Goal: Task Accomplishment & Management: Use online tool/utility

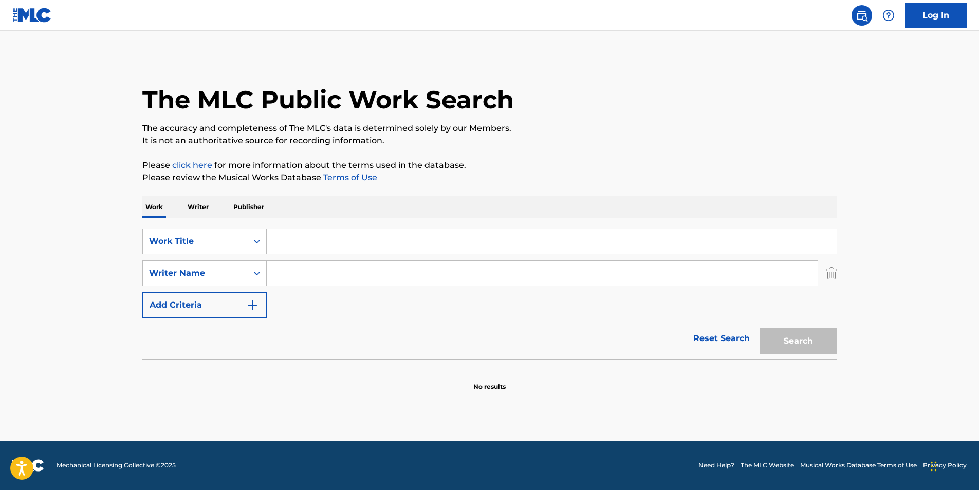
click at [937, 12] on link "Log In" at bounding box center [936, 16] width 62 height 26
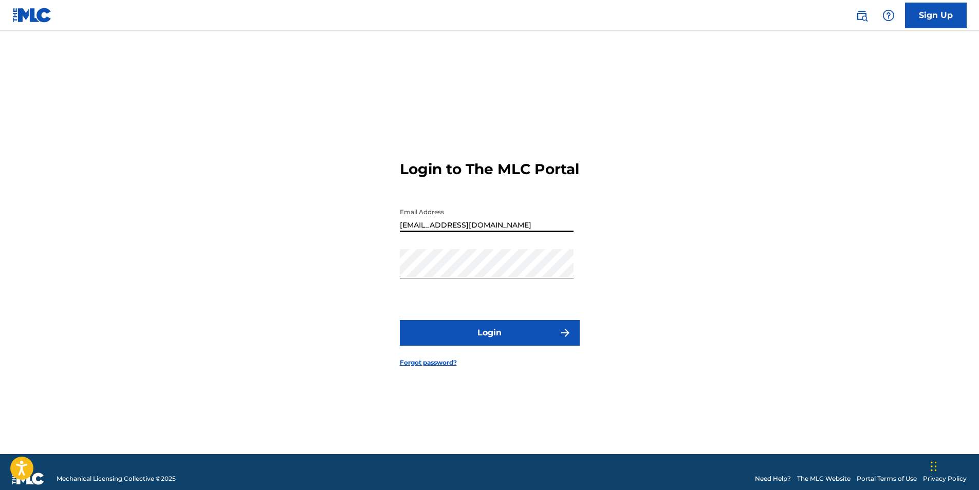
click at [527, 232] on input "[EMAIL_ADDRESS][DOMAIN_NAME]" at bounding box center [487, 217] width 174 height 29
type input "[EMAIL_ADDRESS][DOMAIN_NAME]"
click at [495, 336] on button "Login" at bounding box center [490, 333] width 180 height 26
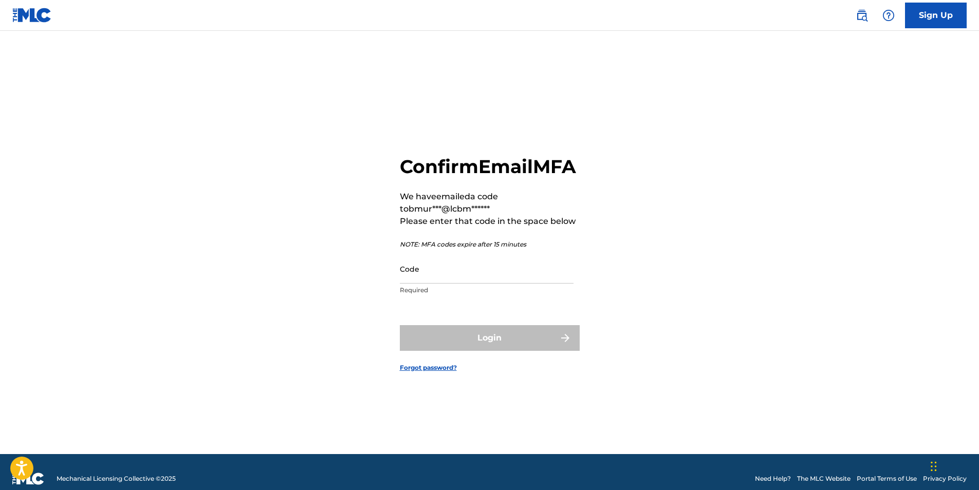
click at [465, 284] on input "Code" at bounding box center [487, 268] width 174 height 29
click at [442, 278] on input "Code" at bounding box center [487, 268] width 174 height 29
paste input "530201"
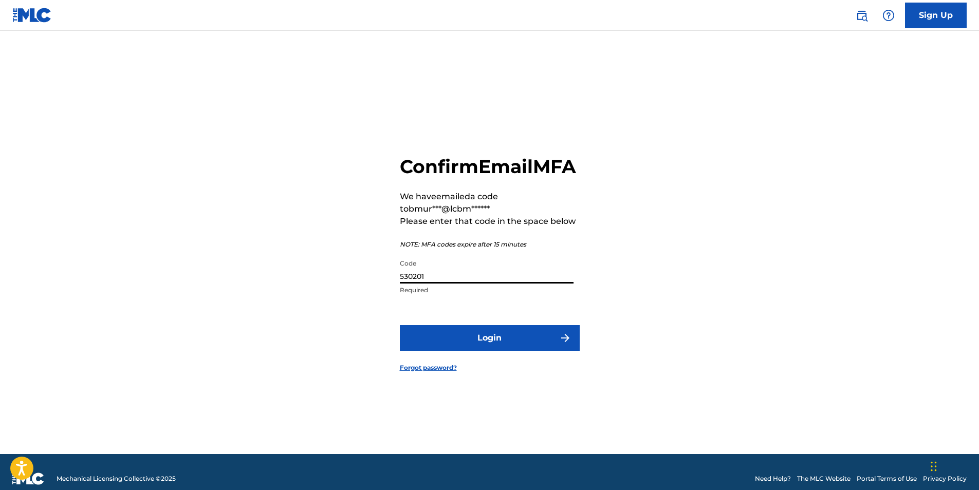
type input "530201"
click at [484, 351] on button "Login" at bounding box center [490, 338] width 180 height 26
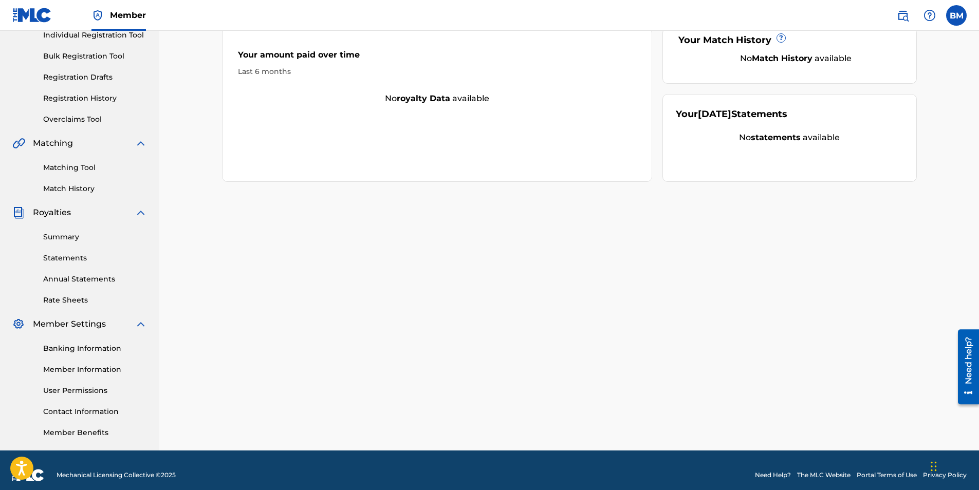
scroll to position [147, 0]
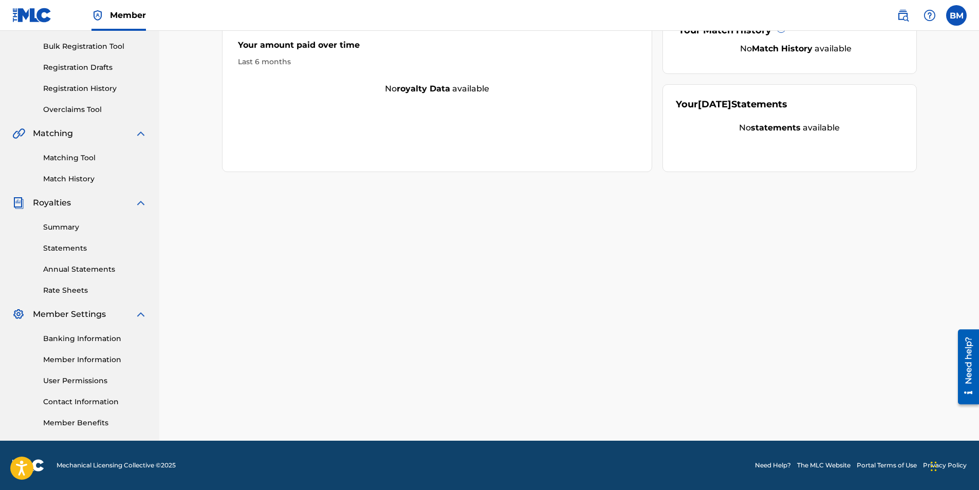
click at [95, 341] on link "Banking Information" at bounding box center [95, 338] width 104 height 11
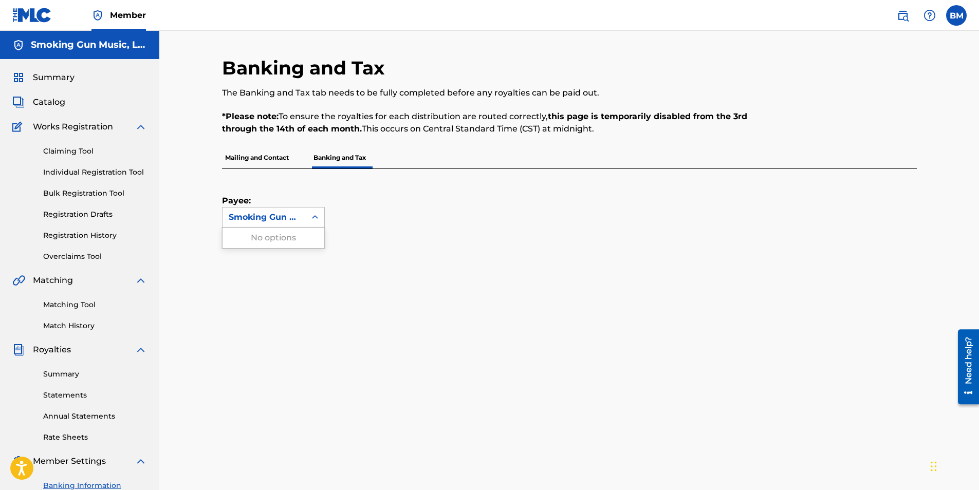
click at [296, 218] on div "Smoking Gun Music, LLC" at bounding box center [264, 217] width 71 height 12
click at [385, 201] on div "Payee: Use Up and Down to choose options, press Enter to select the currently f…" at bounding box center [557, 198] width 670 height 59
click at [73, 152] on link "Claiming Tool" at bounding box center [95, 151] width 104 height 11
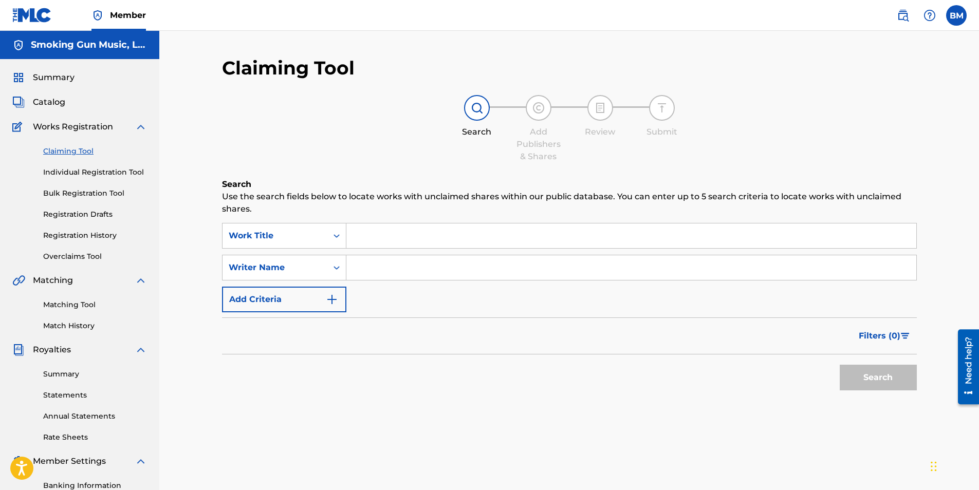
click at [72, 233] on link "Registration History" at bounding box center [95, 235] width 104 height 11
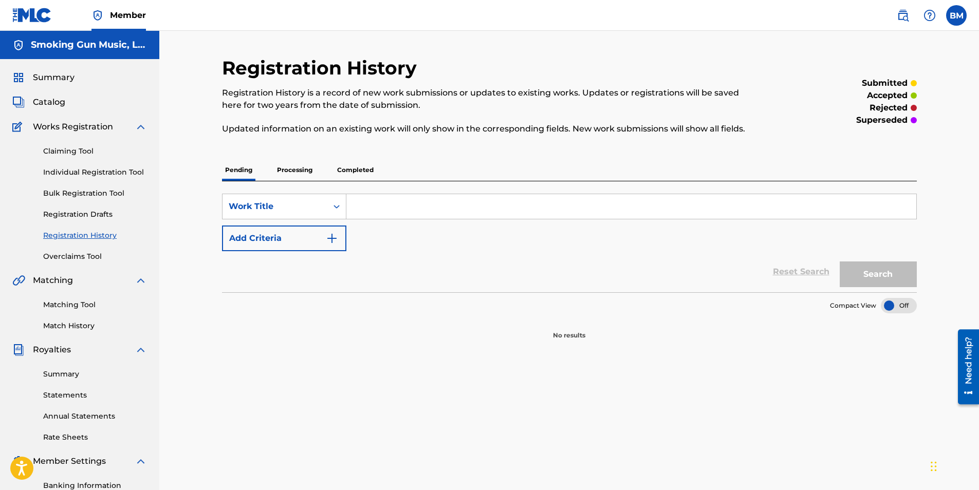
click at [290, 169] on p "Processing" at bounding box center [295, 170] width 42 height 22
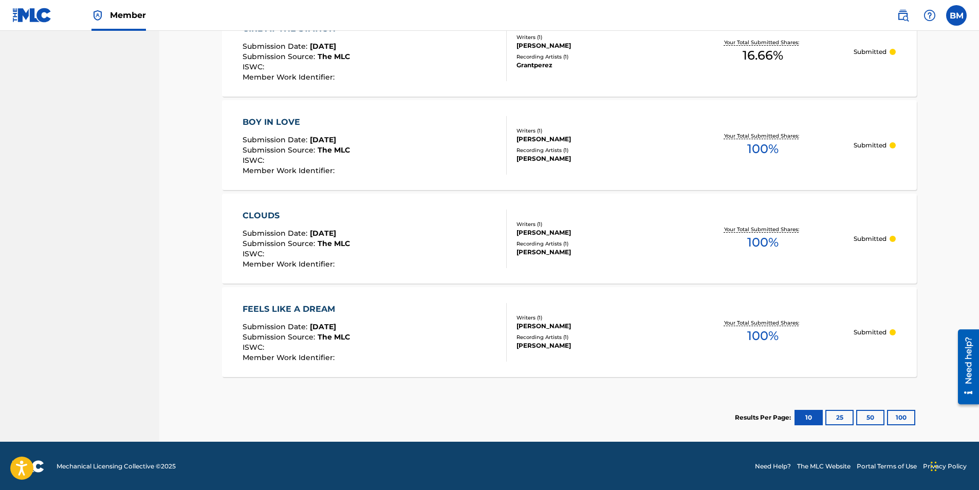
scroll to position [687, 0]
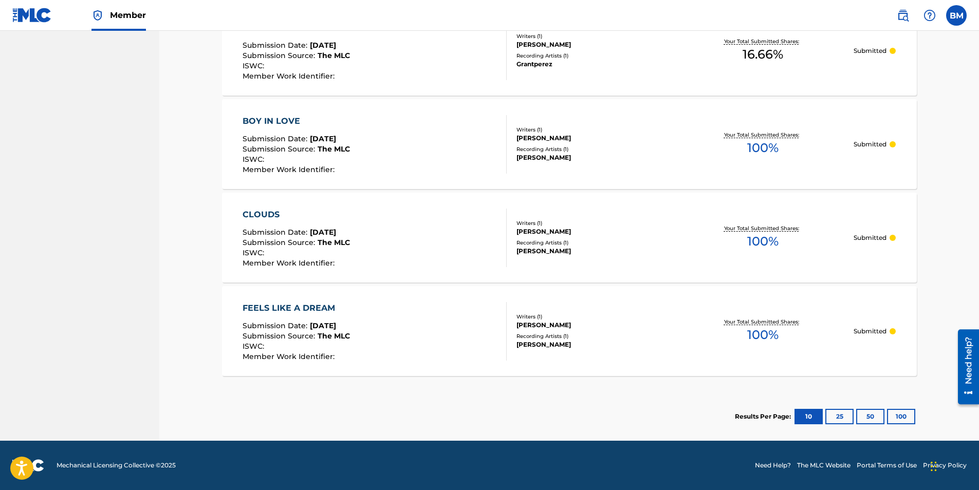
click at [866, 413] on button "50" at bounding box center [870, 416] width 28 height 15
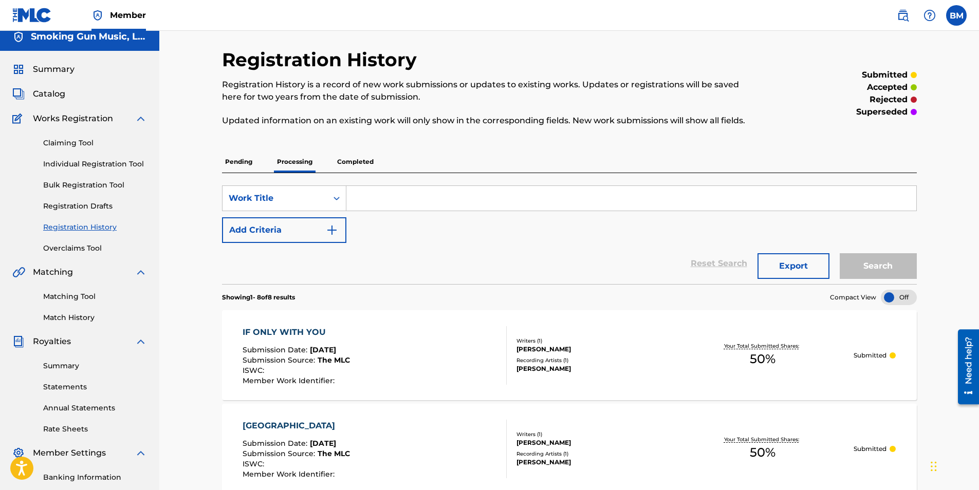
scroll to position [0, 0]
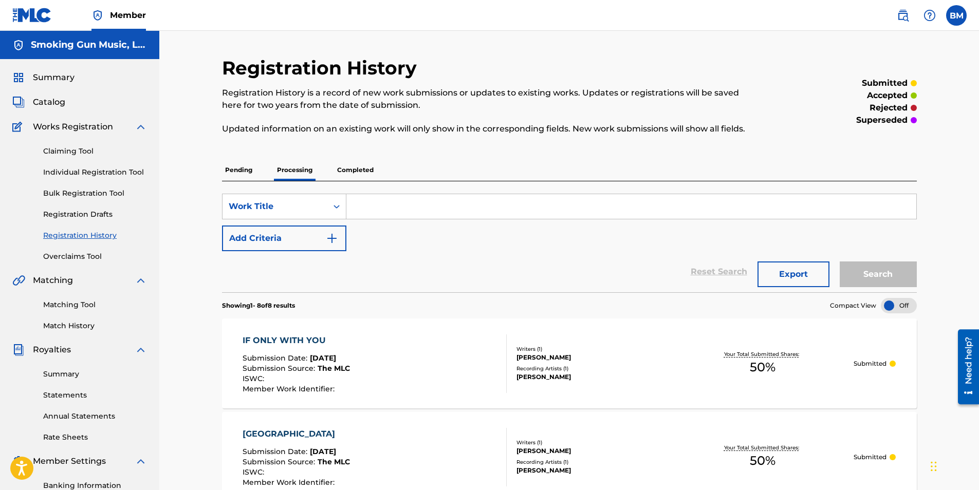
click at [338, 163] on p "Completed" at bounding box center [355, 170] width 43 height 22
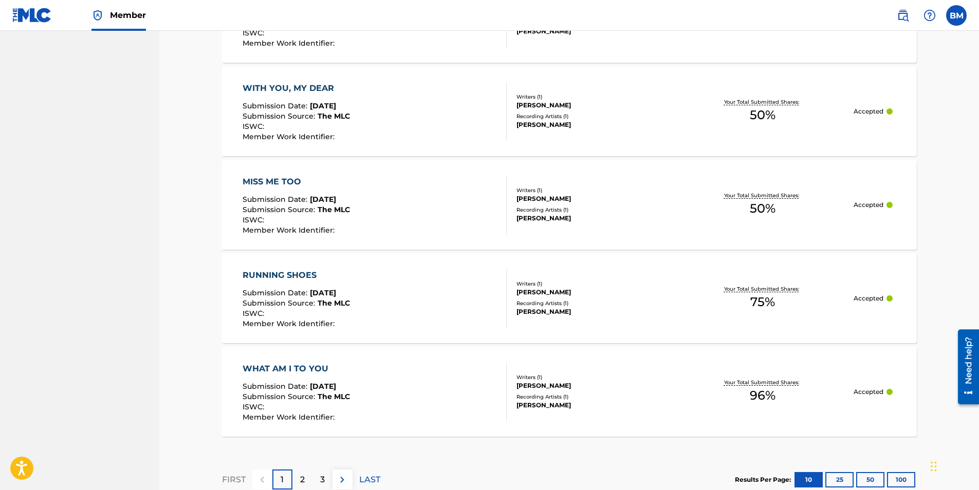
scroll to position [921, 0]
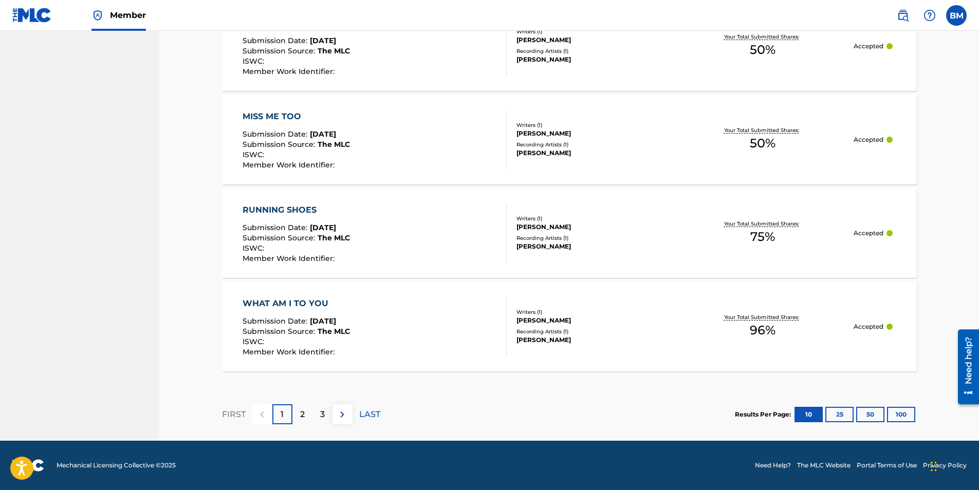
click at [300, 308] on div "WHAT AM I TO YOU" at bounding box center [296, 303] width 107 height 12
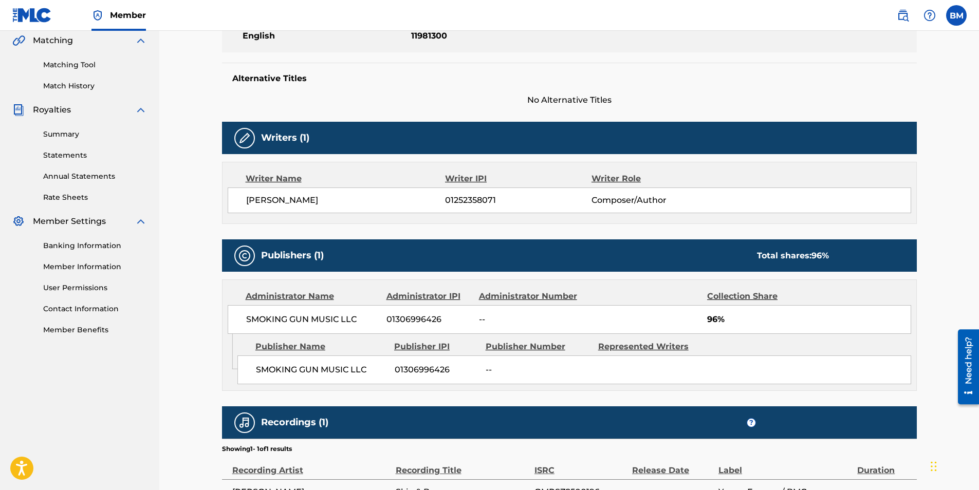
scroll to position [308, 0]
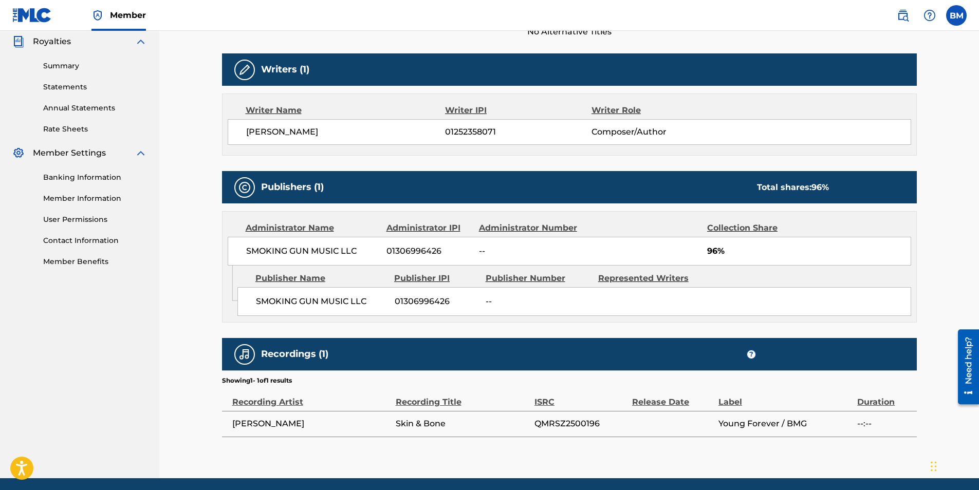
click at [560, 424] on span "QMRSZ2500196" at bounding box center [580, 424] width 92 height 12
copy span "QMRSZ2500196"
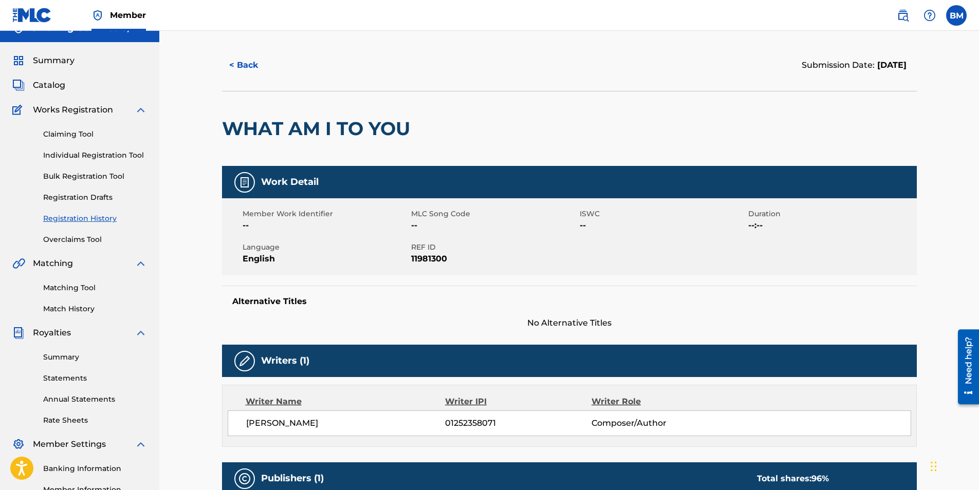
scroll to position [0, 0]
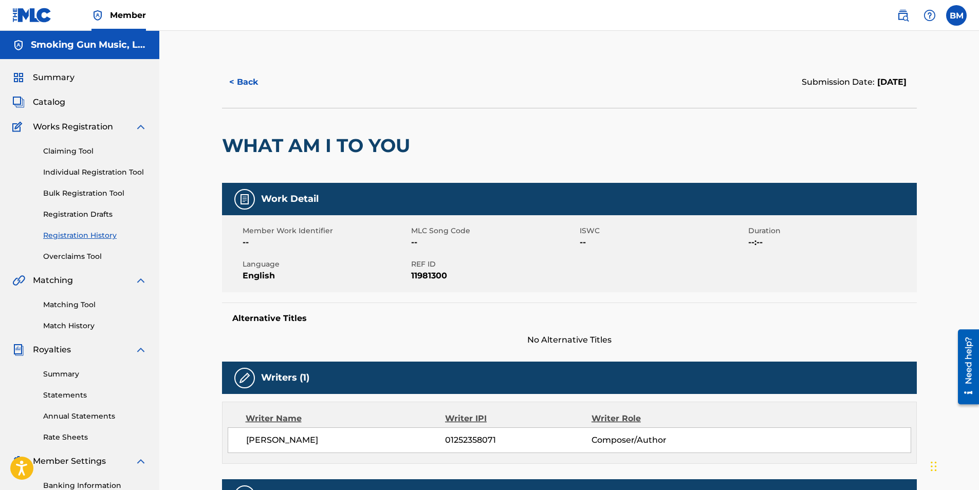
click at [249, 77] on button "< Back" at bounding box center [253, 82] width 62 height 26
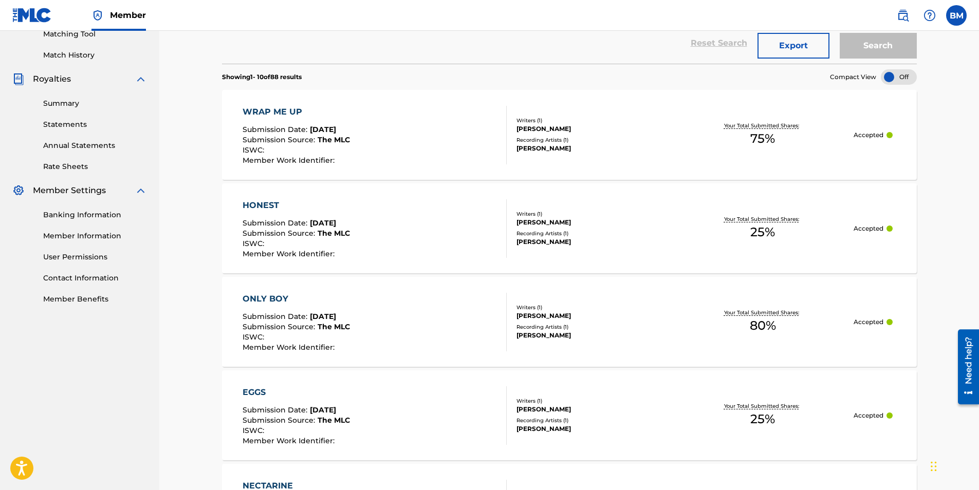
scroll to position [301, 0]
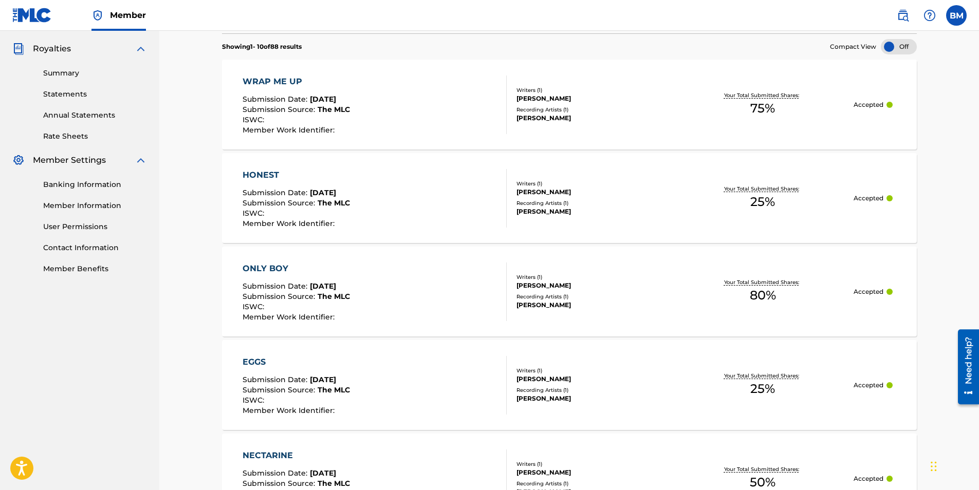
click at [275, 82] on div "WRAP ME UP" at bounding box center [296, 82] width 107 height 12
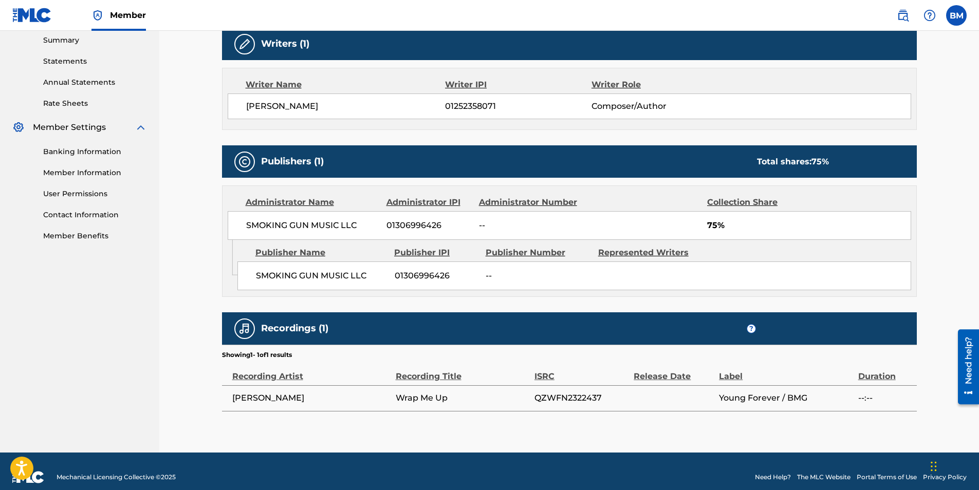
scroll to position [346, 0]
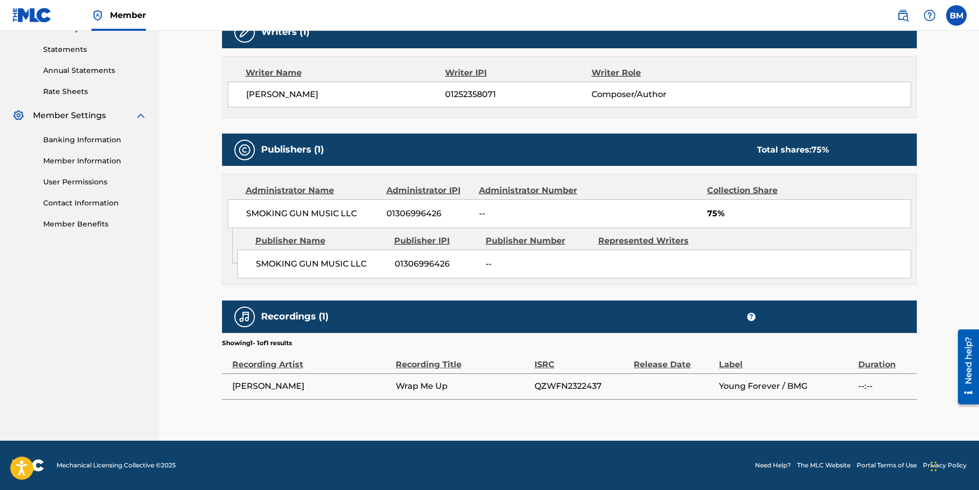
click at [561, 380] on span "QZWFN2322437" at bounding box center [581, 386] width 94 height 12
click at [555, 386] on span "QZWFN2322437" at bounding box center [581, 386] width 94 height 12
copy span "QZWFN2322437"
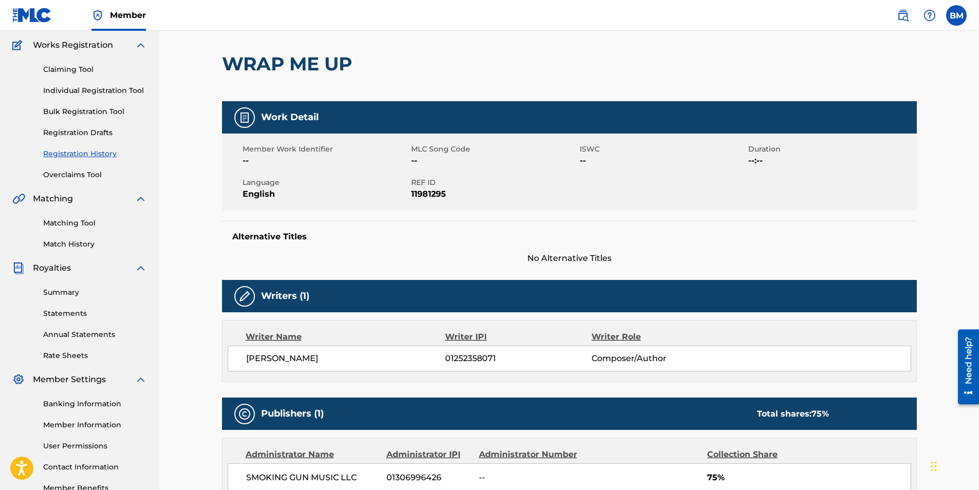
scroll to position [0, 0]
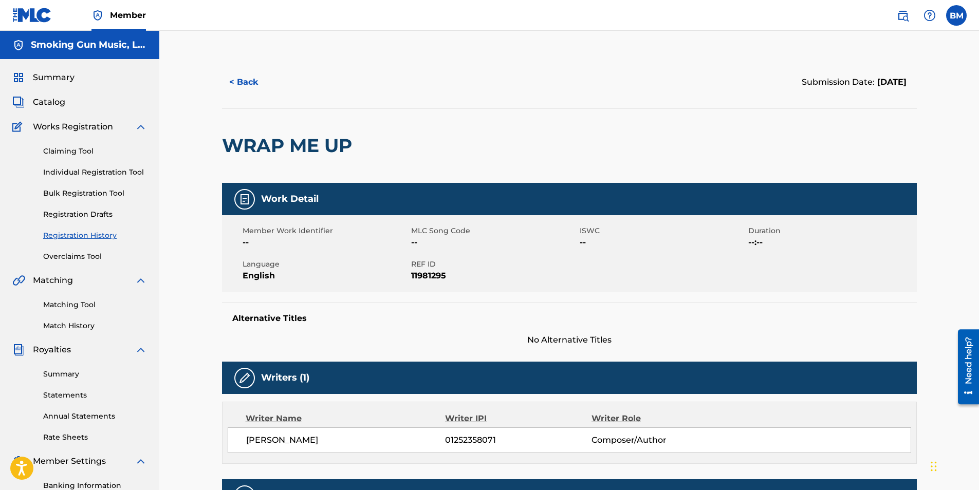
click at [244, 77] on button "< Back" at bounding box center [253, 82] width 62 height 26
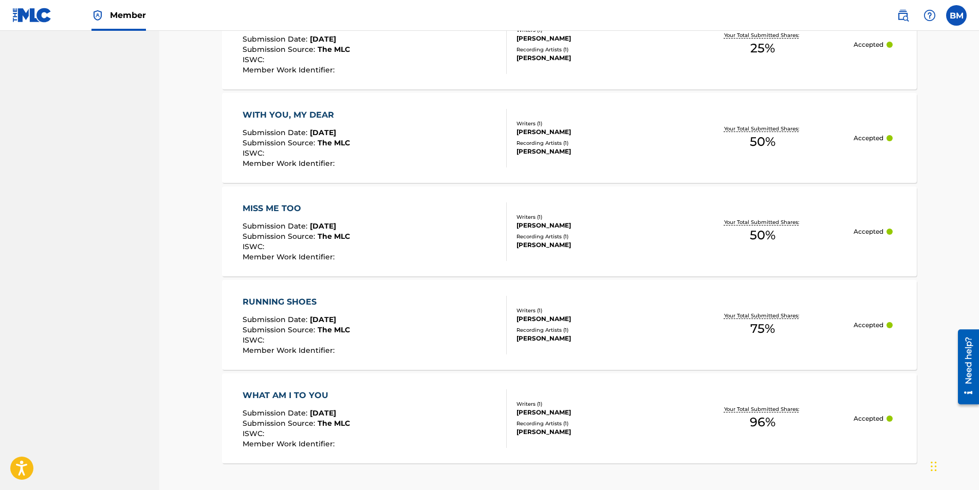
scroll to position [918, 0]
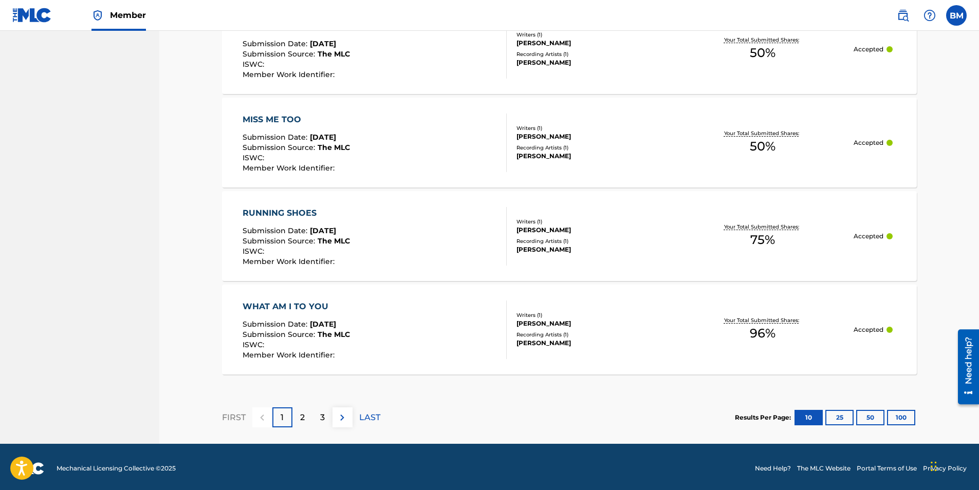
click at [291, 210] on div "RUNNING SHOES" at bounding box center [296, 213] width 107 height 12
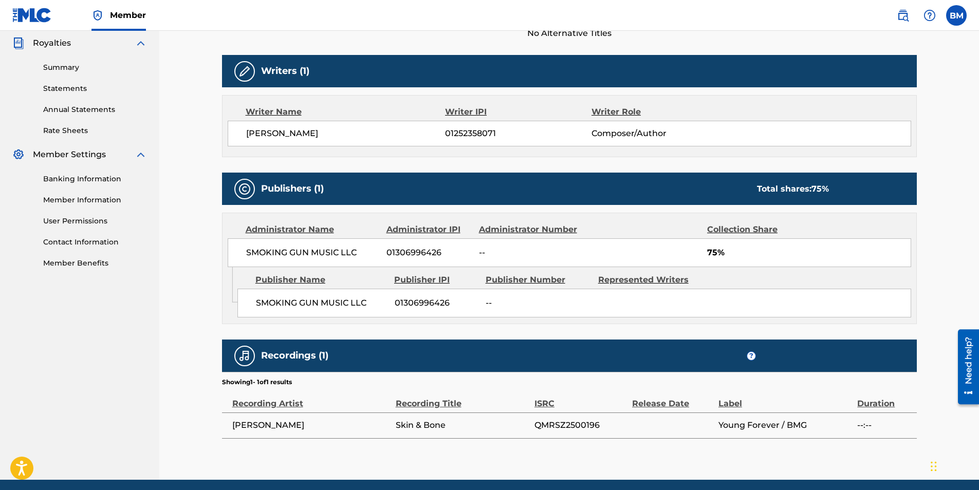
scroll to position [346, 0]
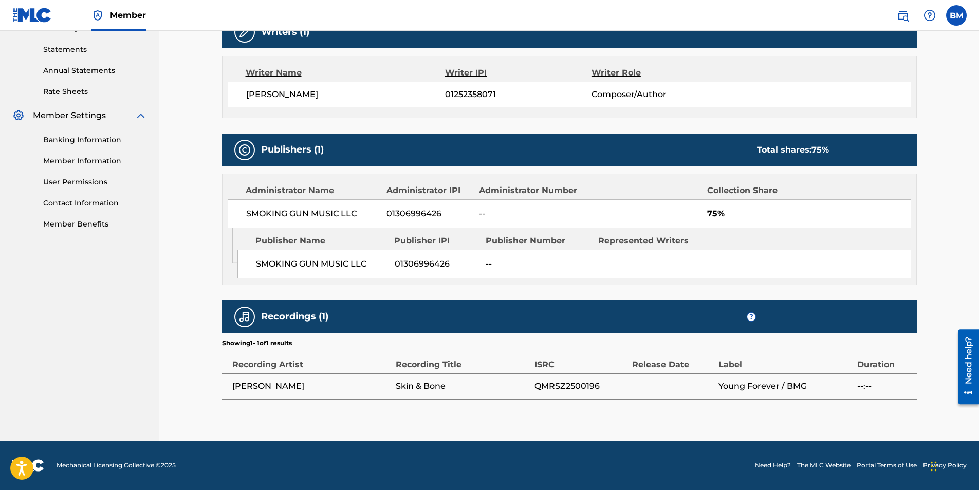
click at [558, 384] on span "QMRSZ2500196" at bounding box center [580, 386] width 92 height 12
copy span "QMRSZ2500196"
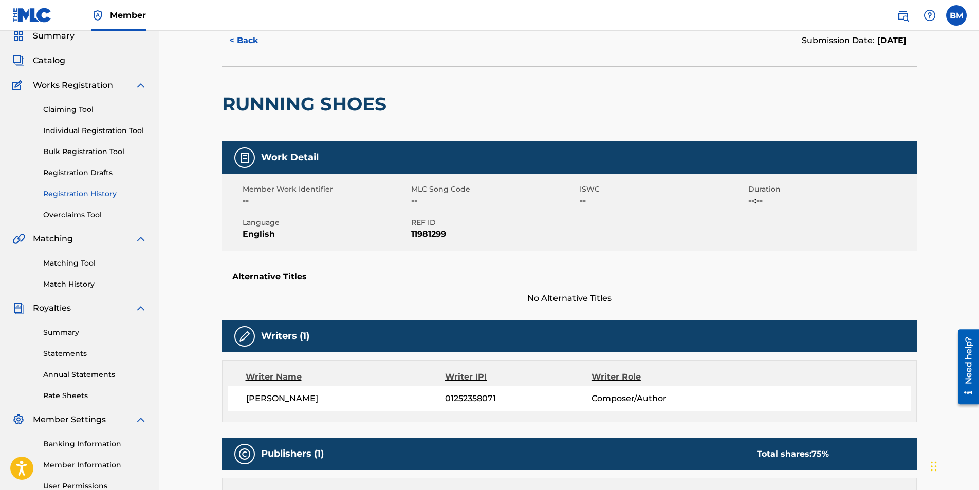
scroll to position [0, 0]
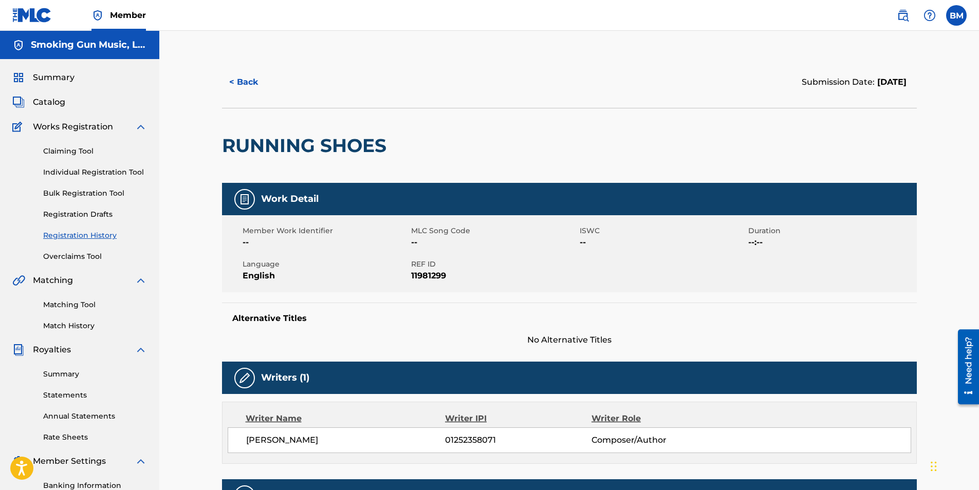
click at [65, 306] on link "Matching Tool" at bounding box center [95, 305] width 104 height 11
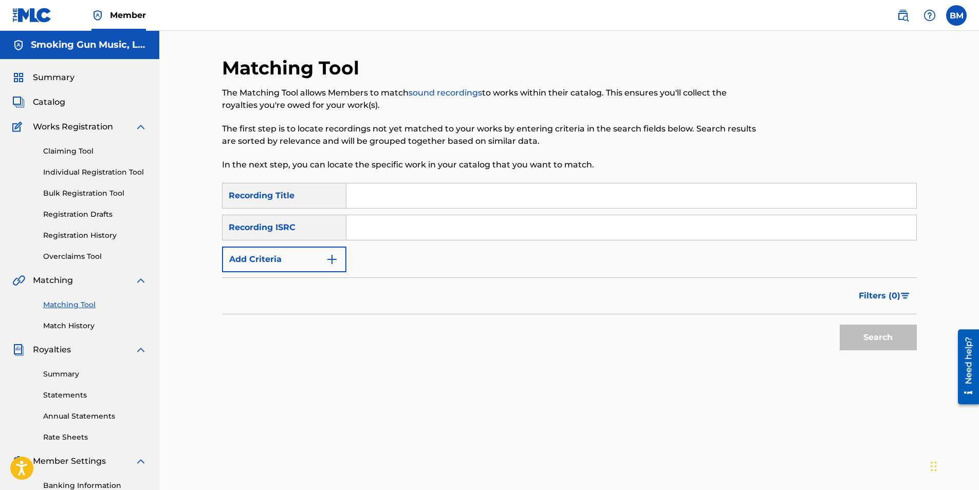
click at [387, 198] on input "Search Form" at bounding box center [631, 195] width 570 height 25
type input "running shoes"
click at [404, 235] on input "Search Form" at bounding box center [631, 227] width 570 height 25
paste input "QMRSZ2500196"
type input "QMRSZ2500196"
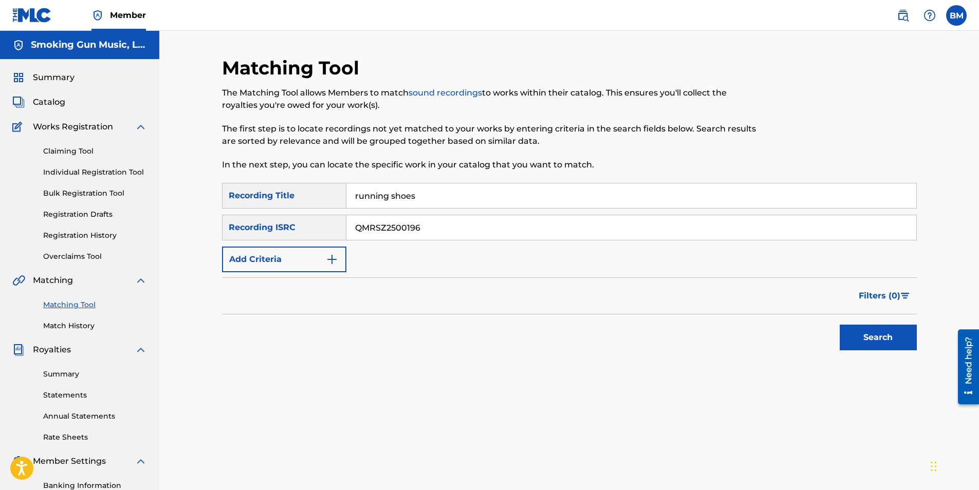
drag, startPoint x: 452, startPoint y: 197, endPoint x: 339, endPoint y: 193, distance: 112.6
click at [339, 193] on div "SearchWithCriteria4167265b-8b49-412c-9ec3-b552df2ba848 Recording Title running …" at bounding box center [569, 196] width 695 height 26
click at [887, 337] on button "Search" at bounding box center [878, 338] width 77 height 26
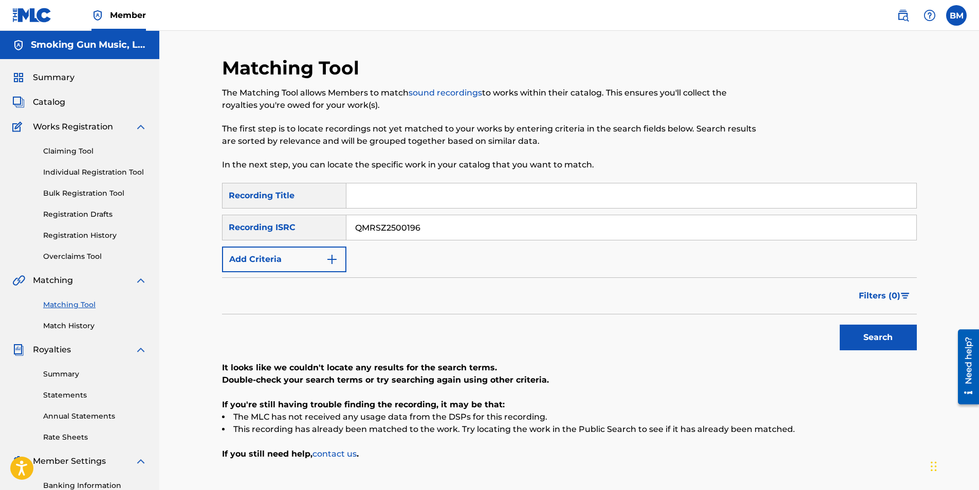
click at [412, 197] on input "Search Form" at bounding box center [631, 195] width 570 height 25
type input "running shoes"
click at [327, 258] on img "Search Form" at bounding box center [332, 259] width 12 height 12
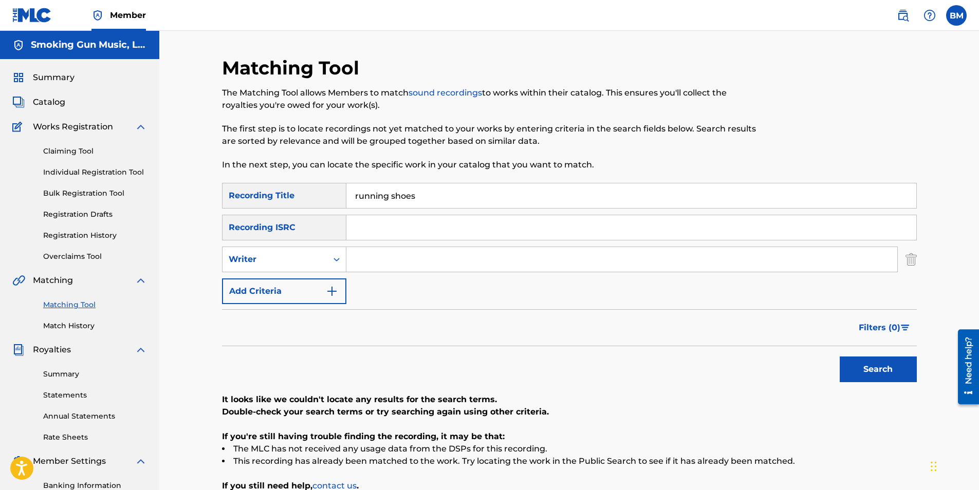
click at [381, 257] on input "Search Form" at bounding box center [621, 259] width 551 height 25
type input "[PERSON_NAME]"
click at [888, 368] on button "Search" at bounding box center [878, 370] width 77 height 26
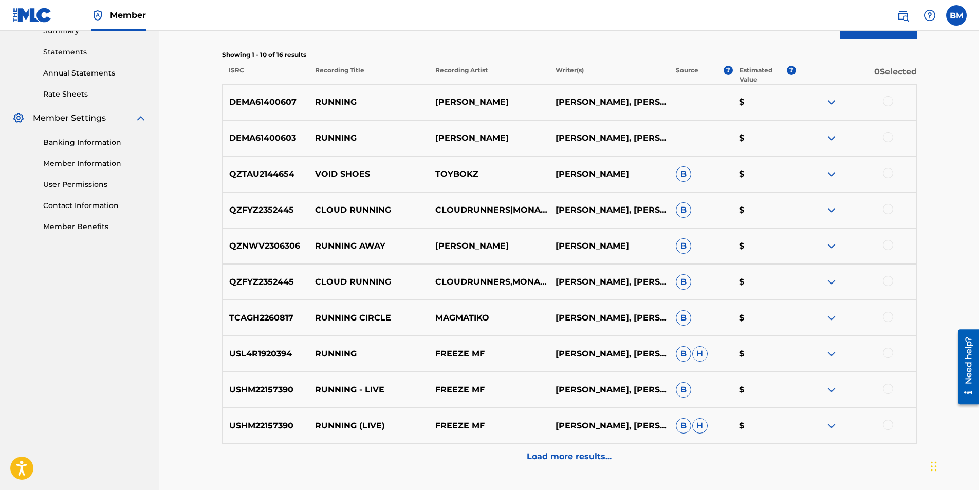
scroll to position [360, 0]
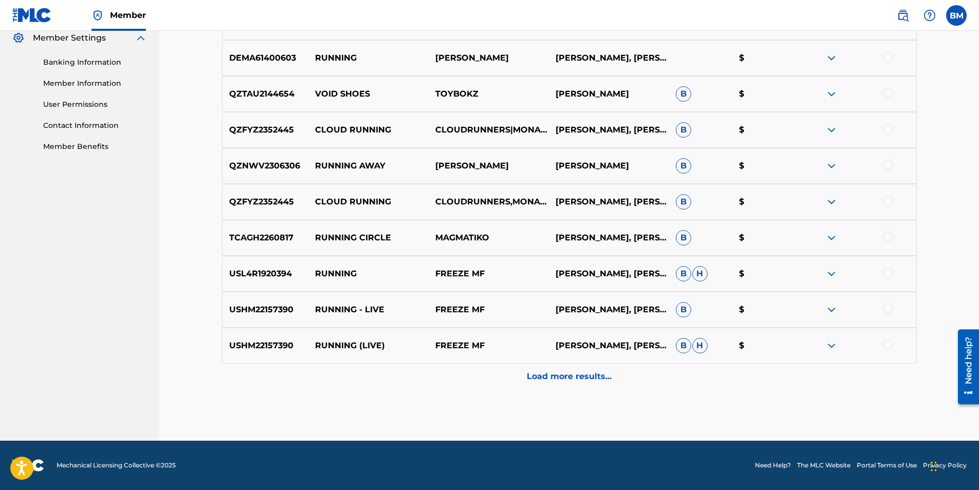
click at [544, 371] on p "Load more results..." at bounding box center [569, 376] width 85 height 12
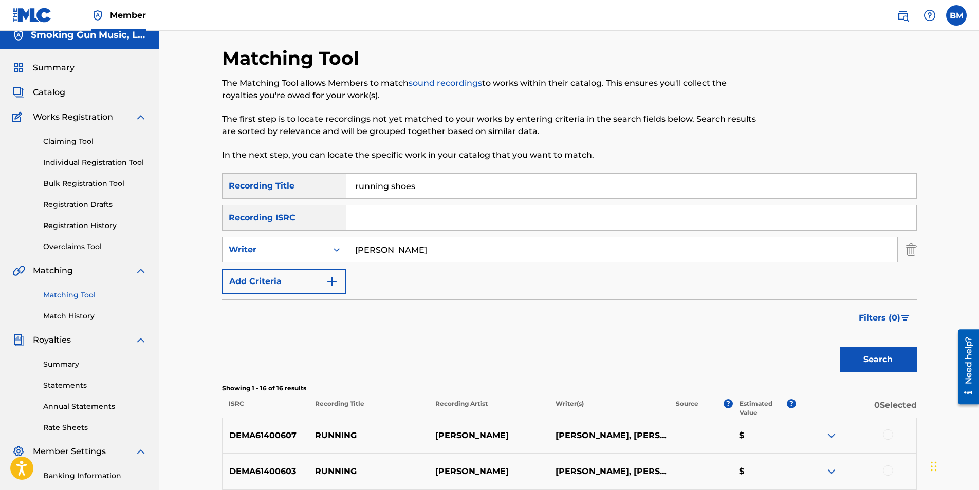
scroll to position [0, 0]
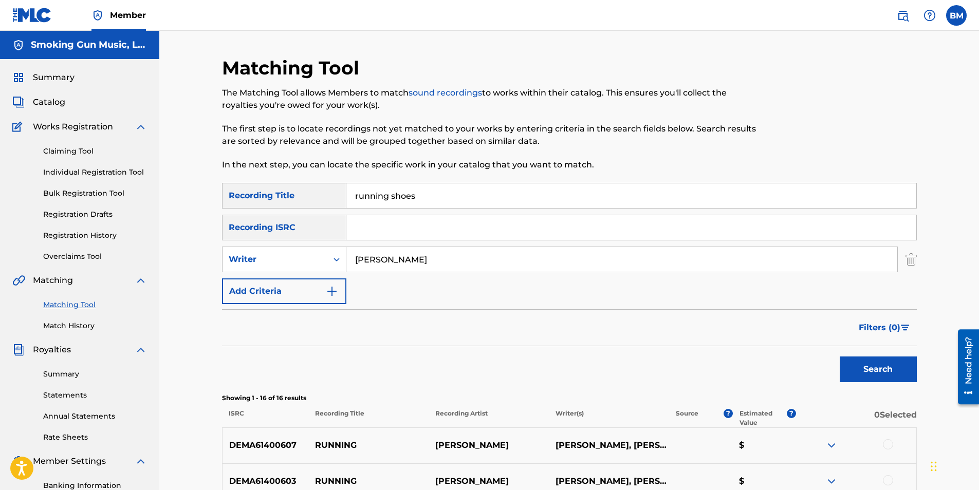
drag, startPoint x: 442, startPoint y: 201, endPoint x: 269, endPoint y: 195, distance: 173.3
click at [269, 195] on div "SearchWithCriteria4167265b-8b49-412c-9ec3-b552df2ba848 Recording Title running …" at bounding box center [569, 196] width 695 height 26
type input "with you, my dear"
click at [864, 368] on button "Search" at bounding box center [878, 370] width 77 height 26
drag, startPoint x: 393, startPoint y: 254, endPoint x: 299, endPoint y: 256, distance: 93.5
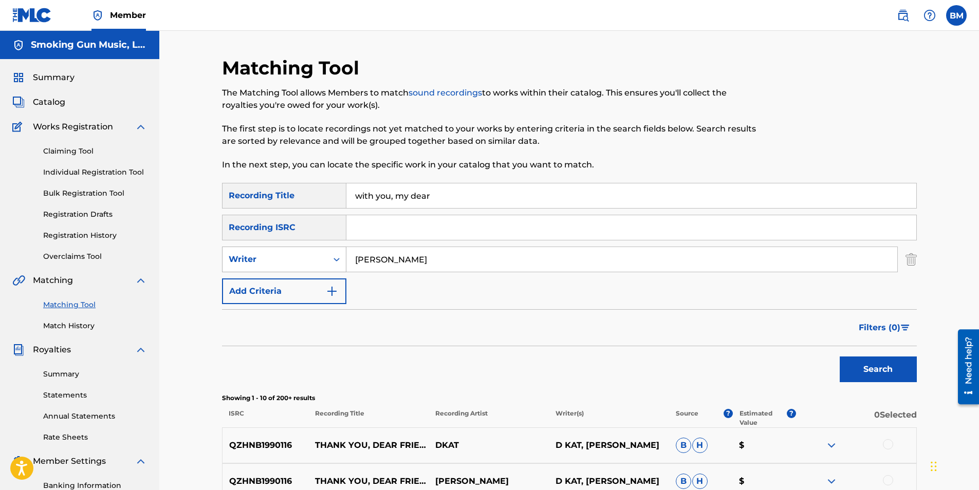
click at [299, 256] on div "SearchWithCriteria880630d3-7856-4e96-b001-76db7cd80ccf Writer [PERSON_NAME]" at bounding box center [569, 260] width 695 height 26
click at [407, 224] on input "Search Form" at bounding box center [631, 227] width 570 height 25
paste input "QZNWY2276705"
type input "QZNWY2276705"
drag, startPoint x: 386, startPoint y: 262, endPoint x: 332, endPoint y: 262, distance: 54.0
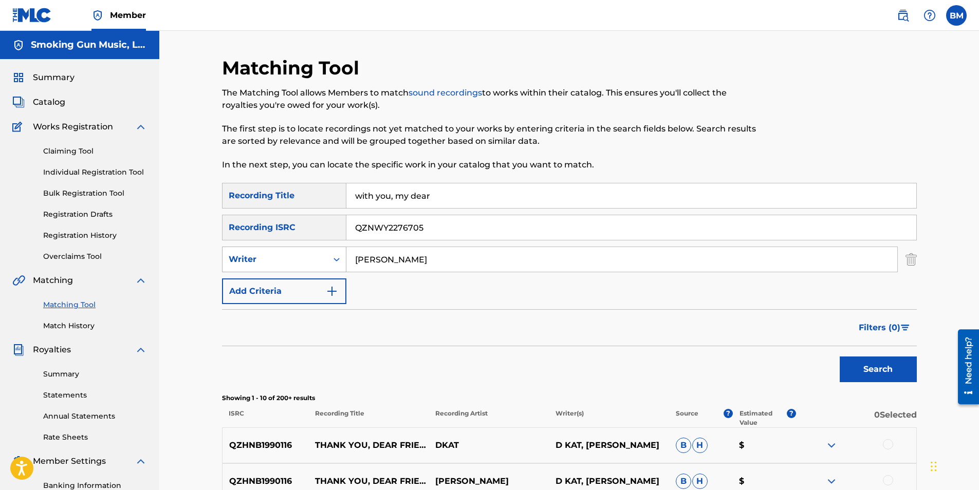
click at [332, 262] on div "SearchWithCriteria880630d3-7856-4e96-b001-76db7cd80ccf Writer [PERSON_NAME]" at bounding box center [569, 260] width 695 height 26
click at [880, 374] on button "Search" at bounding box center [878, 370] width 77 height 26
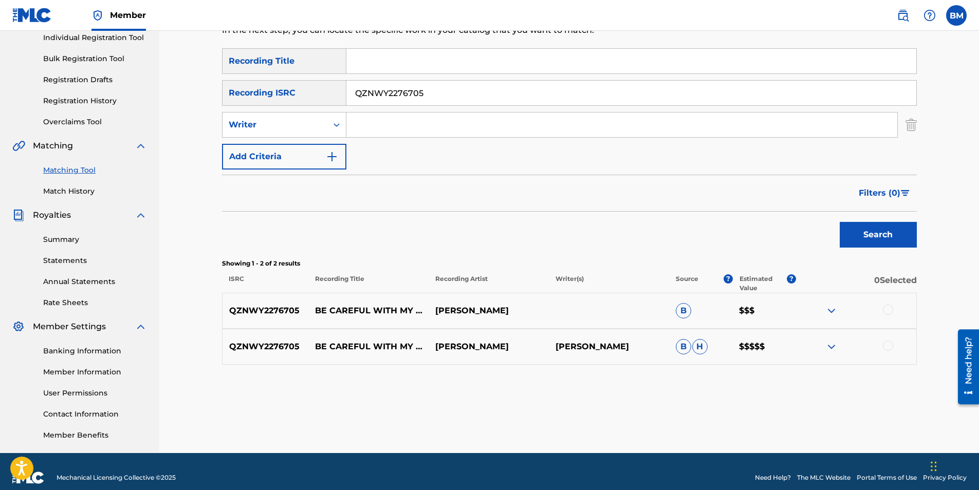
scroll to position [147, 0]
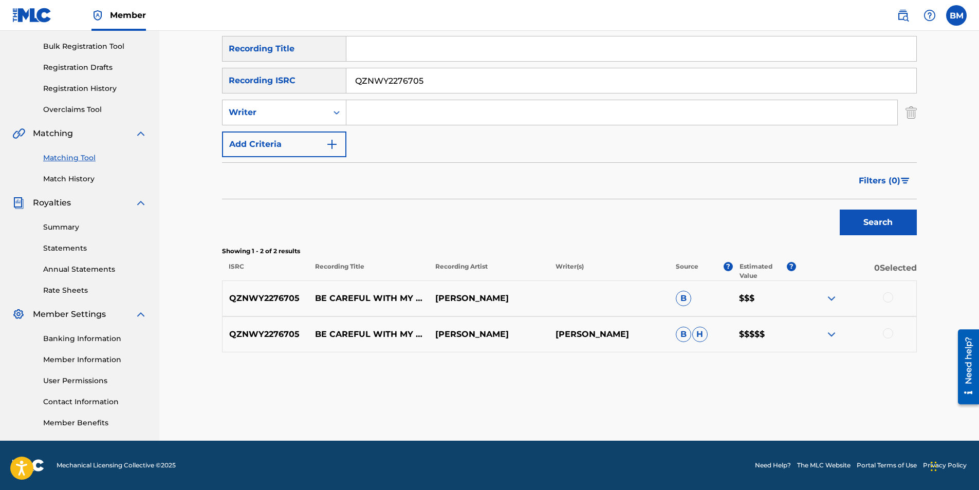
click at [830, 335] on img at bounding box center [831, 334] width 12 height 12
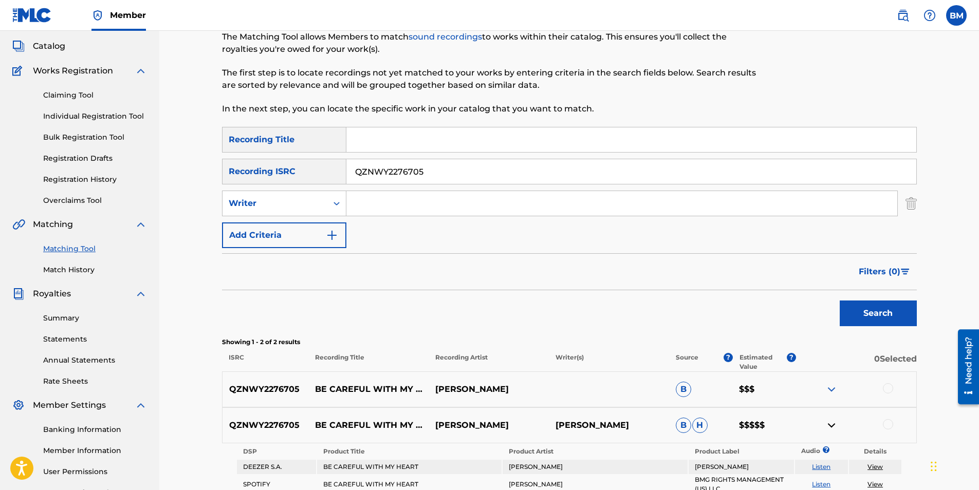
scroll to position [154, 0]
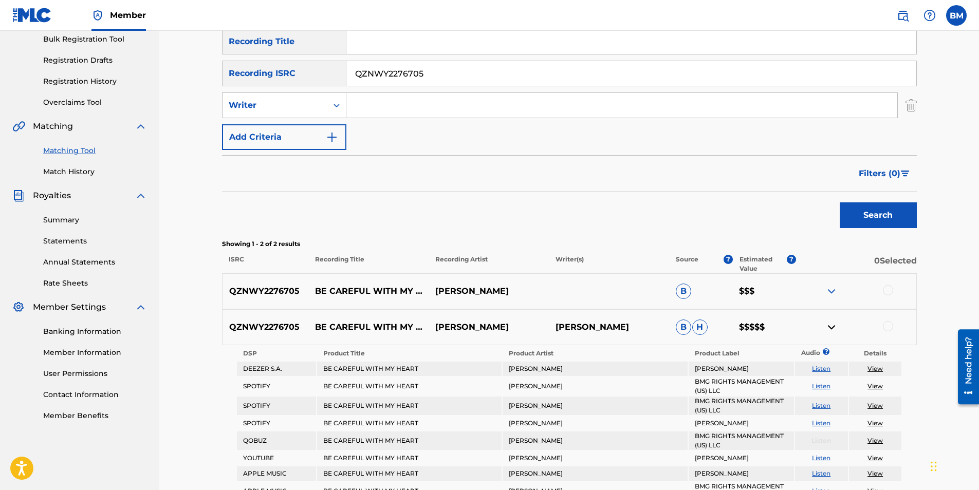
click at [833, 326] on img at bounding box center [831, 327] width 12 height 12
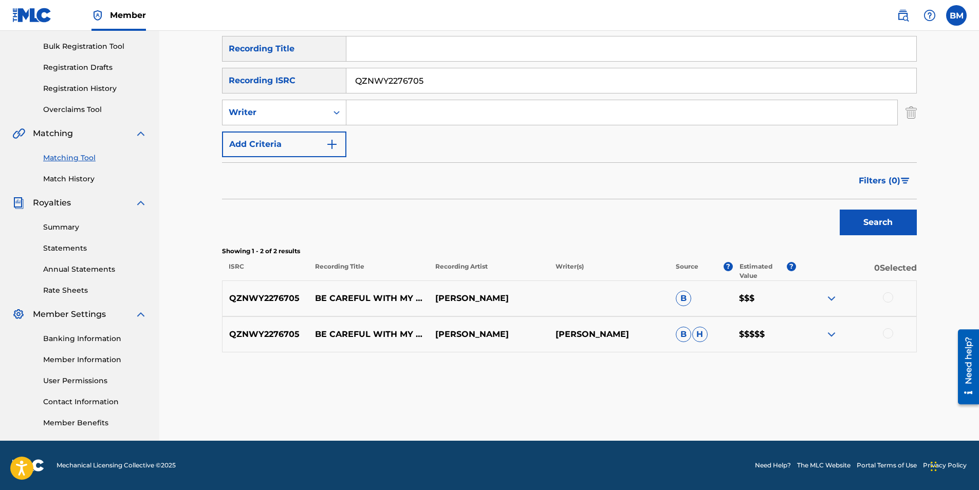
click at [887, 335] on div at bounding box center [888, 333] width 10 height 10
click at [890, 295] on div at bounding box center [888, 297] width 10 height 10
click at [726, 409] on button "Match 2 Groups" at bounding box center [722, 407] width 114 height 26
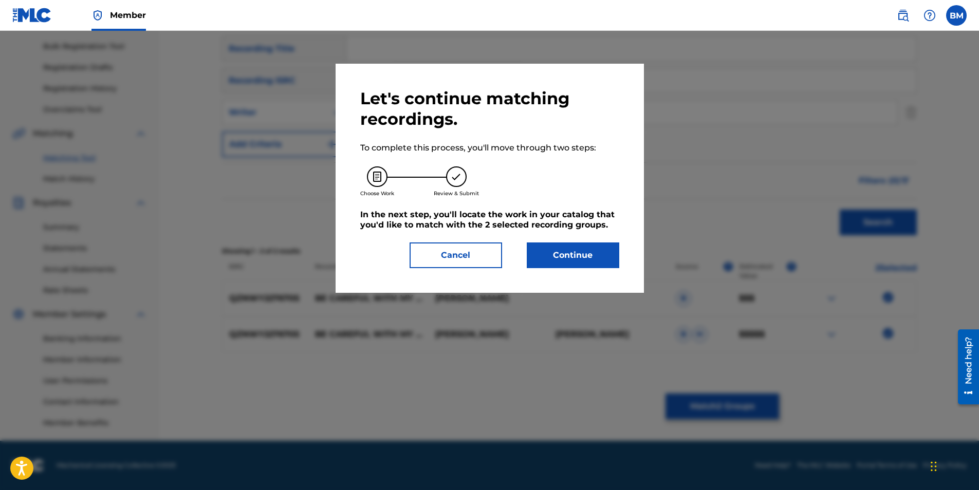
click at [588, 252] on button "Continue" at bounding box center [573, 256] width 92 height 26
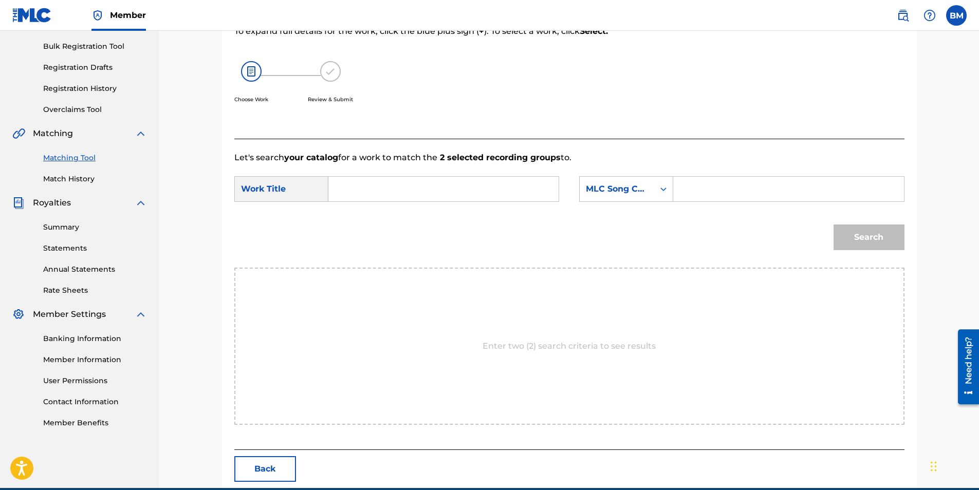
click at [383, 187] on input "Search Form" at bounding box center [443, 189] width 213 height 25
click at [370, 223] on strong "careful" at bounding box center [361, 224] width 30 height 10
type input "be careful with my heart"
click at [694, 192] on input "Search Form" at bounding box center [788, 189] width 213 height 25
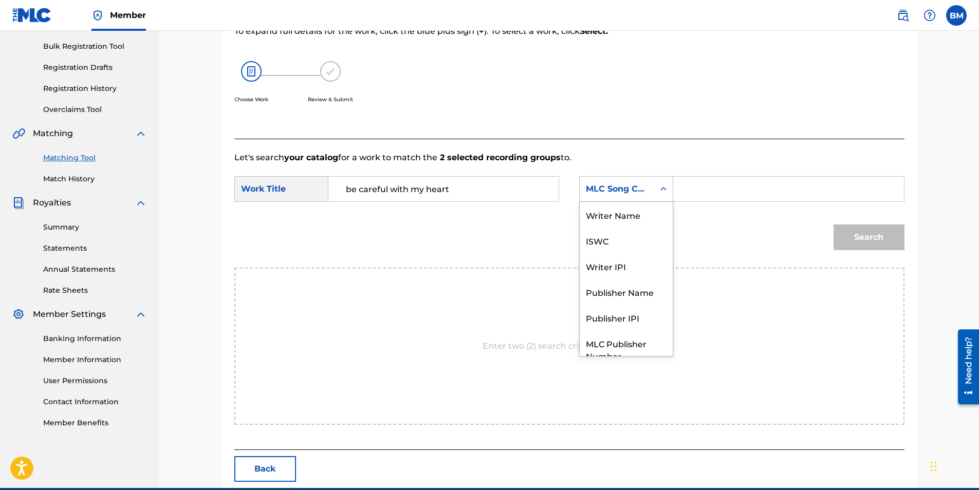
click at [642, 190] on div "MLC Song Code" at bounding box center [617, 189] width 62 height 12
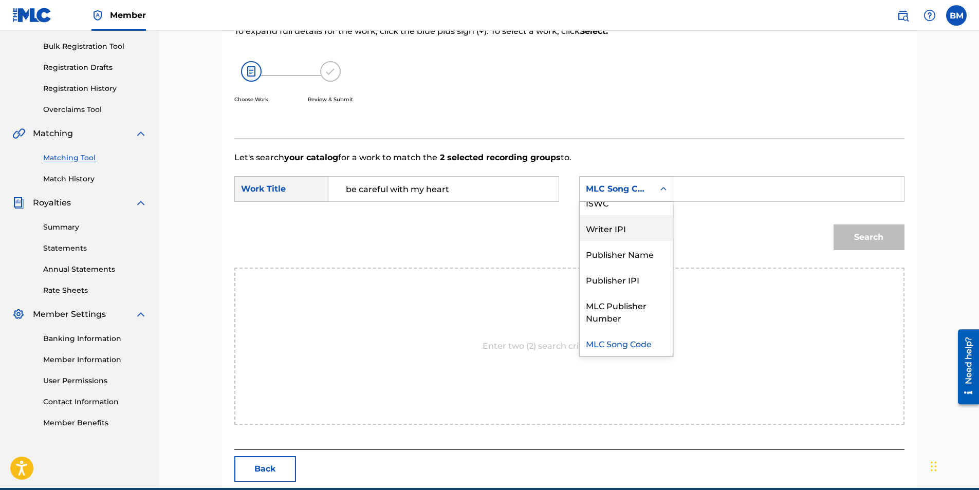
scroll to position [0, 0]
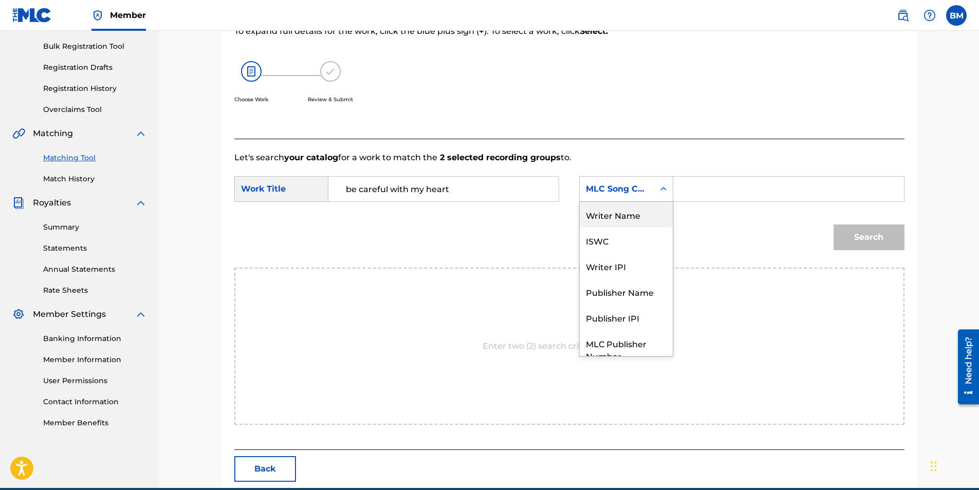
click at [627, 215] on div "Writer Name" at bounding box center [626, 215] width 93 height 26
click at [700, 192] on input "Search Form" at bounding box center [788, 189] width 213 height 25
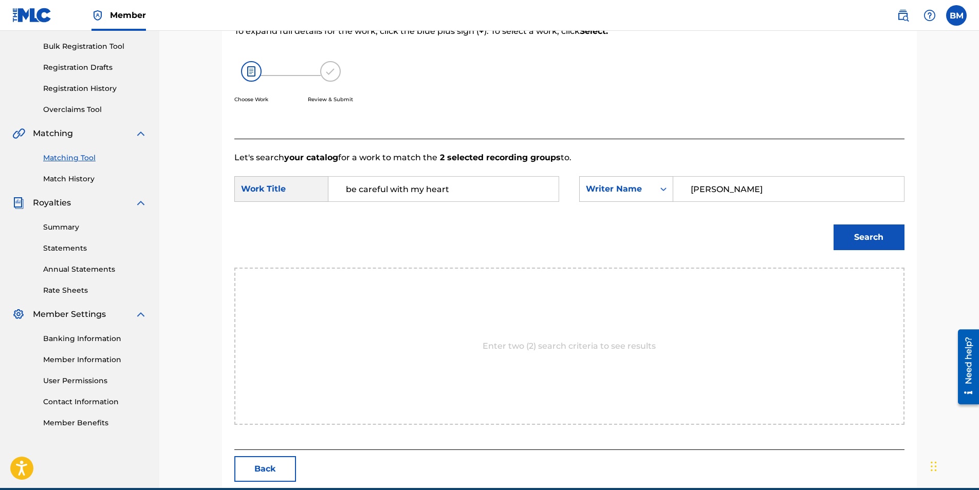
type input "[PERSON_NAME]"
click at [883, 233] on button "Search" at bounding box center [868, 238] width 71 height 26
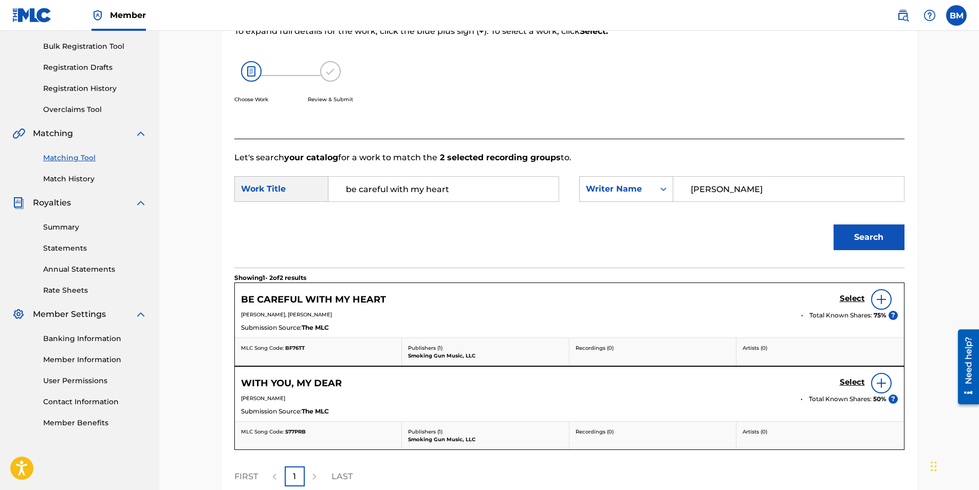
click at [883, 299] on img at bounding box center [881, 299] width 12 height 12
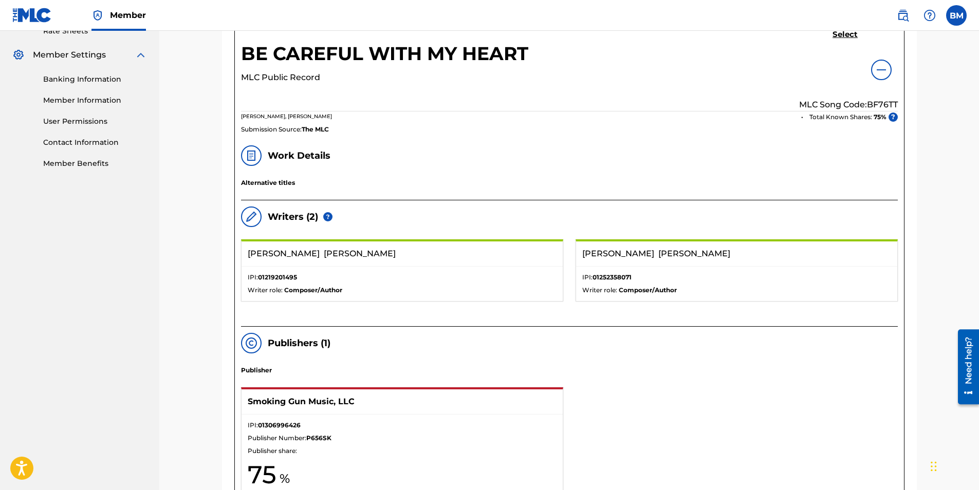
scroll to position [411, 0]
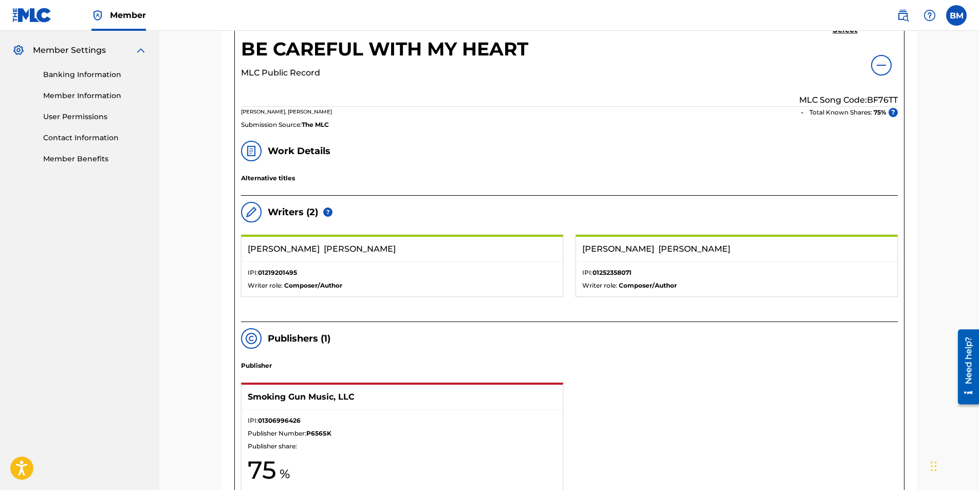
click at [882, 68] on img at bounding box center [881, 65] width 12 height 12
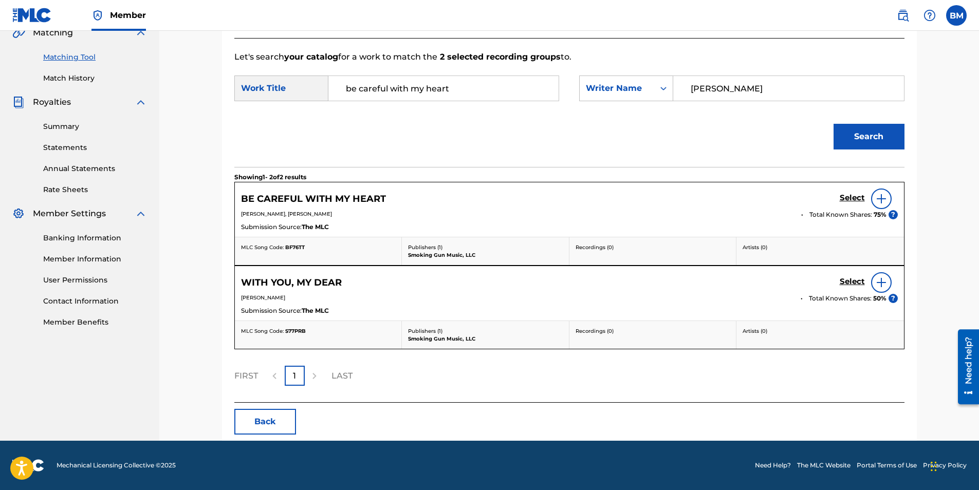
click at [851, 196] on h5 "Select" at bounding box center [852, 198] width 25 height 10
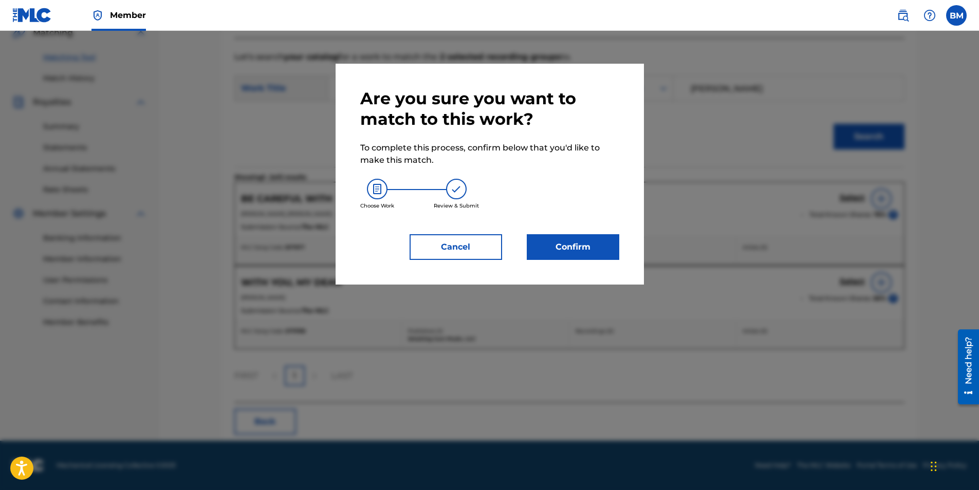
click at [461, 246] on button "Cancel" at bounding box center [455, 247] width 92 height 26
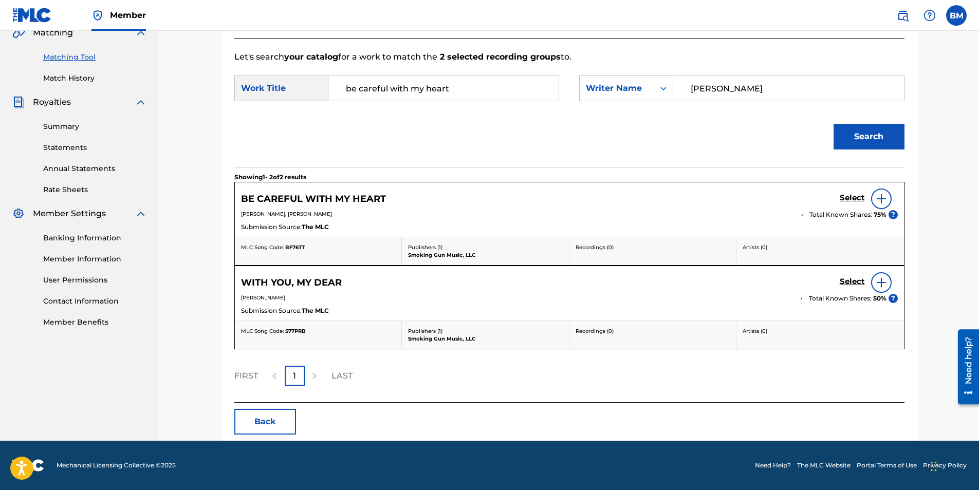
click at [847, 198] on h5 "Select" at bounding box center [852, 198] width 25 height 10
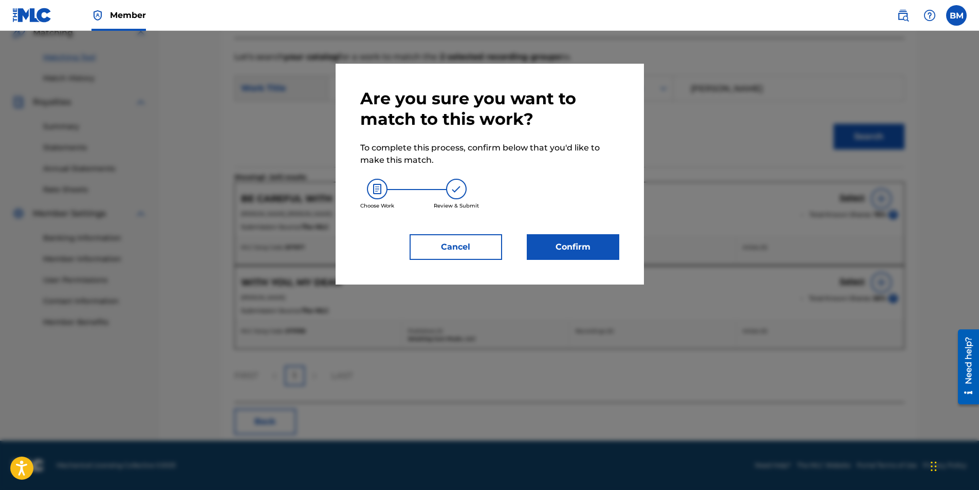
click at [587, 243] on button "Confirm" at bounding box center [573, 247] width 92 height 26
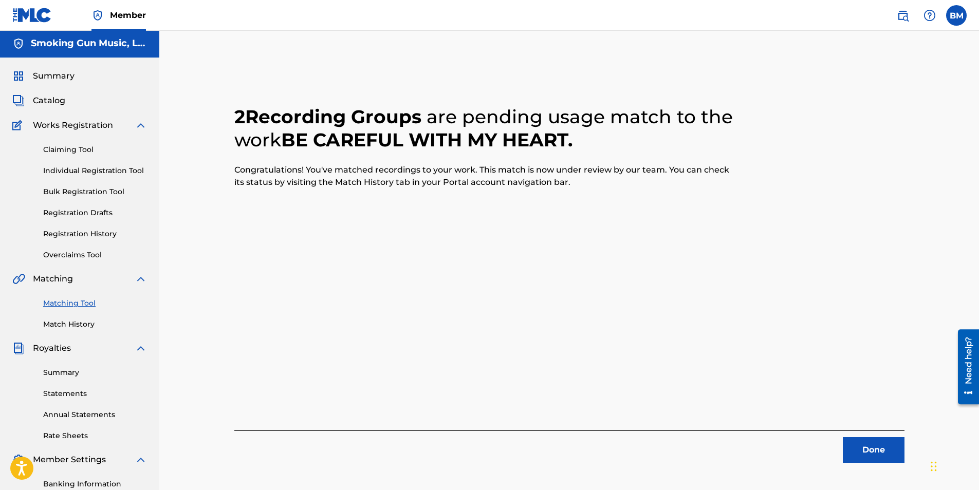
scroll to position [0, 0]
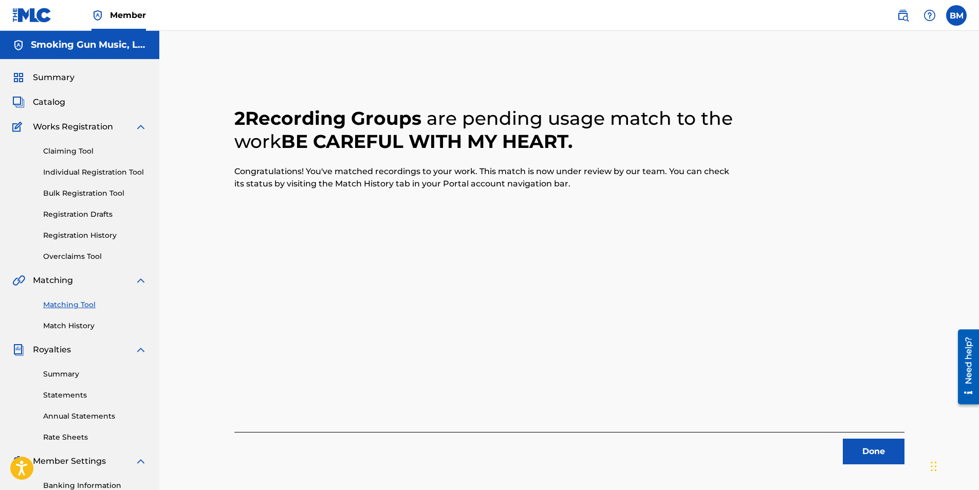
click at [867, 444] on button "Done" at bounding box center [874, 452] width 62 height 26
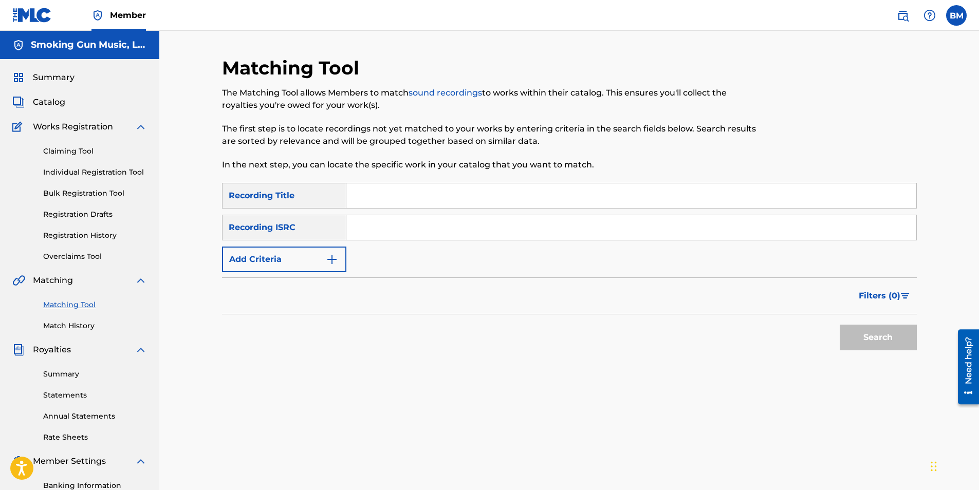
click at [408, 230] on input "Search Form" at bounding box center [631, 227] width 570 height 25
paste input "GBKPL2298676"
type input "GBKPL2298676"
click at [875, 335] on button "Search" at bounding box center [878, 338] width 77 height 26
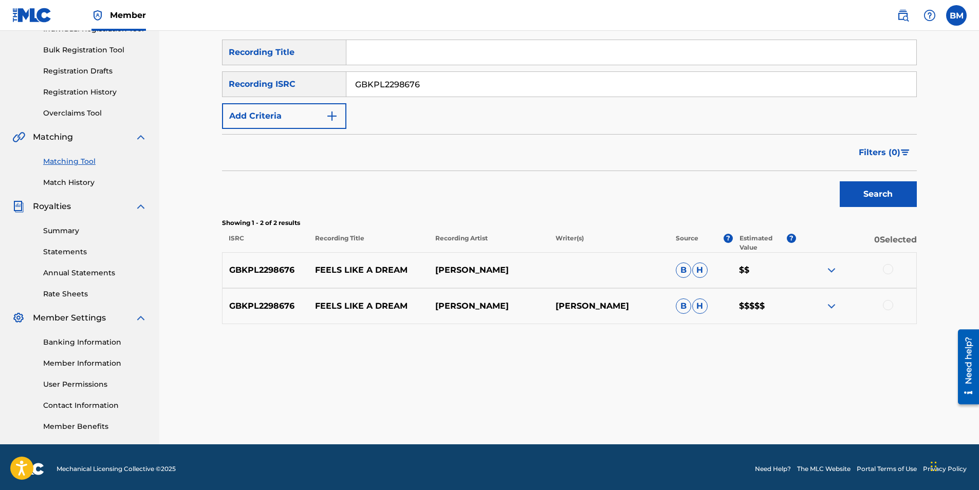
scroll to position [147, 0]
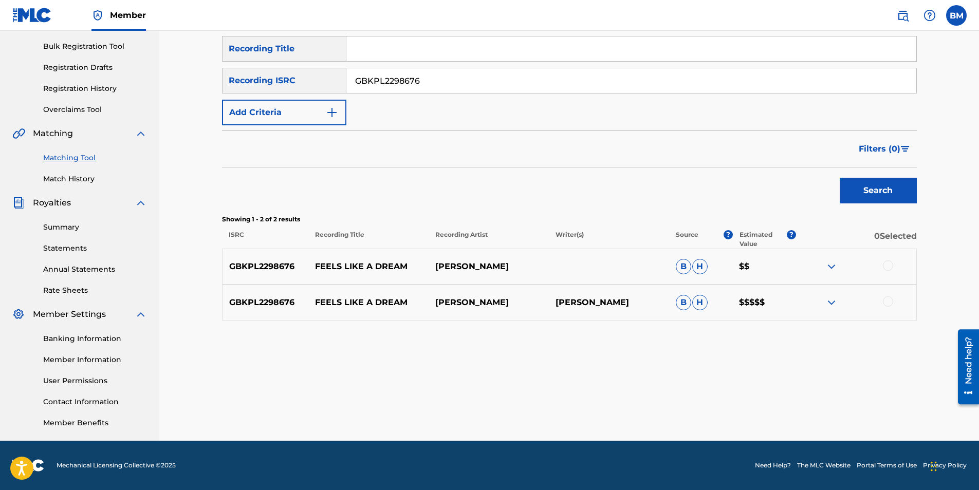
click at [890, 265] on div at bounding box center [888, 265] width 10 height 10
click at [889, 301] on div at bounding box center [888, 301] width 10 height 10
click at [739, 406] on button "Match 2 Groups" at bounding box center [722, 407] width 114 height 26
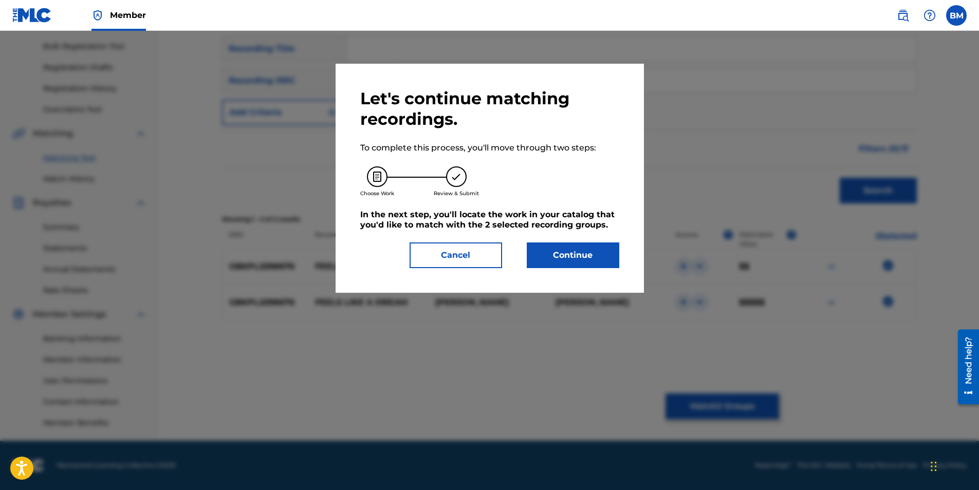
click at [578, 256] on button "Continue" at bounding box center [573, 256] width 92 height 26
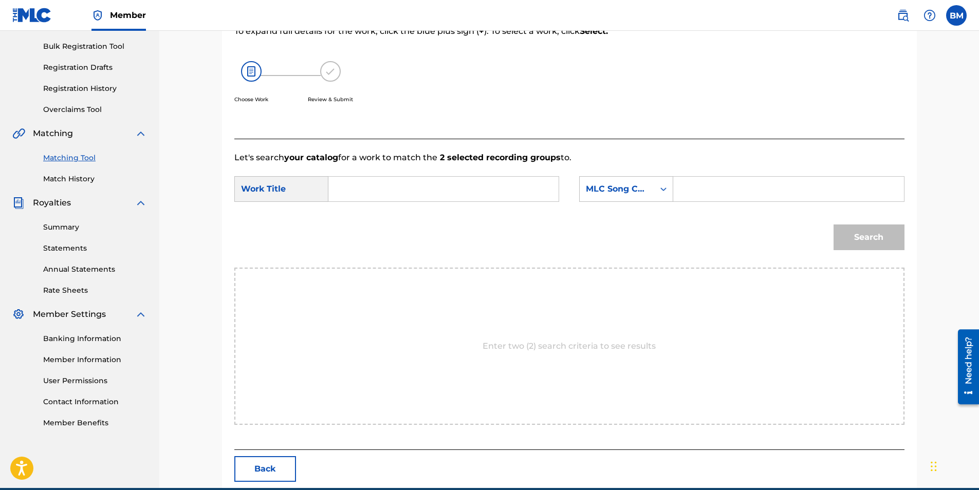
click at [432, 192] on input "Search Form" at bounding box center [443, 189] width 213 height 25
type input "feels like a dream"
click at [864, 239] on div "Search" at bounding box center [866, 234] width 76 height 41
click at [709, 190] on input "Search Form" at bounding box center [788, 189] width 213 height 25
click at [657, 193] on div "Search Form" at bounding box center [663, 189] width 18 height 18
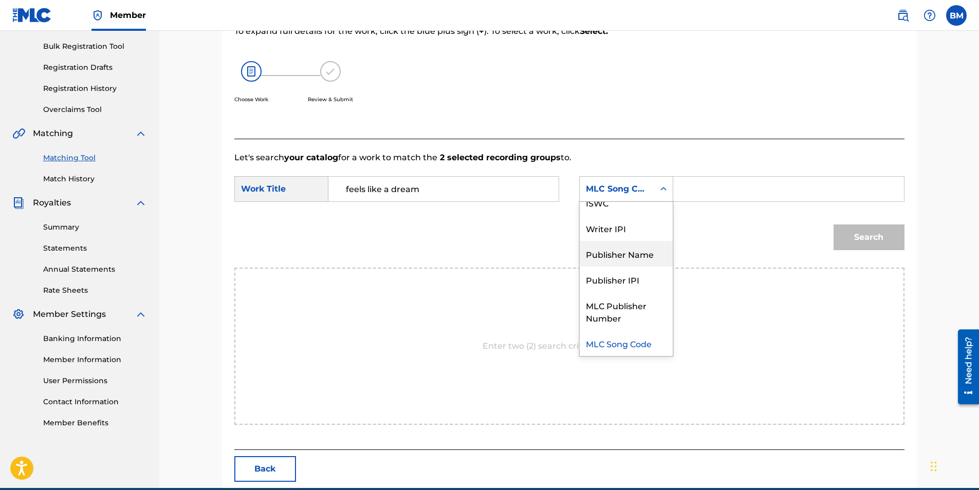
scroll to position [0, 0]
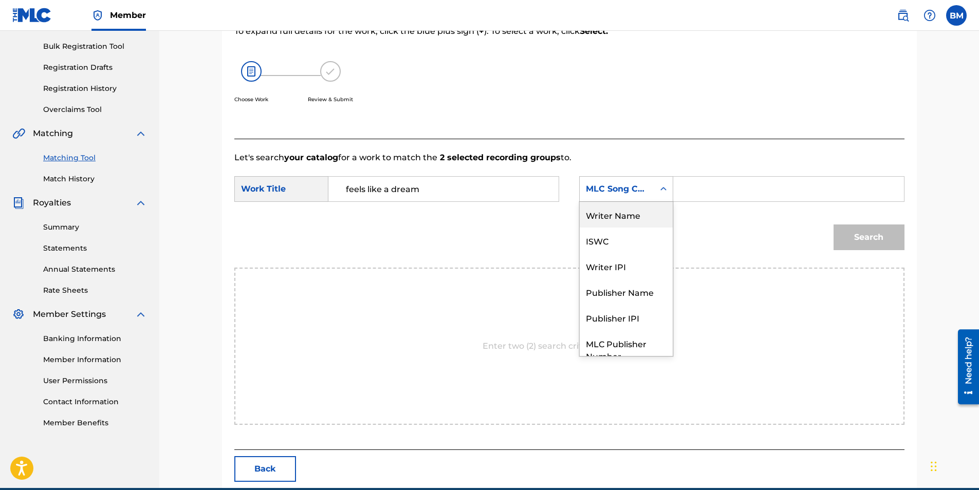
click at [630, 217] on div "Writer Name" at bounding box center [626, 215] width 93 height 26
click at [691, 195] on input "Search Form" at bounding box center [788, 189] width 213 height 25
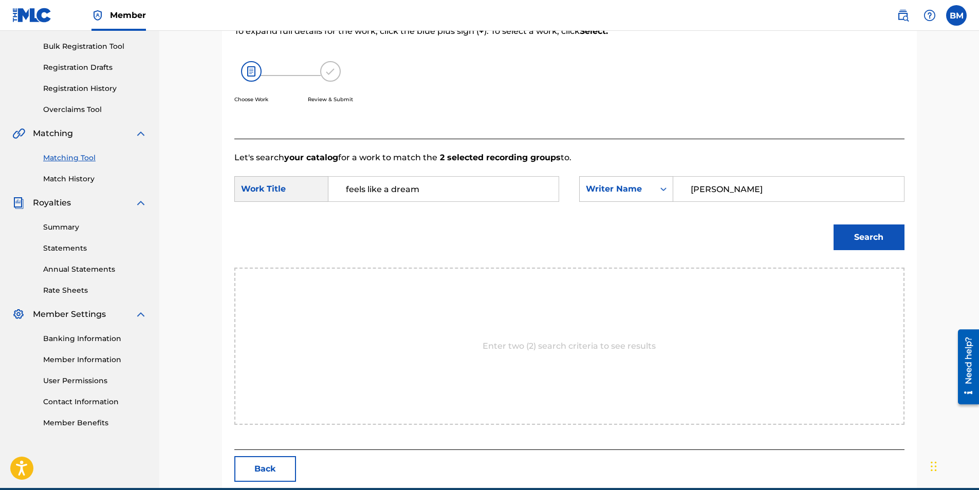
type input "[PERSON_NAME]"
click at [869, 237] on button "Search" at bounding box center [868, 238] width 71 height 26
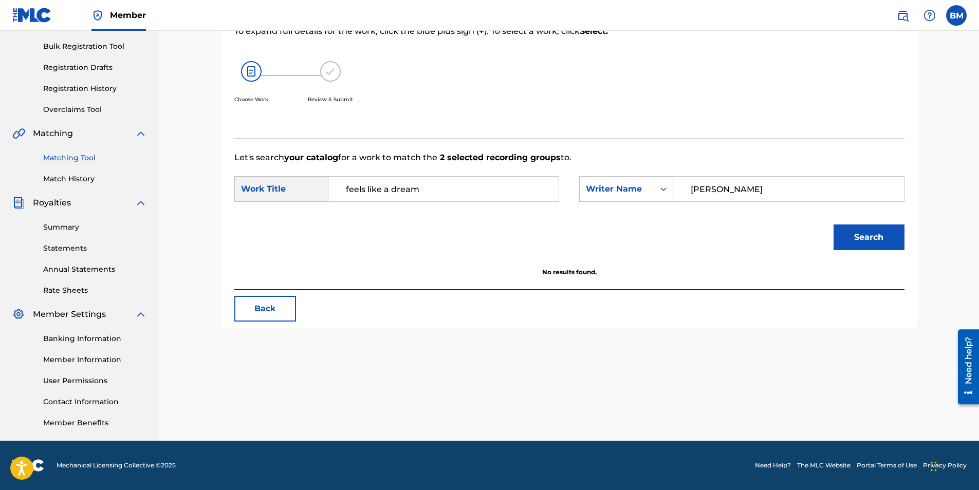
drag, startPoint x: 657, startPoint y: 197, endPoint x: 571, endPoint y: 198, distance: 85.3
click at [565, 198] on div "SearchWithCriteriae52e0721-f404-45b1-8b8e-d9c16cbcd1e3 Work Title feels like a …" at bounding box center [569, 192] width 670 height 32
click at [637, 184] on div "Writer Name" at bounding box center [617, 189] width 62 height 12
click at [436, 190] on input "feels like a dream" at bounding box center [443, 189] width 213 height 25
click at [862, 235] on div "Search" at bounding box center [866, 234] width 76 height 41
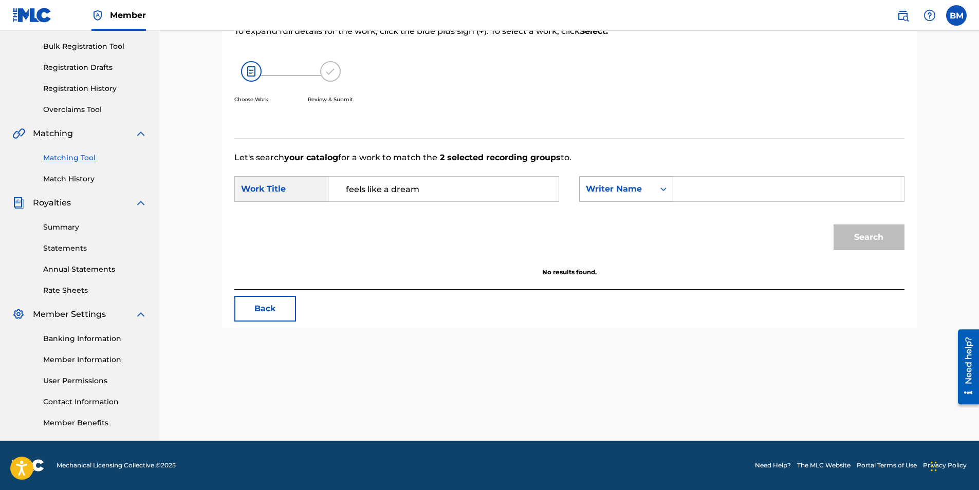
click at [626, 199] on div "Writer Name" at bounding box center [626, 189] width 94 height 26
click at [623, 285] on div "Publisher Name" at bounding box center [626, 292] width 93 height 26
click at [710, 185] on input "Search Form" at bounding box center [788, 189] width 213 height 25
type input "smoking"
click at [872, 234] on button "Search" at bounding box center [868, 238] width 71 height 26
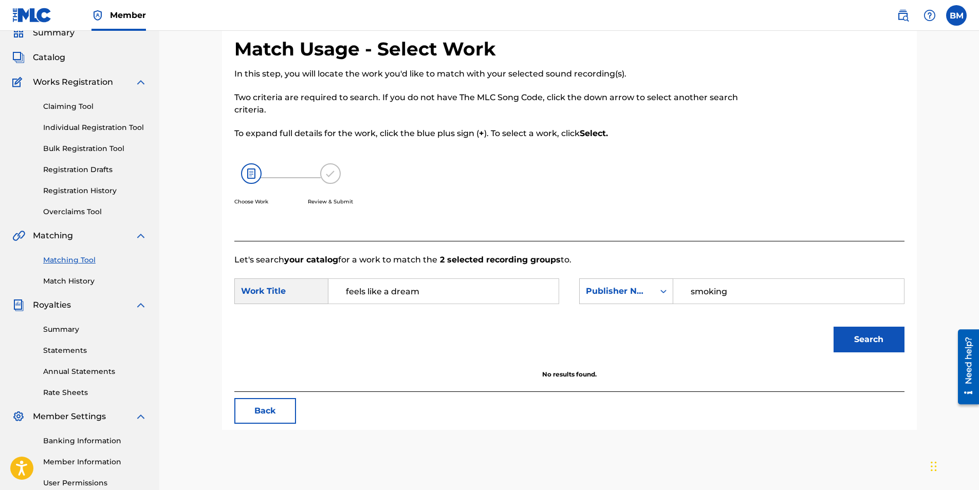
scroll to position [44, 0]
click at [261, 409] on button "Back" at bounding box center [265, 412] width 62 height 26
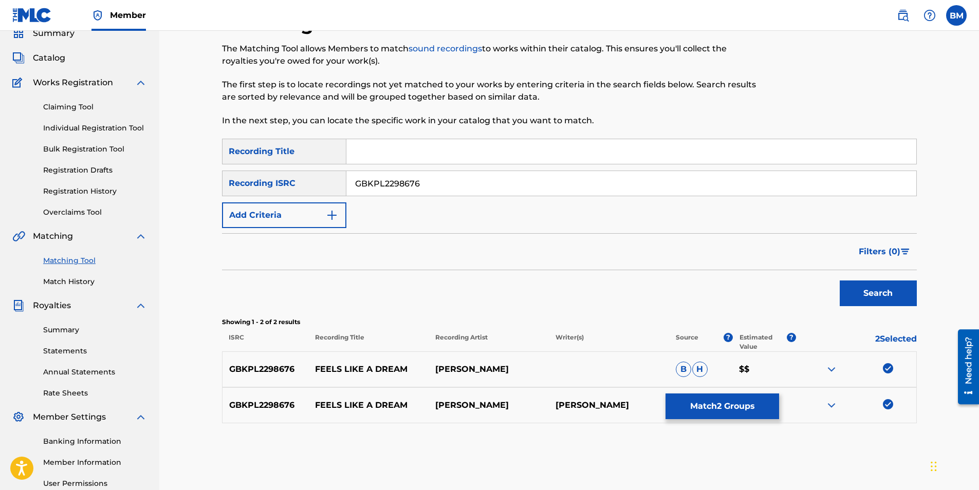
click at [436, 189] on input "GBKPL2298676" at bounding box center [631, 183] width 570 height 25
drag, startPoint x: 440, startPoint y: 183, endPoint x: 168, endPoint y: 193, distance: 272.0
click at [159, 187] on div "Matching Tool The Matching Tool allows Members to match sound recordings to wor…" at bounding box center [568, 265] width 819 height 557
paste input "QMRSZ2301708"
click at [883, 292] on button "Search" at bounding box center [878, 294] width 77 height 26
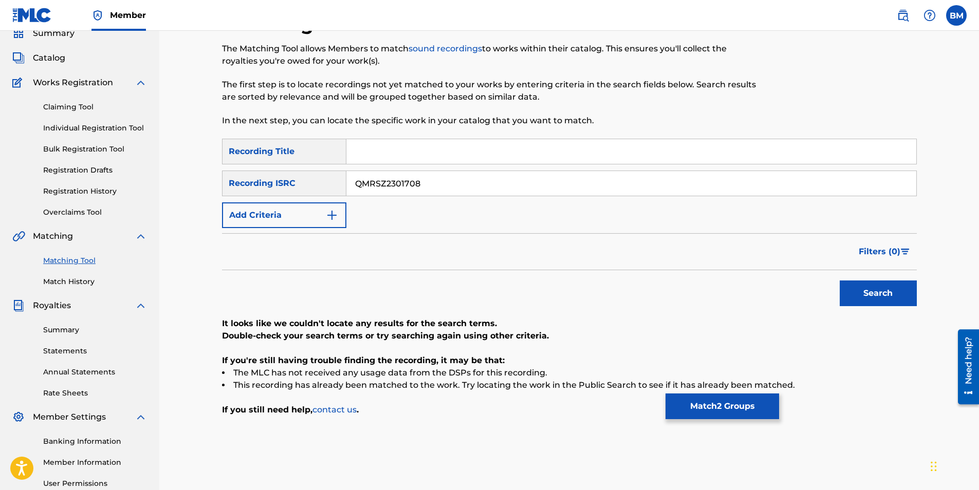
drag, startPoint x: 433, startPoint y: 178, endPoint x: 173, endPoint y: 184, distance: 260.1
click at [172, 183] on div "Matching Tool The Matching Tool allows Members to match sound recordings to wor…" at bounding box center [568, 265] width 819 height 557
paste input "500200"
click at [879, 291] on button "Search" at bounding box center [878, 294] width 77 height 26
drag, startPoint x: 426, startPoint y: 186, endPoint x: 246, endPoint y: 193, distance: 181.0
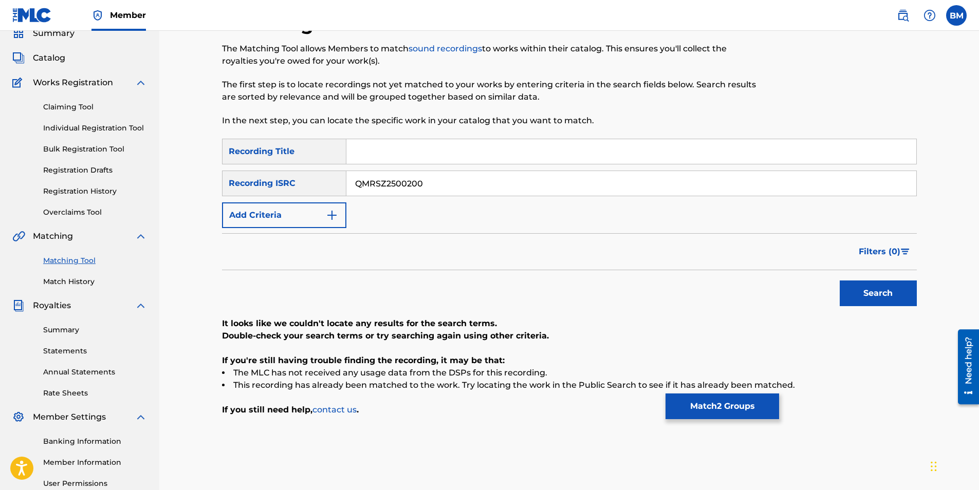
click at [246, 193] on div "SearchWithCriteriaf75beb50-35a9-4073-880c-9dbbd90d7fc3 Recording ISRC QMRSZ2500…" at bounding box center [569, 184] width 695 height 26
paste input "302123"
click at [888, 299] on button "Search" at bounding box center [878, 294] width 77 height 26
drag, startPoint x: 460, startPoint y: 187, endPoint x: 185, endPoint y: 176, distance: 274.6
click at [183, 176] on div "Matching Tool The Matching Tool allows Members to match sound recordings to wor…" at bounding box center [568, 265] width 819 height 557
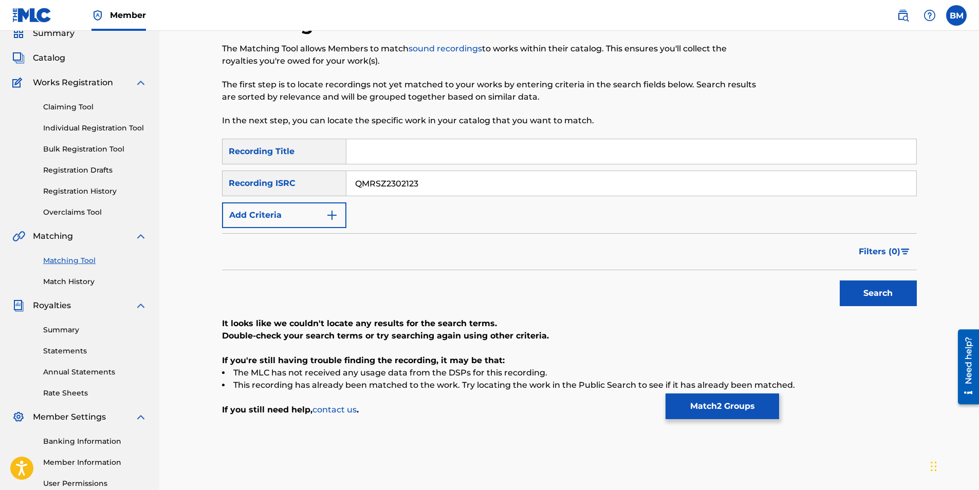
paste input "4"
type input "QMRSZ2302124"
click at [871, 283] on button "Search" at bounding box center [878, 294] width 77 height 26
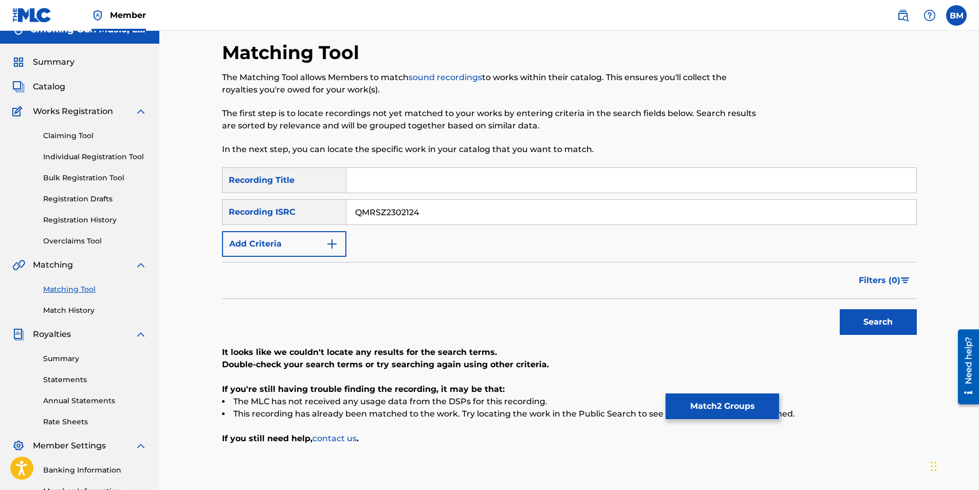
scroll to position [0, 0]
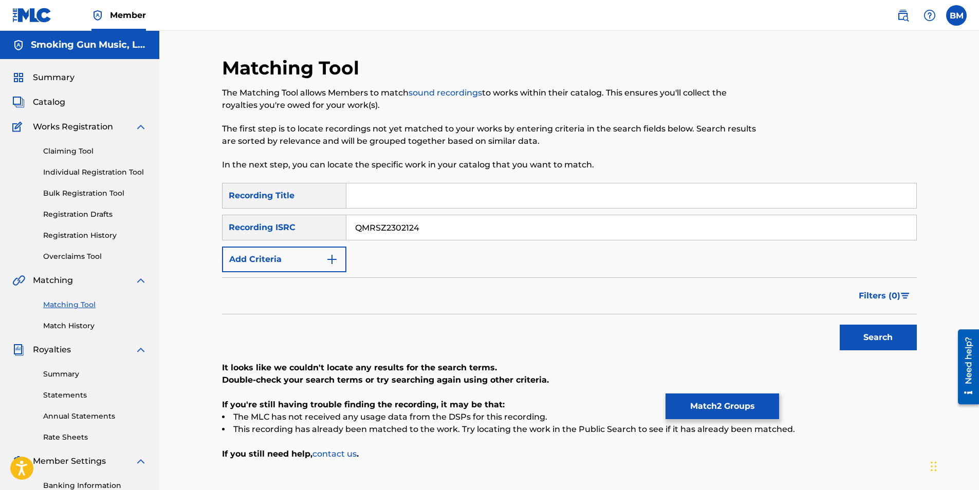
click at [718, 408] on button "Match 2 Groups" at bounding box center [722, 407] width 114 height 26
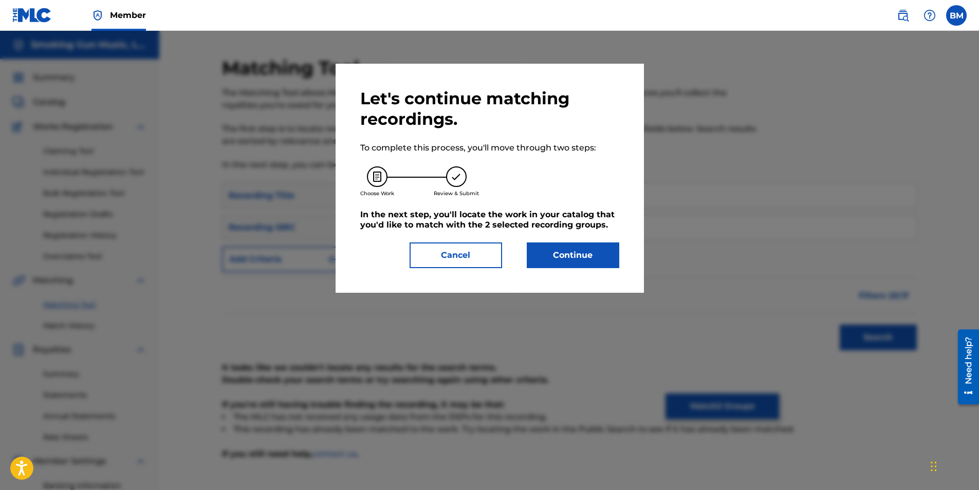
click at [568, 257] on button "Continue" at bounding box center [573, 256] width 92 height 26
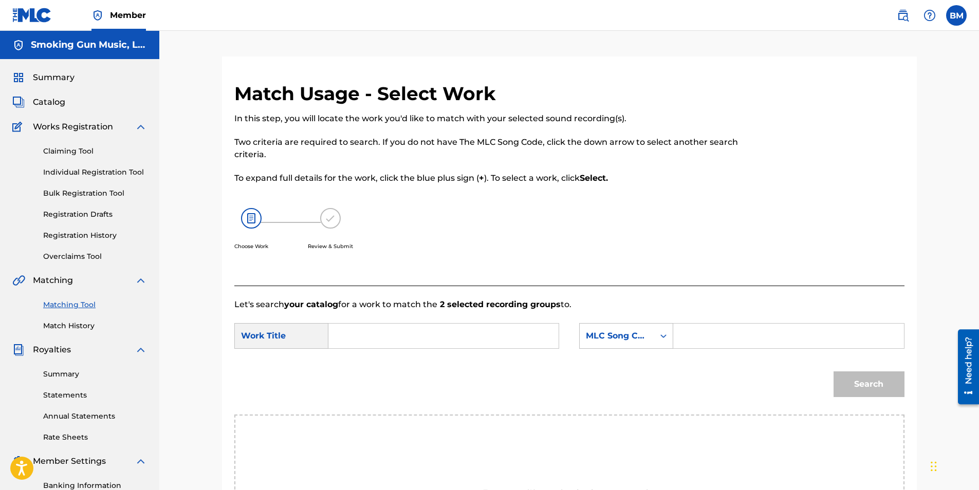
click at [409, 331] on input "Search Form" at bounding box center [443, 336] width 213 height 25
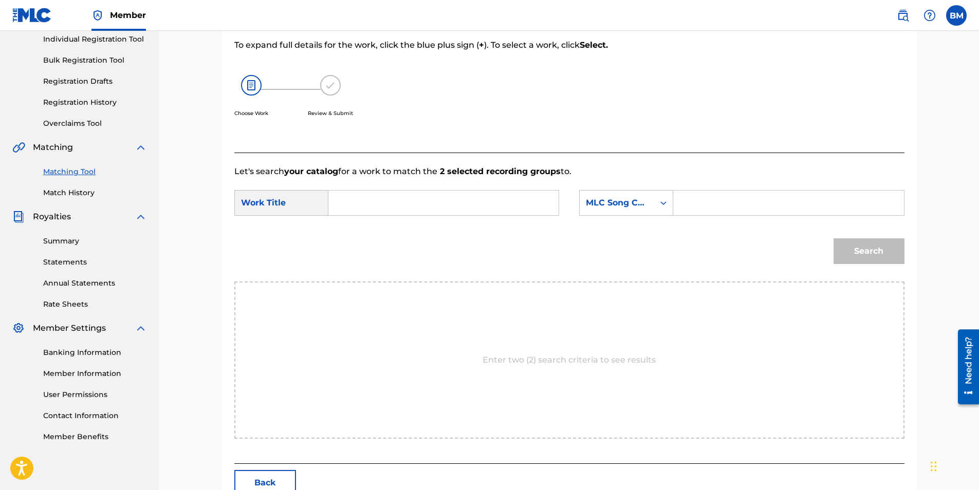
scroll to position [194, 0]
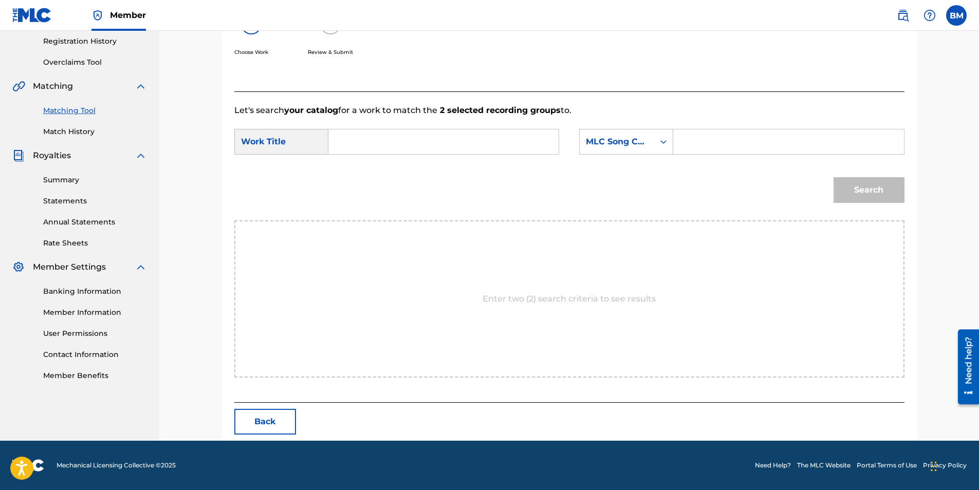
click at [492, 108] on strong "2 selected recording groups" at bounding box center [498, 110] width 123 height 10
click at [261, 422] on button "Back" at bounding box center [265, 422] width 62 height 26
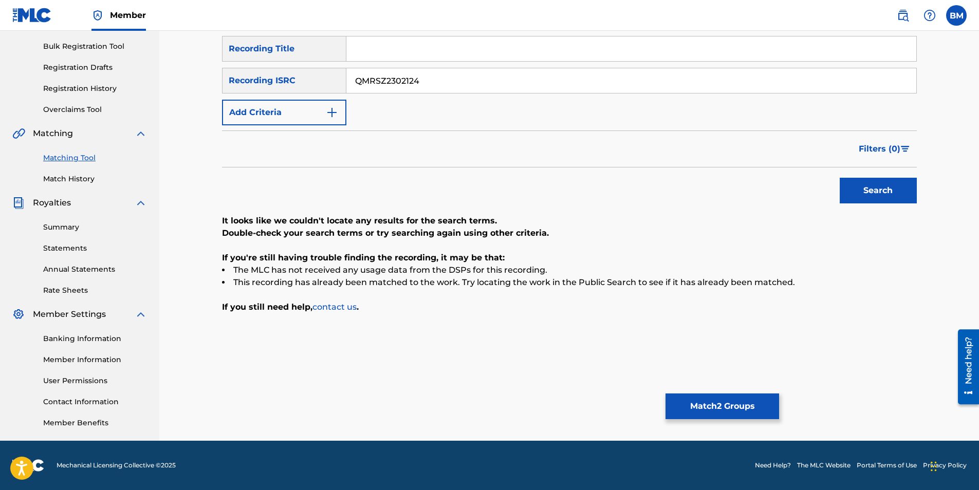
scroll to position [0, 0]
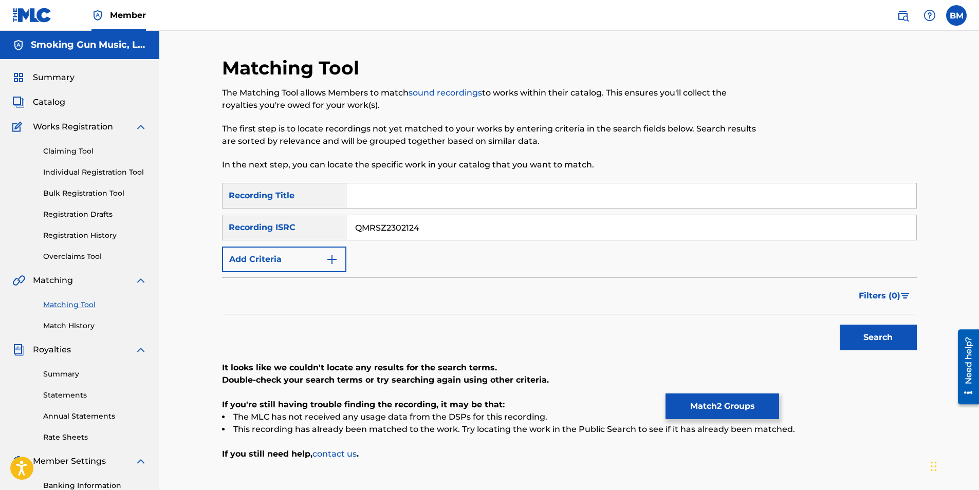
click at [713, 403] on button "Match 2 Groups" at bounding box center [722, 407] width 114 height 26
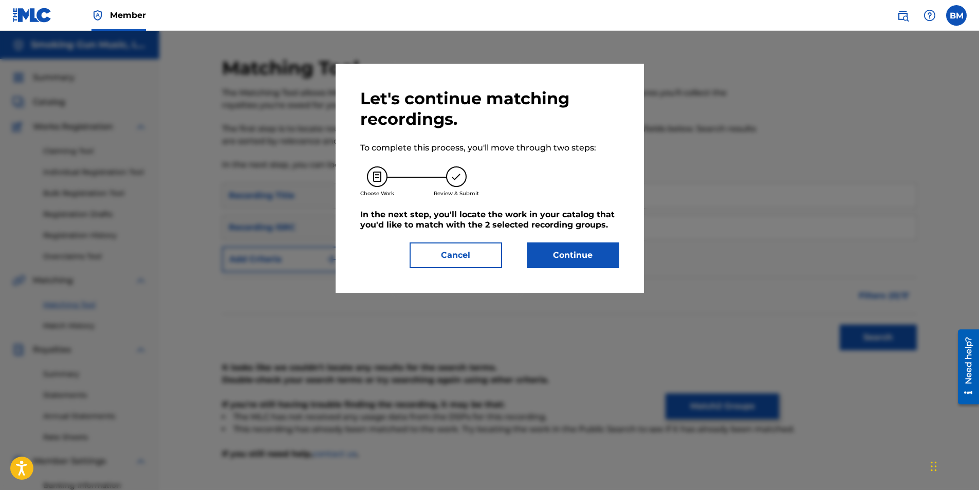
click at [453, 252] on button "Cancel" at bounding box center [455, 256] width 92 height 26
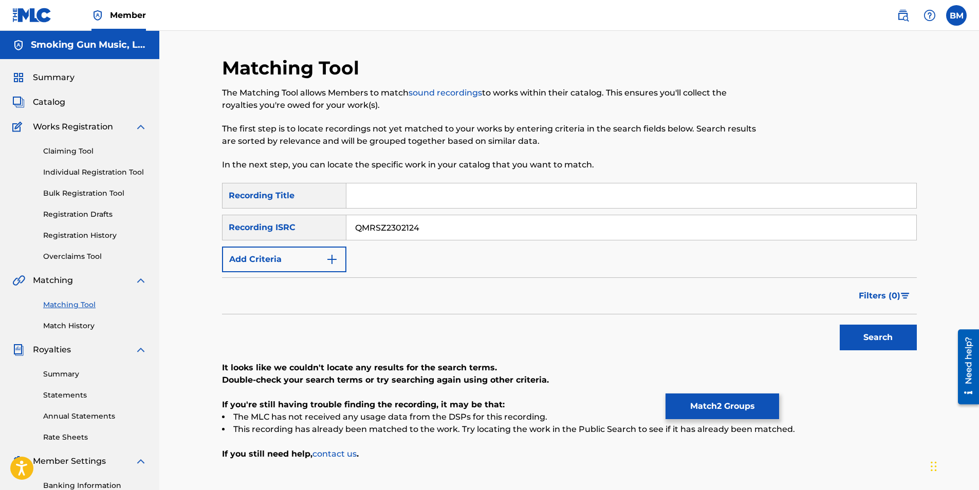
click at [701, 405] on button "Match 2 Groups" at bounding box center [722, 407] width 114 height 26
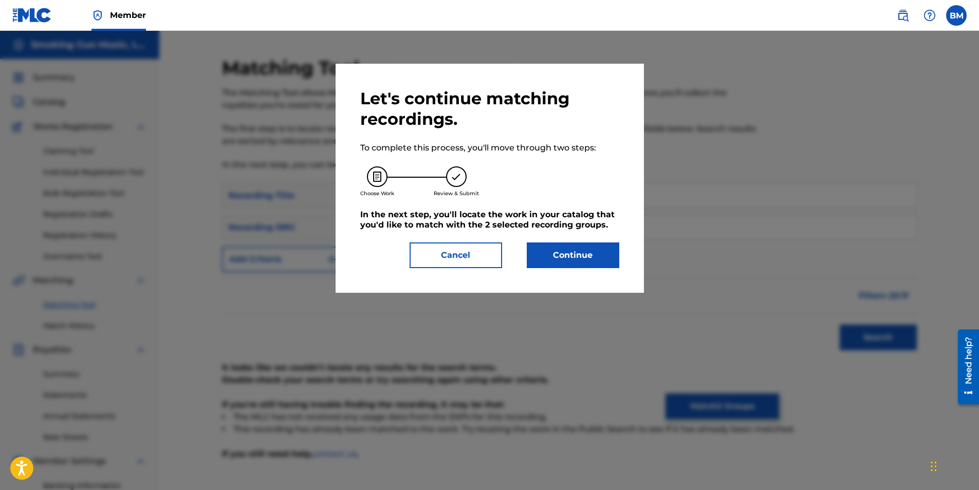
click at [589, 249] on button "Continue" at bounding box center [573, 256] width 92 height 26
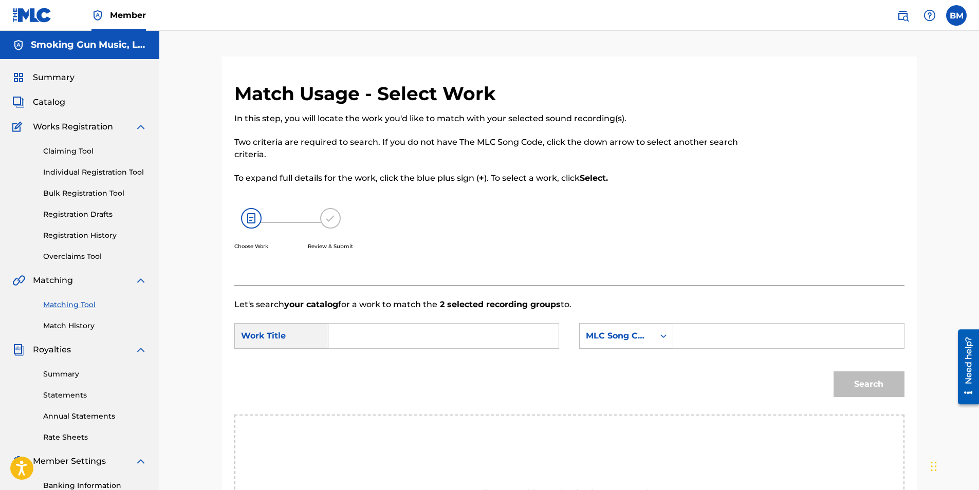
click at [373, 323] on form "SearchWithCriteriae52e0721-f404-45b1-8b8e-d9c16cbcd1e3 Work Title SearchWithCri…" at bounding box center [569, 363] width 670 height 104
click at [369, 327] on input "Search Form" at bounding box center [443, 336] width 213 height 25
type input "feels like a dream"
drag, startPoint x: 715, startPoint y: 336, endPoint x: 701, endPoint y: 341, distance: 14.1
click at [715, 336] on input "Search Form" at bounding box center [788, 336] width 213 height 25
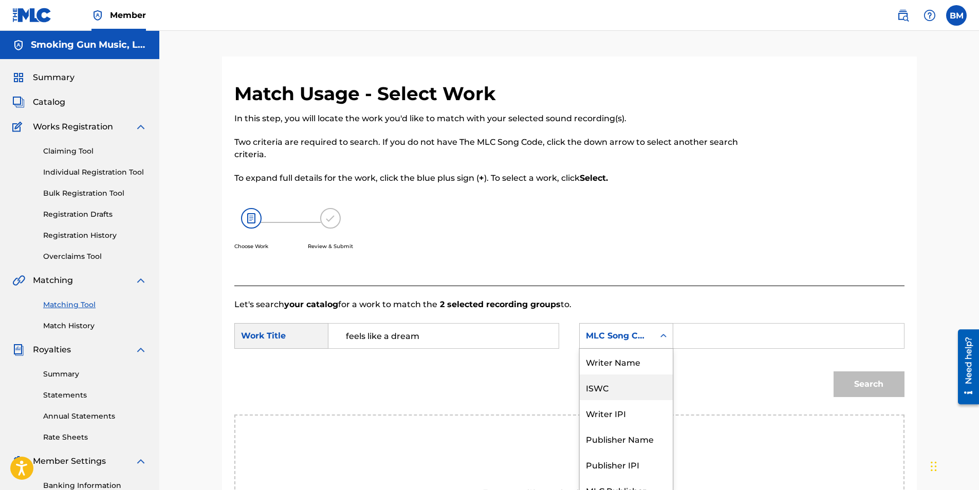
scroll to position [13, 0]
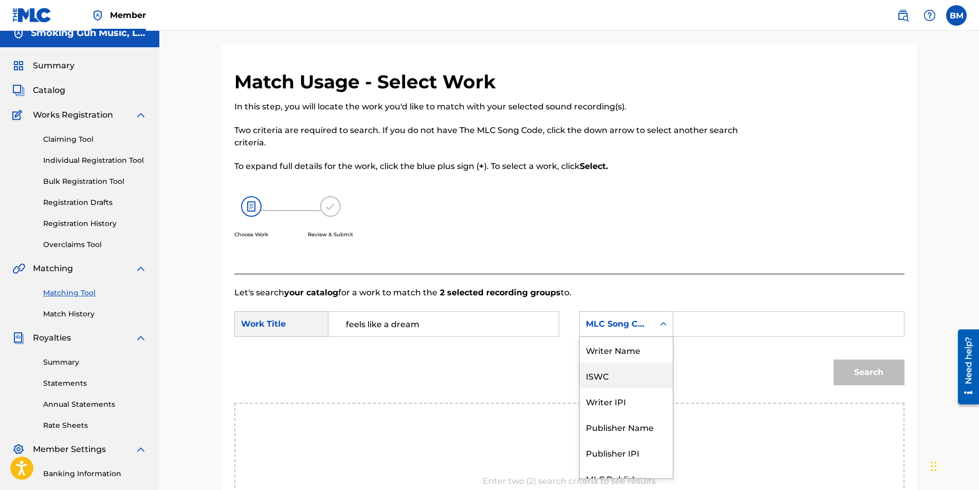
click at [639, 337] on div "7 results available. Use Up and Down to choose options, press Enter to select t…" at bounding box center [626, 324] width 94 height 26
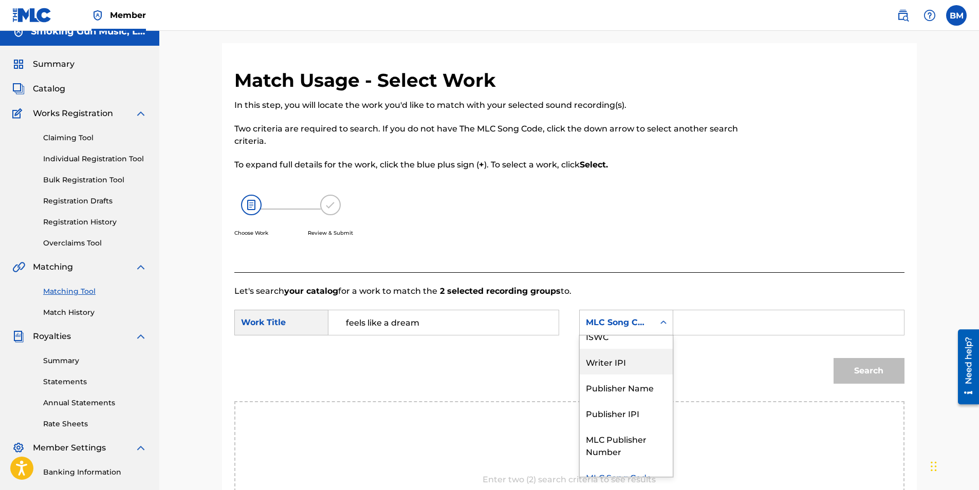
scroll to position [0, 0]
click at [635, 353] on div "Writer Name" at bounding box center [626, 349] width 93 height 26
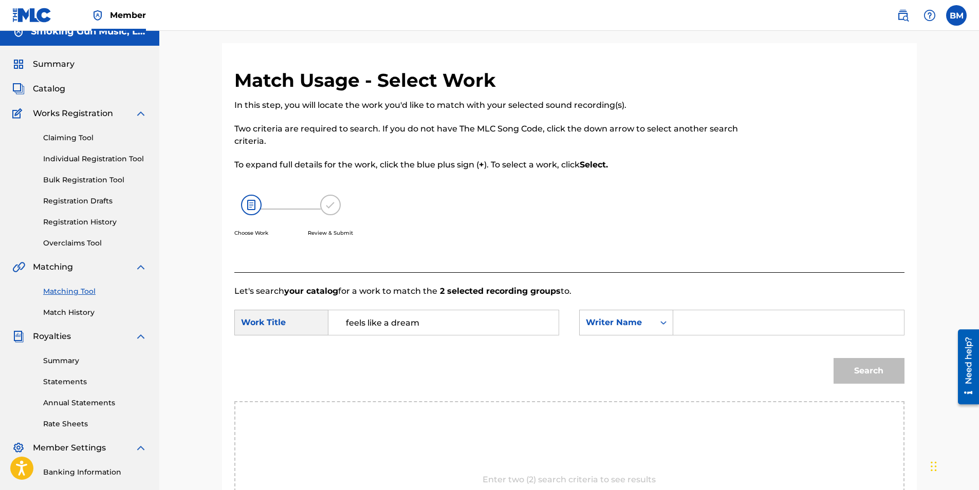
click at [705, 325] on input "Search Form" at bounding box center [788, 322] width 213 height 25
type input "[PERSON_NAME]"
click at [870, 372] on button "Search" at bounding box center [868, 371] width 71 height 26
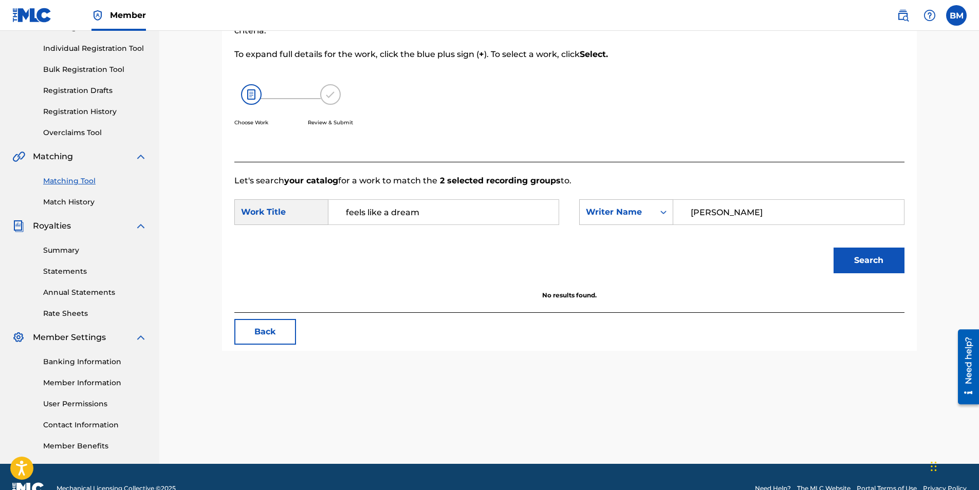
scroll to position [147, 0]
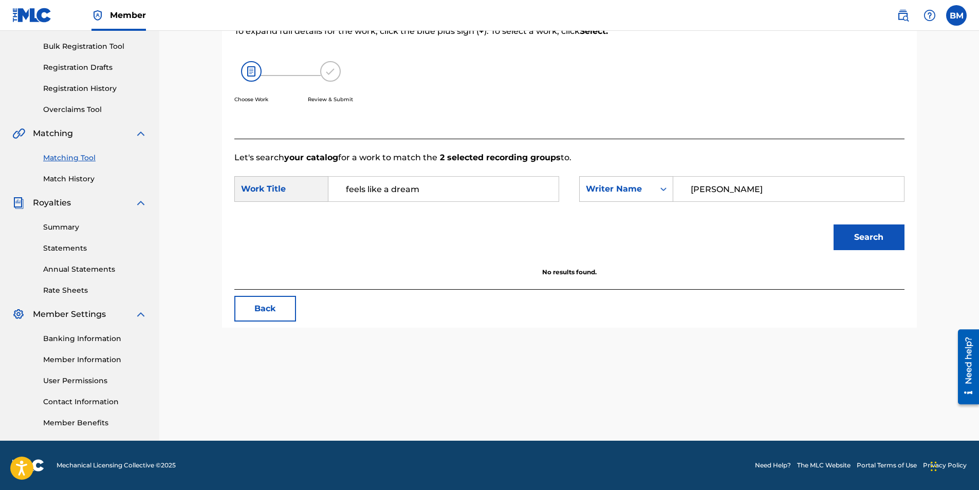
click at [254, 310] on button "Back" at bounding box center [265, 309] width 62 height 26
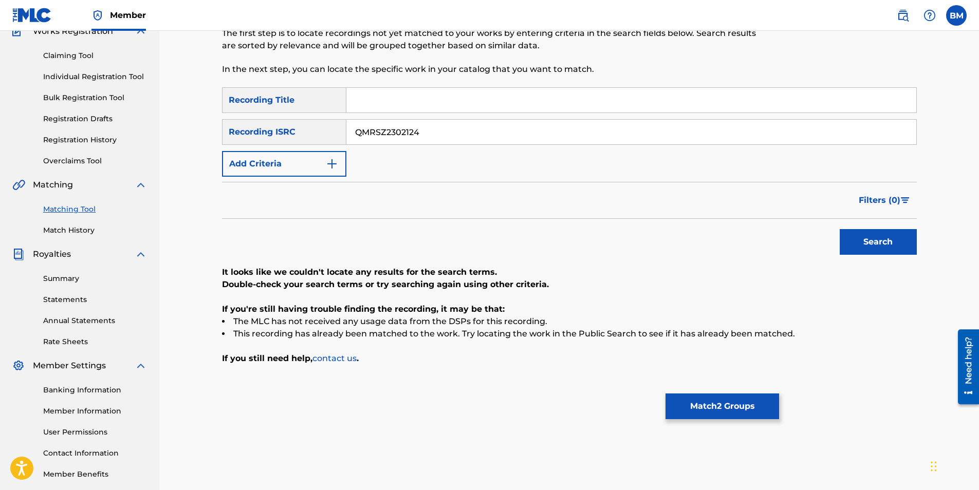
scroll to position [0, 0]
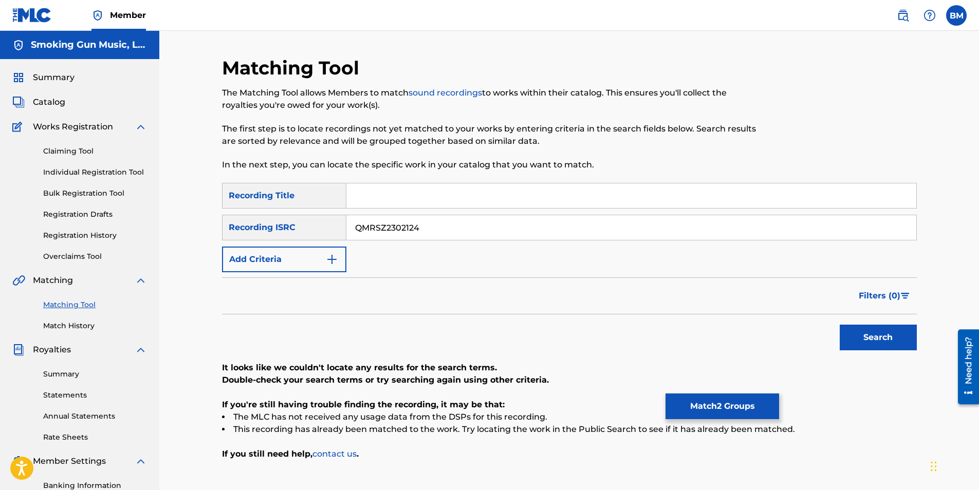
click at [863, 336] on button "Search" at bounding box center [878, 338] width 77 height 26
click at [75, 304] on link "Matching Tool" at bounding box center [95, 305] width 104 height 11
click at [69, 324] on link "Match History" at bounding box center [95, 326] width 104 height 11
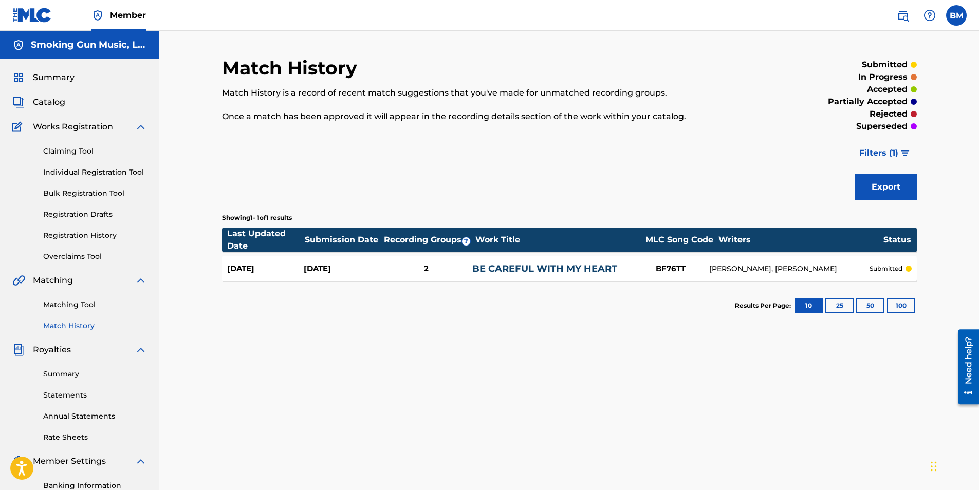
click at [69, 301] on link "Matching Tool" at bounding box center [95, 305] width 104 height 11
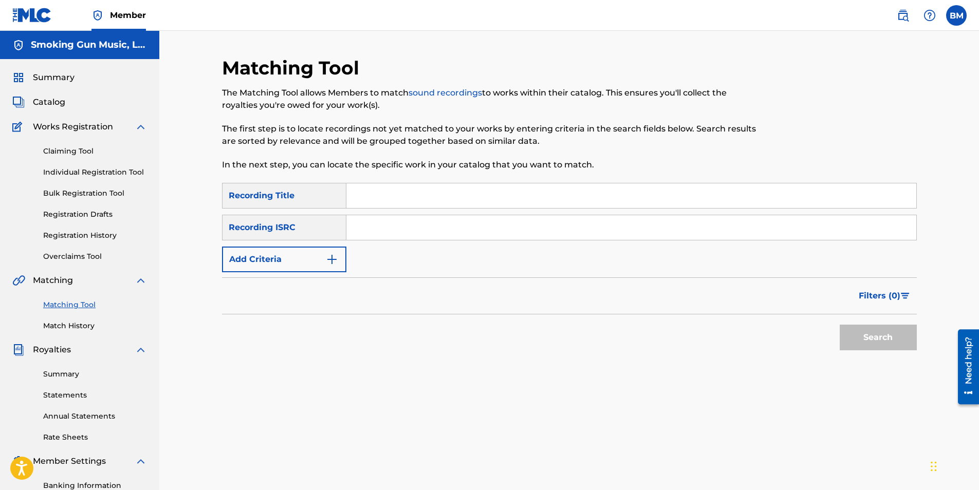
click at [397, 200] on input "Search Form" at bounding box center [631, 195] width 570 height 25
click at [559, 355] on div "Search" at bounding box center [569, 334] width 695 height 41
click at [390, 225] on input "Search Form" at bounding box center [631, 227] width 570 height 25
paste input "QMRSZ2302124"
click at [877, 329] on button "Search" at bounding box center [878, 338] width 77 height 26
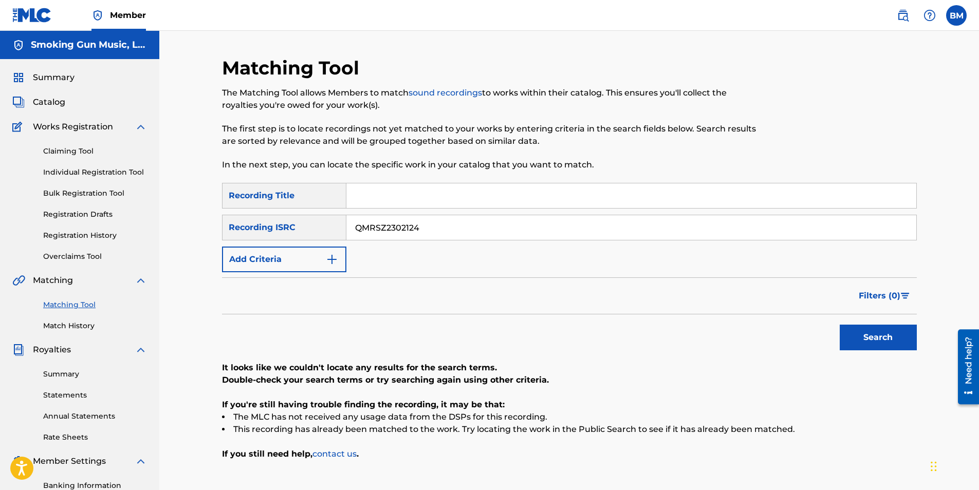
drag, startPoint x: 458, startPoint y: 226, endPoint x: 276, endPoint y: 220, distance: 182.0
click at [276, 220] on div "SearchWithCriteriaf75beb50-35a9-4073-880c-9dbbd90d7fc3 Recording ISRC QMRSZ2302…" at bounding box center [569, 228] width 695 height 26
paste input "13"
click at [883, 343] on button "Search" at bounding box center [878, 338] width 77 height 26
drag, startPoint x: 445, startPoint y: 233, endPoint x: 194, endPoint y: 215, distance: 251.8
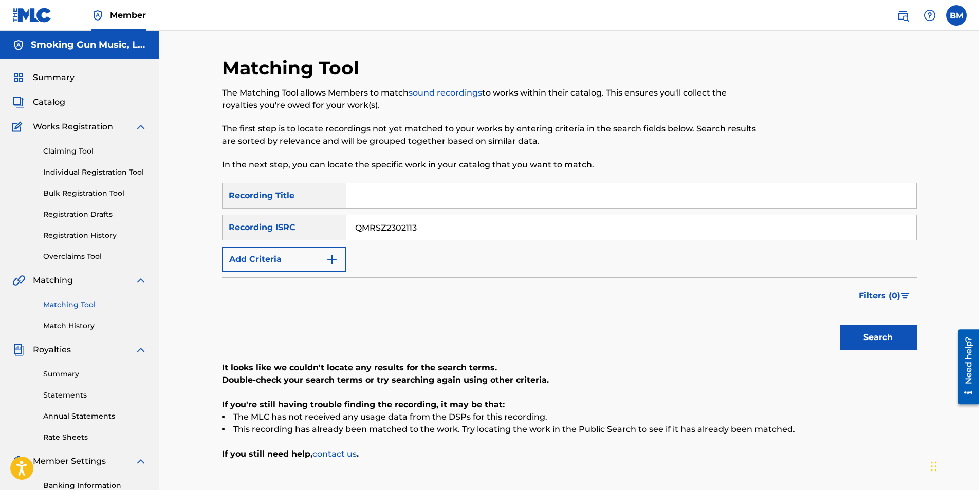
click at [194, 215] on div "Matching Tool The Matching Tool allows Members to match sound recordings to wor…" at bounding box center [568, 309] width 819 height 557
paste input "5"
click at [874, 335] on button "Search" at bounding box center [878, 338] width 77 height 26
drag, startPoint x: 477, startPoint y: 234, endPoint x: 207, endPoint y: 226, distance: 270.9
click at [205, 224] on div "Matching Tool The Matching Tool allows Members to match sound recordings to wor…" at bounding box center [568, 309] width 819 height 557
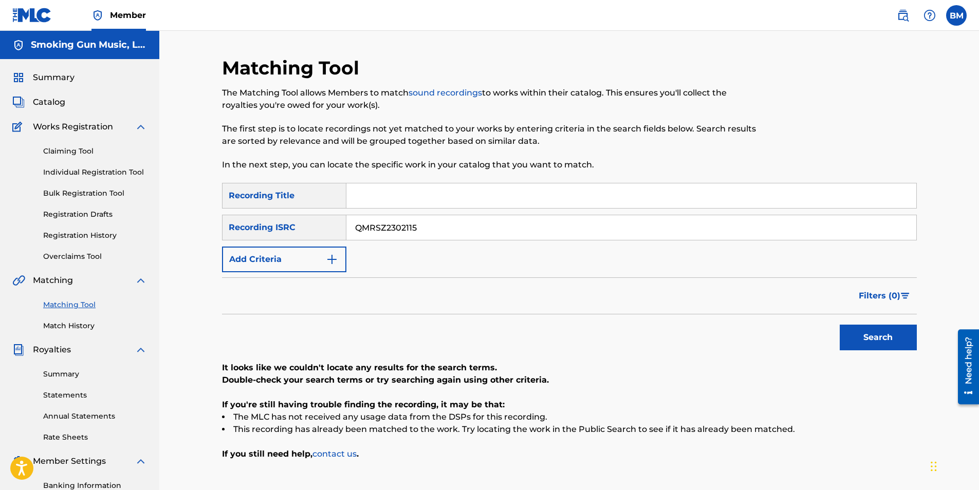
paste input "ZES82008854"
type input "QZES82008854"
click at [883, 334] on button "Search" at bounding box center [878, 338] width 77 height 26
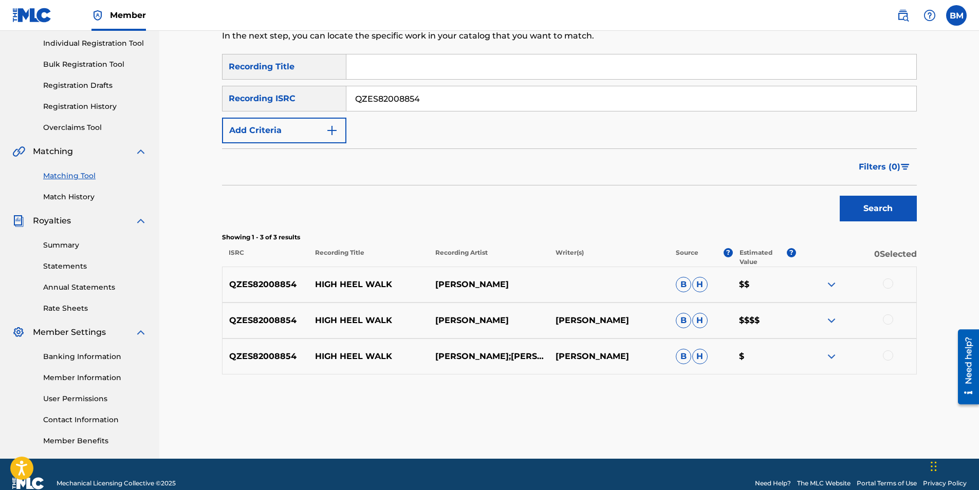
scroll to position [147, 0]
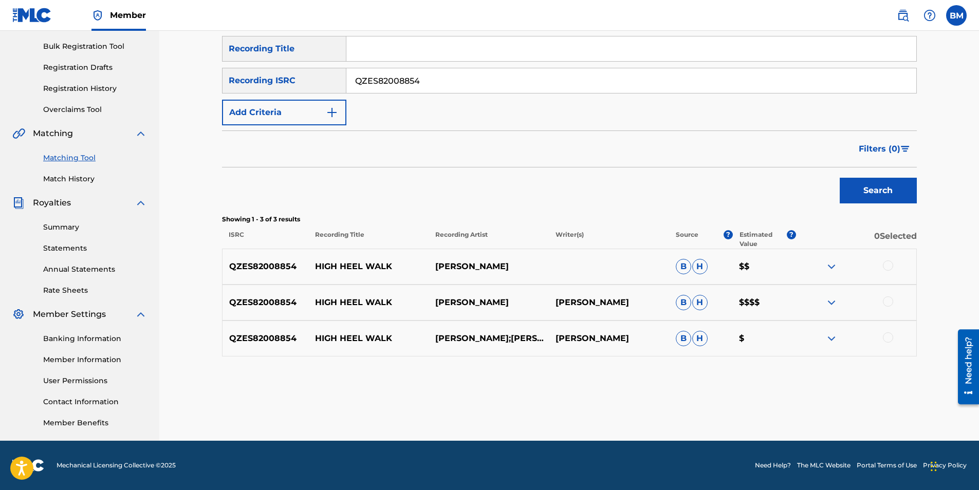
click at [885, 267] on div at bounding box center [888, 265] width 10 height 10
click at [890, 303] on div at bounding box center [888, 301] width 10 height 10
click at [889, 345] on div "QZES82008854 HIGH HEEL WALK [PERSON_NAME];[PERSON_NAME] [PERSON_NAME] [PERSON_N…" at bounding box center [569, 339] width 695 height 36
click at [890, 338] on div at bounding box center [888, 337] width 10 height 10
click at [886, 336] on img at bounding box center [888, 337] width 10 height 10
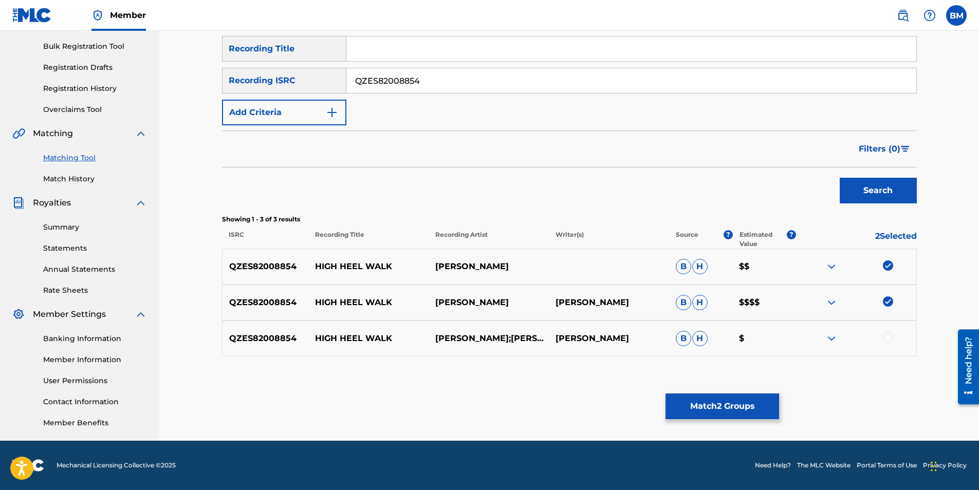
click at [889, 301] on img at bounding box center [888, 301] width 10 height 10
click at [889, 264] on img at bounding box center [888, 265] width 10 height 10
click at [884, 266] on div at bounding box center [888, 265] width 10 height 10
click at [888, 303] on div at bounding box center [888, 301] width 10 height 10
click at [890, 337] on div at bounding box center [888, 337] width 10 height 10
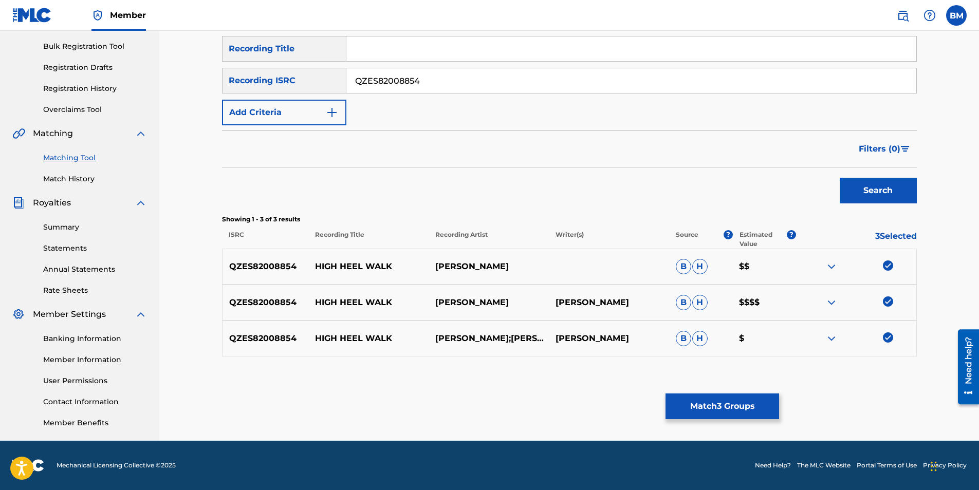
click at [716, 402] on button "Match 3 Groups" at bounding box center [722, 407] width 114 height 26
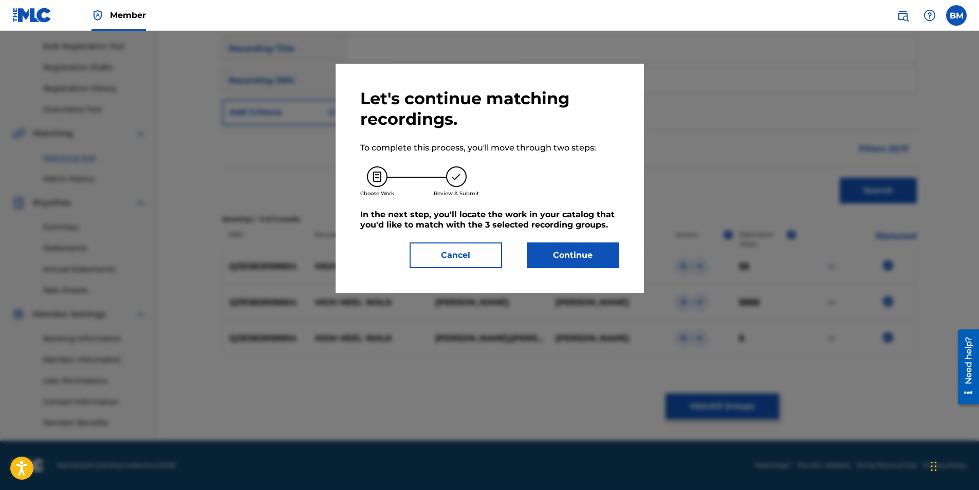
click at [584, 259] on button "Continue" at bounding box center [573, 256] width 92 height 26
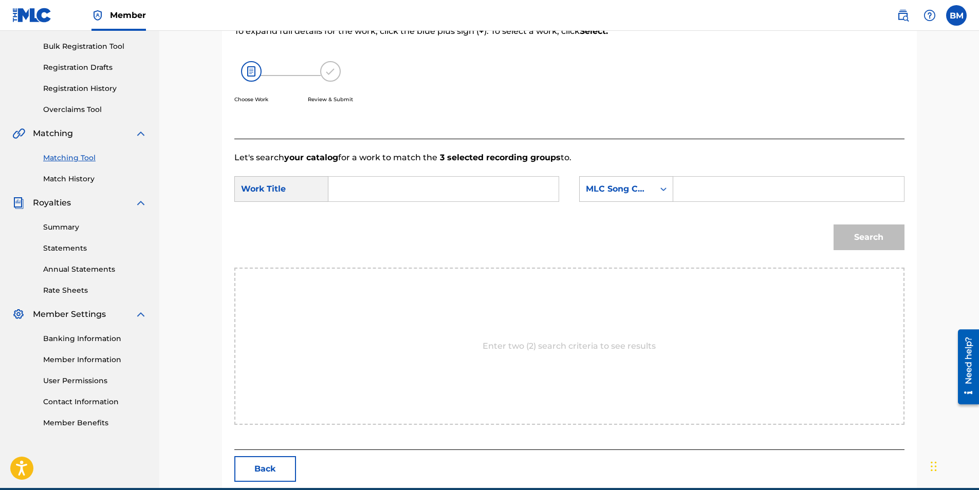
click at [437, 195] on input "Search Form" at bounding box center [443, 189] width 213 height 25
type input "high heel walk"
click at [643, 194] on div "MLC Song Code" at bounding box center [617, 189] width 62 height 12
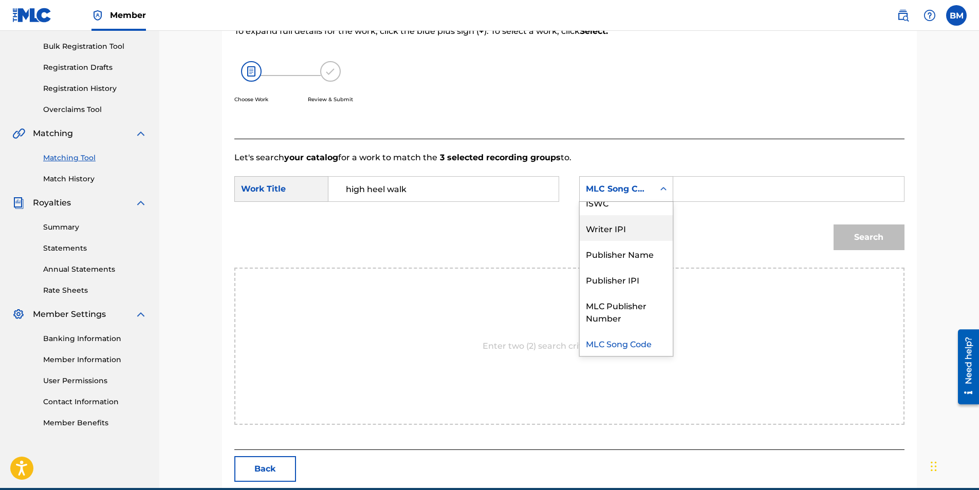
scroll to position [0, 0]
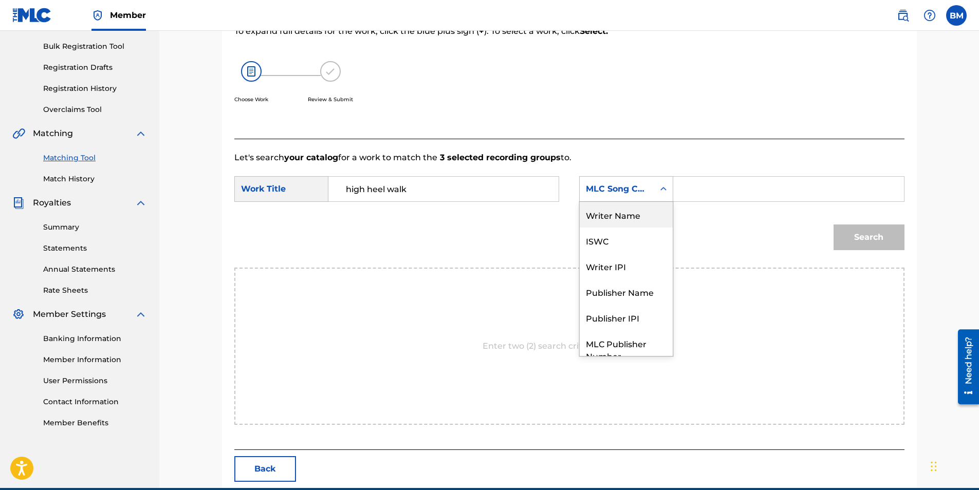
drag, startPoint x: 628, startPoint y: 218, endPoint x: 648, endPoint y: 211, distance: 21.6
click at [628, 217] on div "Writer Name" at bounding box center [626, 215] width 93 height 26
click at [724, 187] on input "Search Form" at bounding box center [788, 189] width 213 height 25
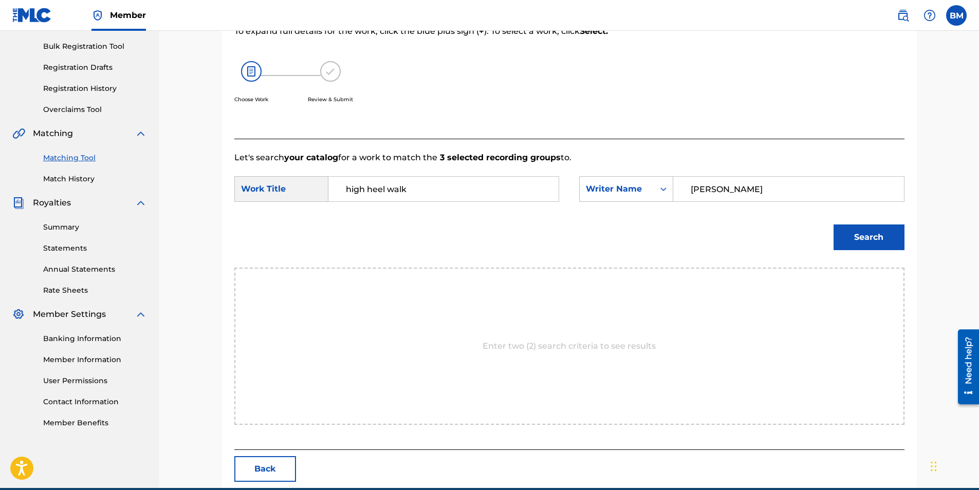
type input "[PERSON_NAME]"
click at [886, 235] on button "Search" at bounding box center [868, 238] width 71 height 26
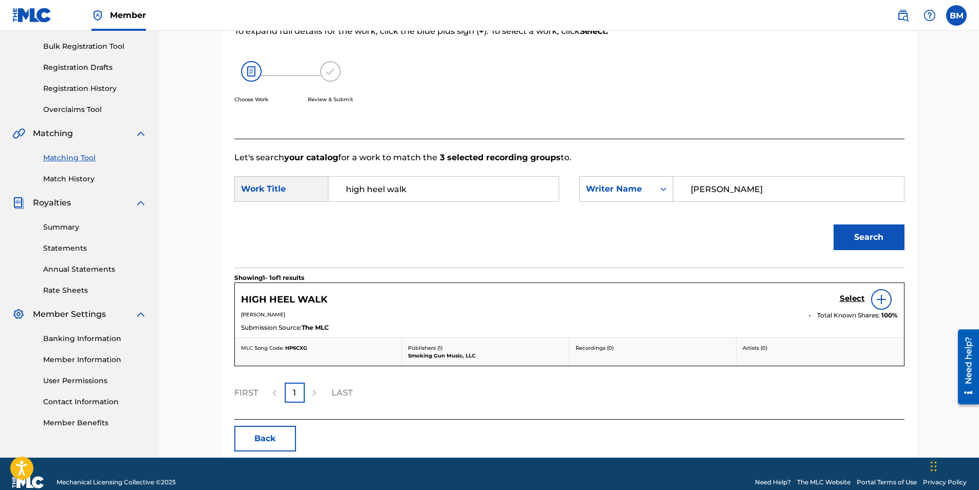
click at [839, 300] on div "HIGH HEEL WALK Select" at bounding box center [569, 299] width 657 height 21
click at [847, 297] on h5 "Select" at bounding box center [852, 299] width 25 height 10
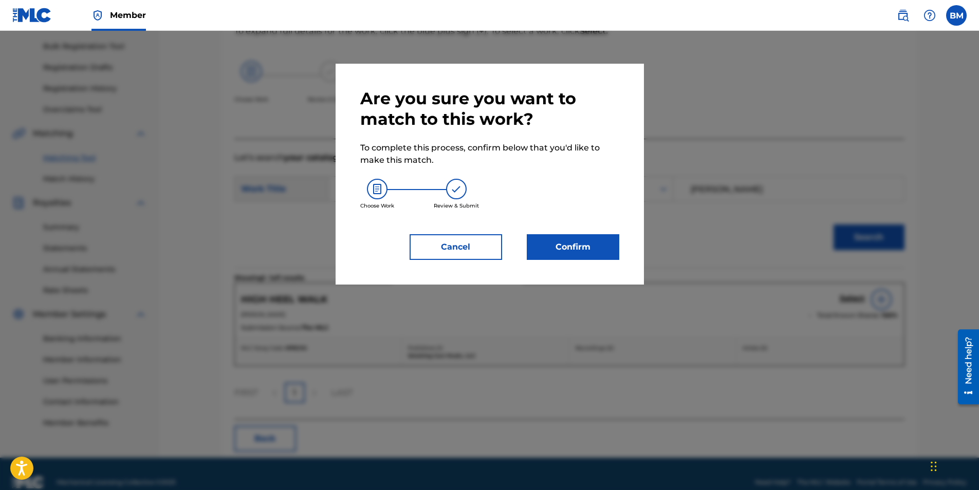
click at [576, 249] on button "Confirm" at bounding box center [573, 247] width 92 height 26
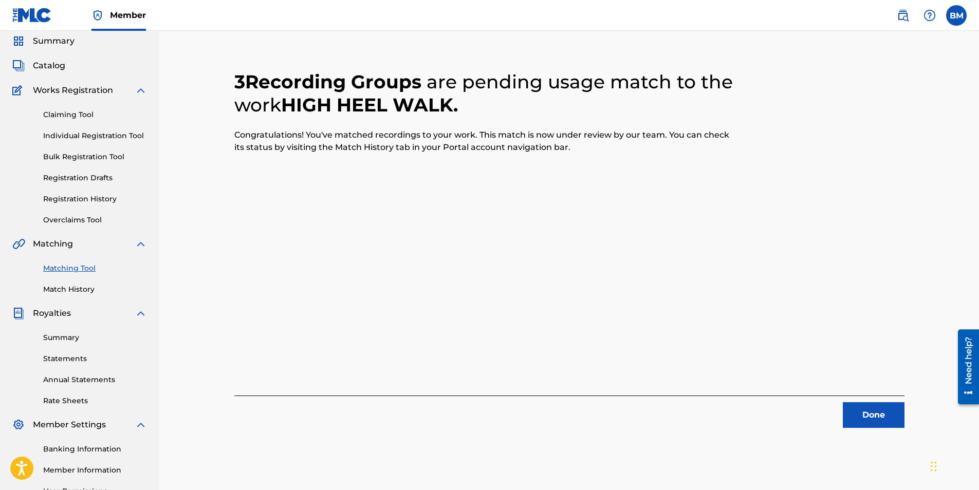
scroll to position [147, 0]
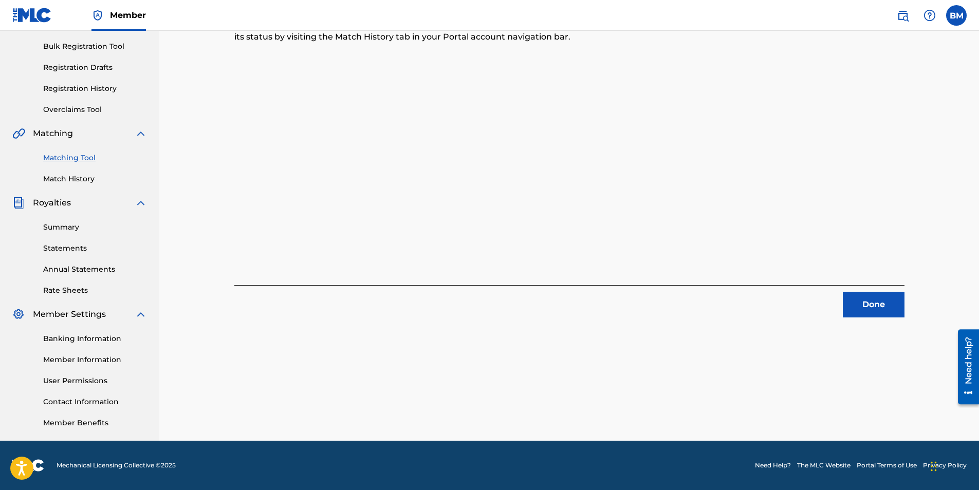
click at [878, 300] on button "Done" at bounding box center [874, 305] width 62 height 26
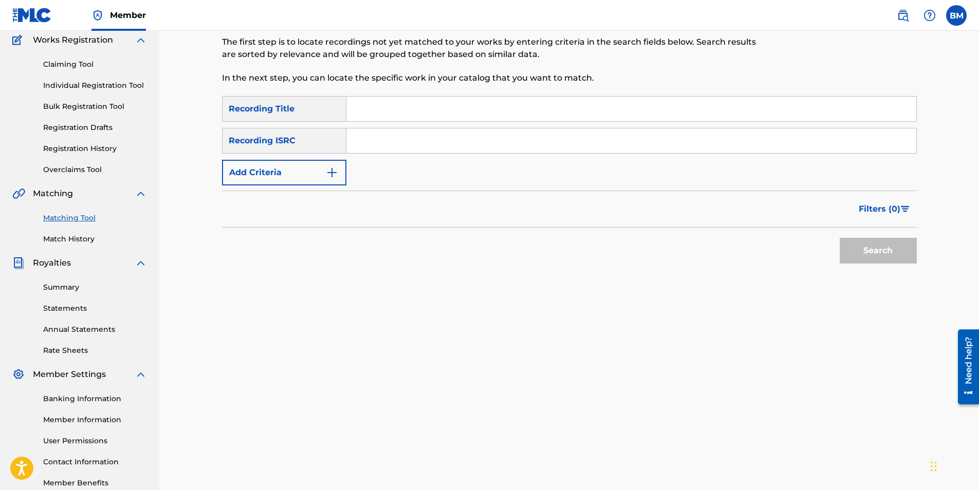
scroll to position [0, 0]
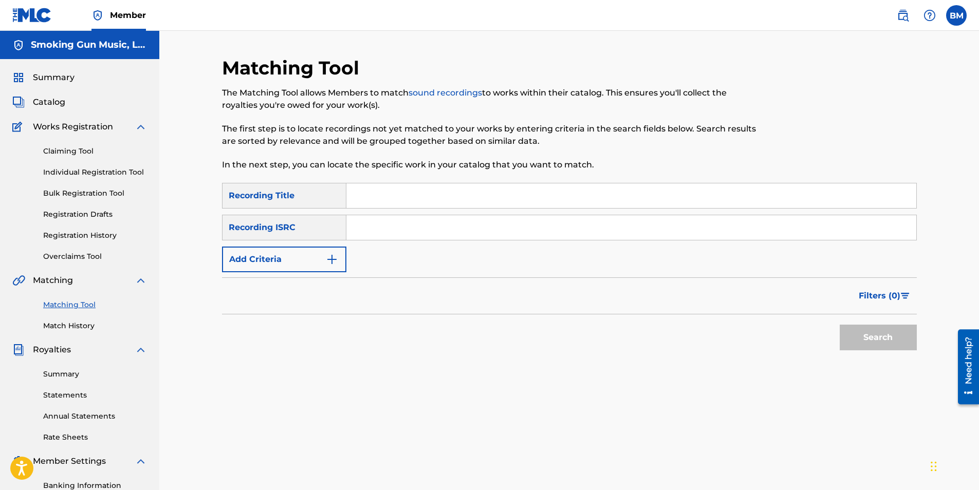
click at [79, 326] on link "Match History" at bounding box center [95, 326] width 104 height 11
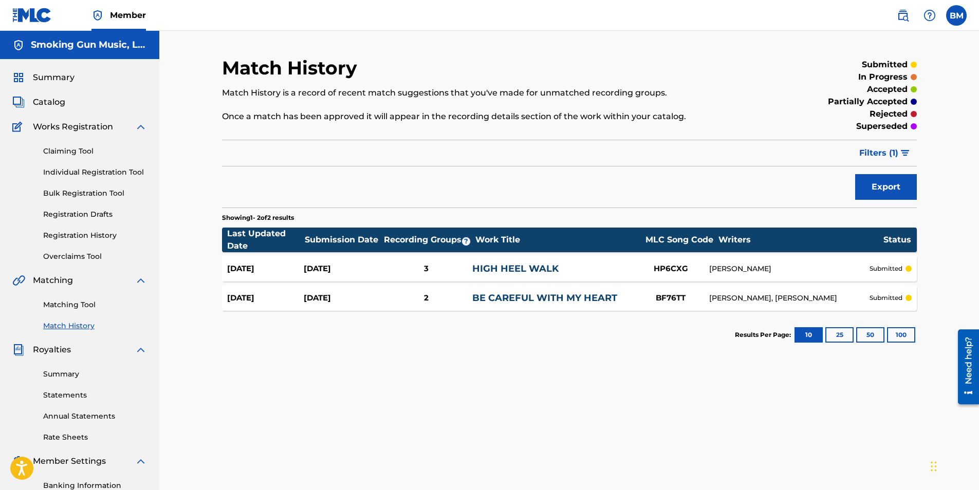
click at [89, 235] on link "Registration History" at bounding box center [95, 235] width 104 height 11
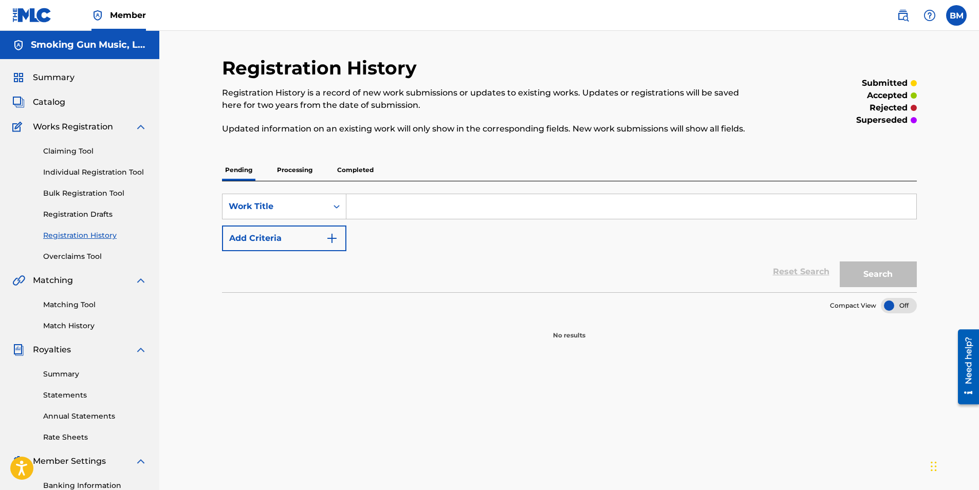
click at [361, 170] on p "Completed" at bounding box center [355, 170] width 43 height 22
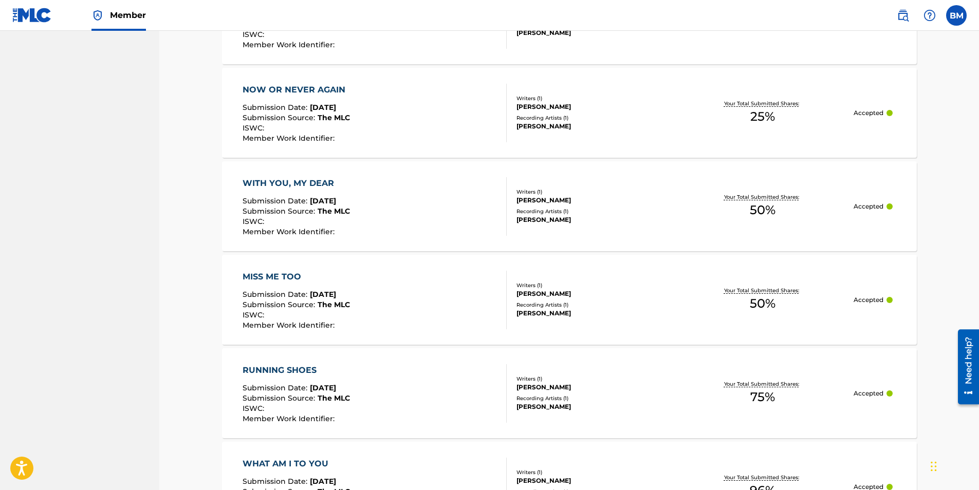
scroll to position [921, 0]
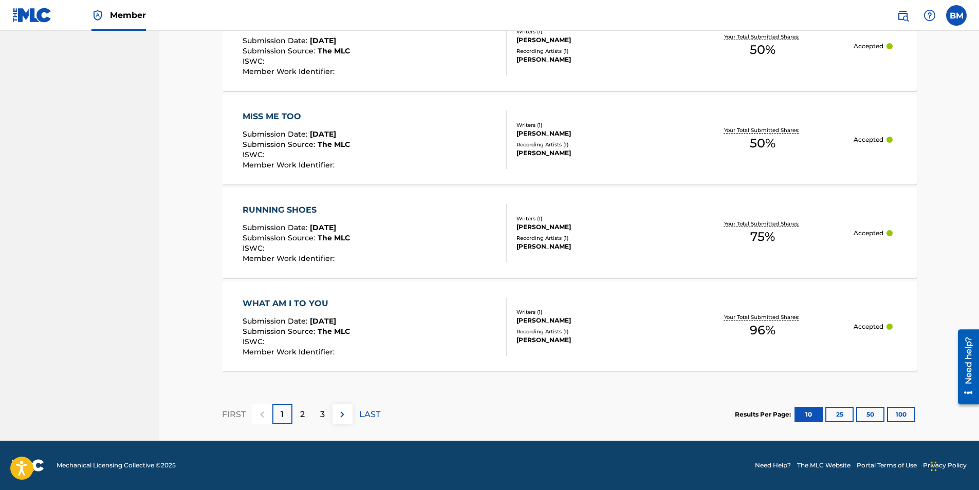
click at [877, 415] on button "50" at bounding box center [870, 414] width 28 height 15
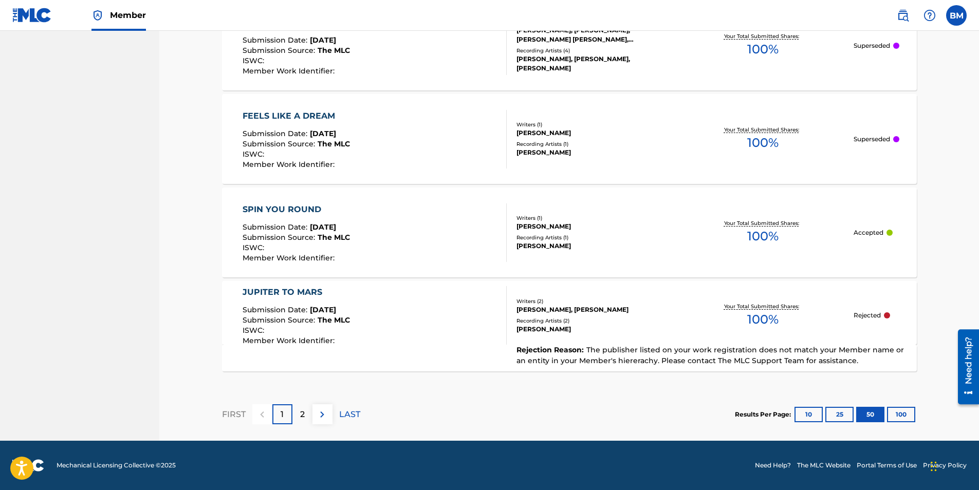
scroll to position [0, 0]
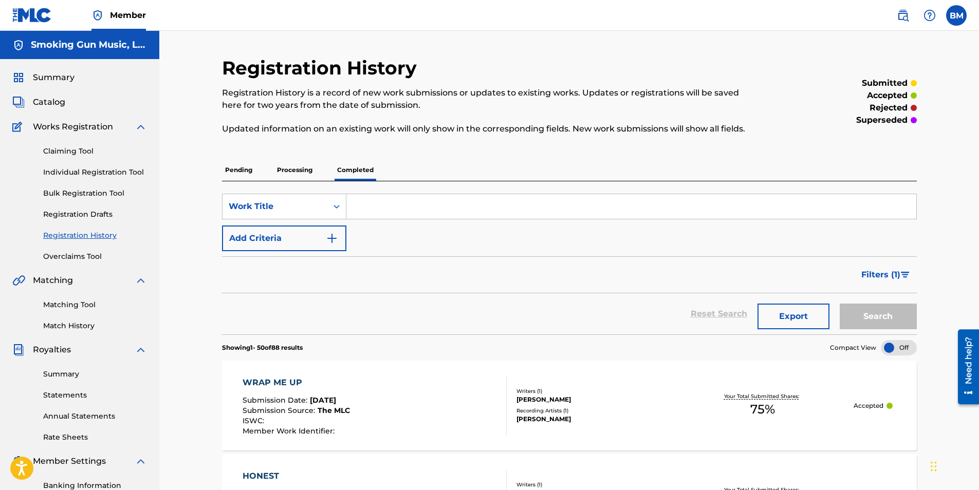
click at [775, 313] on button "Export" at bounding box center [793, 317] width 72 height 26
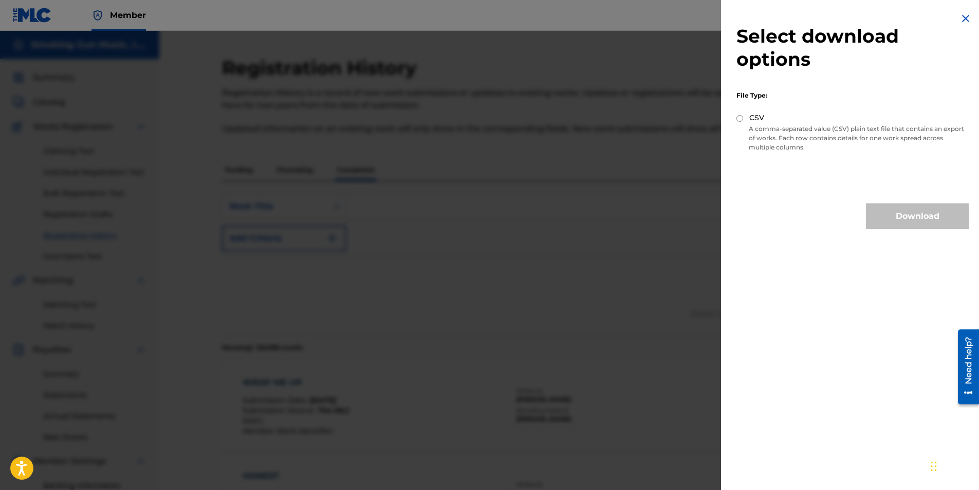
click at [738, 118] on input "CSV" at bounding box center [739, 118] width 7 height 7
radio input "true"
click at [906, 212] on button "Download" at bounding box center [917, 216] width 103 height 26
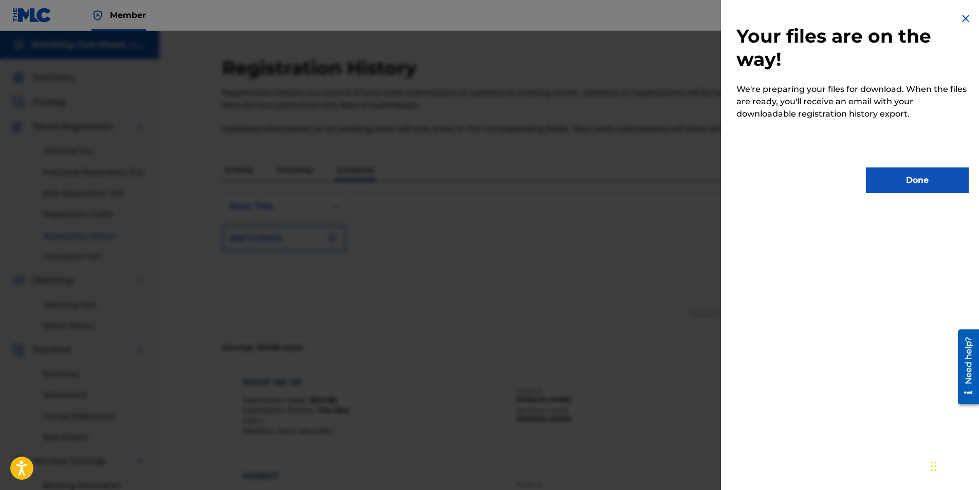
click at [916, 185] on button "Done" at bounding box center [917, 180] width 103 height 26
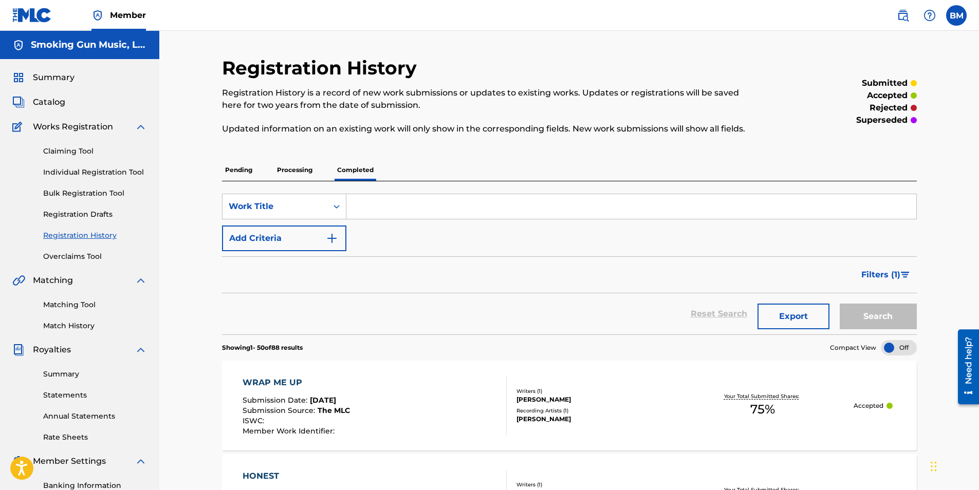
click at [396, 207] on input "Search Form" at bounding box center [631, 206] width 570 height 25
click at [78, 305] on link "Matching Tool" at bounding box center [95, 305] width 104 height 11
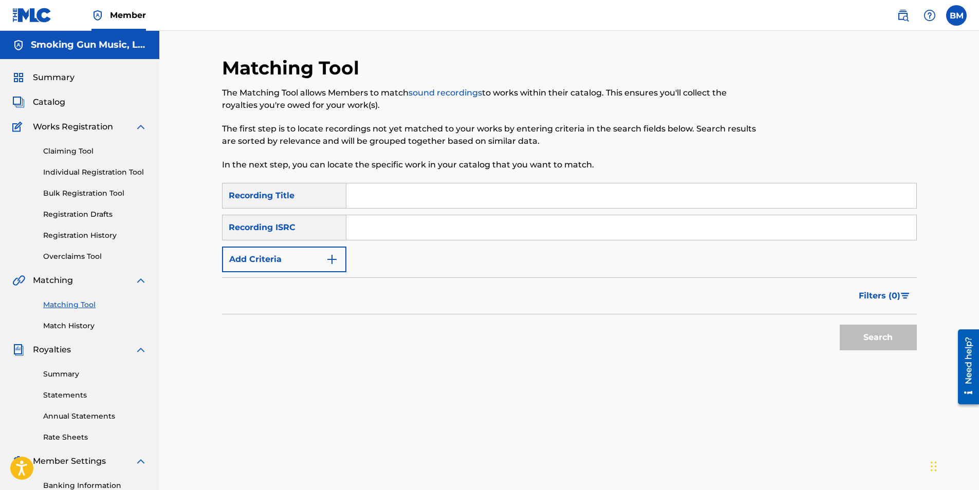
click at [380, 196] on input "Search Form" at bounding box center [631, 195] width 570 height 25
paste input "HERE WHEN I WAKE UP"
type input "HERE WHEN I WAKE UP"
click at [896, 338] on button "Search" at bounding box center [878, 338] width 77 height 26
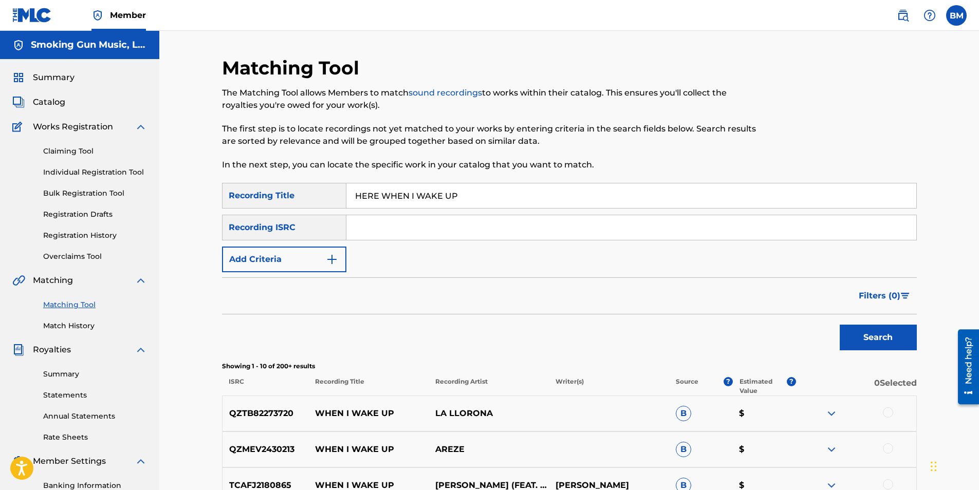
click at [411, 227] on input "Search Form" at bounding box center [631, 227] width 570 height 25
paste input "QMRSZ2300432"
type input "QMRSZ2300432"
click at [840, 325] on button "Search" at bounding box center [878, 338] width 77 height 26
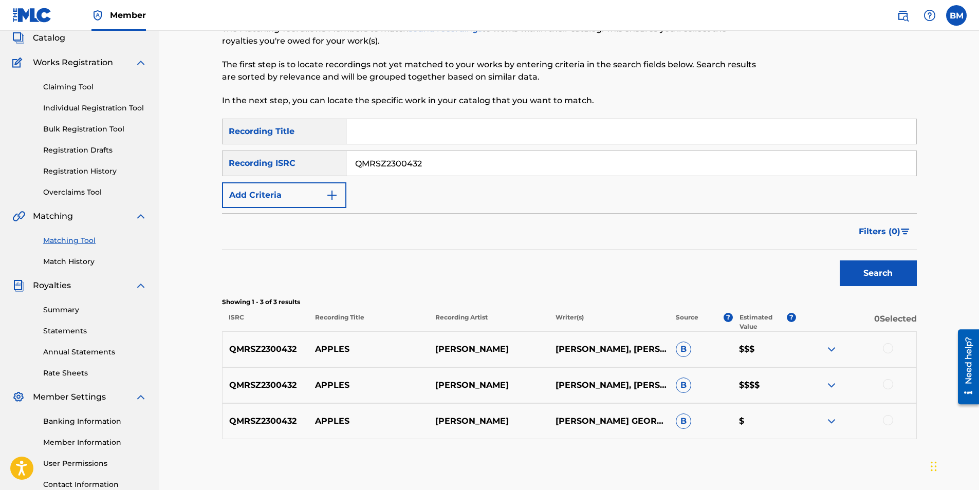
scroll to position [147, 0]
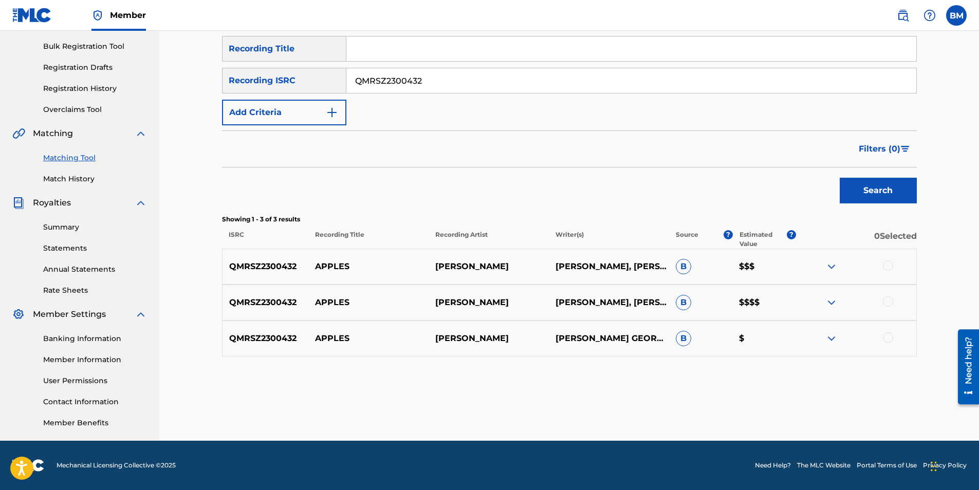
click at [888, 264] on div at bounding box center [888, 265] width 10 height 10
click at [890, 300] on div at bounding box center [888, 301] width 10 height 10
click at [889, 340] on div at bounding box center [888, 337] width 10 height 10
click at [713, 403] on button "Match 3 Groups" at bounding box center [722, 407] width 114 height 26
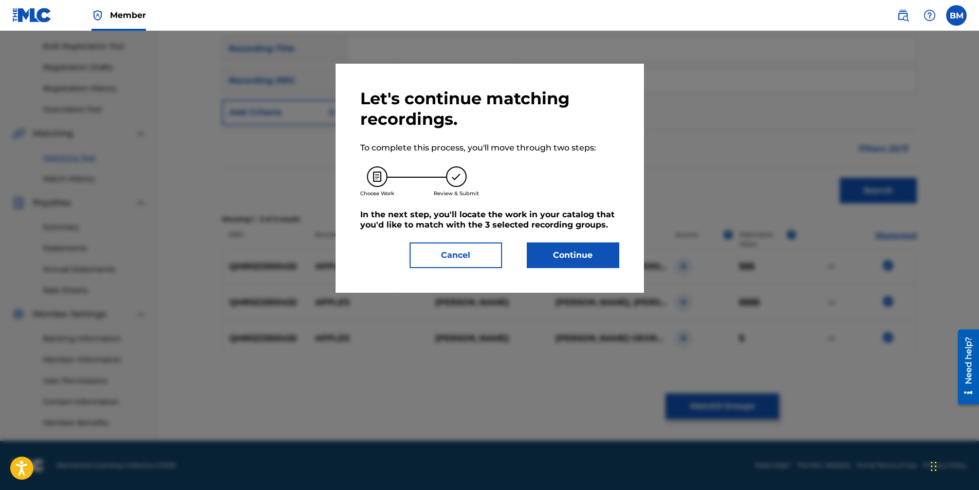
click at [569, 257] on button "Continue" at bounding box center [573, 256] width 92 height 26
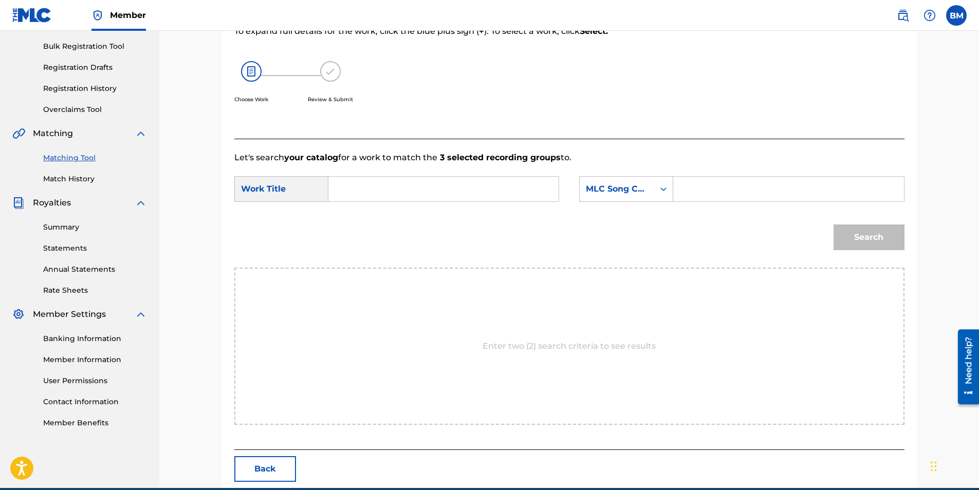
click at [436, 191] on input "Search Form" at bounding box center [443, 189] width 213 height 25
type input "apples"
click at [665, 193] on icon "Search Form" at bounding box center [663, 189] width 10 height 10
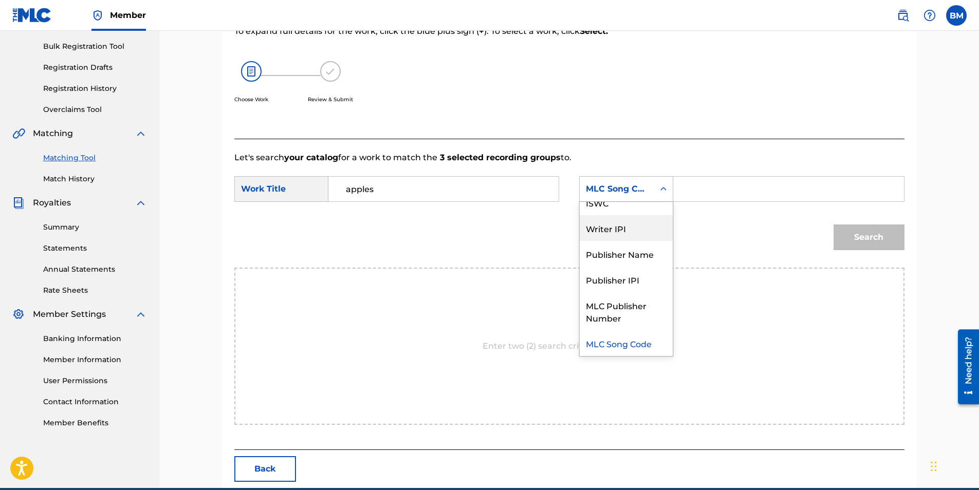
scroll to position [0, 0]
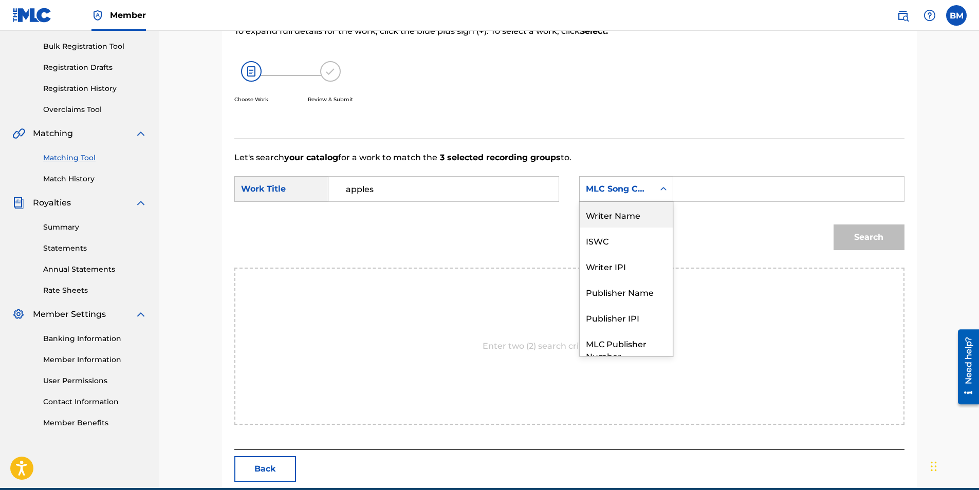
drag, startPoint x: 625, startPoint y: 215, endPoint x: 703, endPoint y: 204, distance: 79.3
click at [625, 215] on div "Writer Name" at bounding box center [626, 215] width 93 height 26
click at [712, 195] on input "Search Form" at bounding box center [788, 189] width 213 height 25
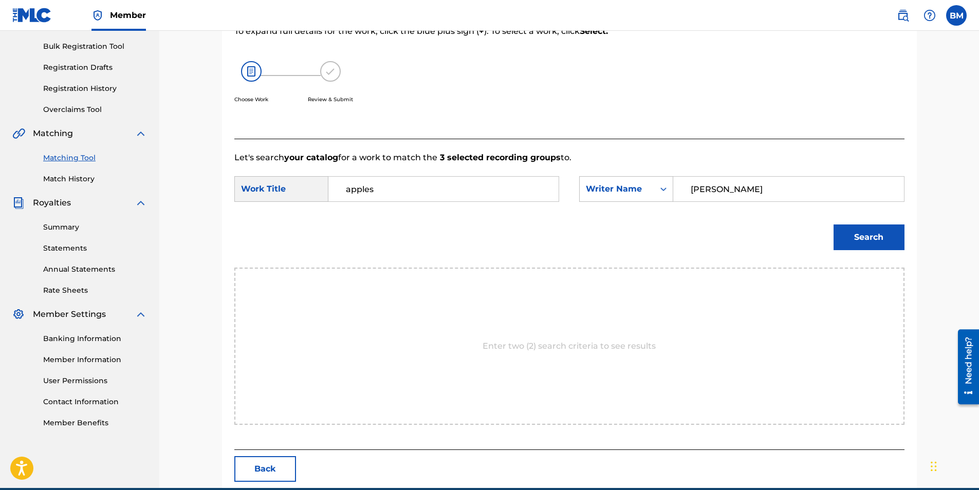
type input "[PERSON_NAME]"
click at [870, 234] on button "Search" at bounding box center [868, 238] width 71 height 26
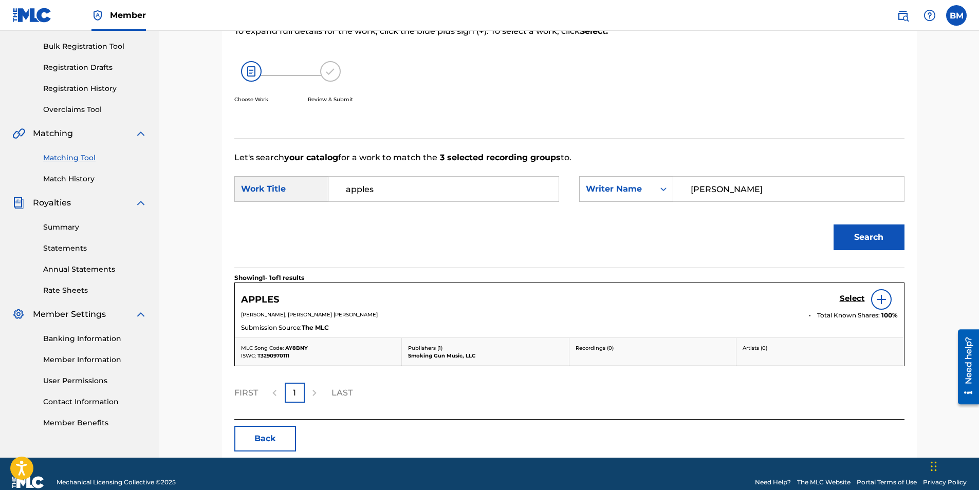
click at [841, 298] on h5 "Select" at bounding box center [852, 299] width 25 height 10
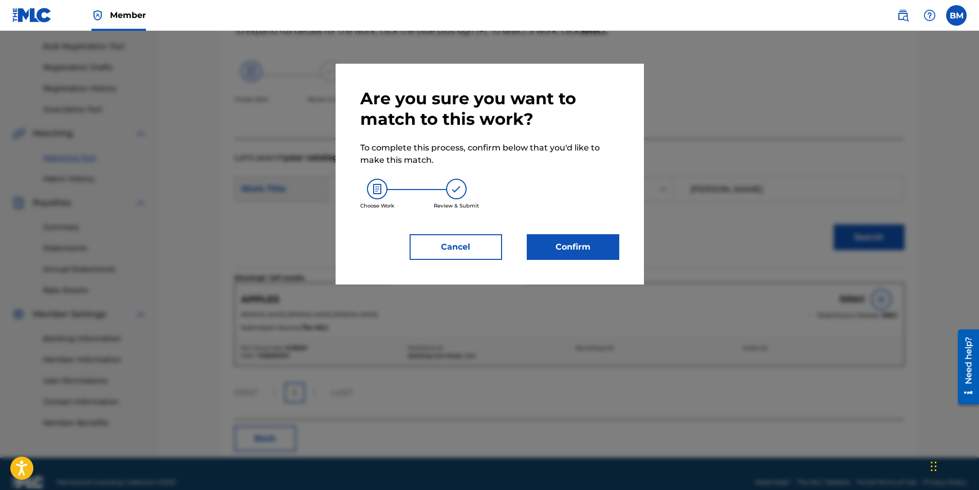
click at [577, 250] on button "Confirm" at bounding box center [573, 247] width 92 height 26
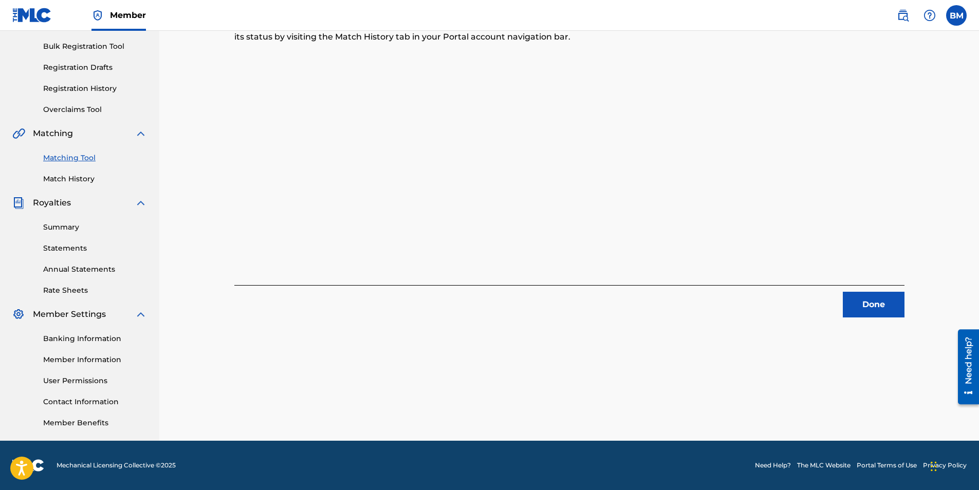
click at [859, 304] on button "Done" at bounding box center [874, 305] width 62 height 26
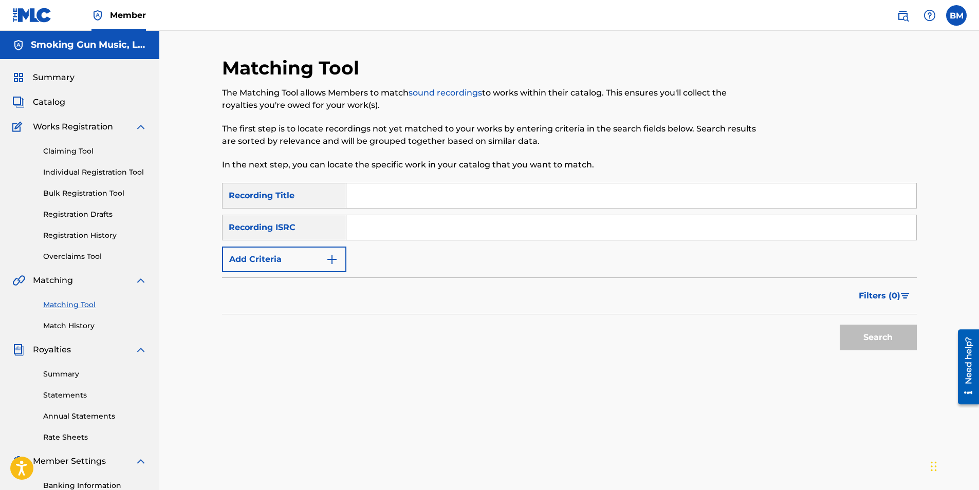
click at [371, 230] on input "Search Form" at bounding box center [631, 227] width 570 height 25
paste input "QMRSZ2300430"
type input "QMRSZ2300430"
click at [869, 339] on button "Search" at bounding box center [878, 338] width 77 height 26
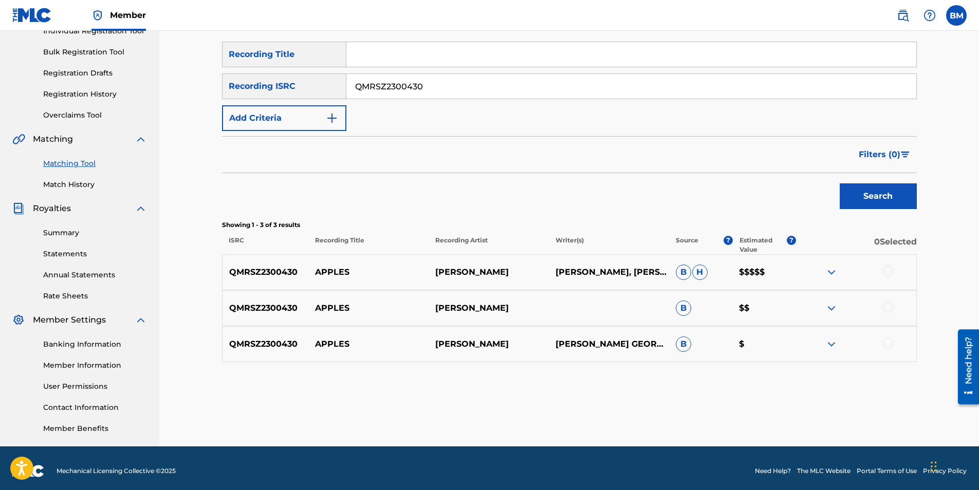
scroll to position [147, 0]
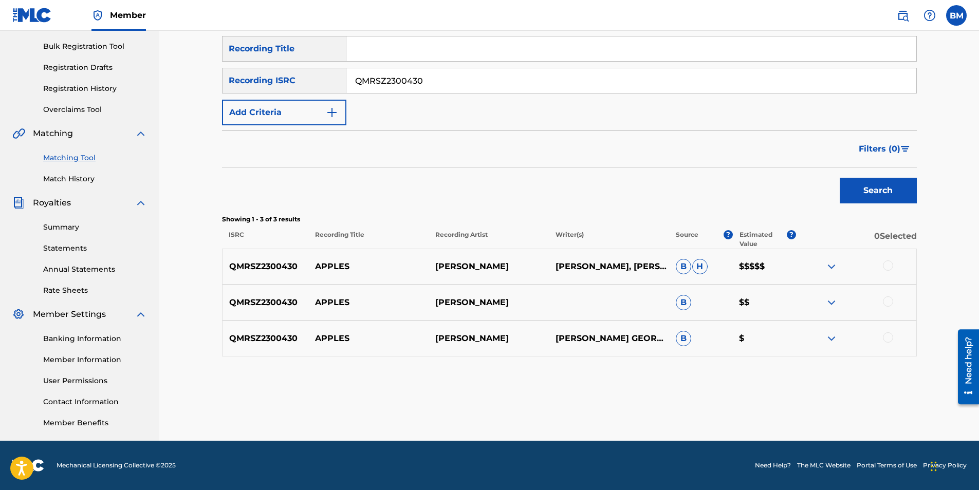
click at [889, 264] on div at bounding box center [888, 265] width 10 height 10
click at [888, 300] on div at bounding box center [888, 301] width 10 height 10
click at [882, 340] on div at bounding box center [856, 338] width 120 height 12
click at [889, 340] on div at bounding box center [888, 337] width 10 height 10
click at [746, 403] on button "Match 3 Groups" at bounding box center [722, 407] width 114 height 26
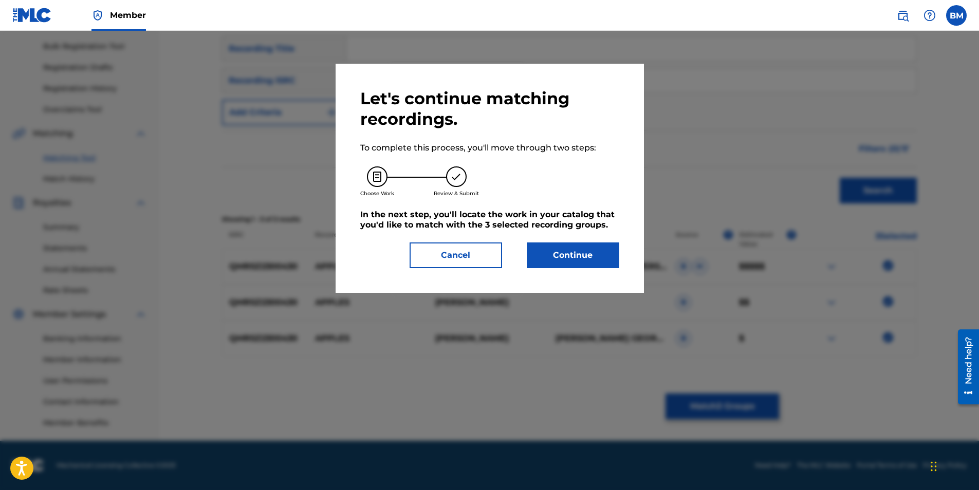
click at [591, 252] on button "Continue" at bounding box center [573, 256] width 92 height 26
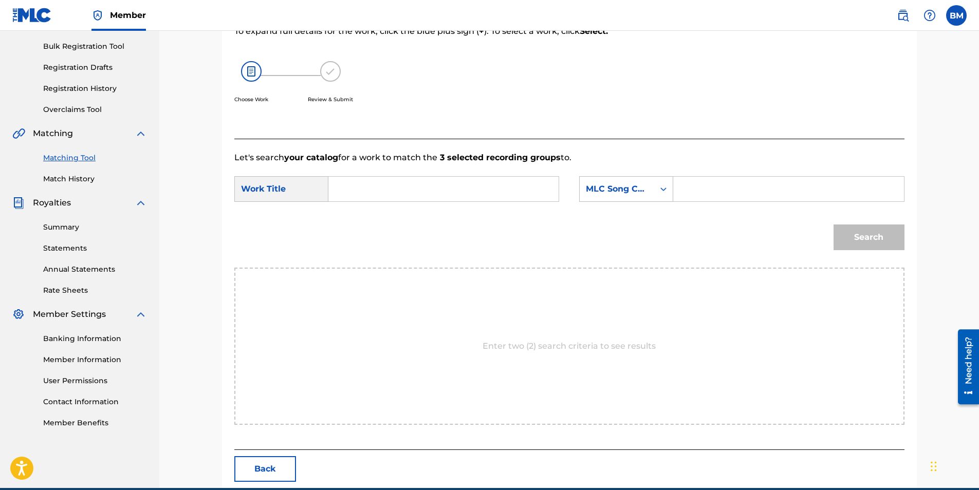
click at [400, 196] on input "Search Form" at bounding box center [443, 189] width 213 height 25
type input "apples"
click at [631, 187] on div "MLC Song Code" at bounding box center [617, 189] width 62 height 12
click at [640, 218] on div "Writer Name" at bounding box center [626, 215] width 93 height 26
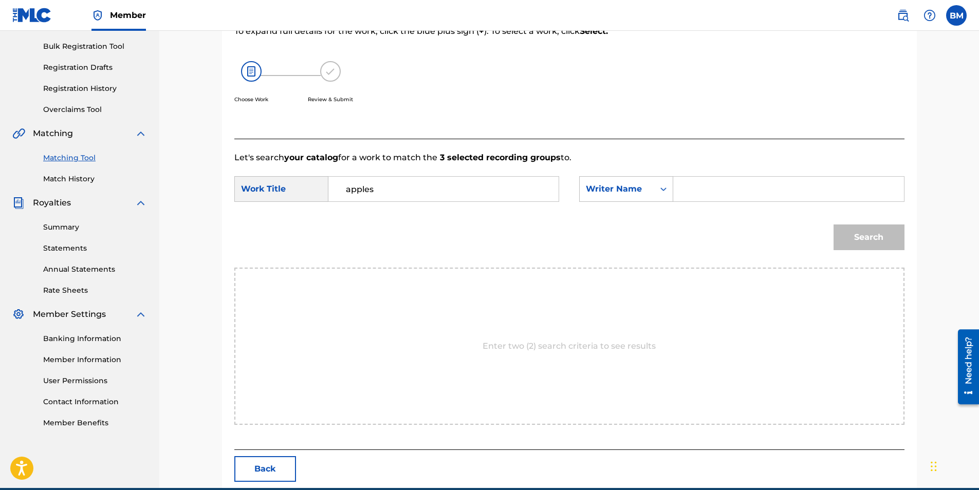
click at [714, 187] on input "Search Form" at bounding box center [788, 189] width 213 height 25
type input "[PERSON_NAME]"
click at [892, 245] on button "Search" at bounding box center [868, 238] width 71 height 26
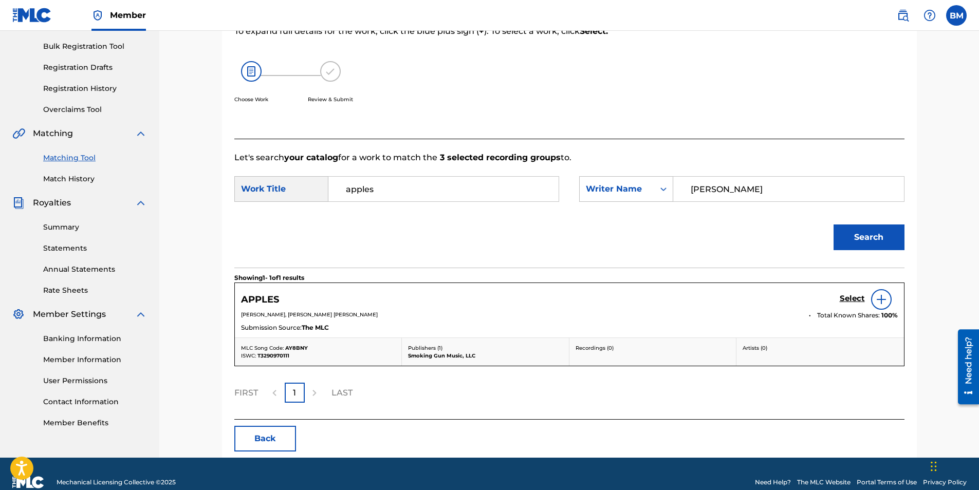
click at [847, 299] on h5 "Select" at bounding box center [852, 299] width 25 height 10
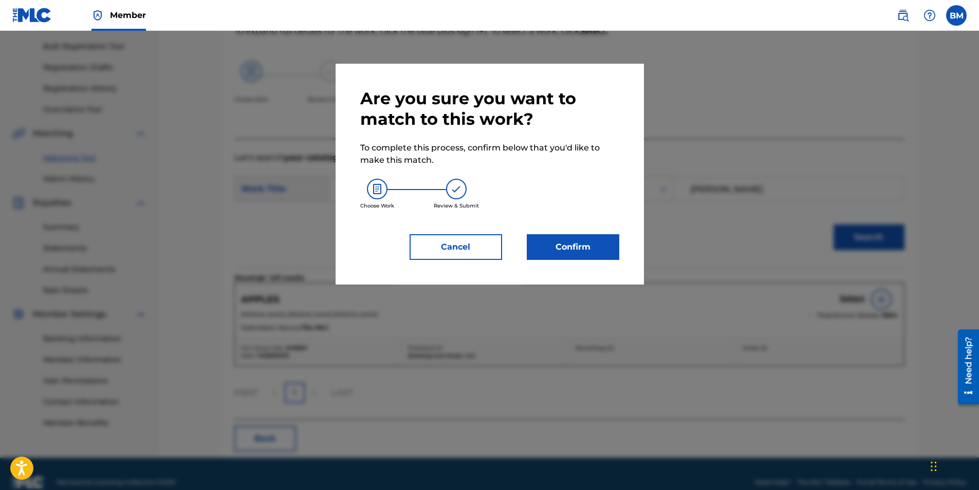
click at [559, 249] on button "Confirm" at bounding box center [573, 247] width 92 height 26
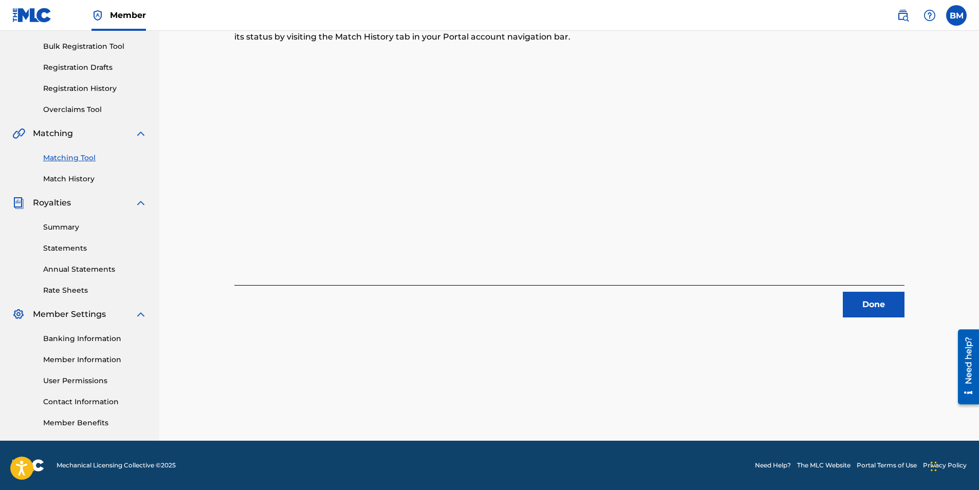
click at [879, 305] on button "Done" at bounding box center [874, 305] width 62 height 26
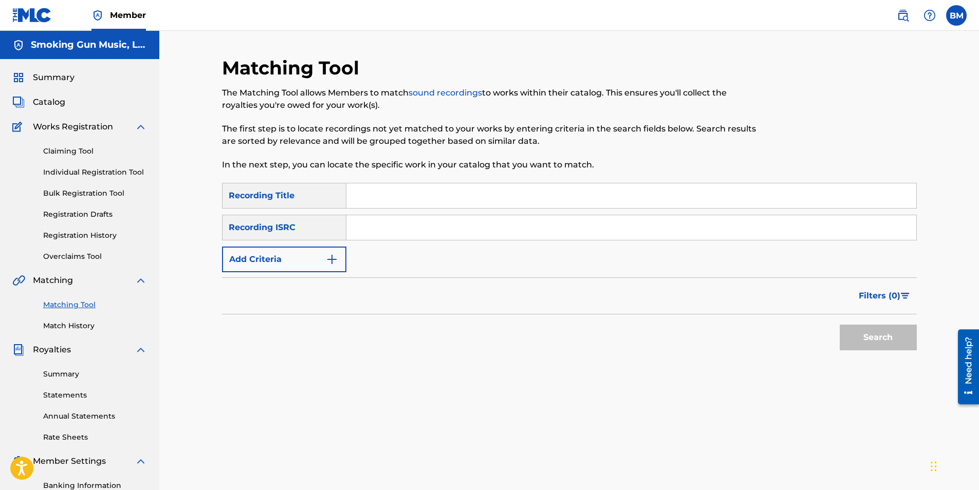
click at [398, 223] on input "Search Form" at bounding box center [631, 227] width 570 height 25
paste input "QMRSZ2301156"
click at [888, 338] on button "Search" at bounding box center [878, 338] width 77 height 26
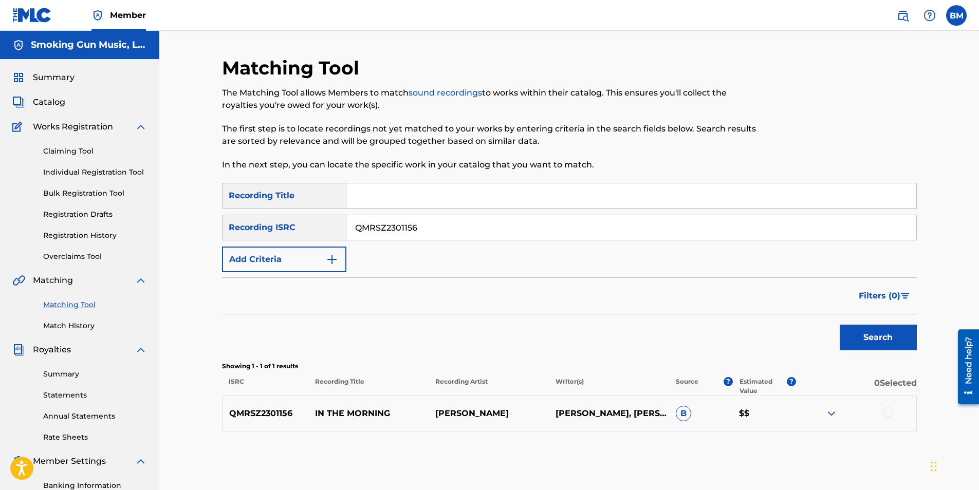
click at [890, 413] on div at bounding box center [888, 412] width 10 height 10
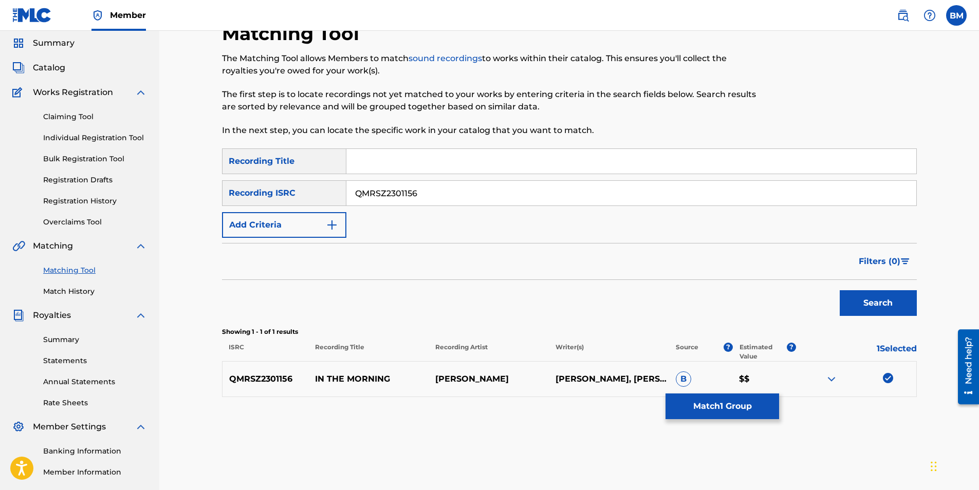
scroll to position [147, 0]
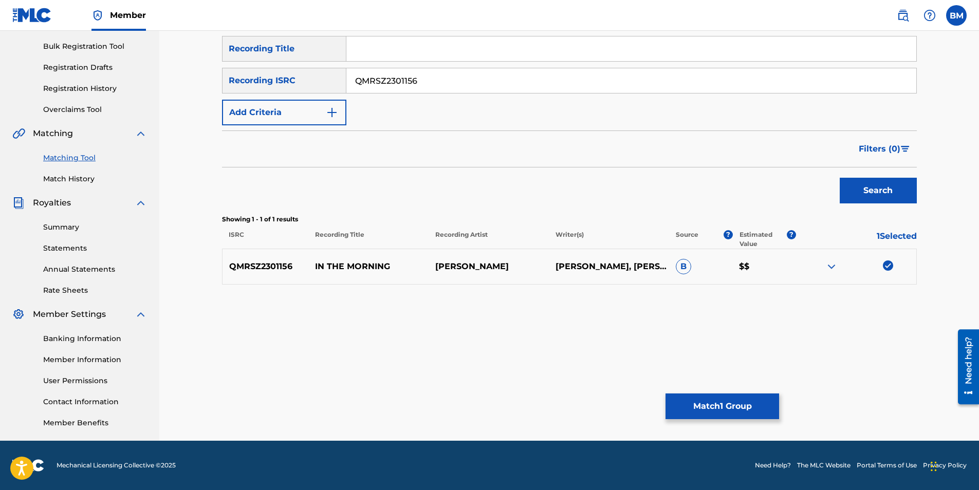
click at [716, 407] on button "Match 1 Group" at bounding box center [722, 407] width 114 height 26
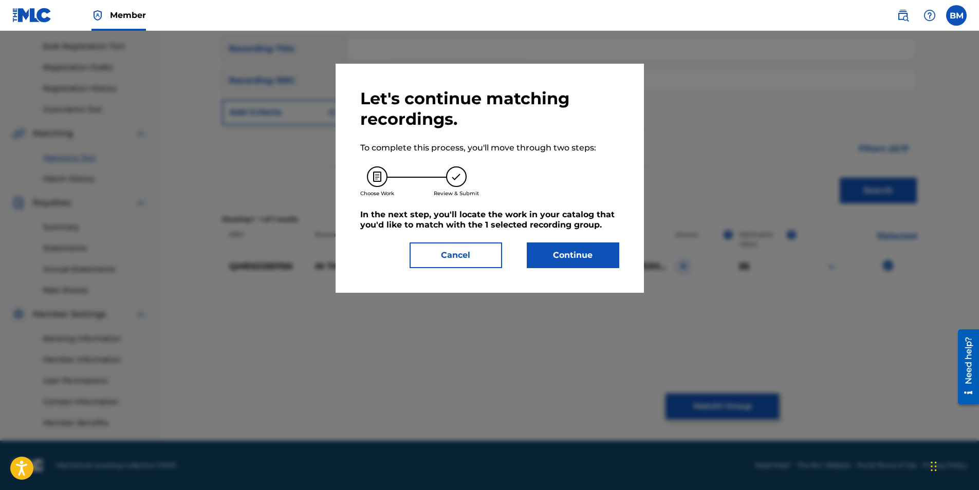
click at [458, 258] on button "Cancel" at bounding box center [455, 256] width 92 height 26
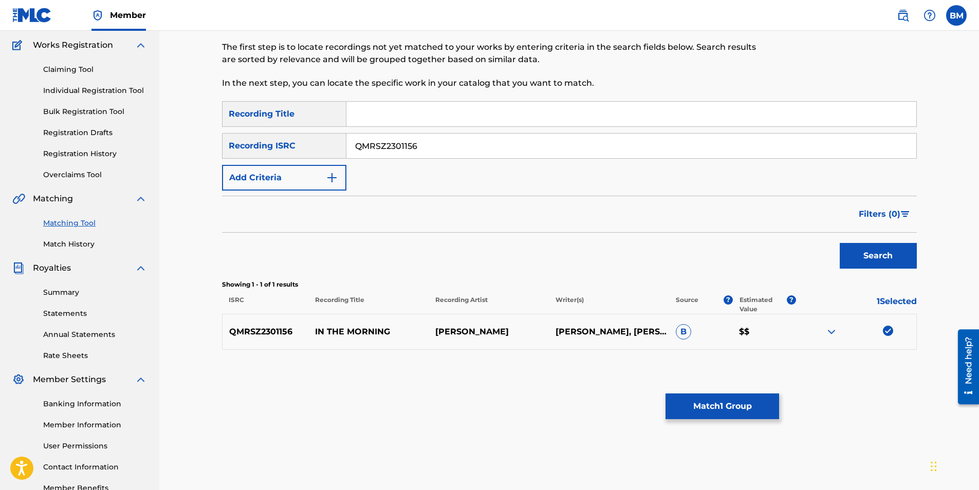
scroll to position [0, 0]
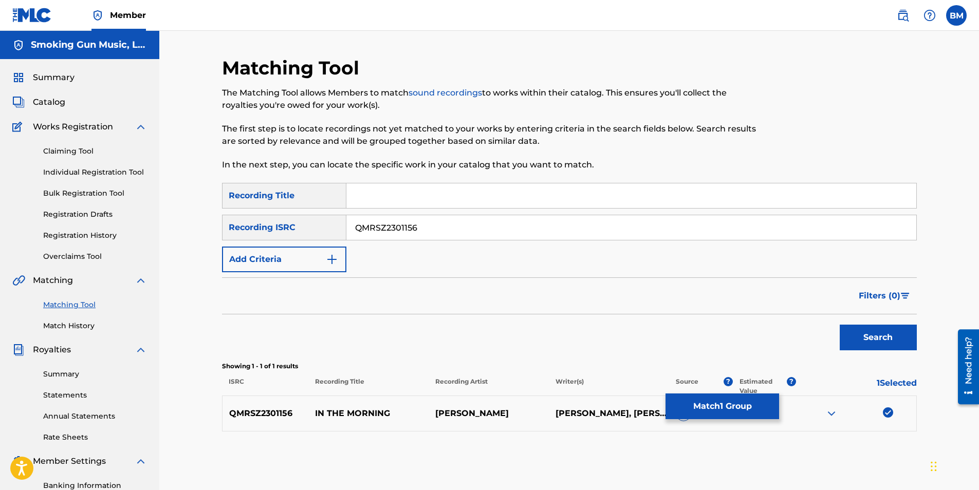
click at [422, 235] on input "QMRSZ2301156" at bounding box center [631, 227] width 570 height 25
drag, startPoint x: 441, startPoint y: 230, endPoint x: 317, endPoint y: 219, distance: 124.3
click at [317, 219] on div "SearchWithCriteriaf75beb50-35a9-4073-880c-9dbbd90d7fc3 Recording ISRC QMRSZ2301…" at bounding box center [569, 228] width 695 height 26
paste input "41"
click at [859, 336] on button "Search" at bounding box center [878, 338] width 77 height 26
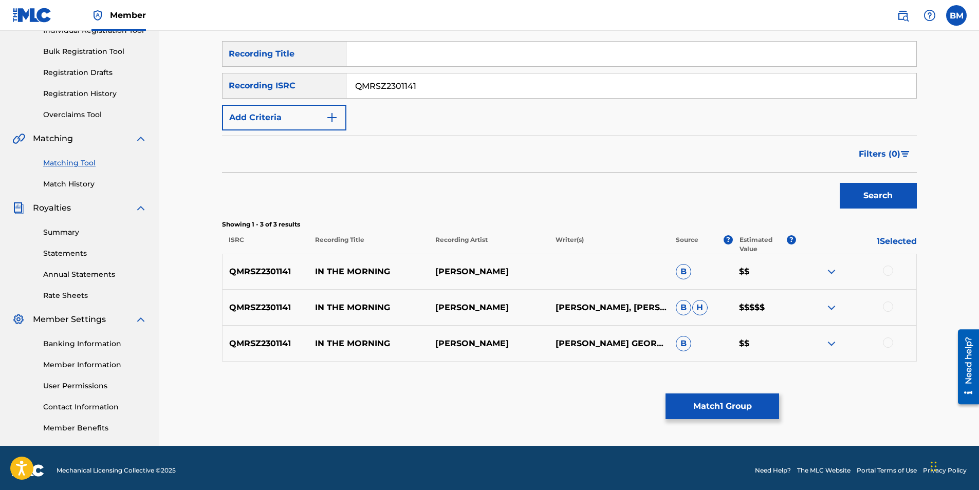
scroll to position [147, 0]
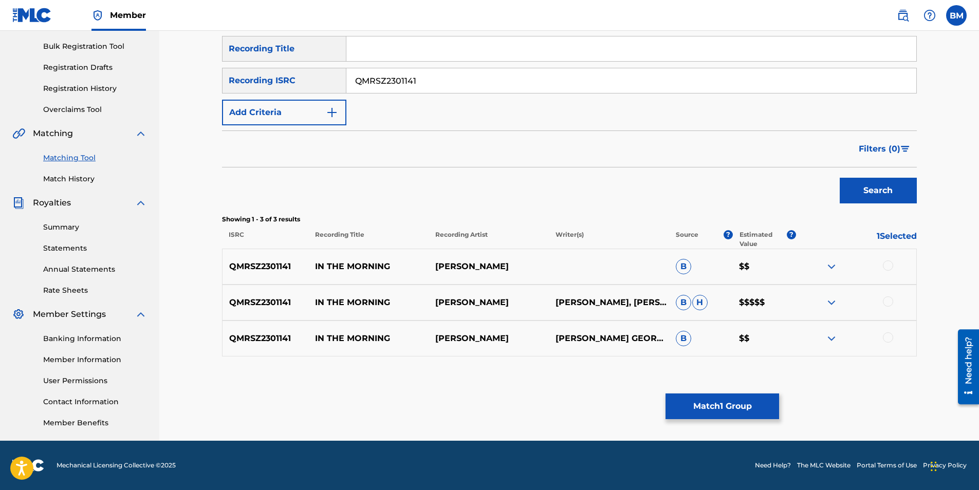
click at [886, 266] on div at bounding box center [888, 265] width 10 height 10
click at [888, 299] on div at bounding box center [888, 301] width 10 height 10
click at [890, 339] on div at bounding box center [888, 337] width 10 height 10
click at [816, 379] on div "Matching Tool The Matching Tool allows Members to match sound recordings to wor…" at bounding box center [569, 175] width 695 height 531
click at [724, 404] on button "Match 4 Groups" at bounding box center [722, 407] width 114 height 26
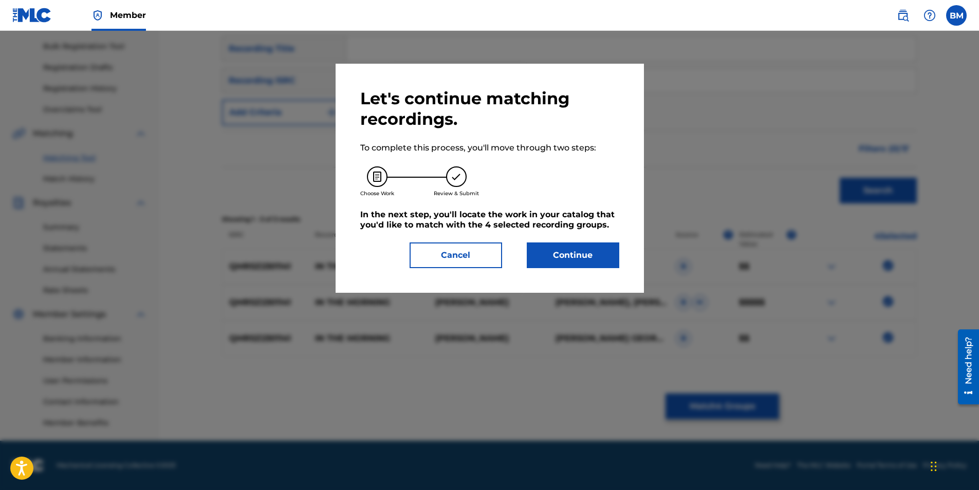
click at [461, 259] on button "Cancel" at bounding box center [455, 256] width 92 height 26
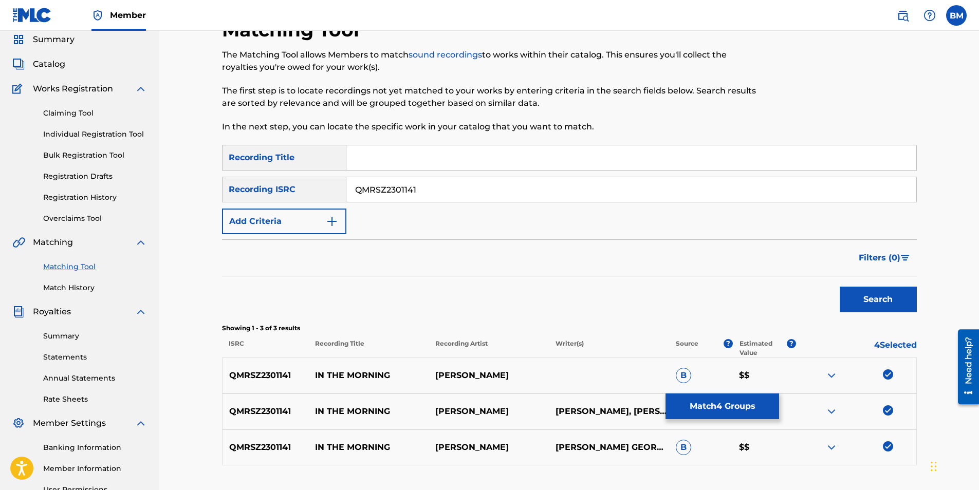
scroll to position [0, 0]
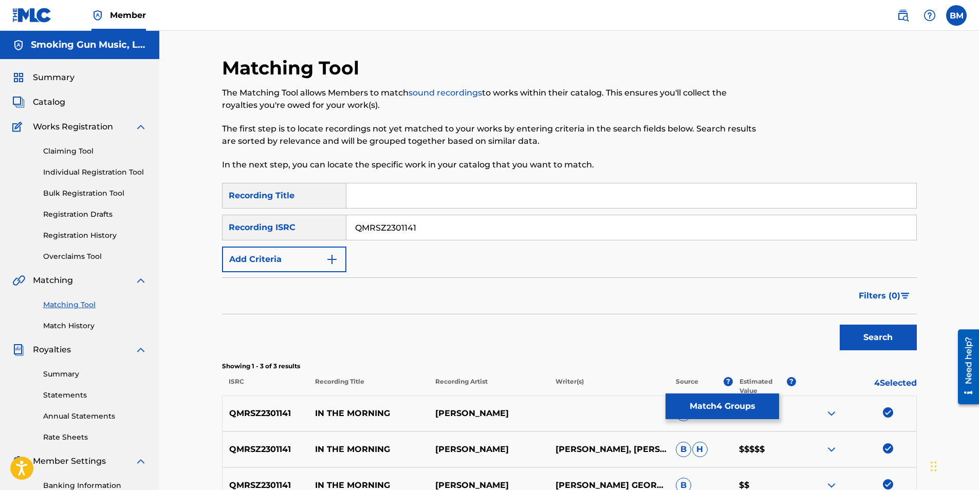
click at [435, 228] on input "QMRSZ2301141" at bounding box center [631, 227] width 570 height 25
drag, startPoint x: 343, startPoint y: 225, endPoint x: 323, endPoint y: 225, distance: 20.0
click at [323, 225] on div "SearchWithCriteriaf75beb50-35a9-4073-880c-9dbbd90d7fc3 Recording ISRC QMRSZ2301…" at bounding box center [569, 228] width 695 height 26
paste input "ZES62130326"
type input "QZES62130326"
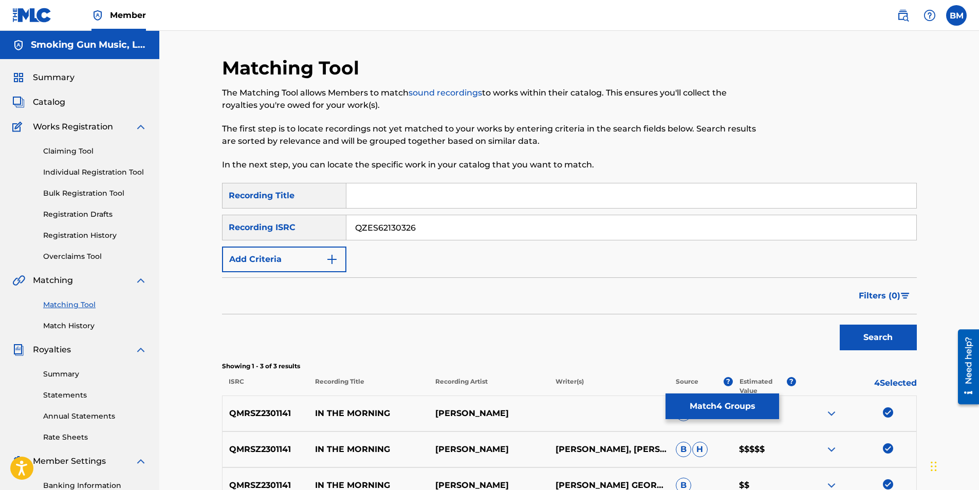
click at [884, 339] on button "Search" at bounding box center [878, 338] width 77 height 26
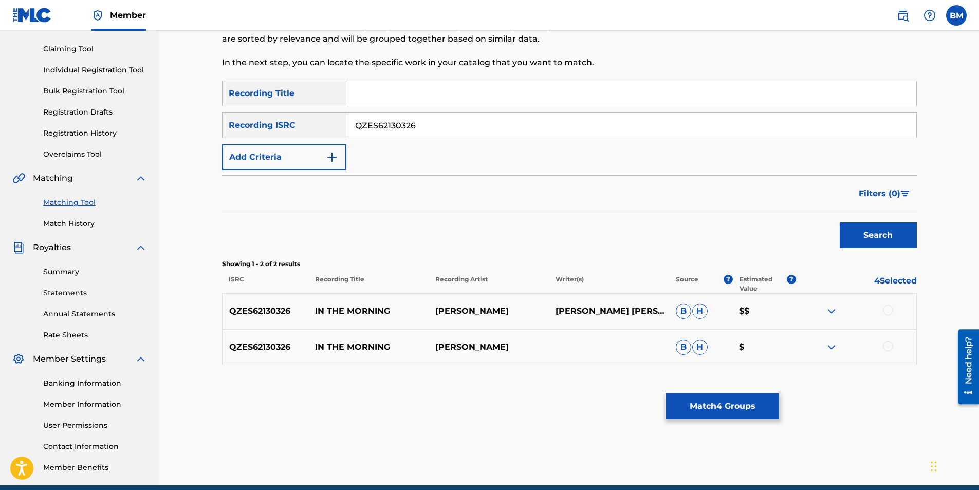
scroll to position [103, 0]
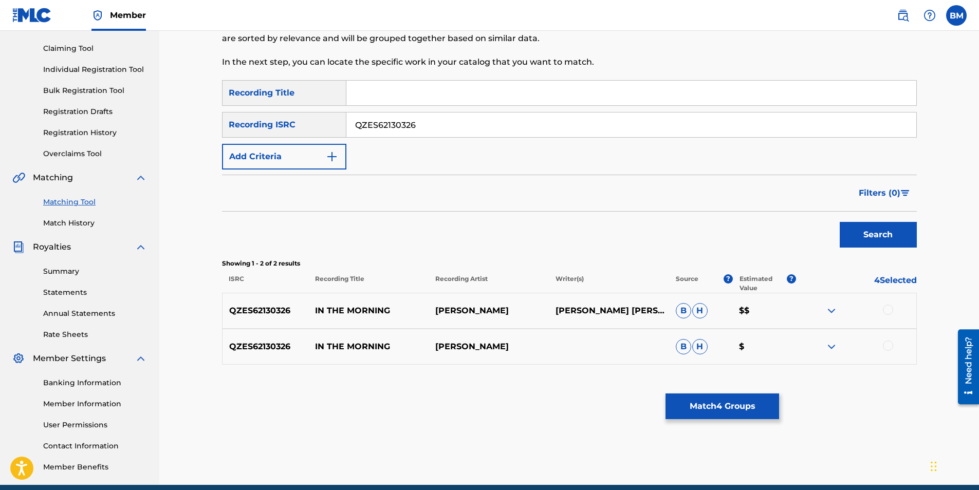
click at [886, 309] on div at bounding box center [888, 310] width 10 height 10
click at [893, 350] on div at bounding box center [856, 347] width 120 height 12
click at [890, 347] on div at bounding box center [888, 346] width 10 height 10
click at [729, 409] on button "Match 6 Groups" at bounding box center [722, 407] width 114 height 26
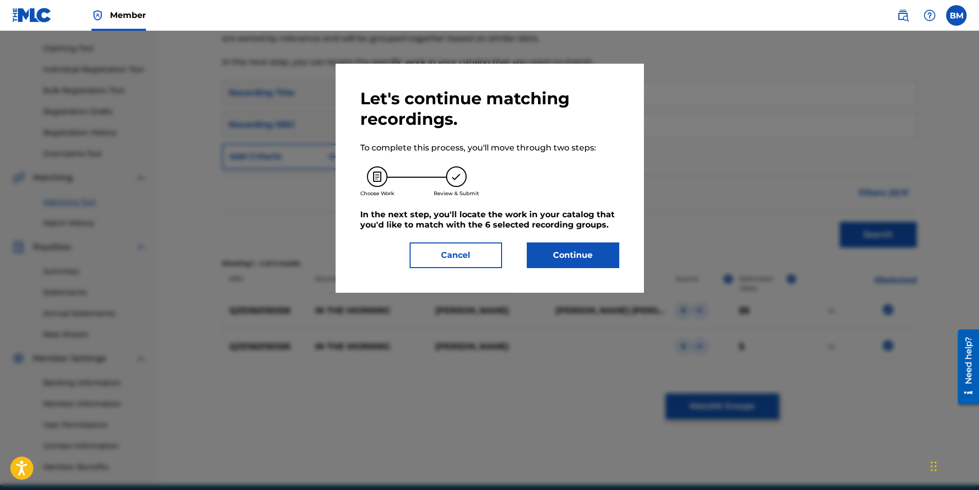
click at [565, 247] on button "Continue" at bounding box center [573, 256] width 92 height 26
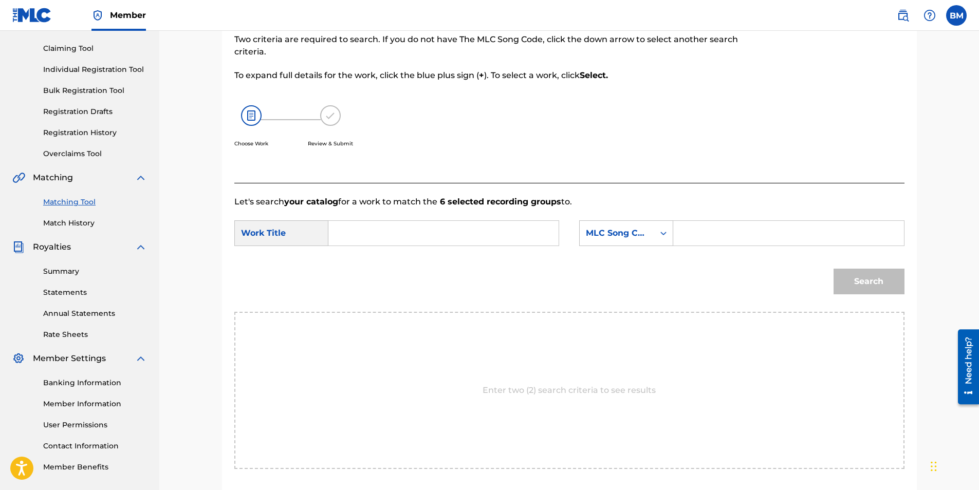
click at [495, 232] on input "Search Form" at bounding box center [443, 233] width 213 height 25
type input "in the morning"
click at [639, 243] on div "MLC Song Code" at bounding box center [617, 233] width 74 height 20
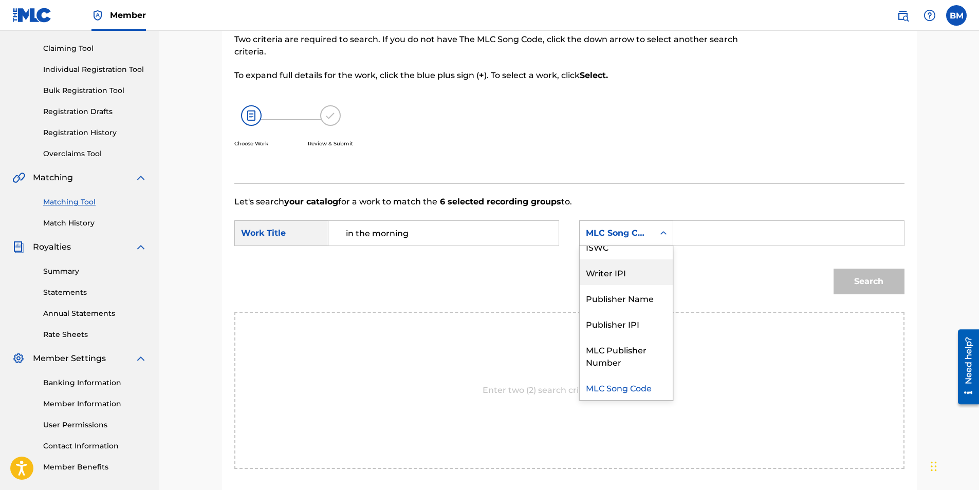
scroll to position [0, 0]
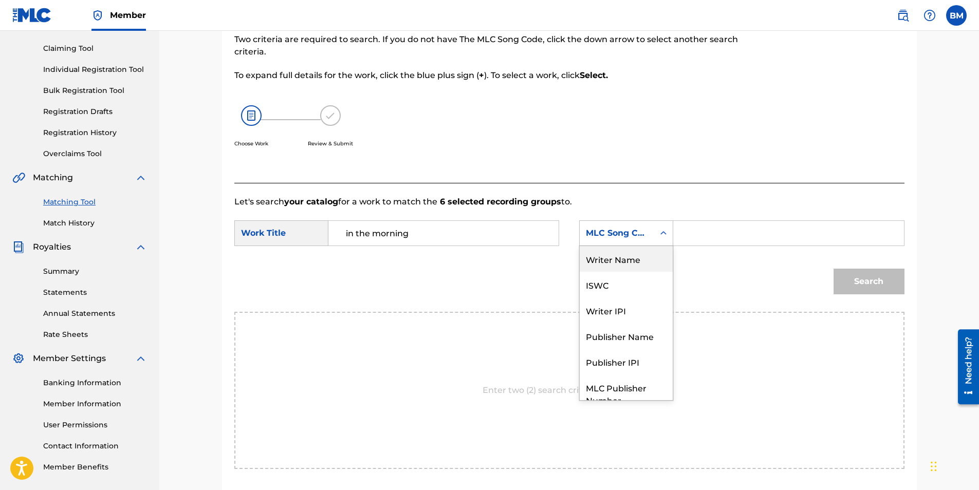
click at [638, 263] on div "Writer Name" at bounding box center [626, 259] width 93 height 26
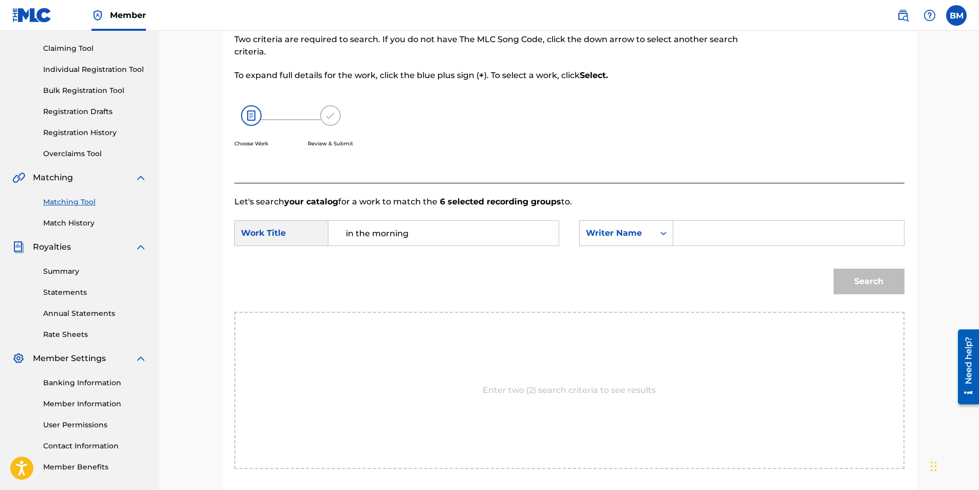
click at [678, 236] on div "Search Form" at bounding box center [788, 233] width 231 height 26
click at [705, 230] on input "Search Form" at bounding box center [788, 233] width 213 height 25
type input "[PERSON_NAME]"
click at [920, 279] on div "Match Usage - Select Work In this step, you will locate the work you'd like to …" at bounding box center [569, 243] width 719 height 579
click at [871, 282] on button "Search" at bounding box center [868, 282] width 71 height 26
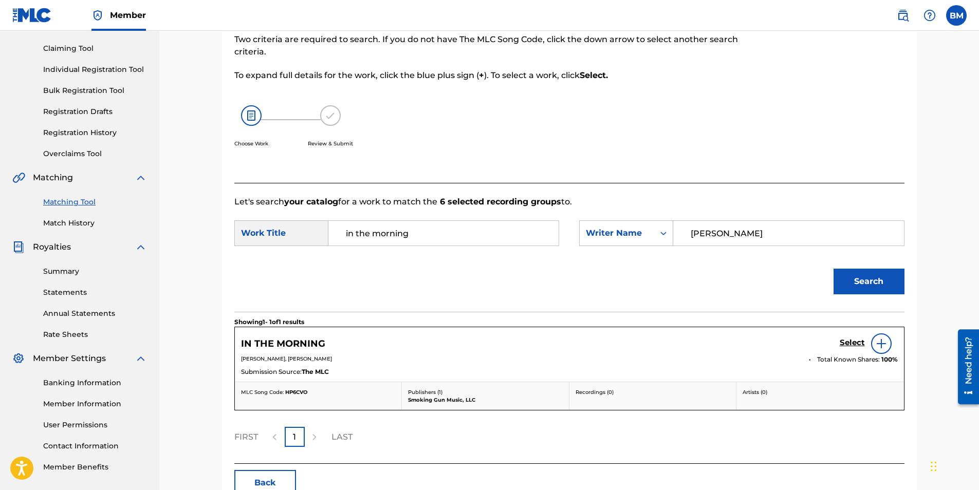
click at [849, 343] on h5 "Select" at bounding box center [852, 343] width 25 height 10
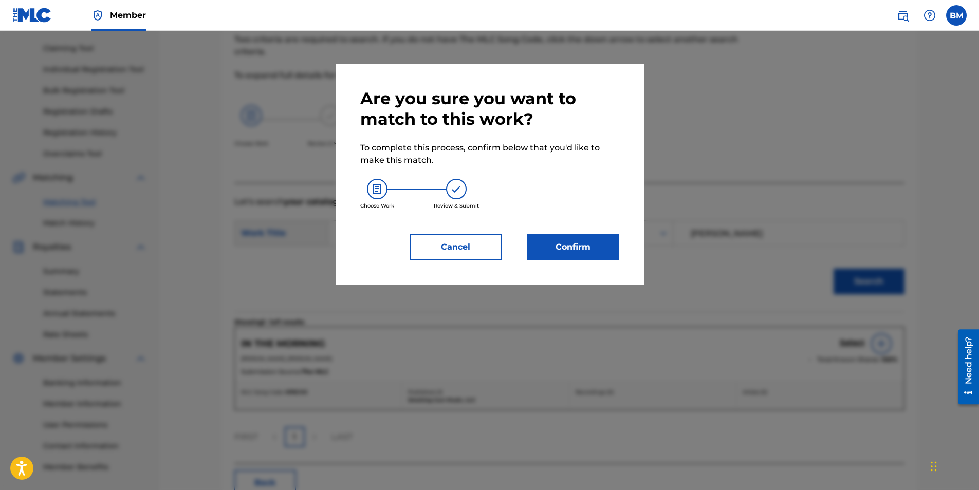
click at [583, 247] on button "Confirm" at bounding box center [573, 247] width 92 height 26
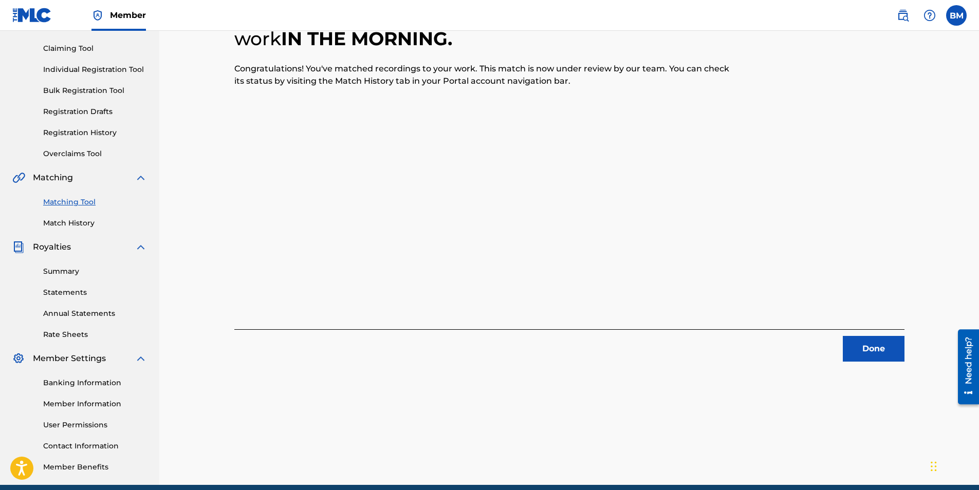
click at [882, 349] on button "Done" at bounding box center [874, 349] width 62 height 26
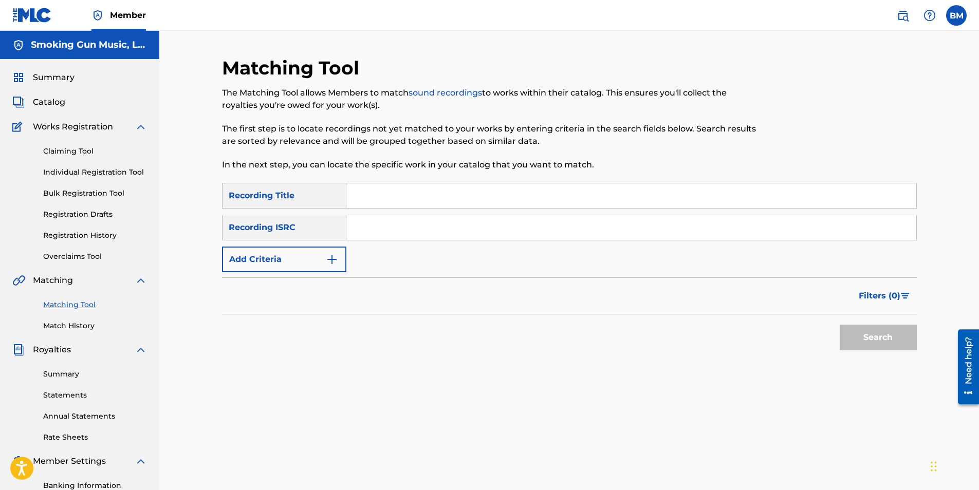
click at [399, 230] on input "Search Form" at bounding box center [631, 227] width 570 height 25
paste input "QMRSZ2302120"
click at [875, 339] on button "Search" at bounding box center [878, 338] width 77 height 26
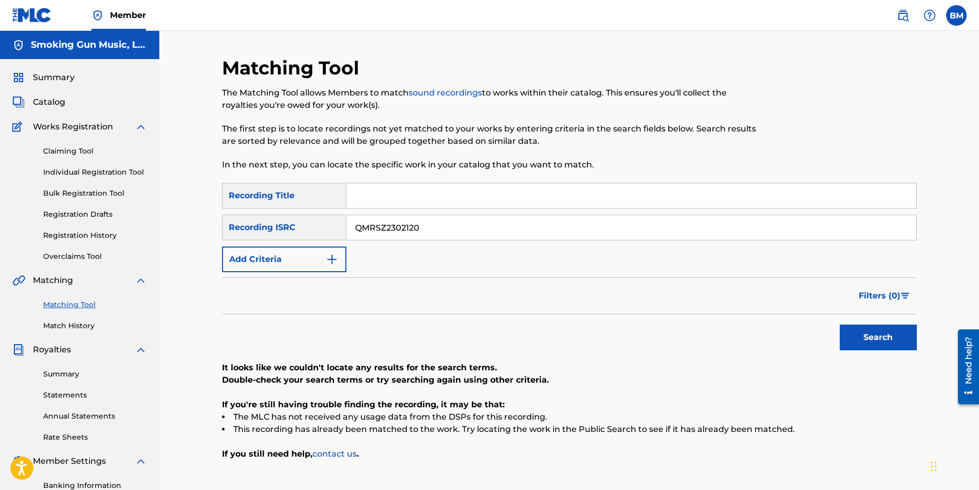
drag, startPoint x: 426, startPoint y: 227, endPoint x: 270, endPoint y: 211, distance: 156.5
click at [270, 211] on div "SearchWithCriteria4167265b-8b49-412c-9ec3-b552df2ba848 Recording Title SearchWi…" at bounding box center [569, 227] width 695 height 89
paste input "402159"
click at [885, 342] on button "Search" at bounding box center [878, 338] width 77 height 26
drag, startPoint x: 431, startPoint y: 228, endPoint x: 274, endPoint y: 219, distance: 156.4
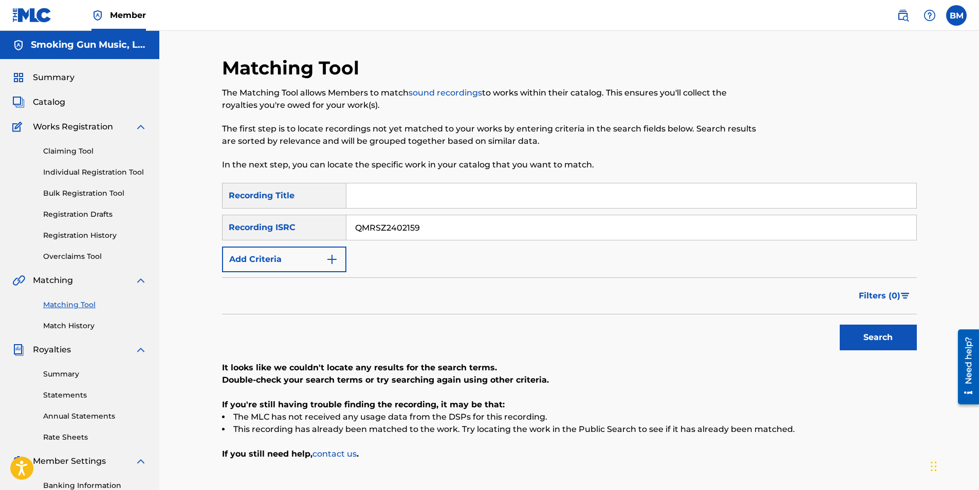
click at [274, 219] on div "SearchWithCriteriaf75beb50-35a9-4073-880c-9dbbd90d7fc3 Recording ISRC QMRSZ2402…" at bounding box center [569, 228] width 695 height 26
click at [864, 337] on button "Search" at bounding box center [878, 338] width 77 height 26
drag, startPoint x: 451, startPoint y: 228, endPoint x: 286, endPoint y: 205, distance: 167.0
click at [286, 205] on div "SearchWithCriteria4167265b-8b49-412c-9ec3-b552df2ba848 Recording Title SearchWi…" at bounding box center [569, 227] width 695 height 89
paste input "ZHNA2009420"
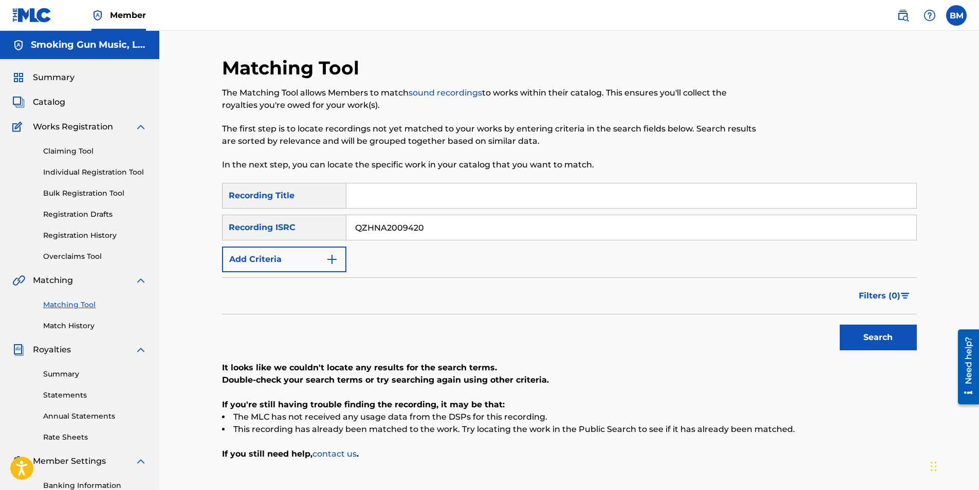
click at [879, 329] on button "Search" at bounding box center [878, 338] width 77 height 26
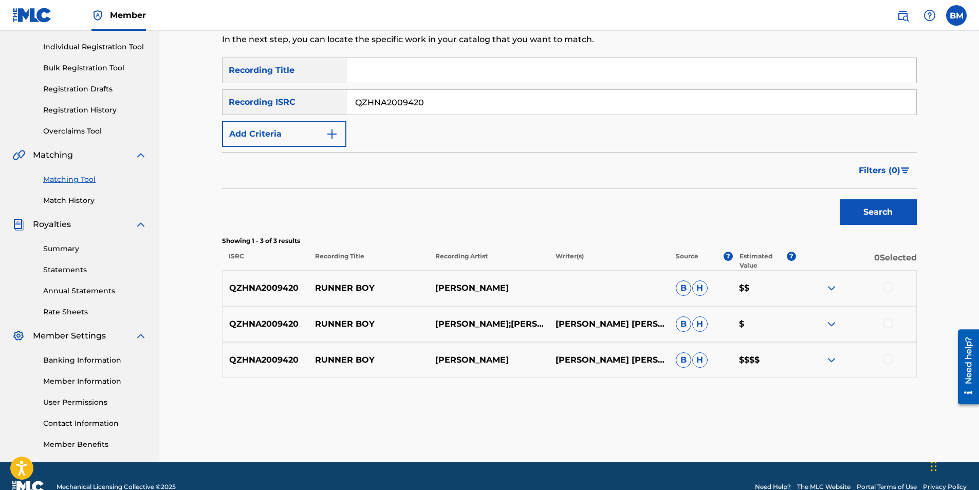
scroll to position [147, 0]
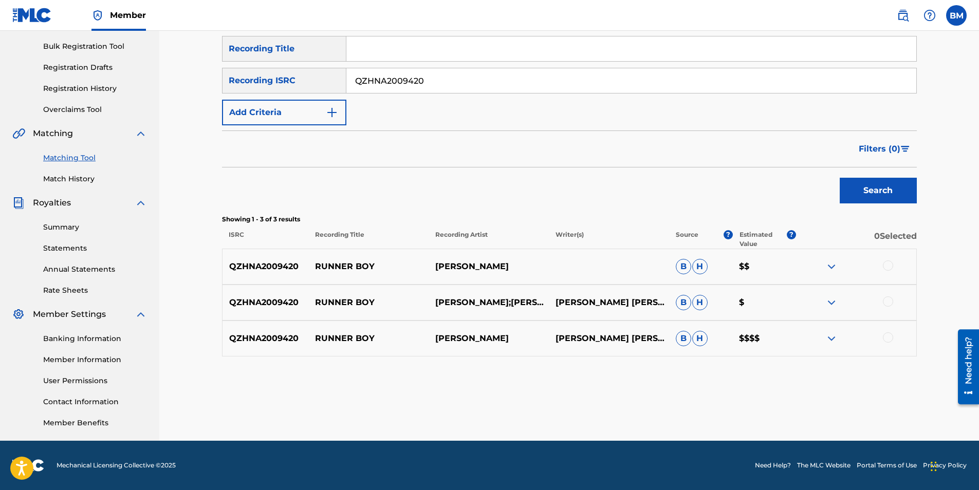
click at [886, 264] on div at bounding box center [888, 265] width 10 height 10
click at [885, 304] on div at bounding box center [888, 301] width 10 height 10
click at [888, 339] on div at bounding box center [888, 337] width 10 height 10
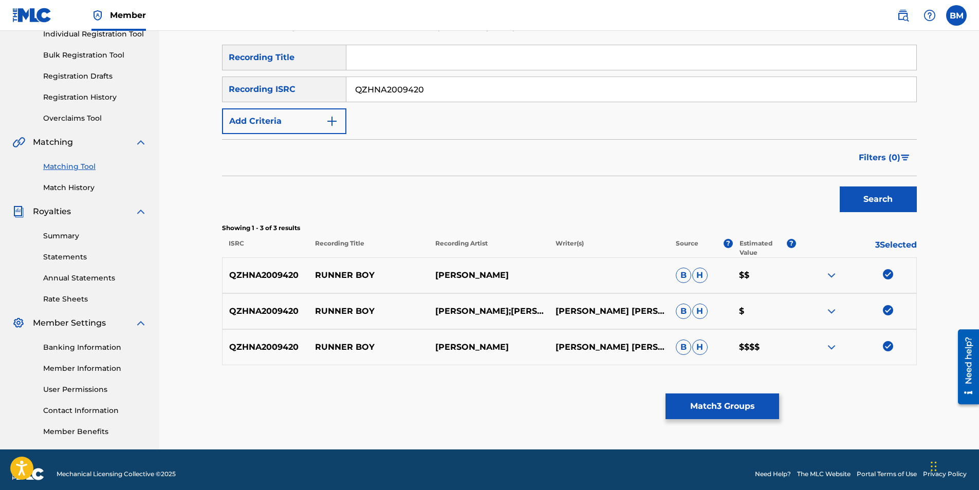
scroll to position [0, 0]
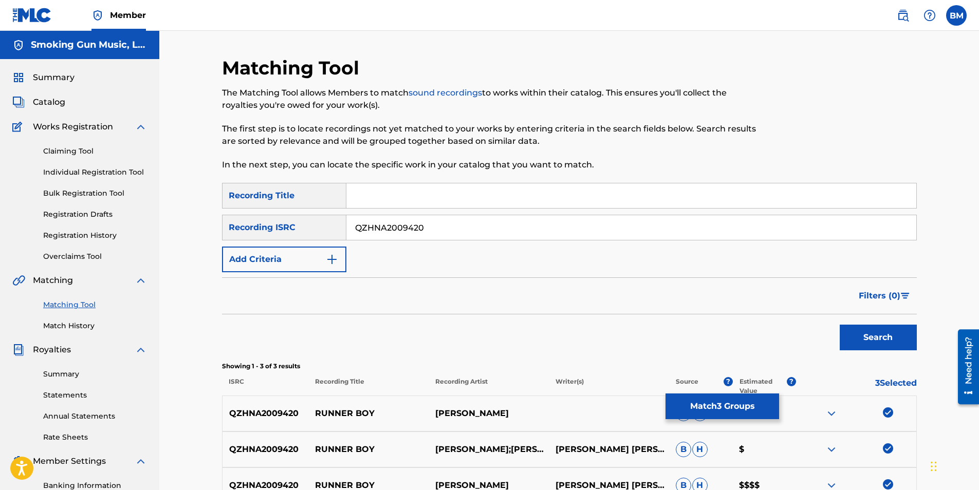
click at [433, 231] on input "QZHNA2009420" at bounding box center [631, 227] width 570 height 25
drag, startPoint x: 438, startPoint y: 231, endPoint x: 226, endPoint y: 223, distance: 212.8
click at [226, 223] on div "SearchWithCriteriaf75beb50-35a9-4073-880c-9dbbd90d7fc3 Recording ISRC QZHNA2009…" at bounding box center [569, 228] width 695 height 26
paste input "TAT2272323"
type input "QZTAT2272323"
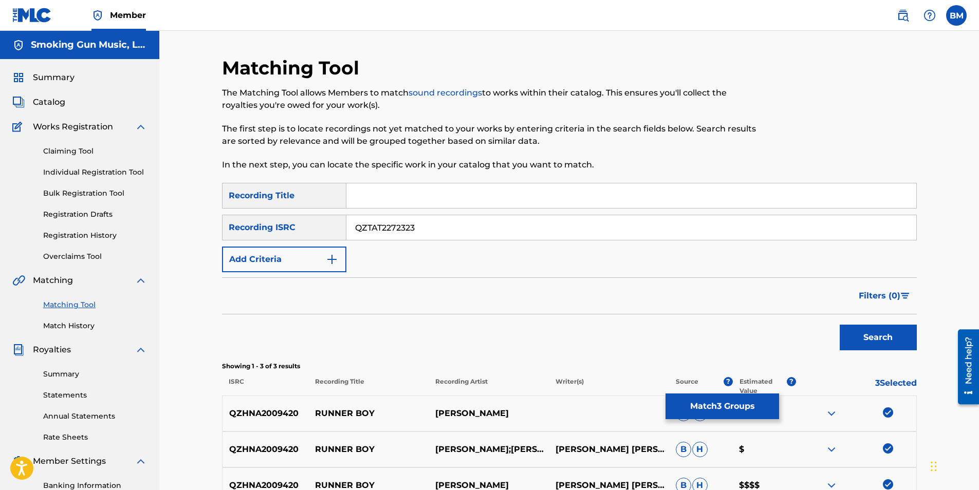
drag, startPoint x: 452, startPoint y: 226, endPoint x: 237, endPoint y: 226, distance: 214.8
click at [237, 226] on div "SearchWithCriteriaf75beb50-35a9-4073-880c-9dbbd90d7fc3 Recording ISRC QZTAT2272…" at bounding box center [569, 228] width 695 height 26
click at [717, 404] on button "Match 3 Groups" at bounding box center [722, 407] width 114 height 26
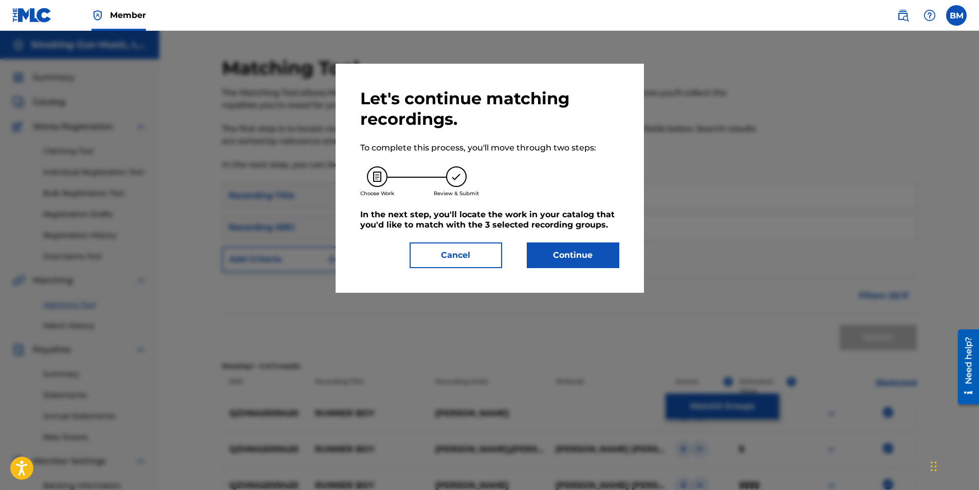
click at [567, 256] on button "Continue" at bounding box center [573, 256] width 92 height 26
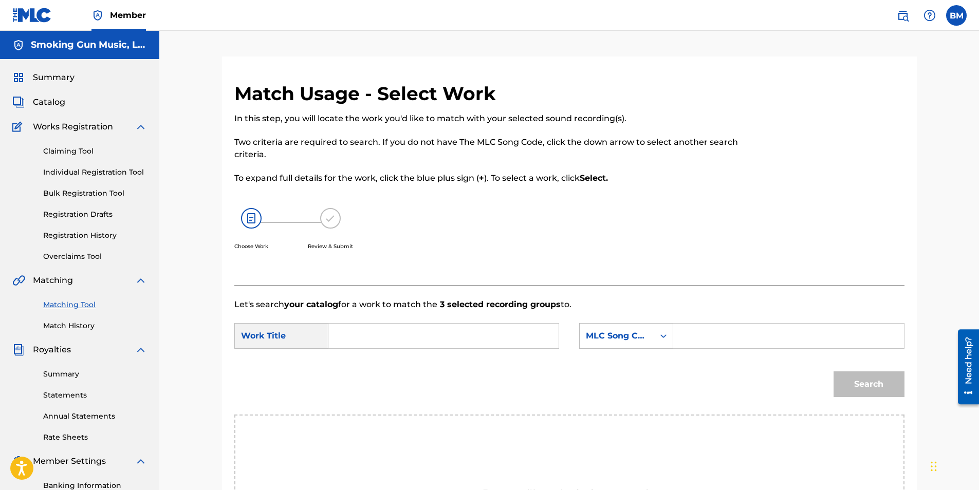
click at [369, 339] on input "Search Form" at bounding box center [443, 336] width 213 height 25
type input "runner boy"
click at [658, 339] on div "option MLC Song Code, selected. Select is focused , press Down to open the menu…" at bounding box center [626, 336] width 94 height 26
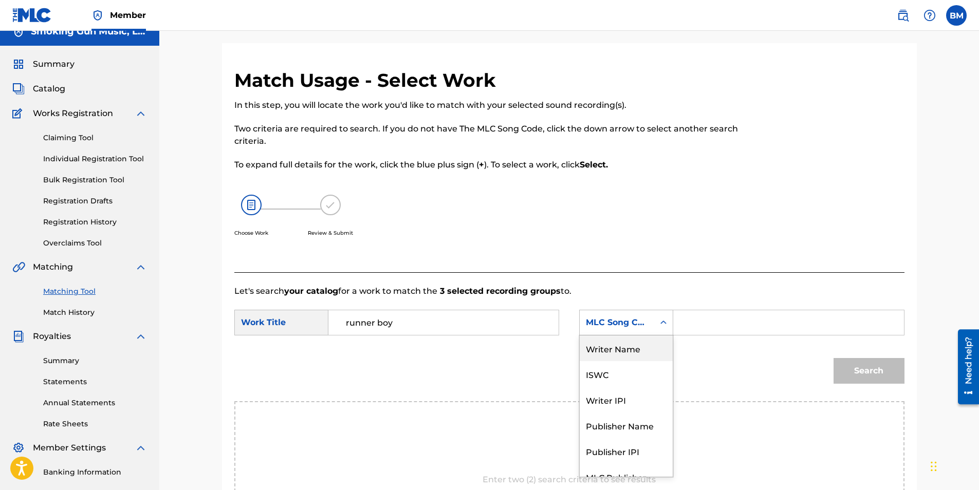
click at [622, 346] on div "Writer Name" at bounding box center [626, 349] width 93 height 26
click at [716, 321] on input "Search Form" at bounding box center [788, 322] width 213 height 25
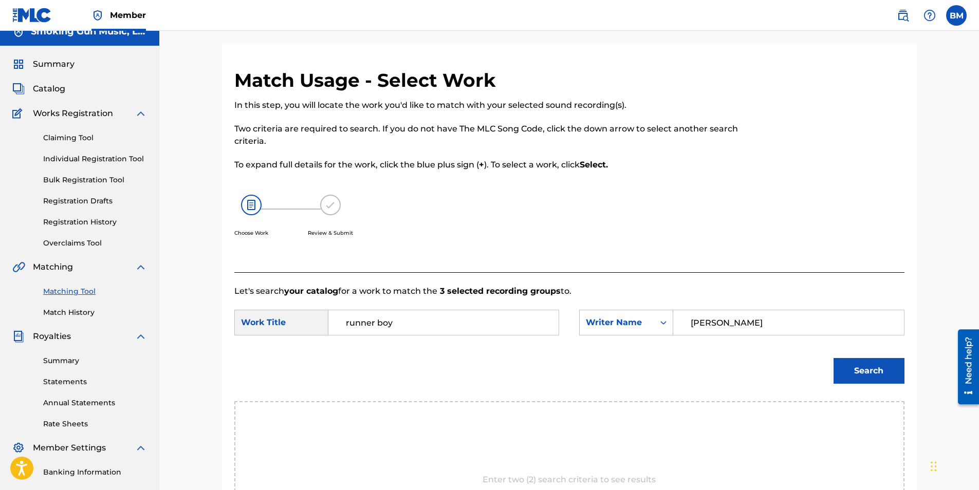
type input "[PERSON_NAME]"
click at [863, 366] on button "Search" at bounding box center [868, 371] width 71 height 26
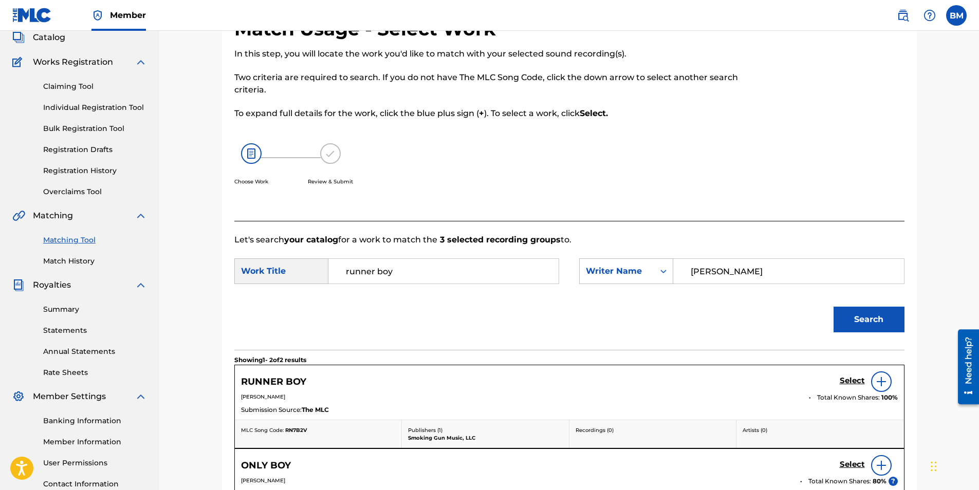
scroll to position [167, 0]
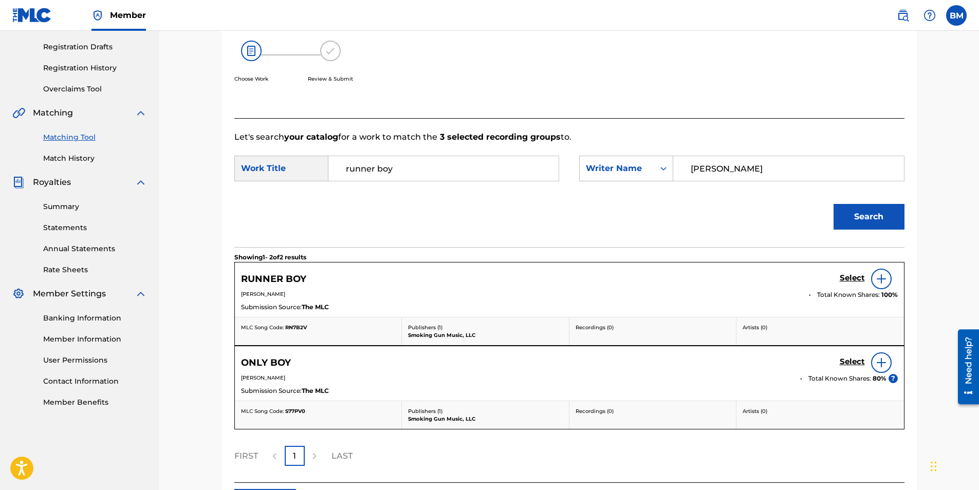
click at [845, 278] on h5 "Select" at bounding box center [852, 278] width 25 height 10
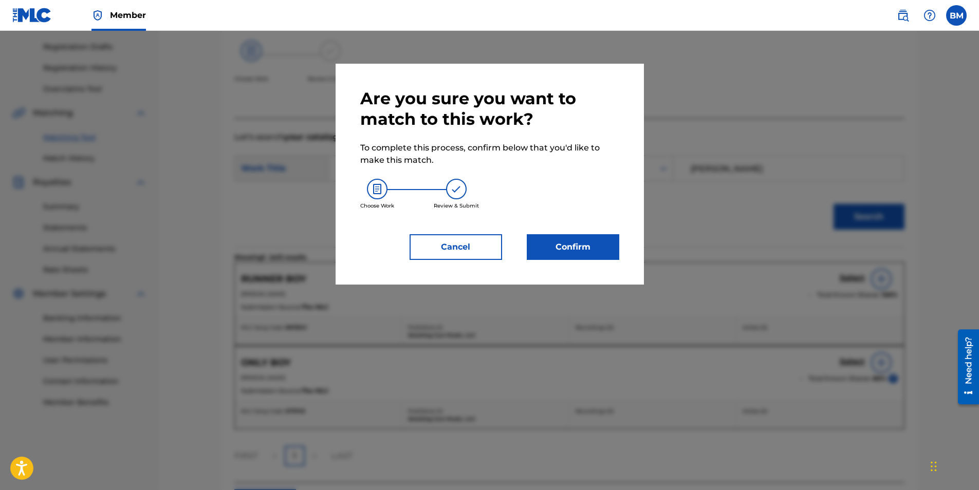
click at [575, 252] on button "Confirm" at bounding box center [573, 247] width 92 height 26
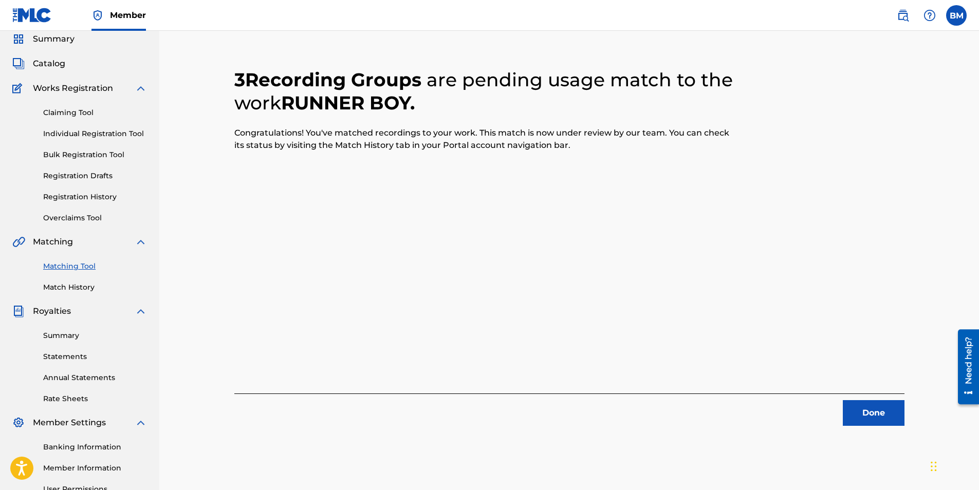
scroll to position [147, 0]
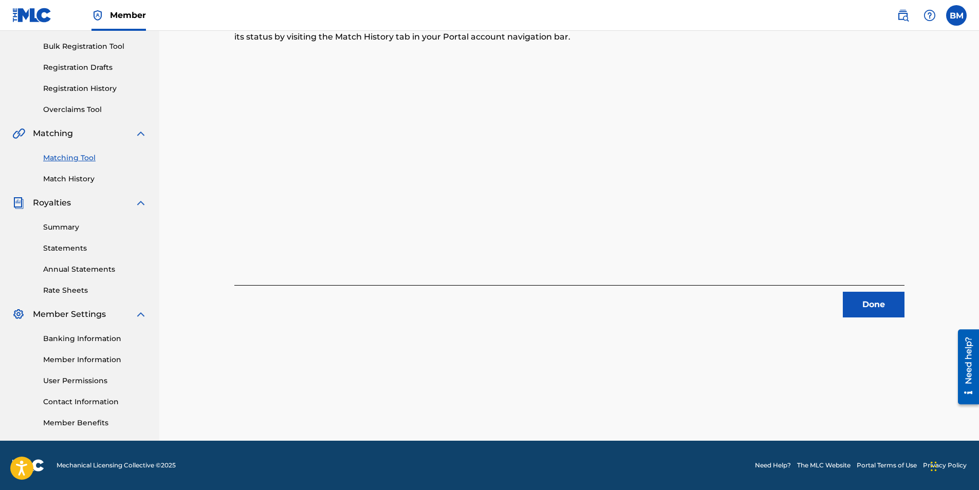
click at [870, 299] on button "Done" at bounding box center [874, 305] width 62 height 26
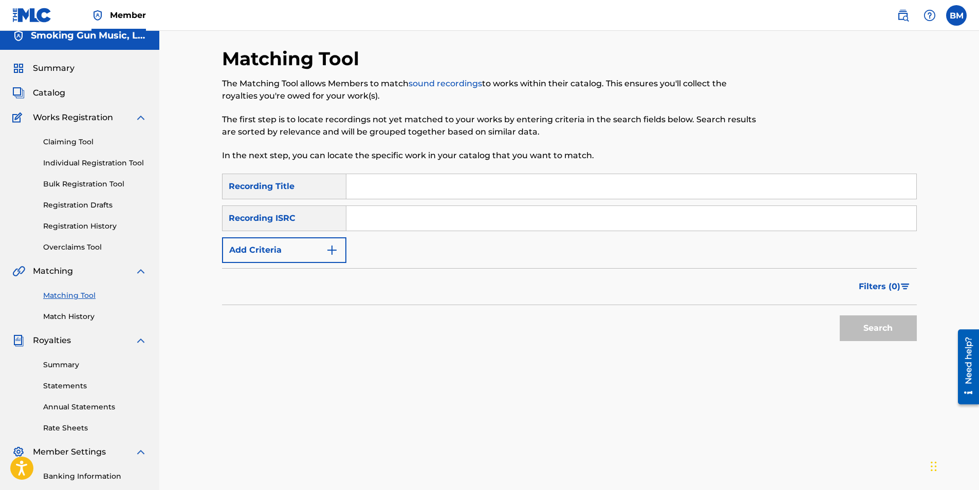
scroll to position [0, 0]
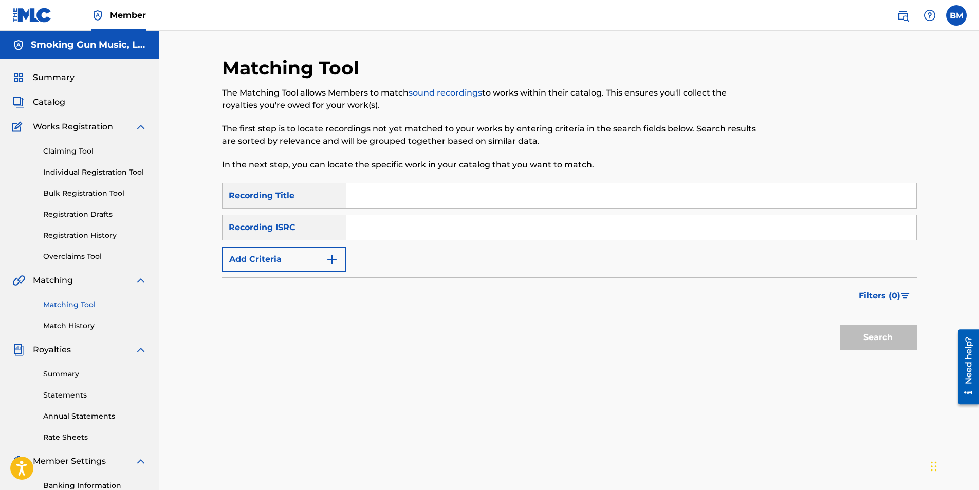
click at [386, 208] on div "Search Form" at bounding box center [631, 196] width 570 height 26
drag, startPoint x: 356, startPoint y: 227, endPoint x: 356, endPoint y: 234, distance: 7.2
click at [356, 227] on input "Search Form" at bounding box center [631, 227] width 570 height 25
paste input "QZTAT2272323"
click at [877, 340] on button "Search" at bounding box center [878, 338] width 77 height 26
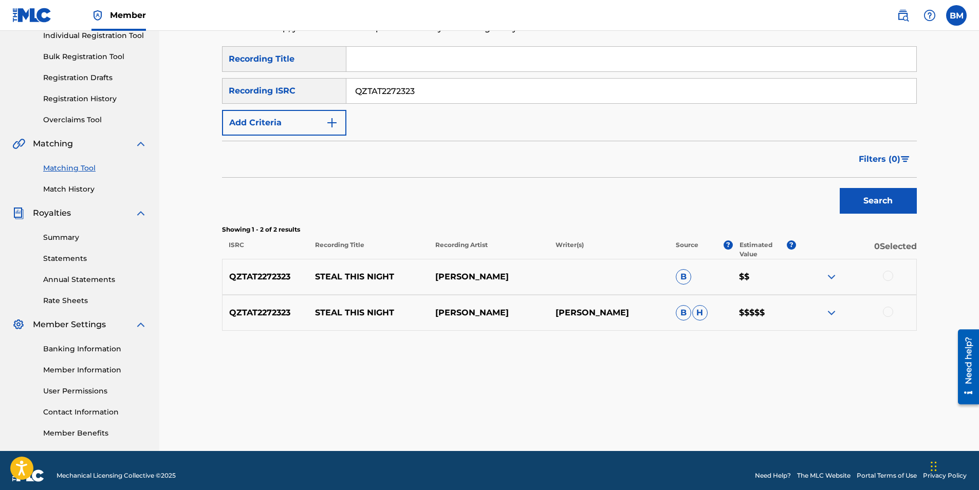
scroll to position [147, 0]
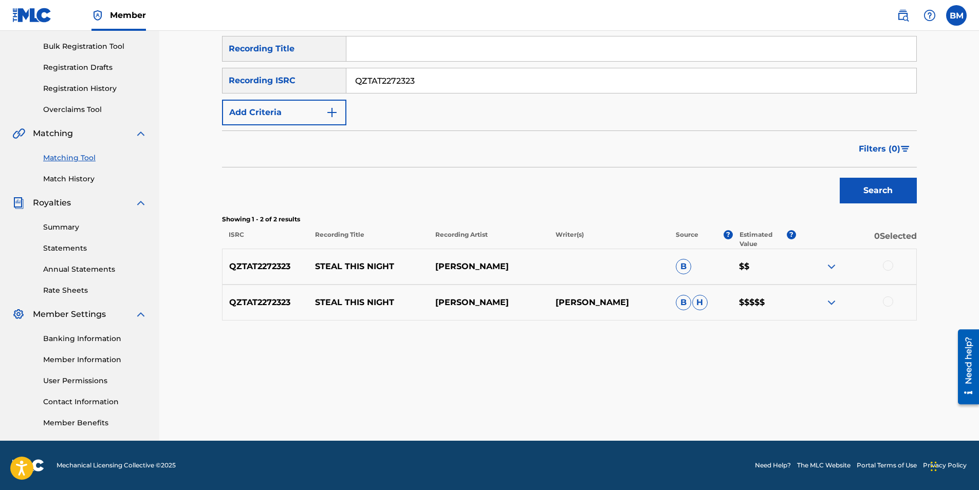
click at [886, 261] on div at bounding box center [888, 265] width 10 height 10
click at [891, 299] on div at bounding box center [888, 301] width 10 height 10
drag, startPoint x: 428, startPoint y: 77, endPoint x: 292, endPoint y: 82, distance: 135.8
click at [292, 82] on div "SearchWithCriteriaf75beb50-35a9-4073-880c-9dbbd90d7fc3 Recording ISRC QZTAT2272…" at bounding box center [569, 81] width 695 height 26
paste input "MRSZ2203588"
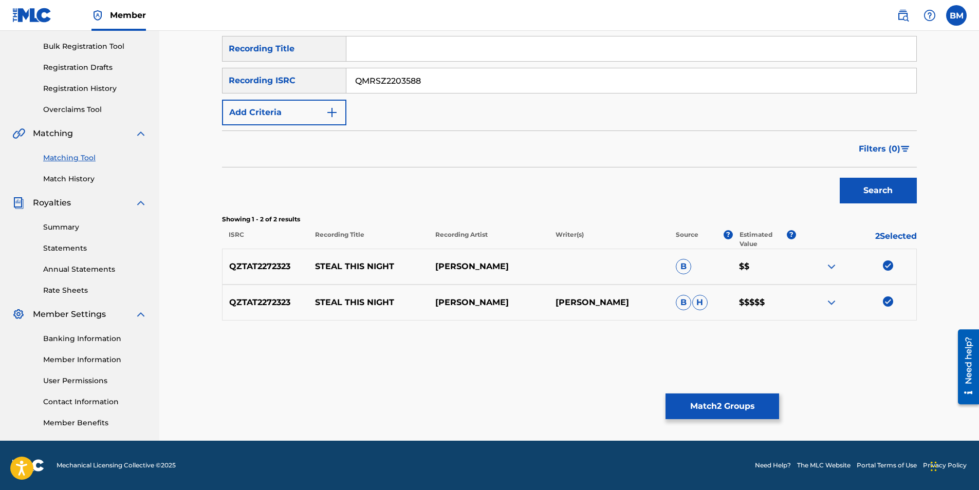
click at [881, 197] on button "Search" at bounding box center [878, 191] width 77 height 26
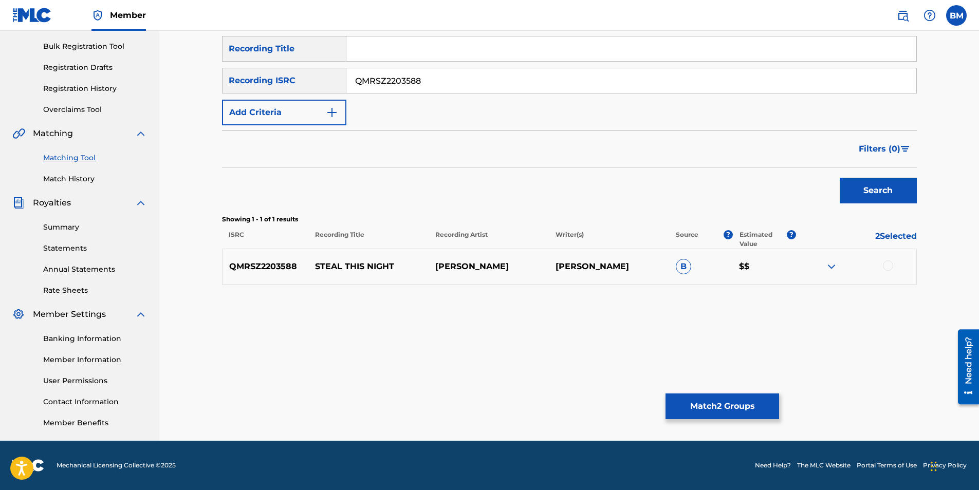
click at [887, 266] on div at bounding box center [888, 265] width 10 height 10
drag, startPoint x: 469, startPoint y: 75, endPoint x: 251, endPoint y: 81, distance: 217.9
click at [247, 81] on div "SearchWithCriteriaf75beb50-35a9-4073-880c-9dbbd90d7fc3 Recording ISRC QMRSZ2203…" at bounding box center [569, 81] width 695 height 26
paste input "7"
type input "QMRSZ2203587"
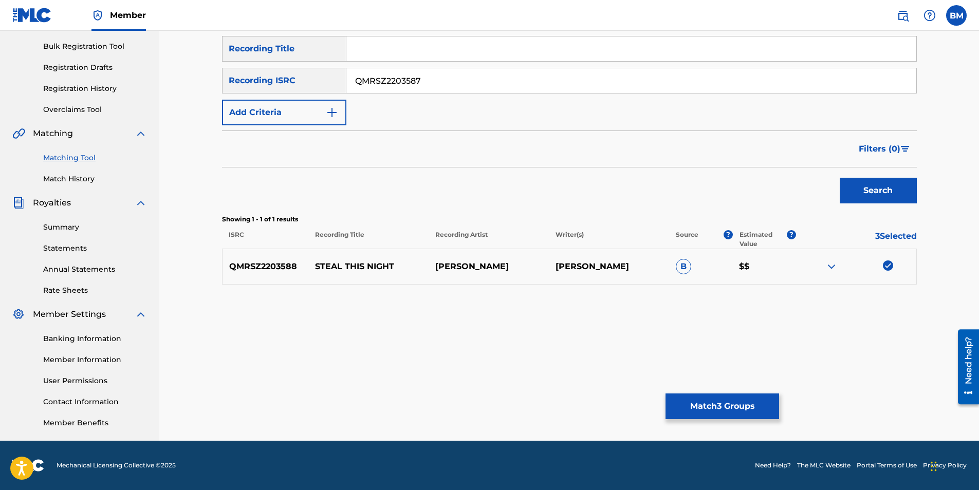
click at [888, 188] on button "Search" at bounding box center [878, 191] width 77 height 26
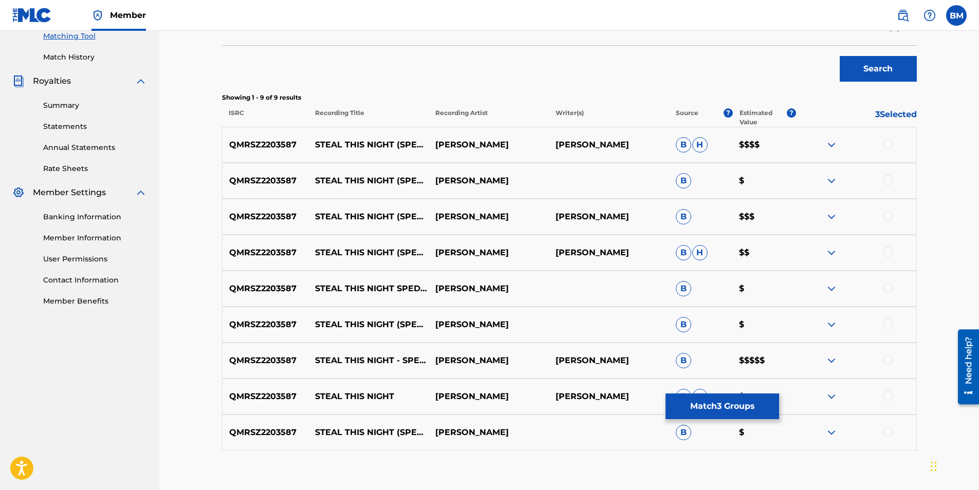
scroll to position [301, 0]
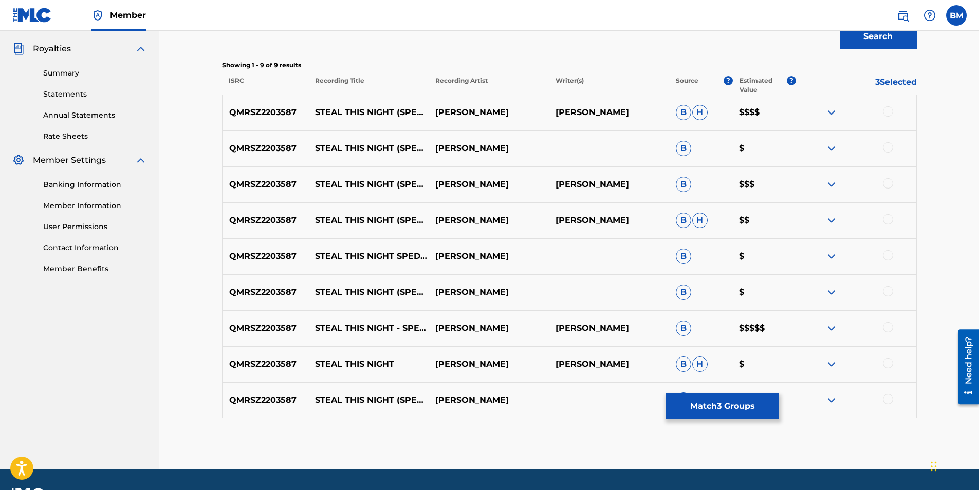
click at [892, 114] on div at bounding box center [888, 111] width 10 height 10
click at [886, 147] on div at bounding box center [888, 147] width 10 height 10
click at [890, 183] on div at bounding box center [888, 183] width 10 height 10
click at [885, 219] on div at bounding box center [888, 219] width 10 height 10
click at [888, 257] on div at bounding box center [888, 255] width 10 height 10
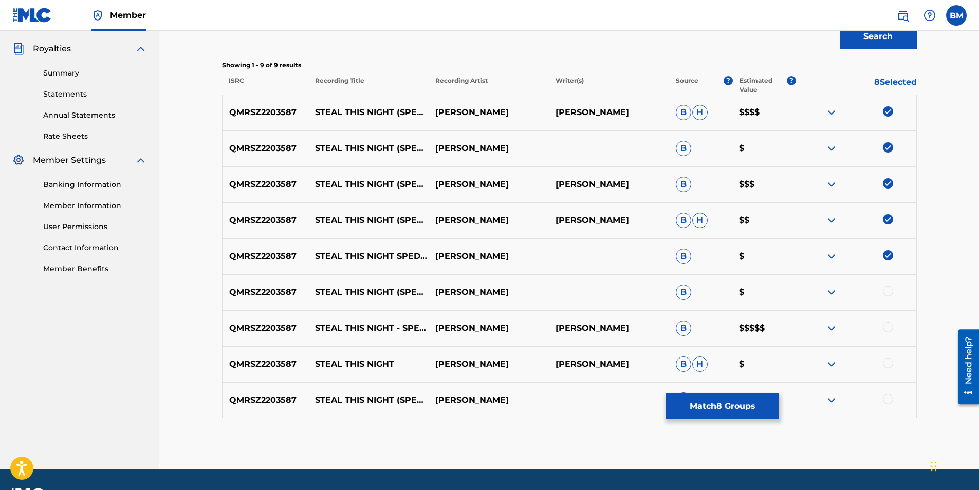
click at [889, 291] on div at bounding box center [888, 291] width 10 height 10
click at [884, 329] on div at bounding box center [888, 327] width 10 height 10
click at [889, 364] on div at bounding box center [888, 363] width 10 height 10
click at [888, 401] on div at bounding box center [888, 399] width 10 height 10
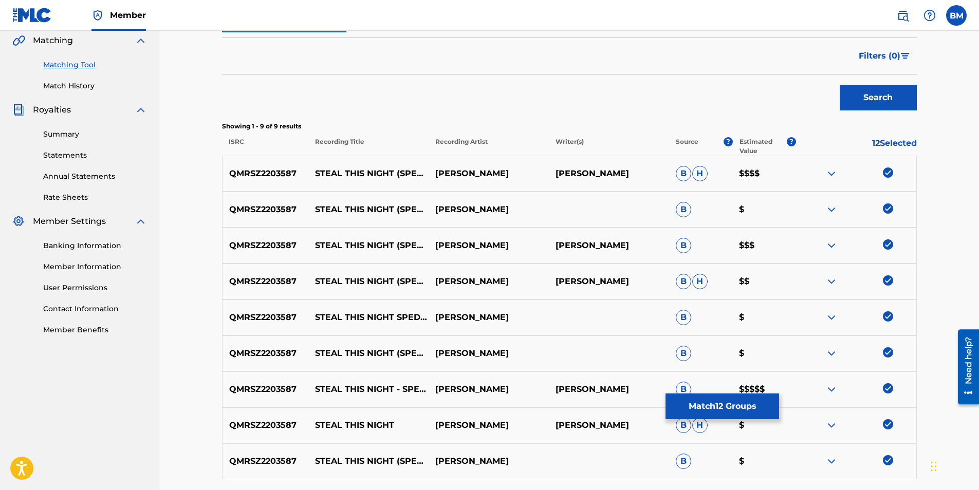
scroll to position [198, 0]
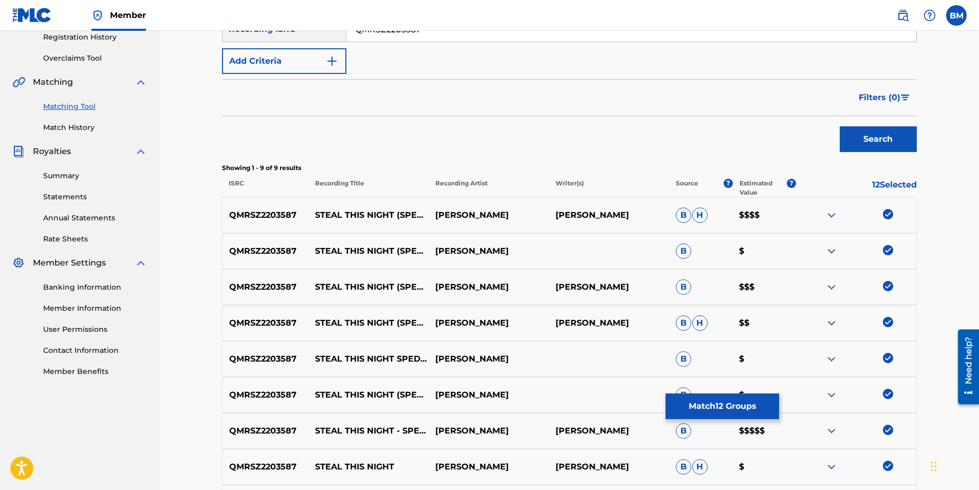
click at [718, 406] on button "Match 12 Groups" at bounding box center [722, 407] width 114 height 26
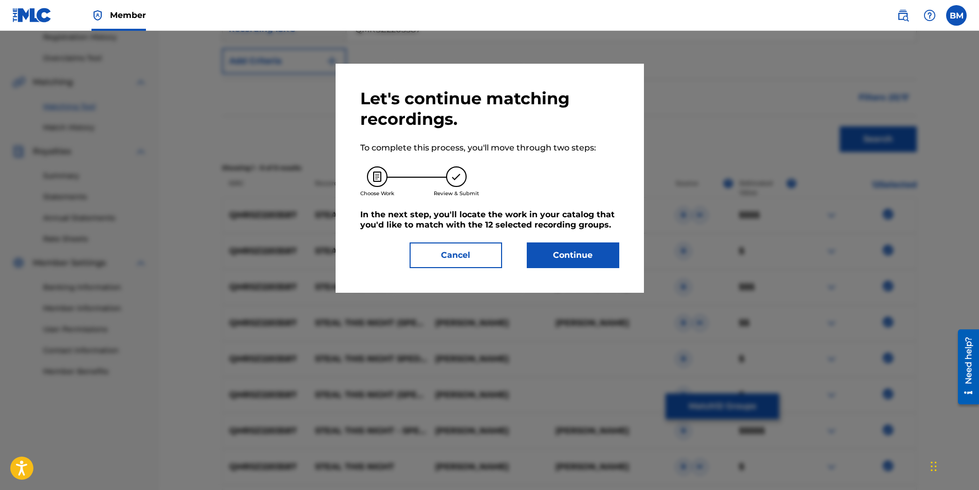
click at [602, 261] on button "Continue" at bounding box center [573, 256] width 92 height 26
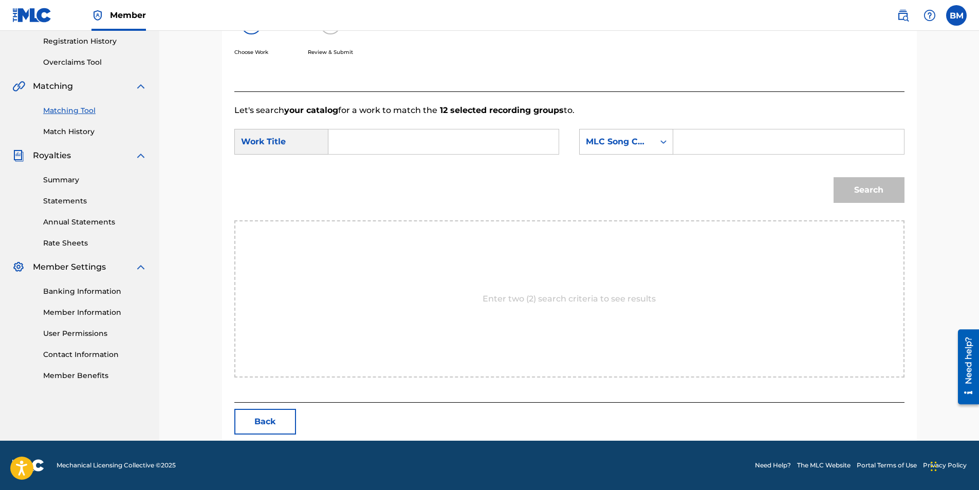
scroll to position [194, 0]
click at [419, 145] on input "Search Form" at bounding box center [443, 141] width 213 height 25
type input "steal this night"
click at [373, 169] on strong "this" at bounding box center [377, 165] width 16 height 10
click at [658, 143] on div "Search Form" at bounding box center [663, 142] width 18 height 18
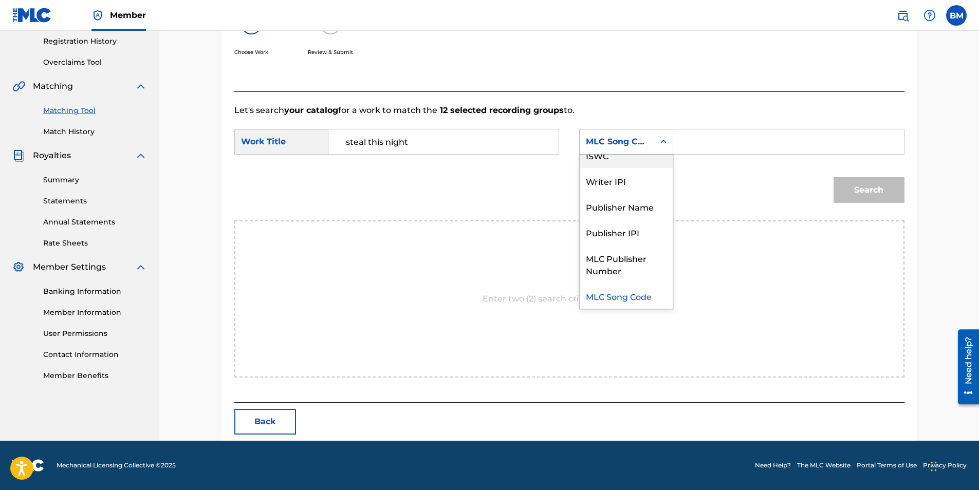
scroll to position [0, 0]
click at [623, 171] on div "Writer Name" at bounding box center [626, 168] width 93 height 26
click at [703, 141] on input "Search Form" at bounding box center [788, 141] width 213 height 25
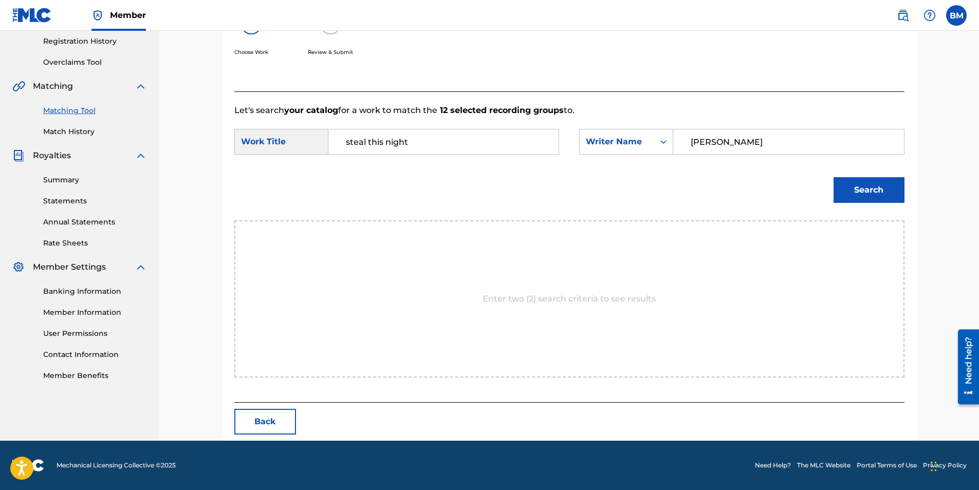
type input "[PERSON_NAME]"
click at [874, 184] on button "Search" at bounding box center [868, 190] width 71 height 26
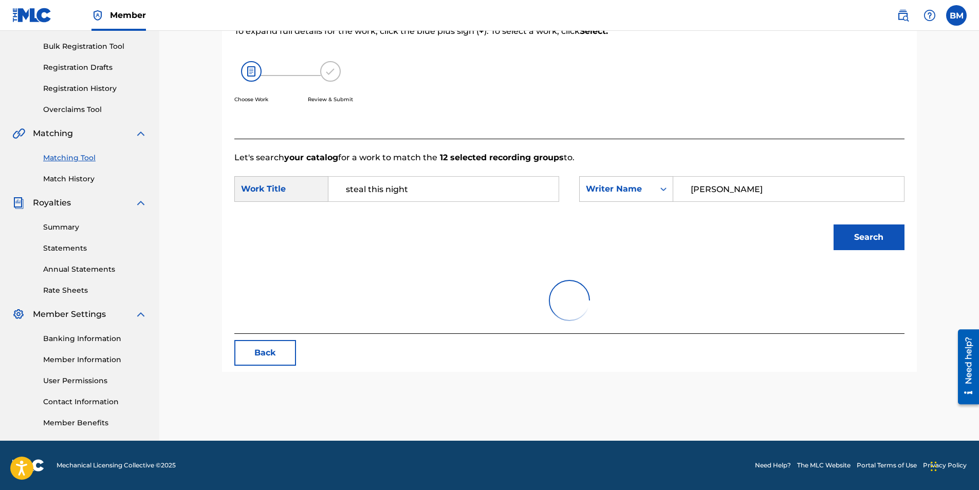
scroll to position [194, 0]
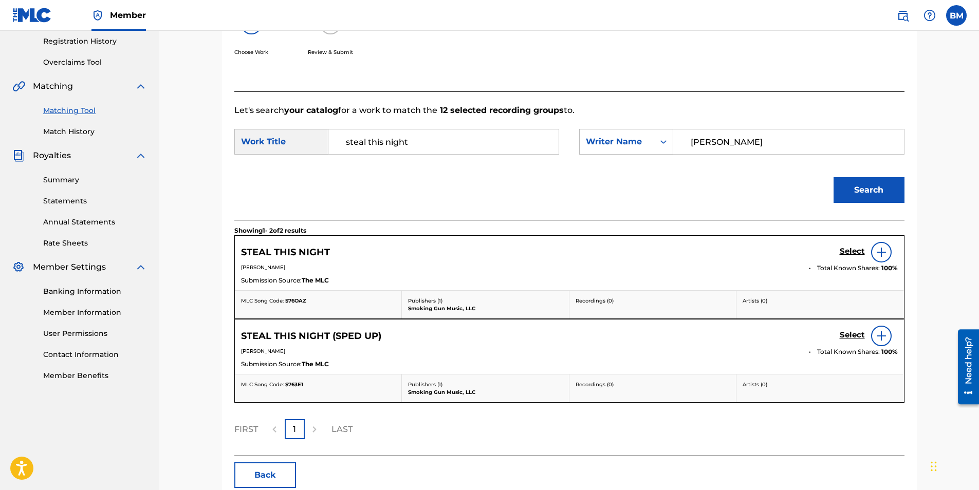
click at [849, 250] on h5 "Select" at bounding box center [852, 252] width 25 height 10
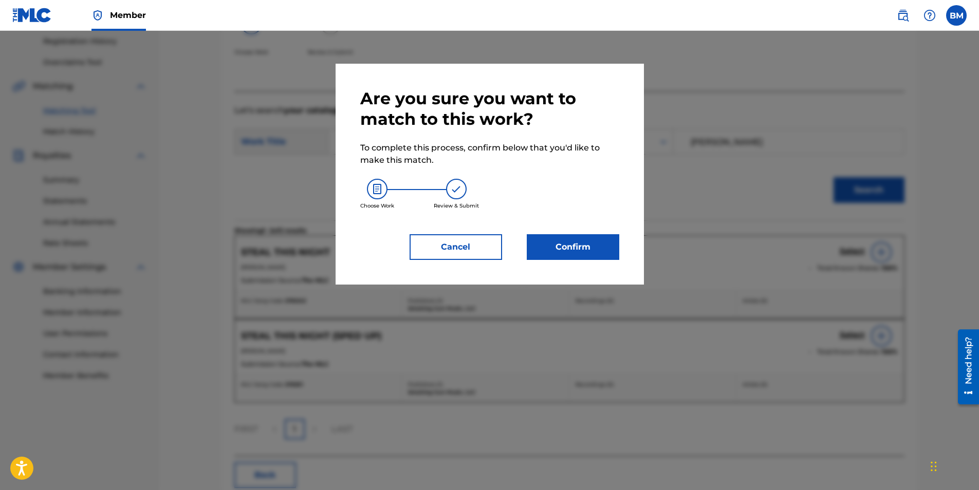
click at [579, 246] on button "Confirm" at bounding box center [573, 247] width 92 height 26
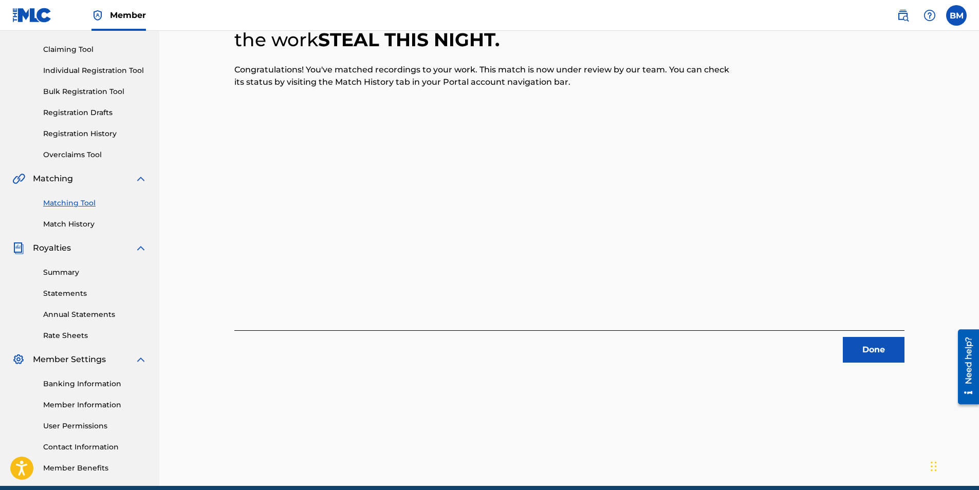
scroll to position [103, 0]
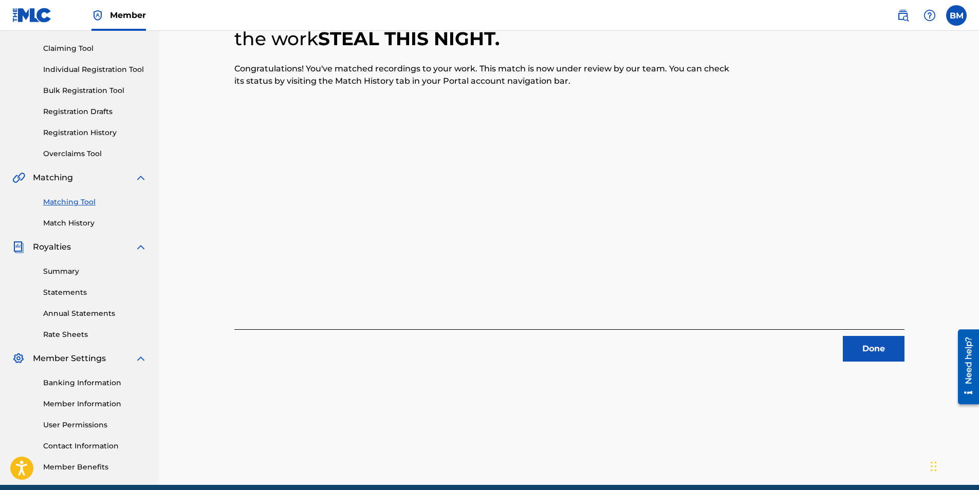
click at [859, 346] on button "Done" at bounding box center [874, 349] width 62 height 26
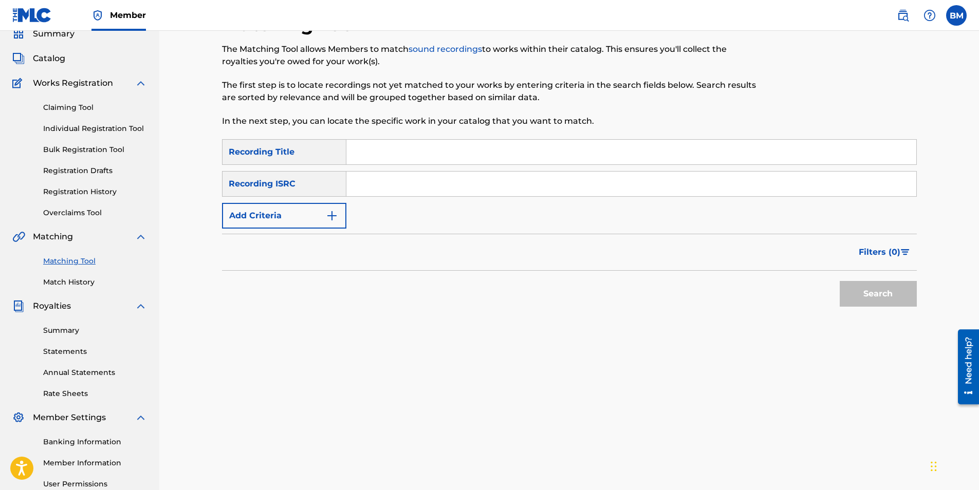
scroll to position [0, 0]
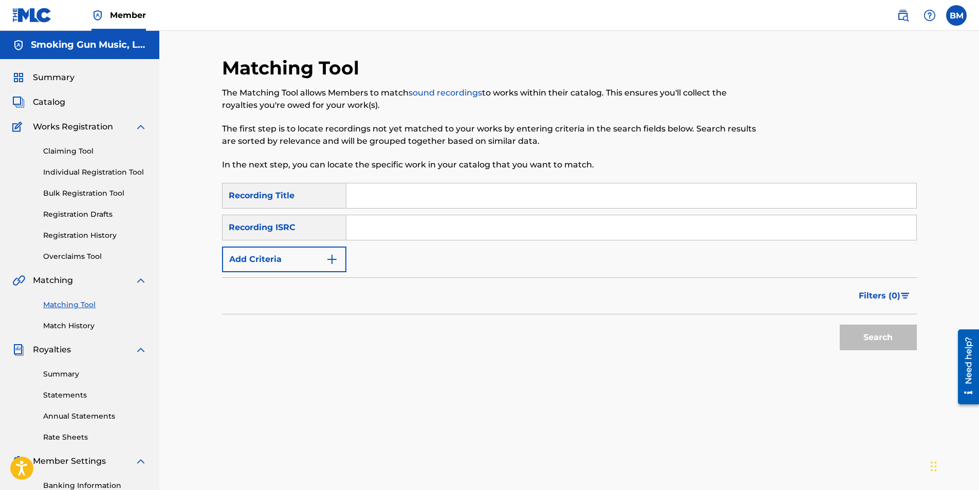
click at [422, 195] on input "Search Form" at bounding box center [631, 195] width 570 height 25
click at [365, 227] on input "Search Form" at bounding box center [631, 227] width 570 height 25
paste input "QZMEQ2479263"
type input "QZMEQ2479263"
click at [895, 335] on button "Search" at bounding box center [878, 338] width 77 height 26
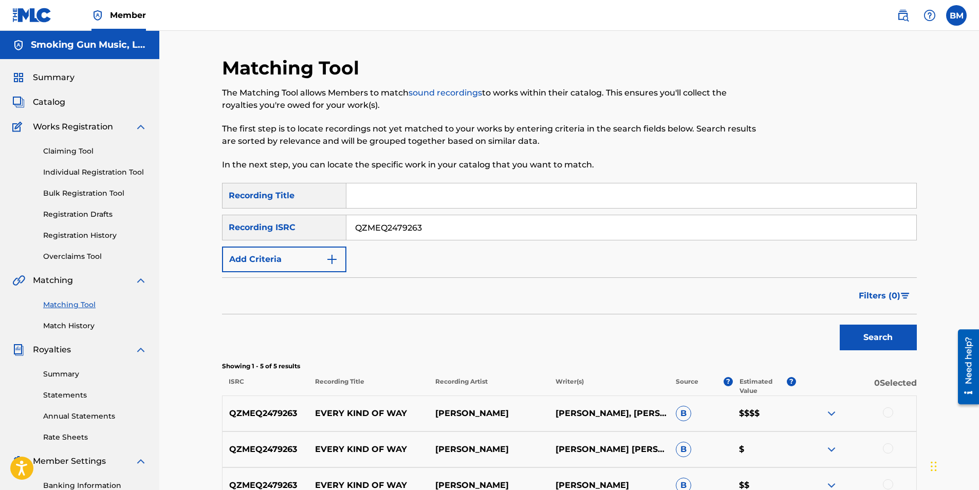
scroll to position [154, 0]
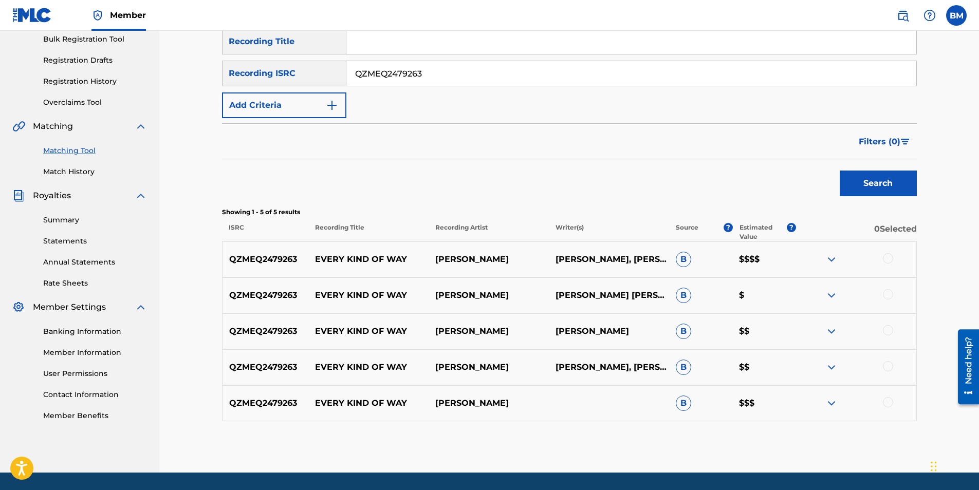
click at [882, 258] on div at bounding box center [856, 259] width 120 height 12
click at [890, 296] on div at bounding box center [888, 294] width 10 height 10
click at [886, 259] on div at bounding box center [888, 258] width 10 height 10
click at [890, 331] on div at bounding box center [888, 330] width 10 height 10
click at [887, 368] on div at bounding box center [888, 366] width 10 height 10
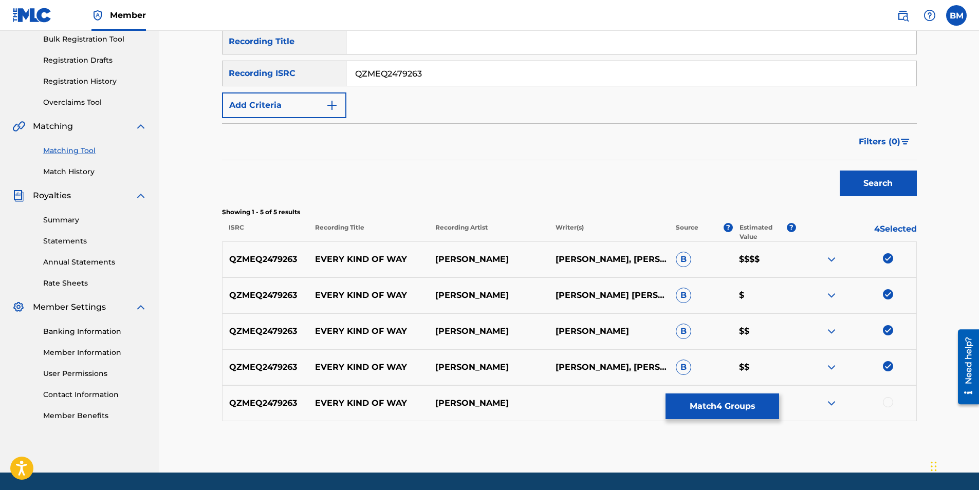
click at [888, 403] on div at bounding box center [888, 402] width 10 height 10
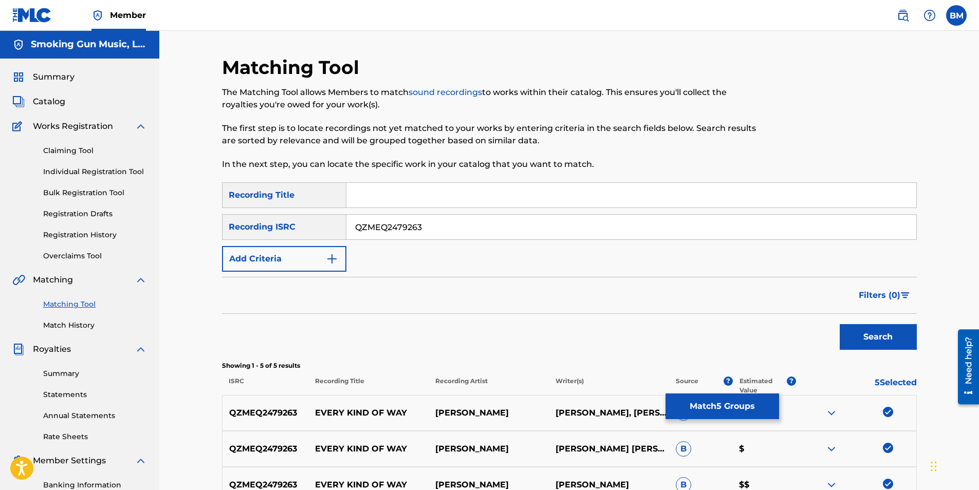
scroll to position [0, 0]
click at [716, 411] on button "Match 5 Groups" at bounding box center [722, 407] width 114 height 26
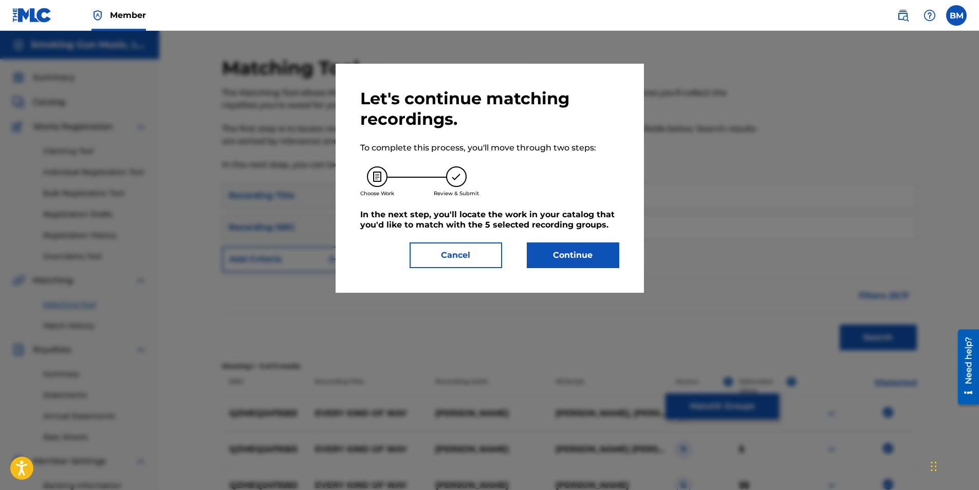
click at [437, 253] on button "Cancel" at bounding box center [455, 256] width 92 height 26
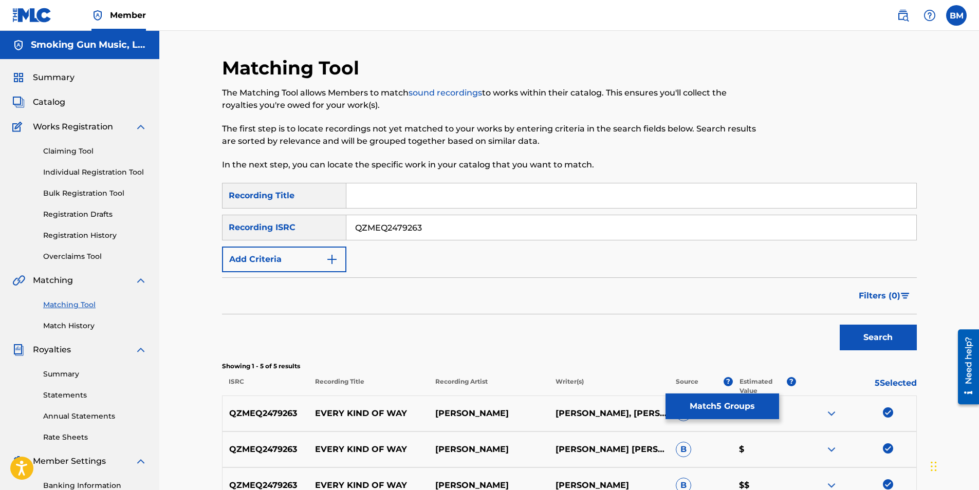
click at [734, 408] on button "Match 5 Groups" at bounding box center [722, 407] width 114 height 26
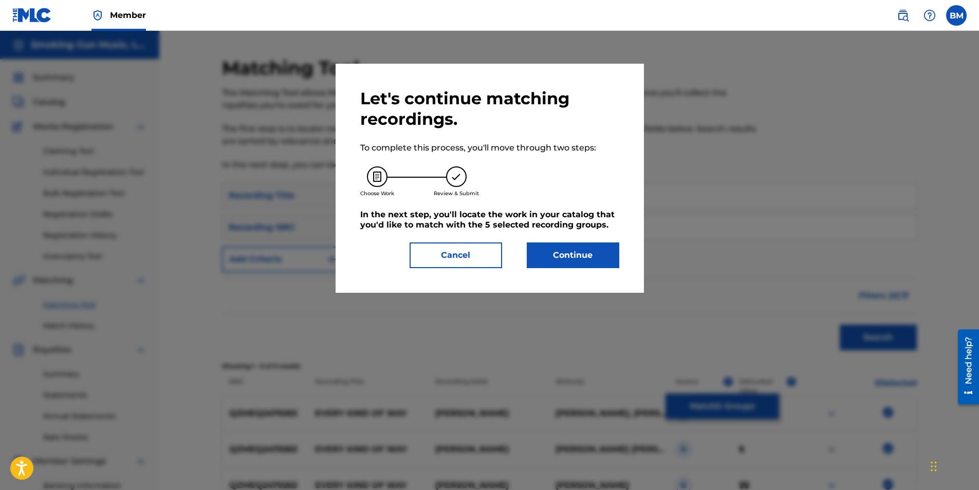
click at [583, 258] on button "Continue" at bounding box center [573, 256] width 92 height 26
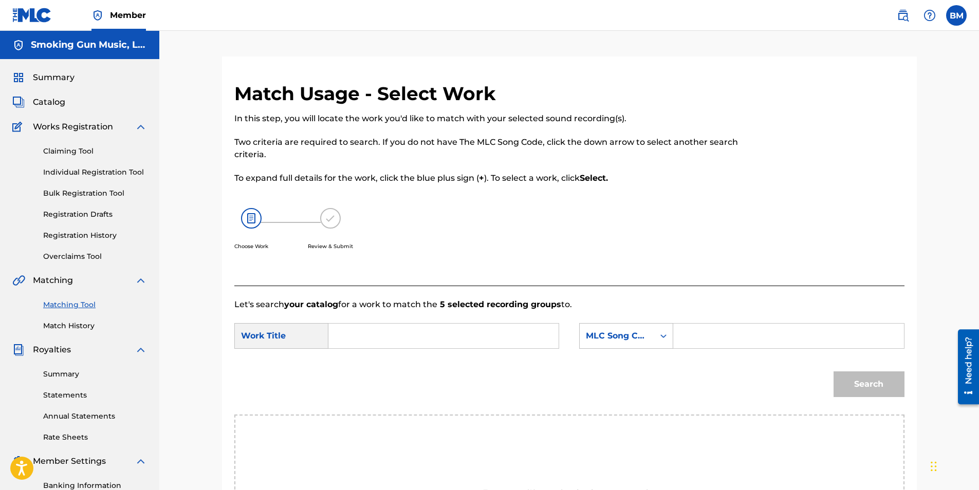
click at [404, 323] on form "SearchWithCriteriae52e0721-f404-45b1-8b8e-d9c16cbcd1e3 Work Title SearchWithCri…" at bounding box center [569, 363] width 670 height 104
click at [392, 346] on input "Search Form" at bounding box center [443, 336] width 213 height 25
click at [368, 381] on div "every kin d of way" at bounding box center [366, 371] width 58 height 43
type input "every kind of way"
click at [642, 343] on div "7 results available. Use Up and Down to choose options, press Enter to select t…" at bounding box center [626, 336] width 94 height 26
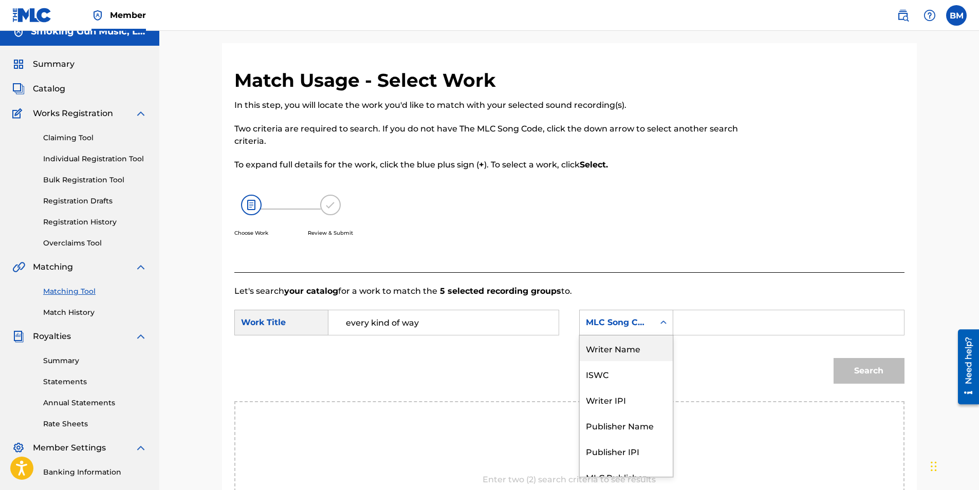
click at [634, 348] on div "Writer Name" at bounding box center [626, 349] width 93 height 26
click at [697, 325] on input "Search Form" at bounding box center [788, 322] width 213 height 25
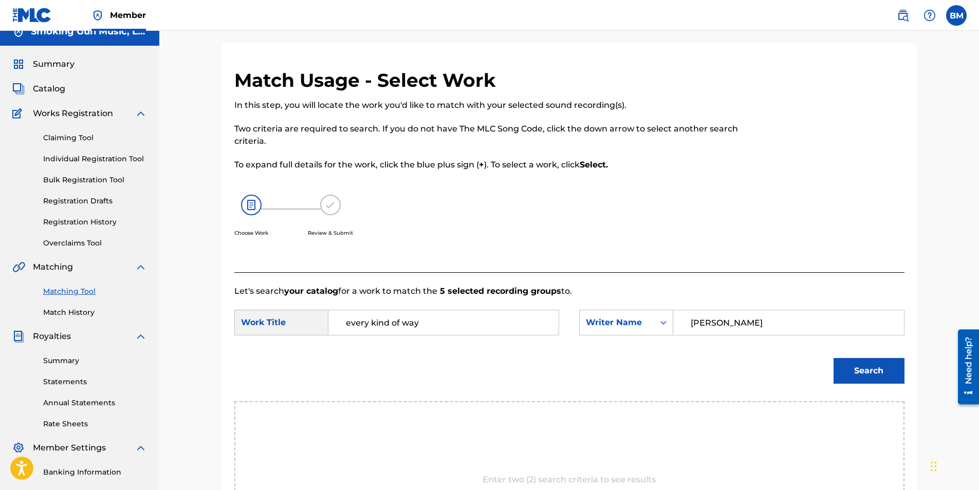
type input "[PERSON_NAME]"
click at [864, 372] on button "Search" at bounding box center [868, 371] width 71 height 26
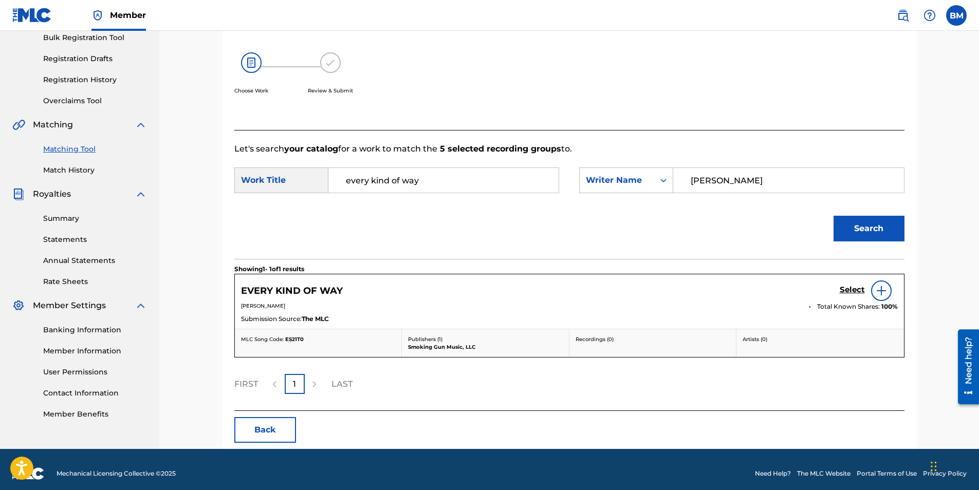
scroll to position [164, 0]
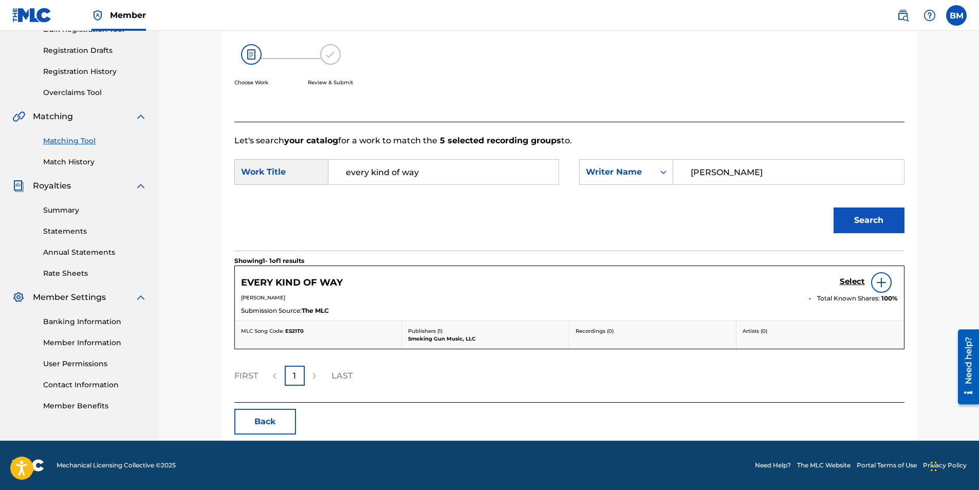
click at [852, 281] on h5 "Select" at bounding box center [852, 282] width 25 height 10
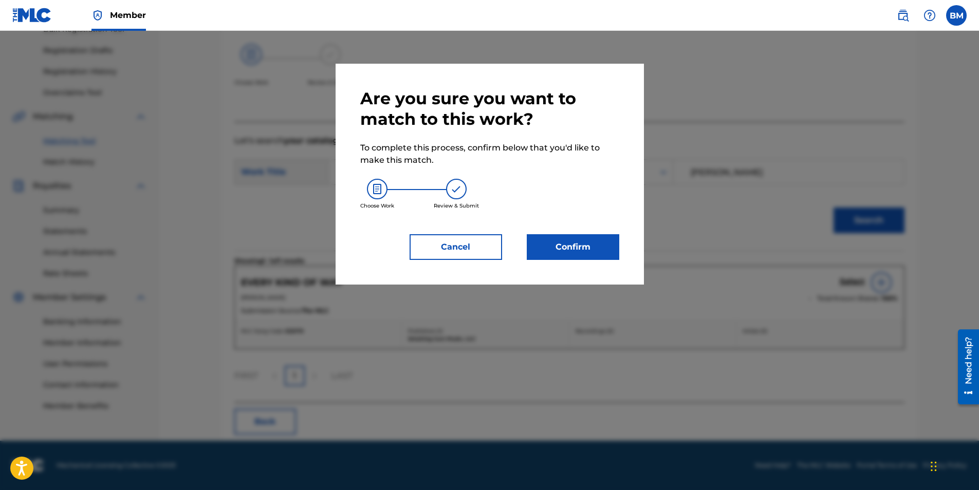
click at [585, 246] on button "Confirm" at bounding box center [573, 247] width 92 height 26
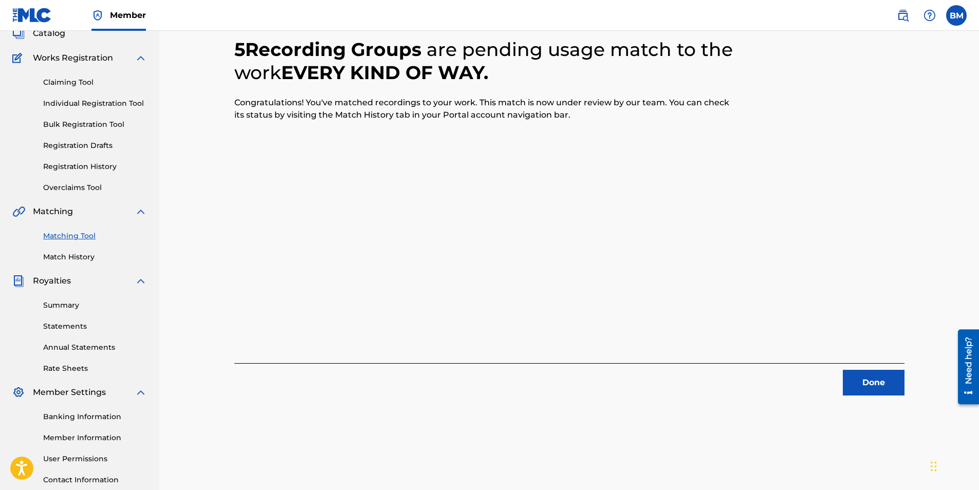
scroll to position [0, 0]
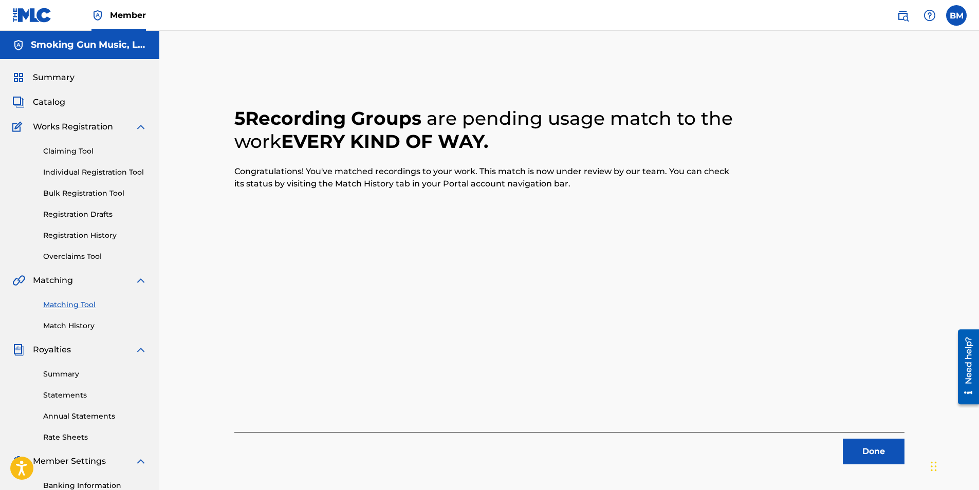
click at [871, 453] on button "Done" at bounding box center [874, 452] width 62 height 26
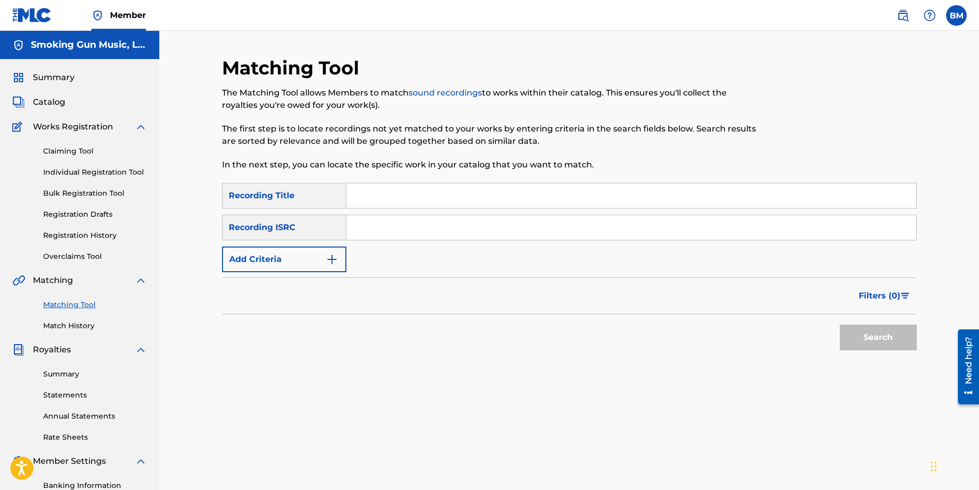
click at [441, 195] on input "Search Form" at bounding box center [631, 195] width 570 height 25
click at [449, 225] on input "Search Form" at bounding box center [631, 227] width 570 height 25
paste input "QZMEM2297504"
type input "QZMEM2297504"
click at [896, 341] on button "Search" at bounding box center [878, 338] width 77 height 26
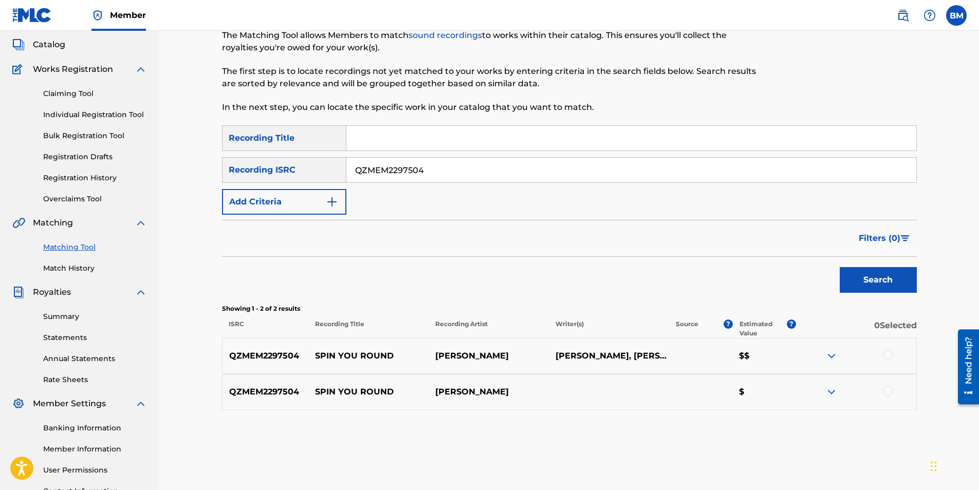
scroll to position [147, 0]
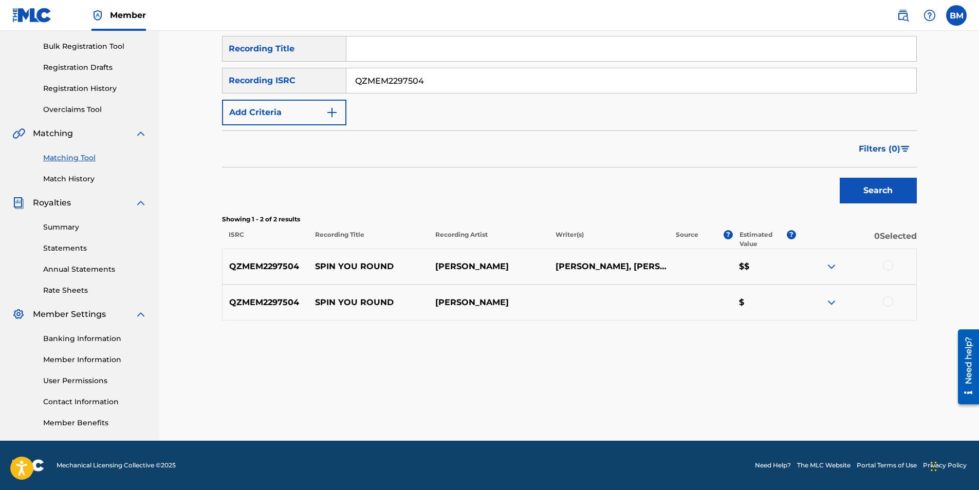
click at [886, 266] on div at bounding box center [888, 265] width 10 height 10
click at [886, 303] on div at bounding box center [888, 301] width 10 height 10
click at [733, 400] on button "Match 2 Groups" at bounding box center [722, 407] width 114 height 26
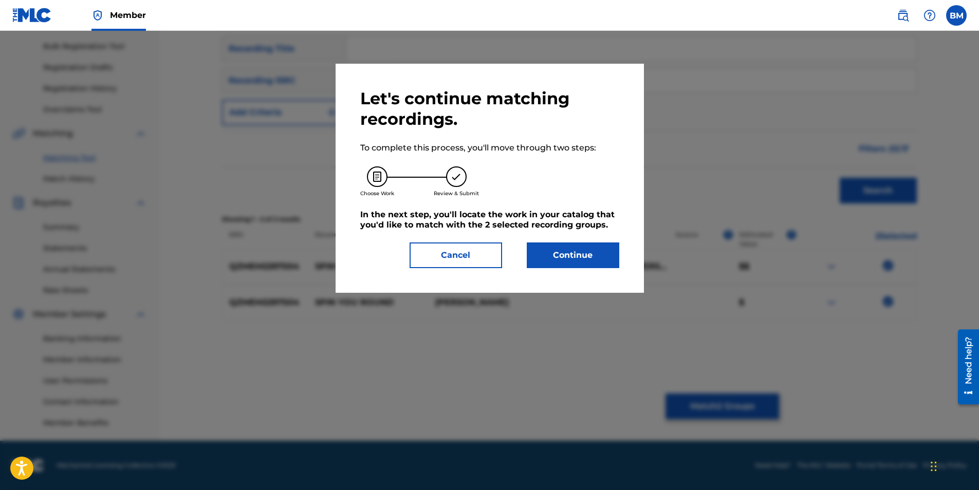
click at [583, 254] on button "Continue" at bounding box center [573, 256] width 92 height 26
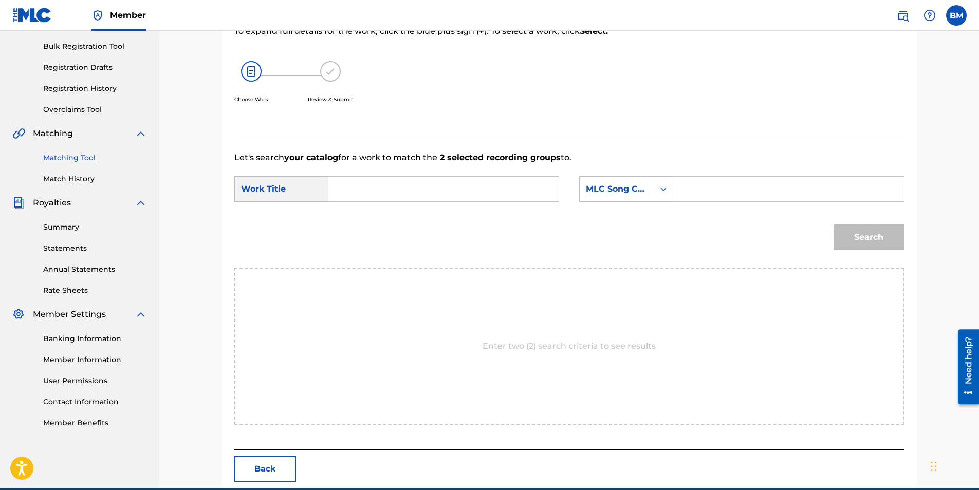
click at [435, 196] on input "Search Form" at bounding box center [443, 189] width 213 height 25
type input "spin you round"
click at [641, 192] on div "MLC Song Code" at bounding box center [617, 189] width 62 height 12
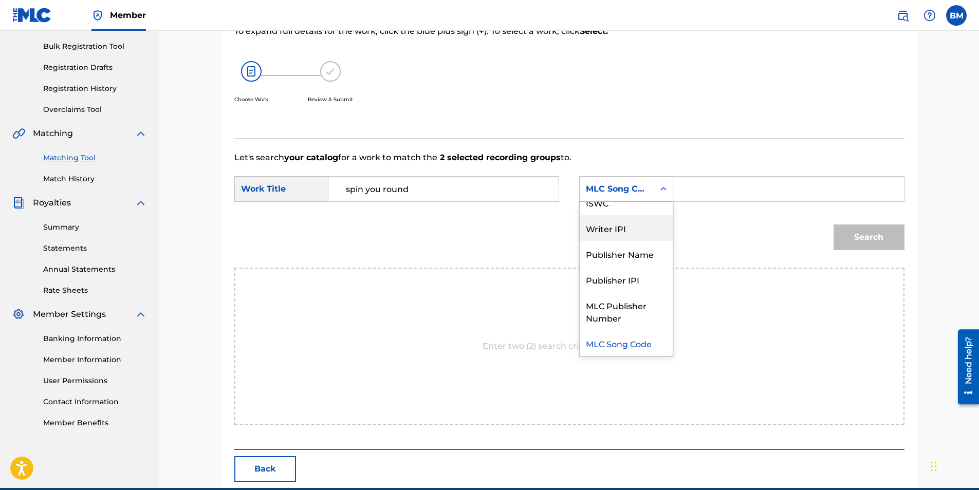
scroll to position [0, 0]
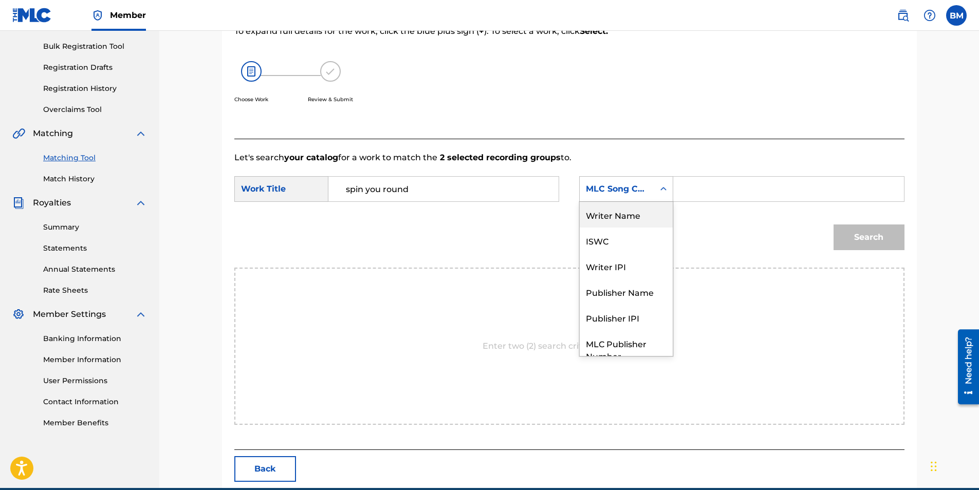
click at [632, 217] on div "Writer Name" at bounding box center [626, 215] width 93 height 26
click at [716, 192] on input "Search Form" at bounding box center [788, 189] width 213 height 25
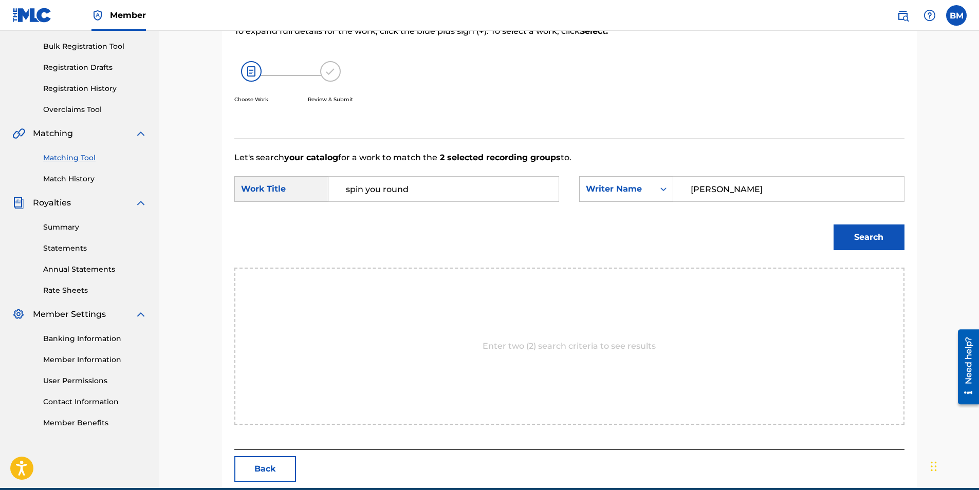
type input "[PERSON_NAME]"
click at [867, 238] on button "Search" at bounding box center [868, 238] width 71 height 26
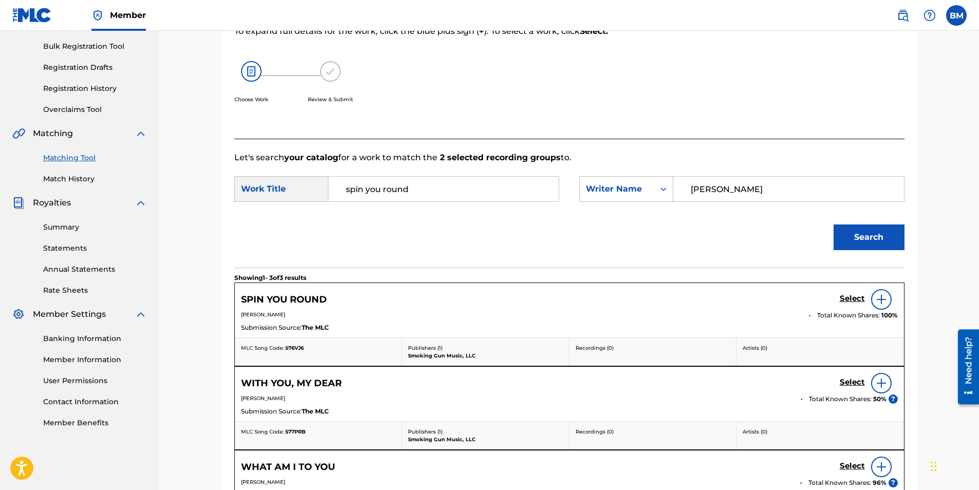
click at [846, 300] on h5 "Select" at bounding box center [852, 299] width 25 height 10
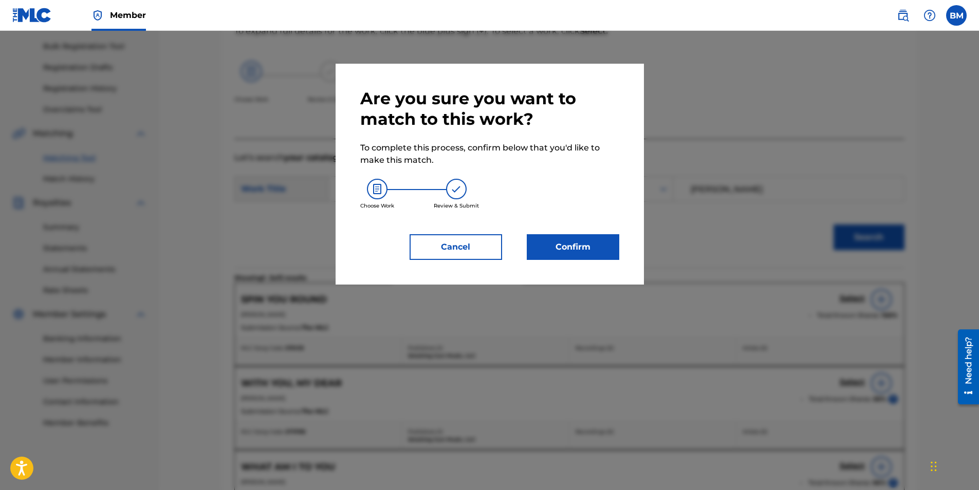
click at [568, 250] on button "Confirm" at bounding box center [573, 247] width 92 height 26
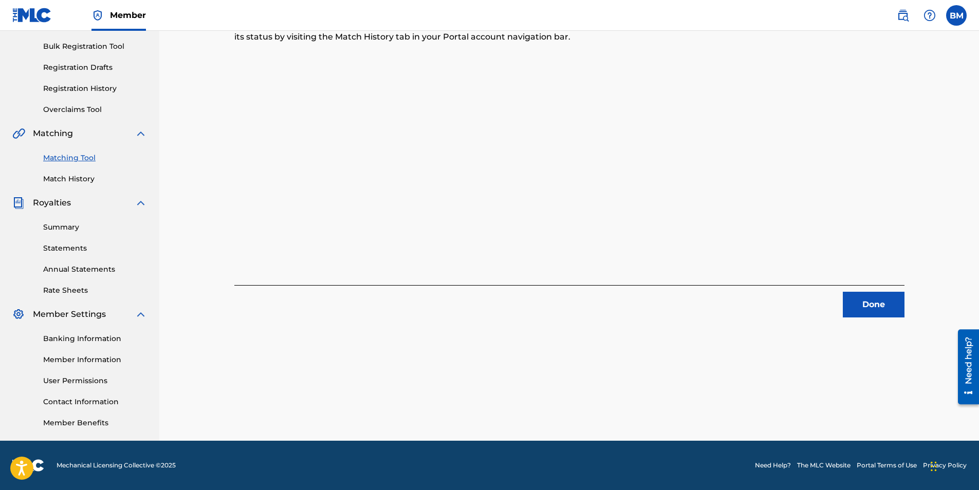
click at [870, 300] on button "Done" at bounding box center [874, 305] width 62 height 26
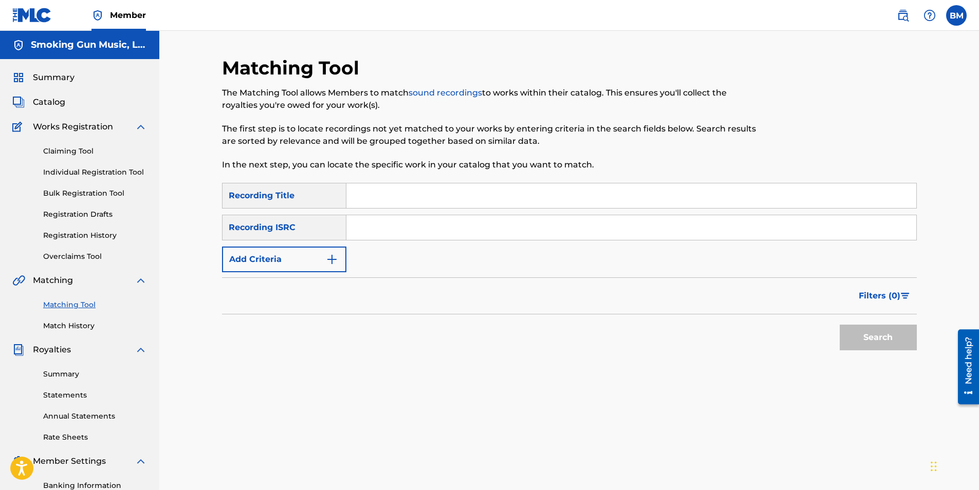
click at [396, 220] on input "Search Form" at bounding box center [631, 227] width 570 height 25
paste input "QMRSZ2203590"
click at [881, 337] on button "Search" at bounding box center [878, 338] width 77 height 26
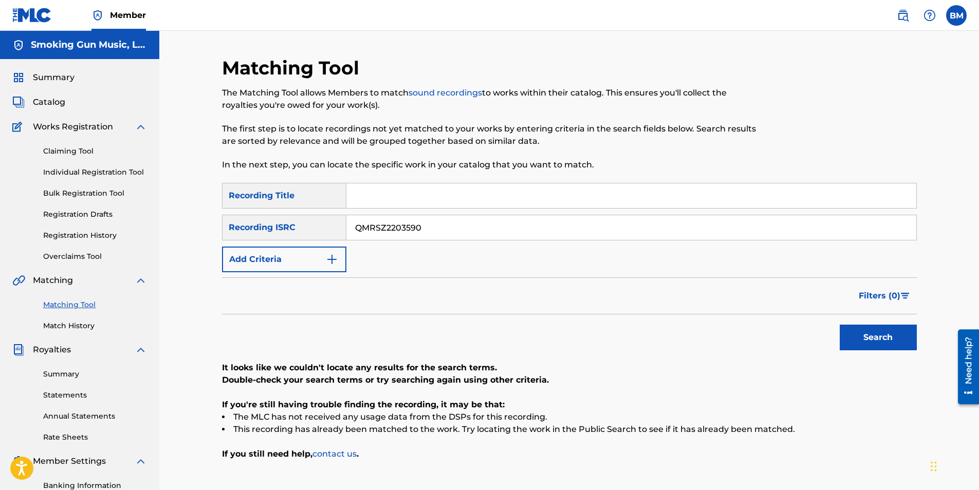
drag, startPoint x: 434, startPoint y: 234, endPoint x: 287, endPoint y: 218, distance: 148.3
click at [286, 218] on div "SearchWithCriteriaf75beb50-35a9-4073-880c-9dbbd90d7fc3 Recording ISRC QMRSZ2203…" at bounding box center [569, 228] width 695 height 26
paste input "89"
type input "QMRSZ2203589"
click at [890, 331] on button "Search" at bounding box center [878, 338] width 77 height 26
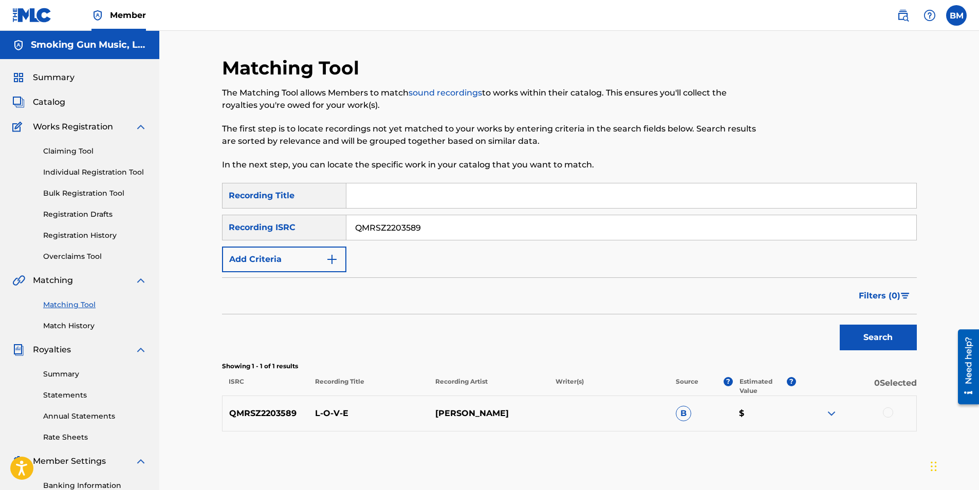
click at [885, 413] on div at bounding box center [888, 412] width 10 height 10
click at [731, 406] on button "Match 1 Group" at bounding box center [722, 407] width 114 height 26
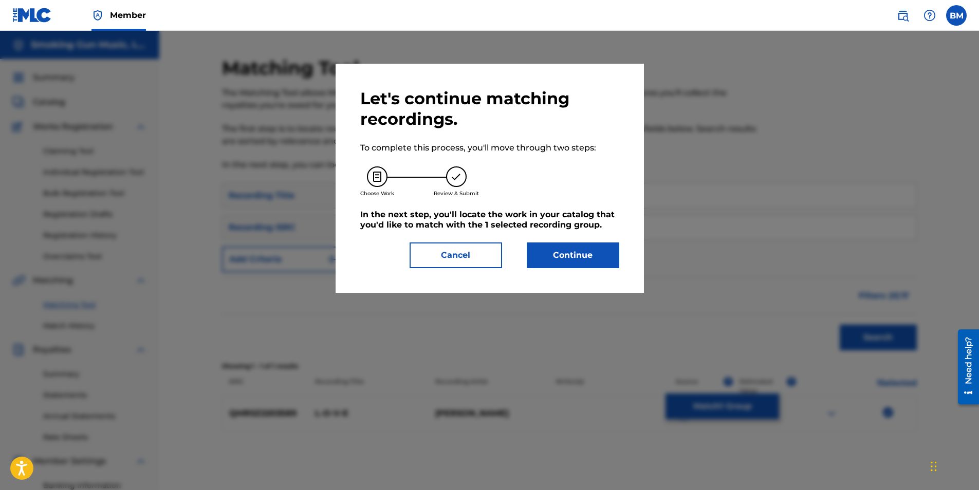
click at [574, 257] on button "Continue" at bounding box center [573, 256] width 92 height 26
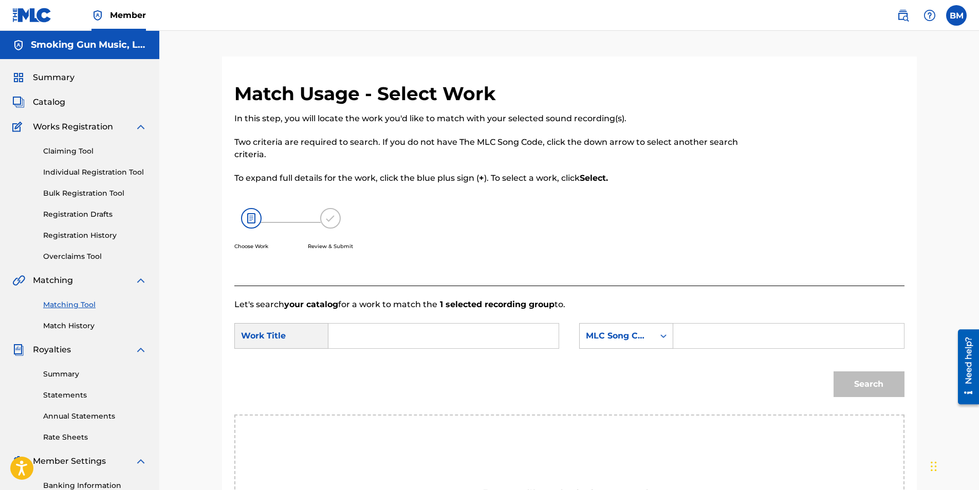
click at [402, 323] on form "SearchWithCriteriae52e0721-f404-45b1-8b8e-d9c16cbcd1e3 Work Title SearchWithCri…" at bounding box center [569, 363] width 670 height 104
click at [400, 329] on input "Search Form" at bounding box center [443, 336] width 213 height 25
type input "l-o-v-e"
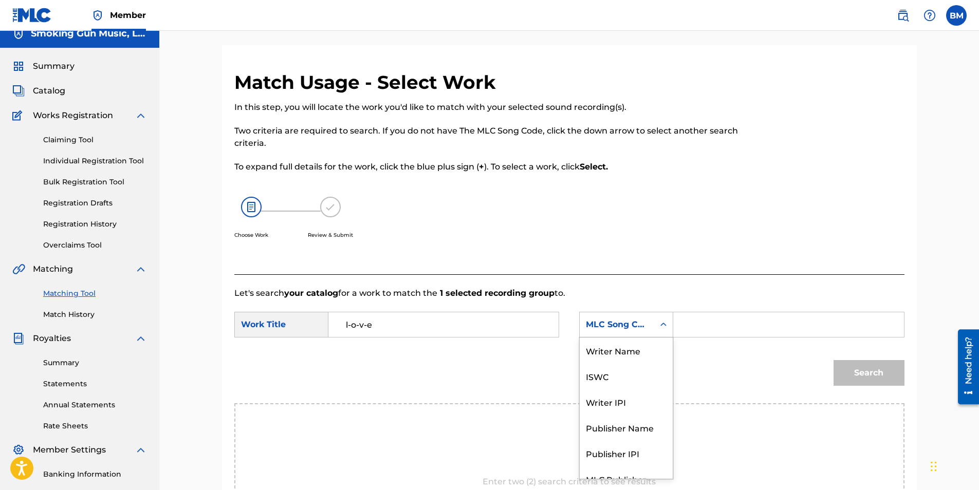
click at [643, 335] on div "MLC Song Code" at bounding box center [626, 325] width 94 height 26
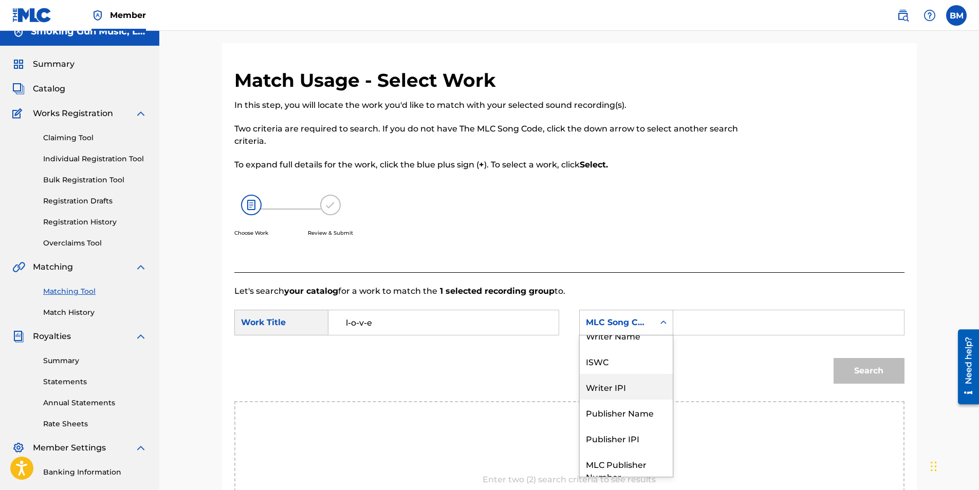
scroll to position [0, 0]
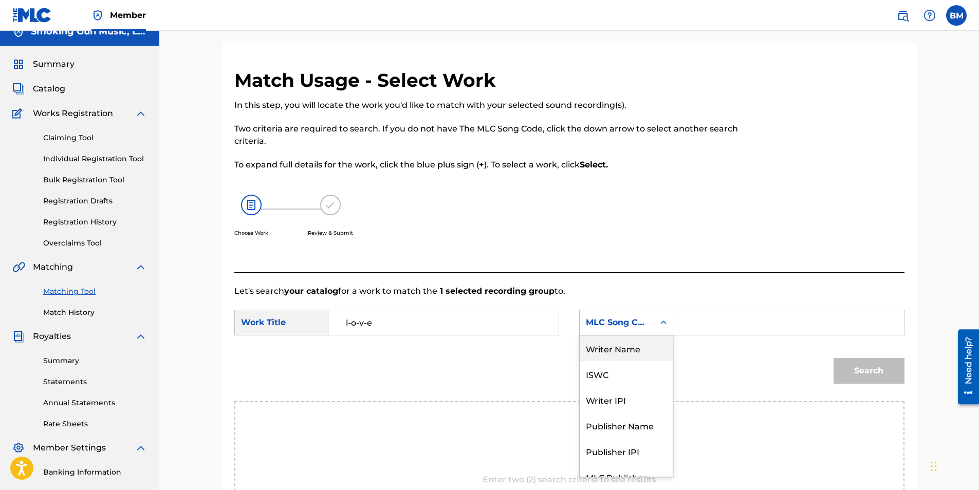
click at [648, 353] on div "Writer Name" at bounding box center [626, 349] width 93 height 26
click at [700, 325] on input "Search Form" at bounding box center [788, 322] width 213 height 25
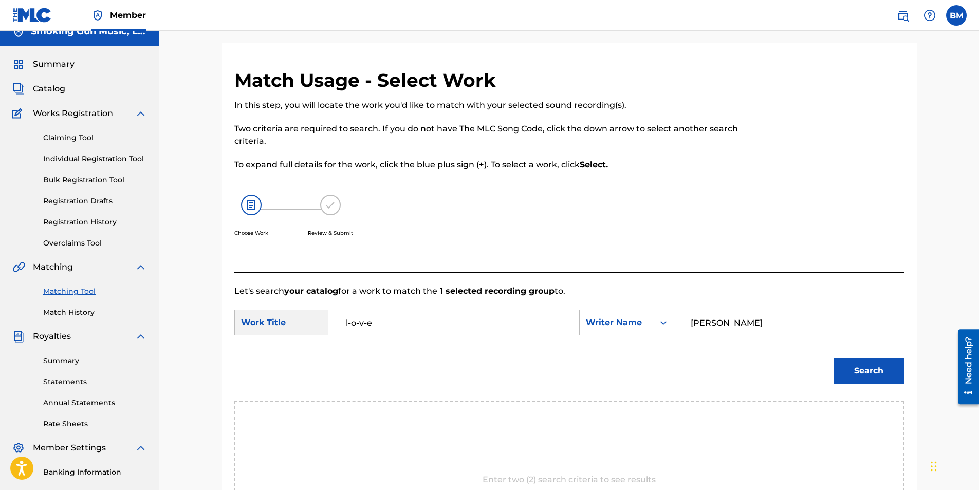
type input "[PERSON_NAME]"
click at [869, 370] on button "Search" at bounding box center [868, 371] width 71 height 26
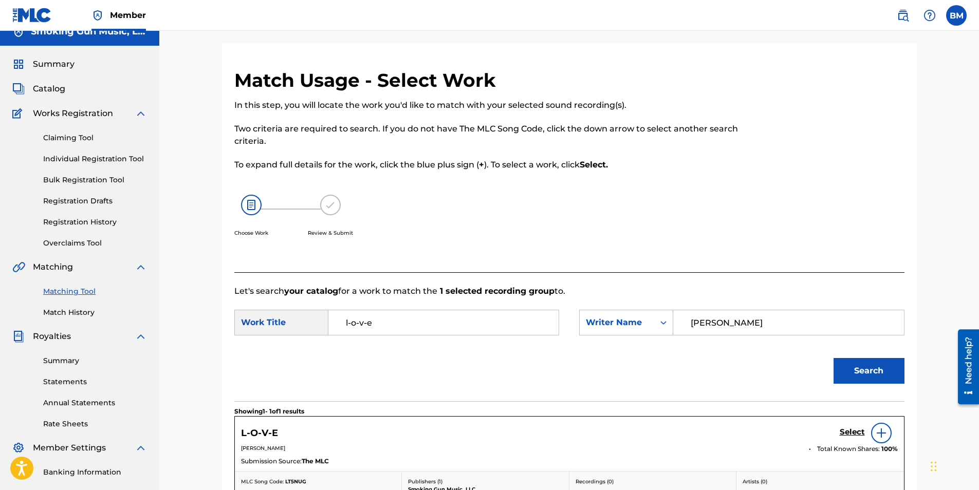
scroll to position [164, 0]
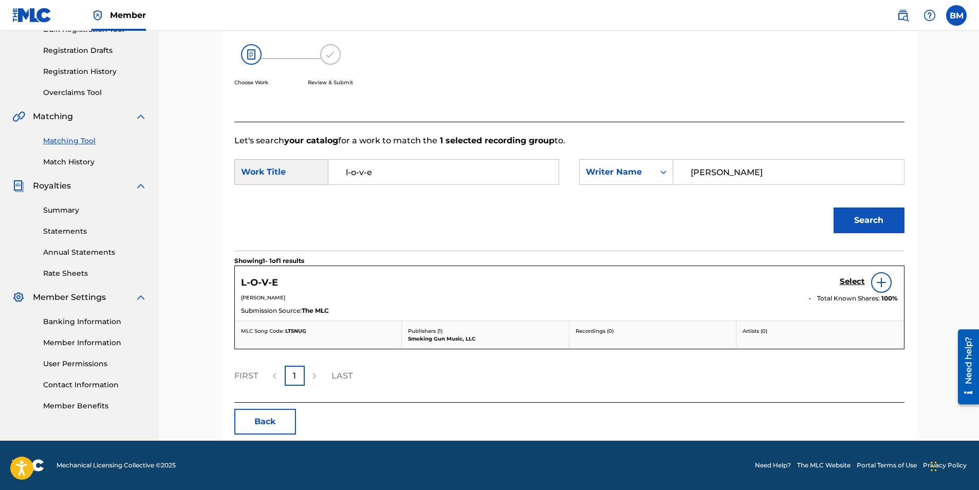
click at [850, 280] on h5 "Select" at bounding box center [852, 282] width 25 height 10
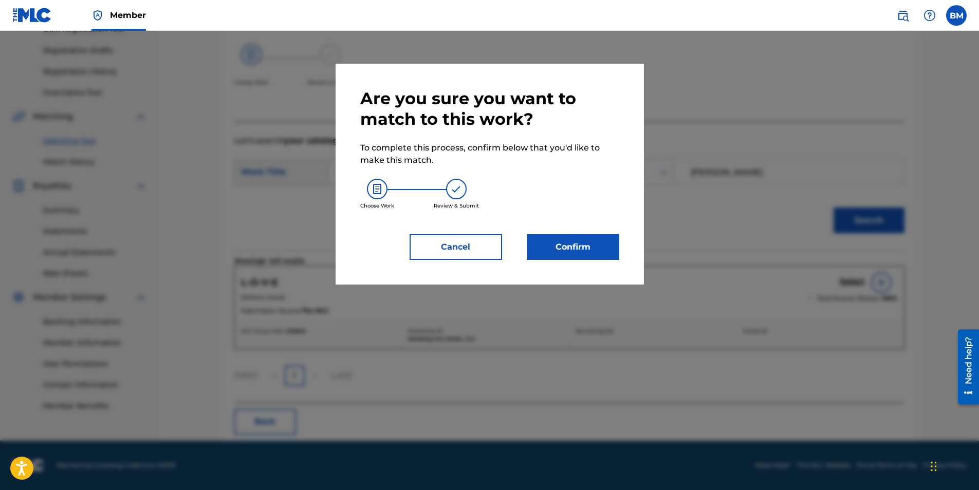
click at [577, 247] on button "Confirm" at bounding box center [573, 247] width 92 height 26
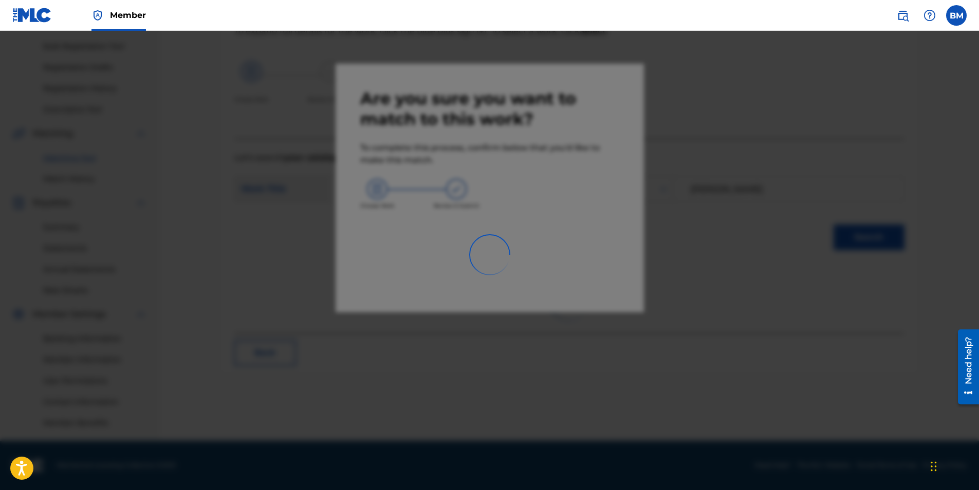
scroll to position [147, 0]
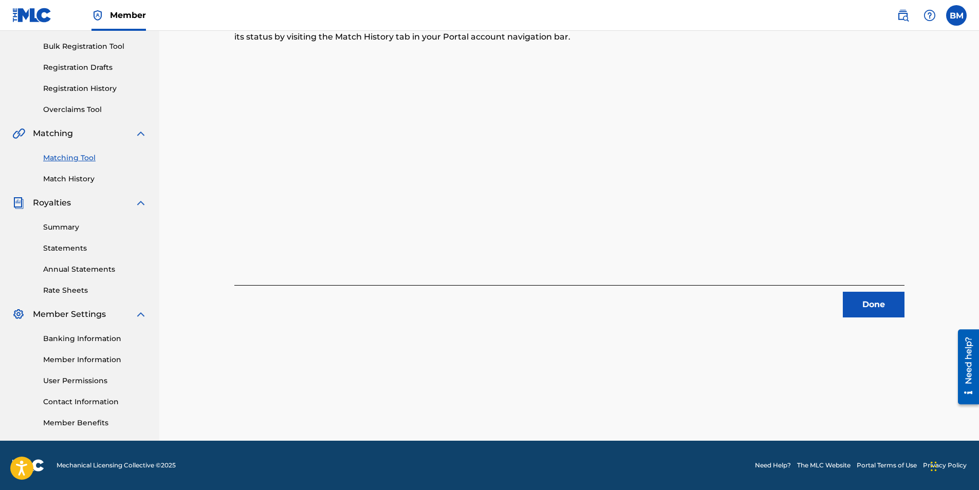
click at [875, 307] on button "Done" at bounding box center [874, 305] width 62 height 26
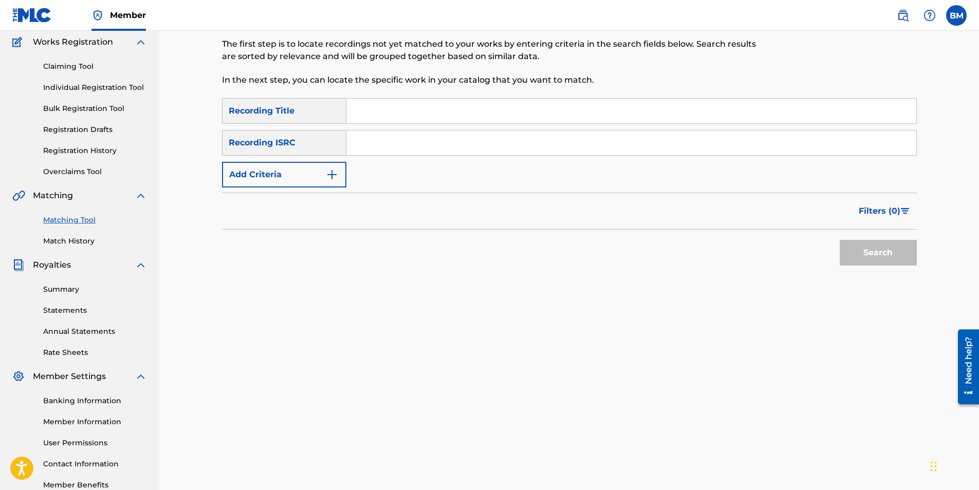
scroll to position [0, 0]
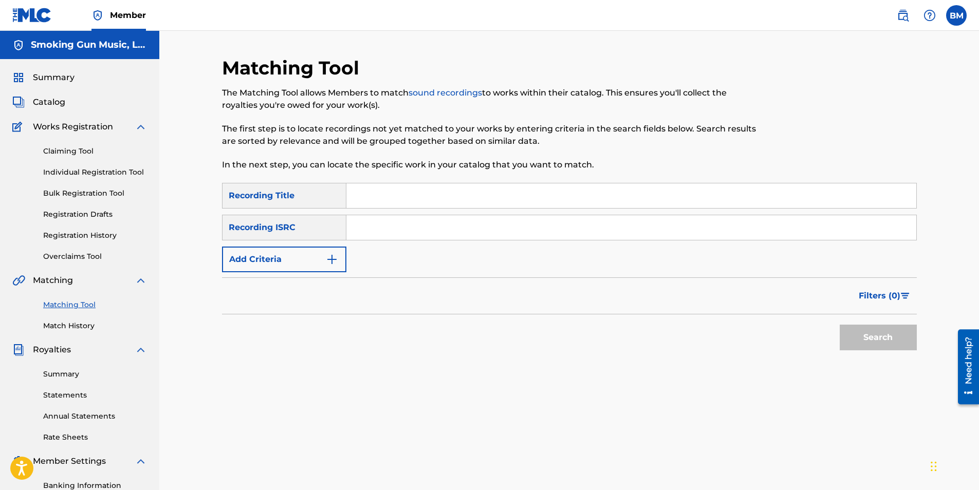
click at [423, 231] on input "Search Form" at bounding box center [631, 227] width 570 height 25
paste input "QMRSZ2401896"
click at [862, 340] on button "Search" at bounding box center [878, 338] width 77 height 26
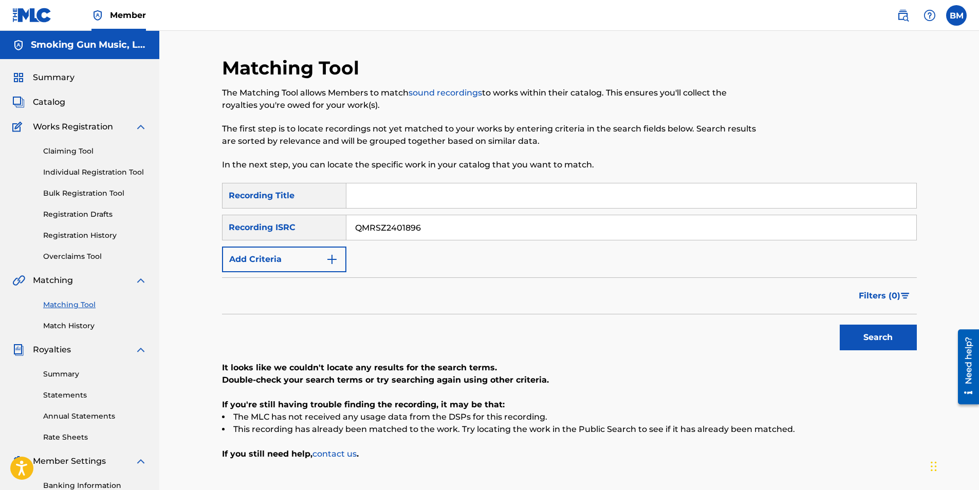
drag, startPoint x: 427, startPoint y: 228, endPoint x: 219, endPoint y: 224, distance: 208.1
click at [219, 224] on div "Matching Tool The Matching Tool allows Members to match sound recordings to wor…" at bounding box center [569, 322] width 719 height 531
paste input "302120"
drag, startPoint x: 881, startPoint y: 336, endPoint x: 861, endPoint y: 334, distance: 19.6
click at [881, 337] on button "Search" at bounding box center [878, 338] width 77 height 26
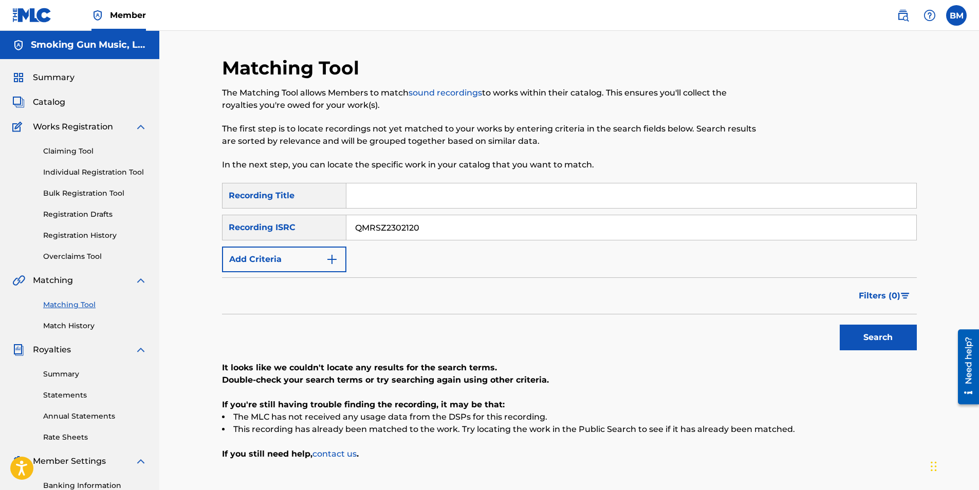
drag, startPoint x: 463, startPoint y: 226, endPoint x: 272, endPoint y: 222, distance: 190.7
click at [272, 222] on div "SearchWithCriteriaf75beb50-35a9-4073-880c-9dbbd90d7fc3 Recording ISRC QMRSZ2302…" at bounding box center [569, 228] width 695 height 26
paste input "ZFYZ214130"
click at [880, 337] on button "Search" at bounding box center [878, 338] width 77 height 26
drag, startPoint x: 438, startPoint y: 232, endPoint x: 229, endPoint y: 218, distance: 209.1
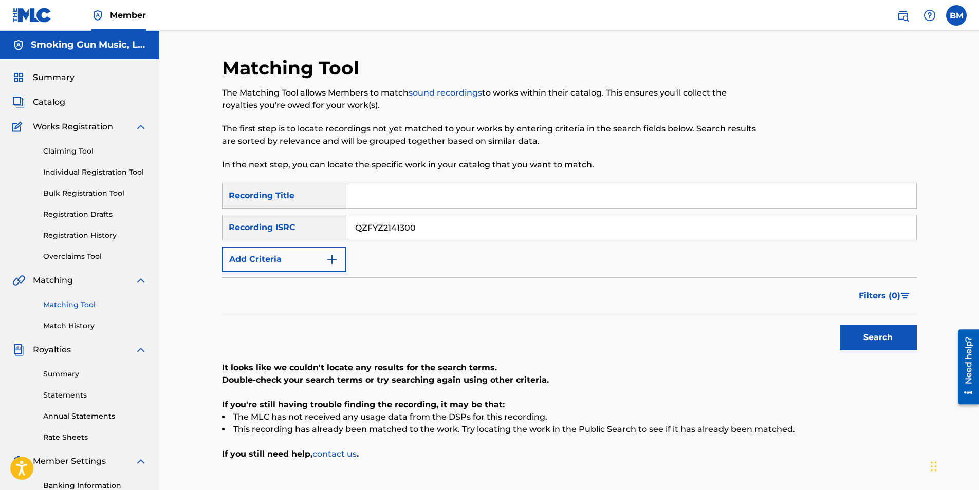
click at [227, 216] on div "SearchWithCriteriaf75beb50-35a9-4073-880c-9dbbd90d7fc3 Recording ISRC QZFYZ2141…" at bounding box center [569, 228] width 695 height 26
paste input "MRSZ2302121"
click at [899, 336] on button "Search" at bounding box center [878, 338] width 77 height 26
drag, startPoint x: 438, startPoint y: 232, endPoint x: 225, endPoint y: 229, distance: 213.2
click at [225, 229] on div "SearchWithCriteriaf75beb50-35a9-4073-880c-9dbbd90d7fc3 Recording ISRC QMRSZ2302…" at bounding box center [569, 228] width 695 height 26
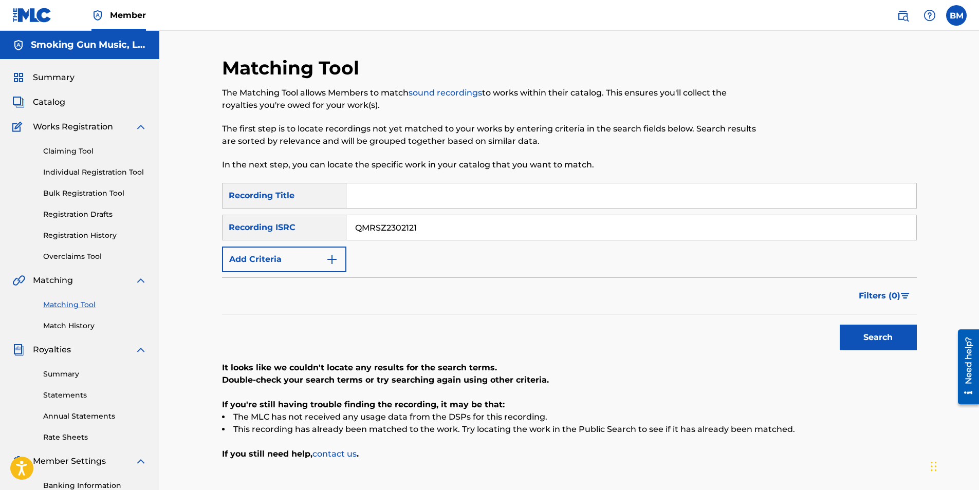
paste input "14"
click at [872, 336] on button "Search" at bounding box center [878, 338] width 77 height 26
drag, startPoint x: 386, startPoint y: 228, endPoint x: 311, endPoint y: 223, distance: 74.6
click at [312, 224] on div "SearchWithCriteriaf75beb50-35a9-4073-880c-9dbbd90d7fc3 Recording ISRC QMRSZ2302…" at bounding box center [569, 228] width 695 height 26
paste input "US3GD4149001"
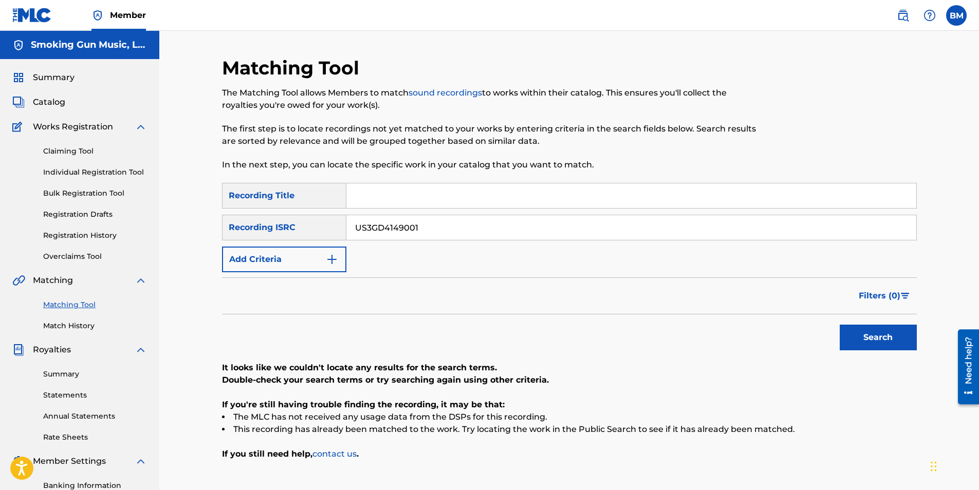
click at [890, 339] on button "Search" at bounding box center [878, 338] width 77 height 26
drag, startPoint x: 435, startPoint y: 230, endPoint x: 248, endPoint y: 215, distance: 188.1
click at [242, 212] on div "SearchWithCriteria4167265b-8b49-412c-9ec3-b552df2ba848 Recording Title SearchWi…" at bounding box center [569, 227] width 695 height 89
paste input "QZFYZ2141300"
click at [873, 336] on button "Search" at bounding box center [878, 338] width 77 height 26
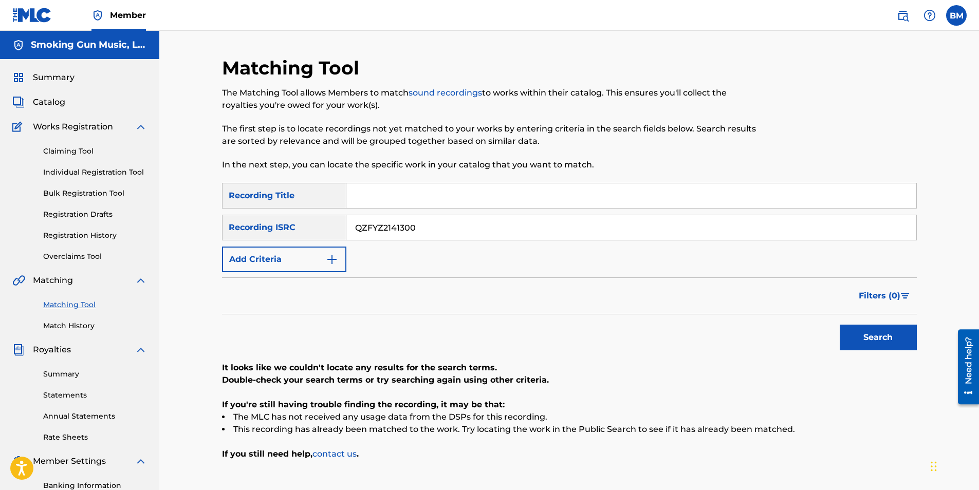
drag, startPoint x: 433, startPoint y: 230, endPoint x: 234, endPoint y: 223, distance: 198.9
click at [234, 223] on div "SearchWithCriteriaf75beb50-35a9-4073-880c-9dbbd90d7fc3 Recording ISRC QZFYZ2141…" at bounding box center [569, 228] width 695 height 26
paste input "MRSZ2302124"
click at [868, 340] on button "Search" at bounding box center [878, 338] width 77 height 26
drag, startPoint x: 435, startPoint y: 229, endPoint x: 306, endPoint y: 222, distance: 128.6
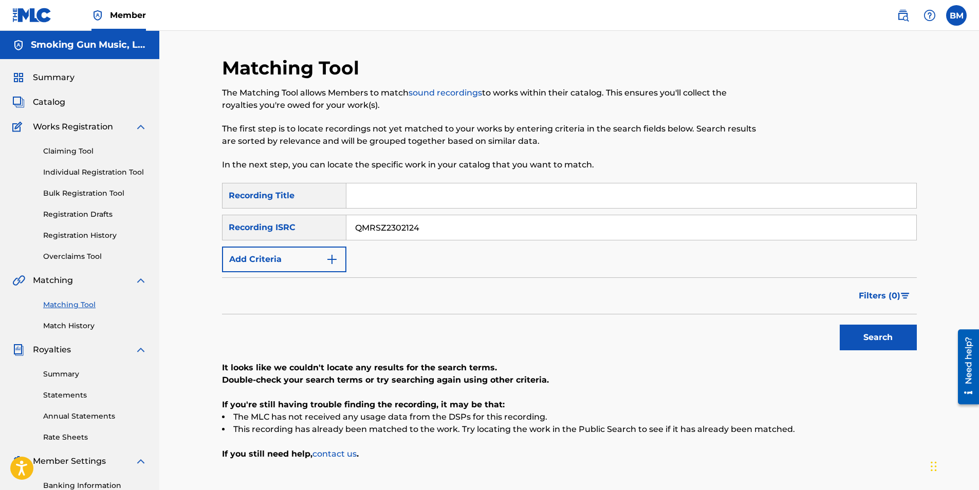
click at [306, 222] on div "SearchWithCriteriaf75beb50-35a9-4073-880c-9dbbd90d7fc3 Recording ISRC QMRSZ2302…" at bounding box center [569, 228] width 695 height 26
paste input "ZWFN2322437"
type input "QZWFN2322437"
click at [875, 333] on button "Search" at bounding box center [878, 338] width 77 height 26
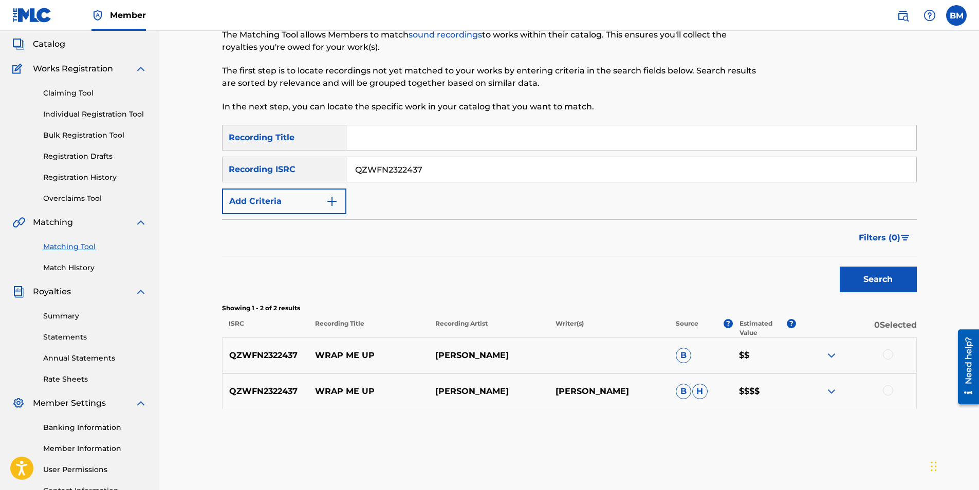
scroll to position [147, 0]
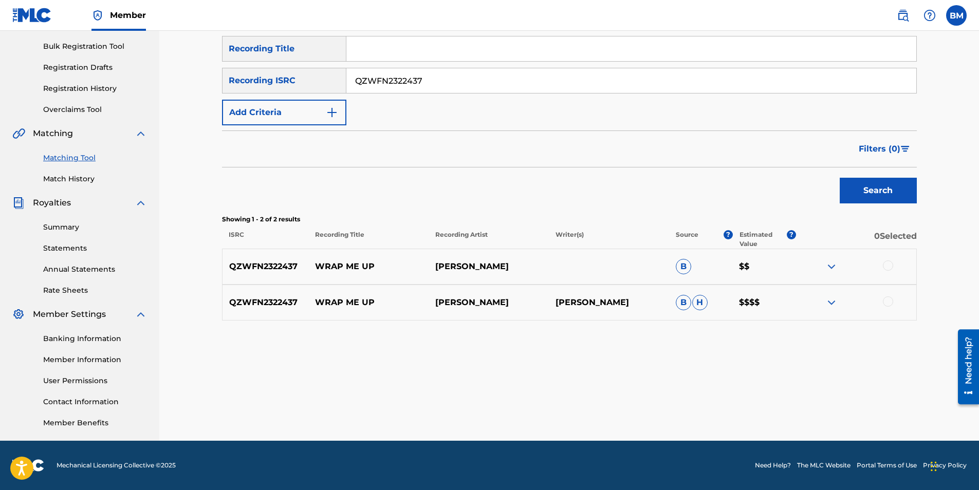
click at [887, 264] on div at bounding box center [888, 265] width 10 height 10
click at [888, 302] on div at bounding box center [888, 301] width 10 height 10
click at [736, 401] on button "Match 2 Groups" at bounding box center [722, 407] width 114 height 26
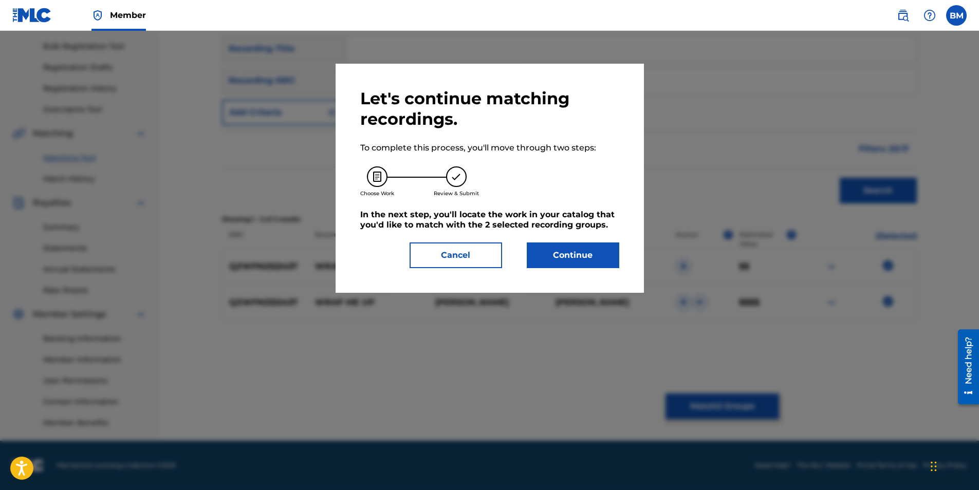
click at [595, 257] on button "Continue" at bounding box center [573, 256] width 92 height 26
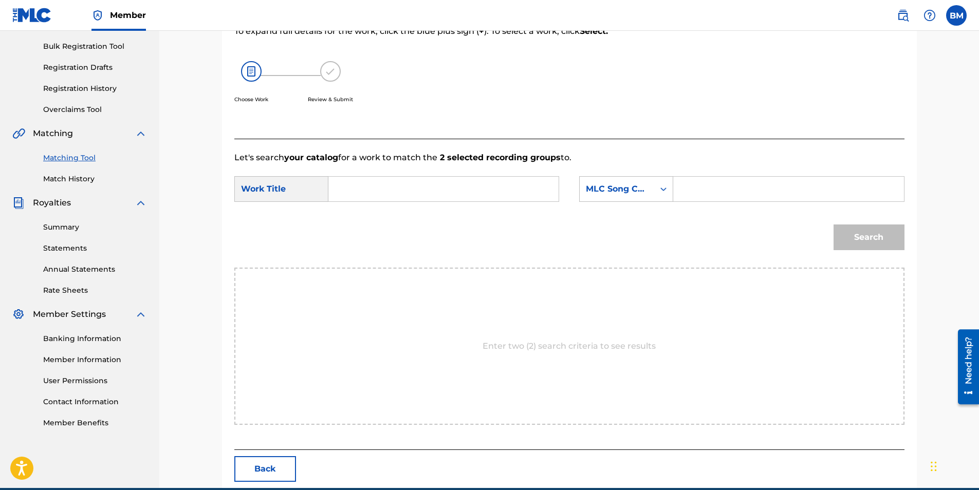
click at [453, 189] on input "Search Form" at bounding box center [443, 189] width 213 height 25
type input "wrap me up"
click at [736, 192] on input "Search Form" at bounding box center [788, 189] width 213 height 25
click at [644, 187] on div "MLC Song Code" at bounding box center [617, 189] width 62 height 12
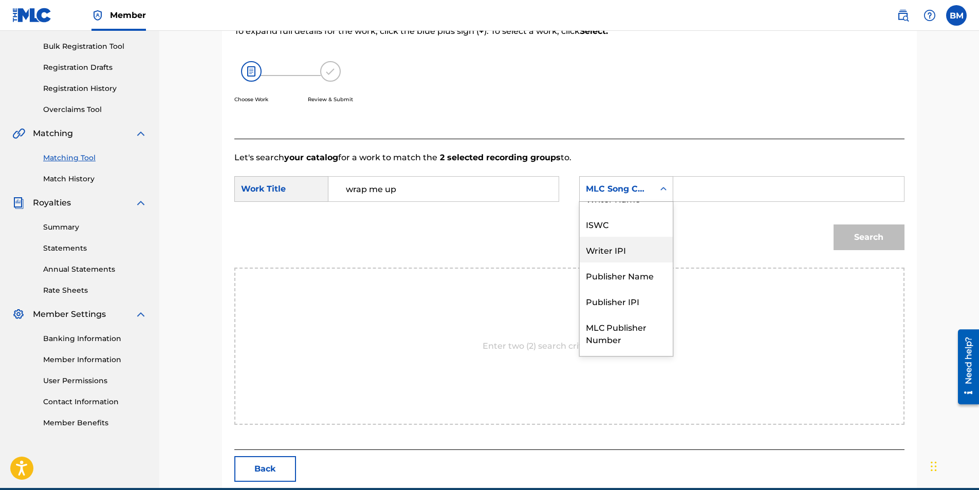
scroll to position [0, 0]
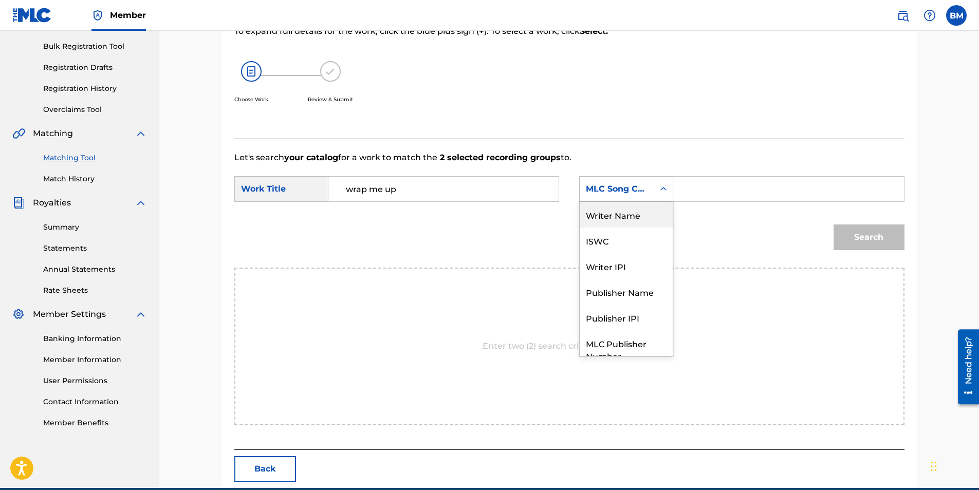
click at [618, 218] on div "Writer Name" at bounding box center [626, 215] width 93 height 26
click at [712, 192] on input "Search Form" at bounding box center [788, 189] width 213 height 25
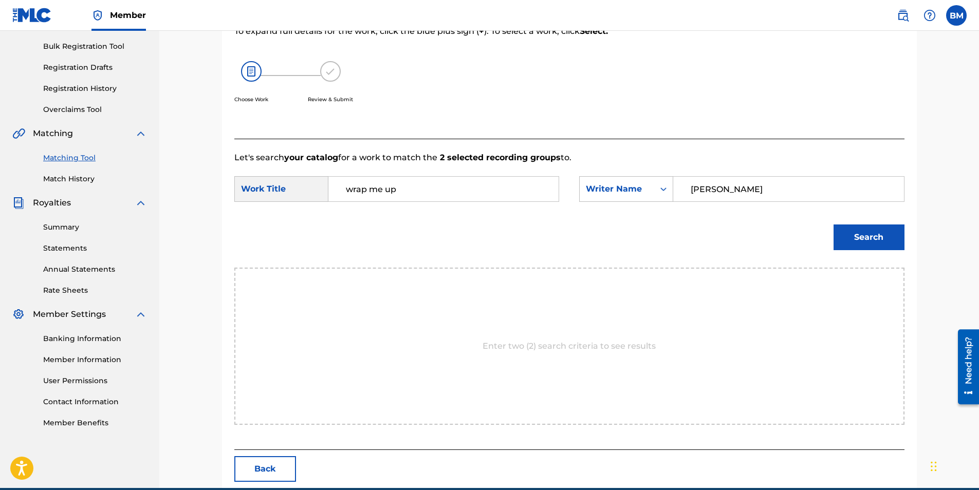
type input "[PERSON_NAME]"
click at [892, 231] on button "Search" at bounding box center [868, 238] width 71 height 26
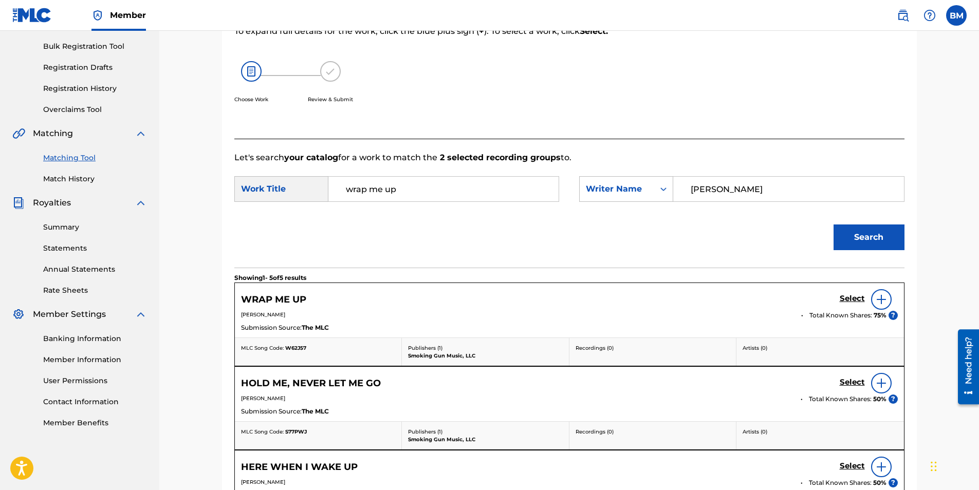
click at [850, 297] on h5 "Select" at bounding box center [852, 299] width 25 height 10
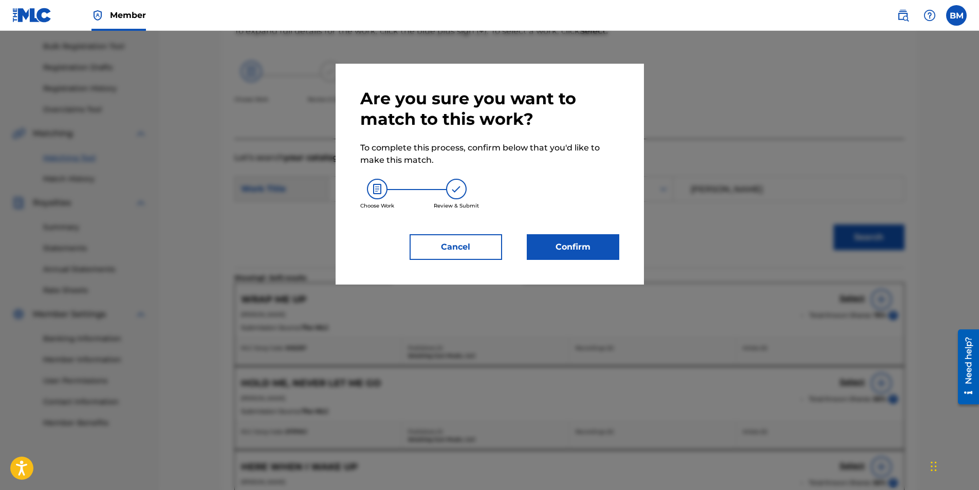
click at [568, 248] on button "Confirm" at bounding box center [573, 247] width 92 height 26
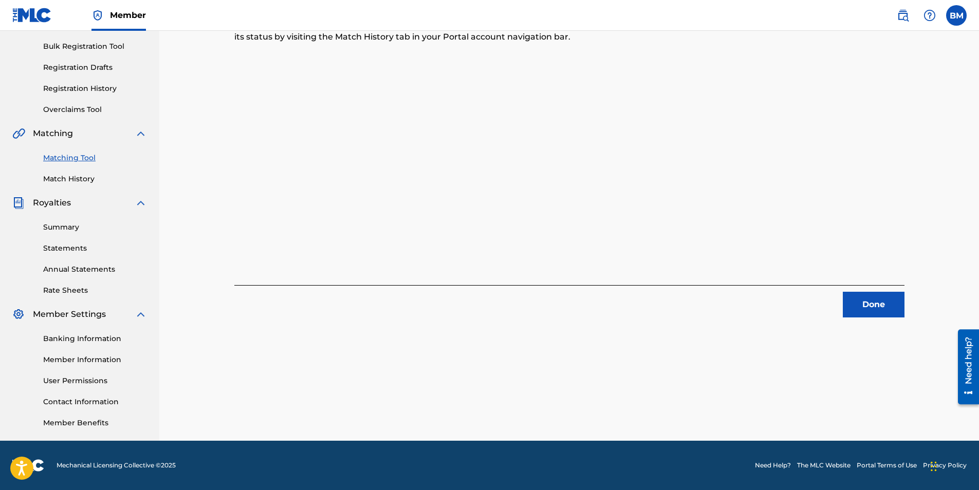
click at [878, 304] on button "Done" at bounding box center [874, 305] width 62 height 26
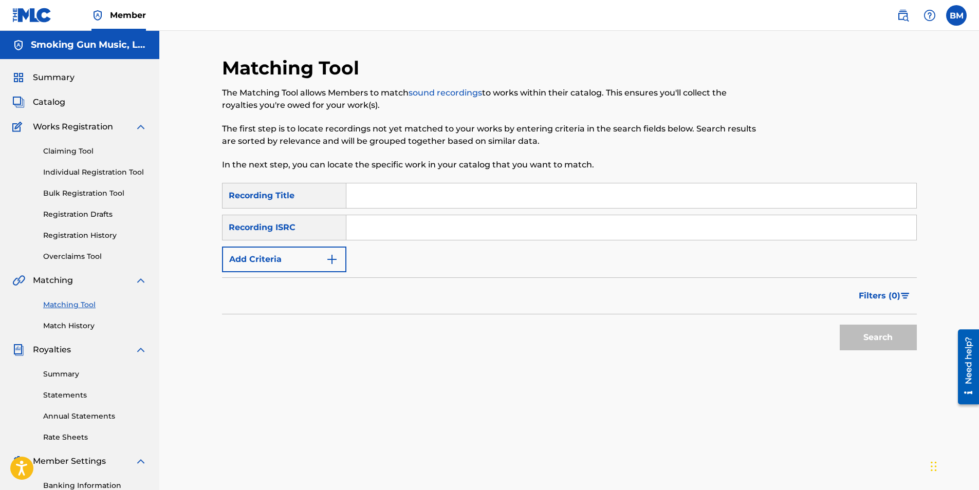
click at [398, 229] on input "Search Form" at bounding box center [631, 227] width 570 height 25
paste input "QZDA62430252"
type input "QZDA62430252"
click at [881, 338] on button "Search" at bounding box center [878, 338] width 77 height 26
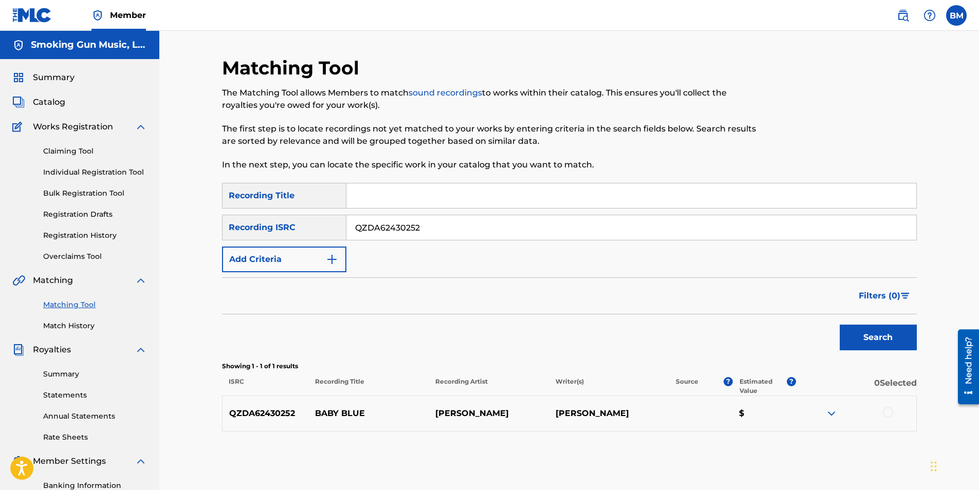
click at [886, 413] on div at bounding box center [888, 412] width 10 height 10
click at [728, 410] on button "Match 1 Group" at bounding box center [722, 407] width 114 height 26
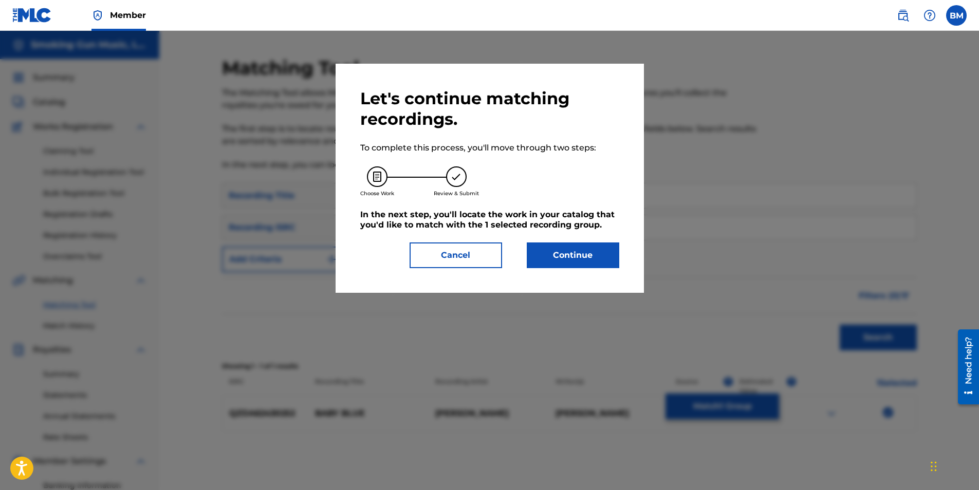
click at [571, 258] on button "Continue" at bounding box center [573, 256] width 92 height 26
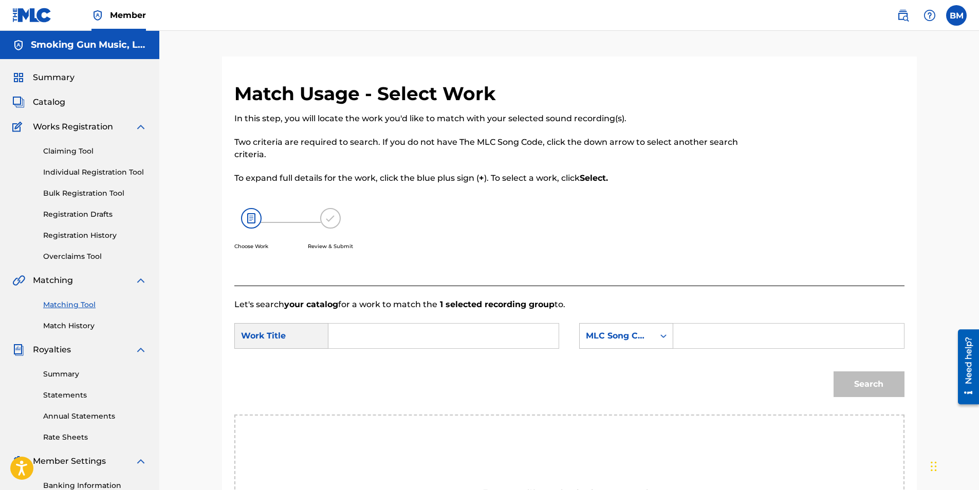
click at [390, 345] on input "Search Form" at bounding box center [443, 336] width 213 height 25
type input "baby blue"
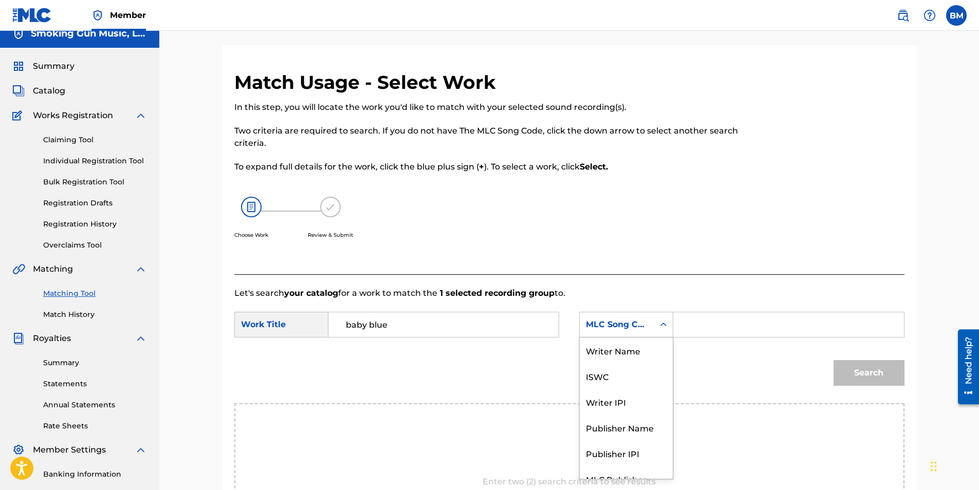
click at [623, 333] on div "MLC Song Code" at bounding box center [617, 325] width 74 height 20
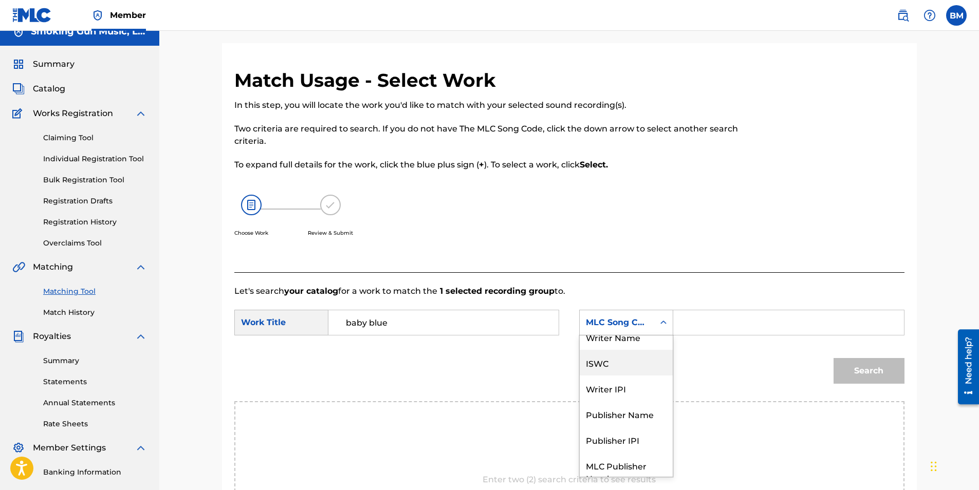
scroll to position [0, 0]
click at [630, 349] on div "Writer Name" at bounding box center [626, 349] width 93 height 26
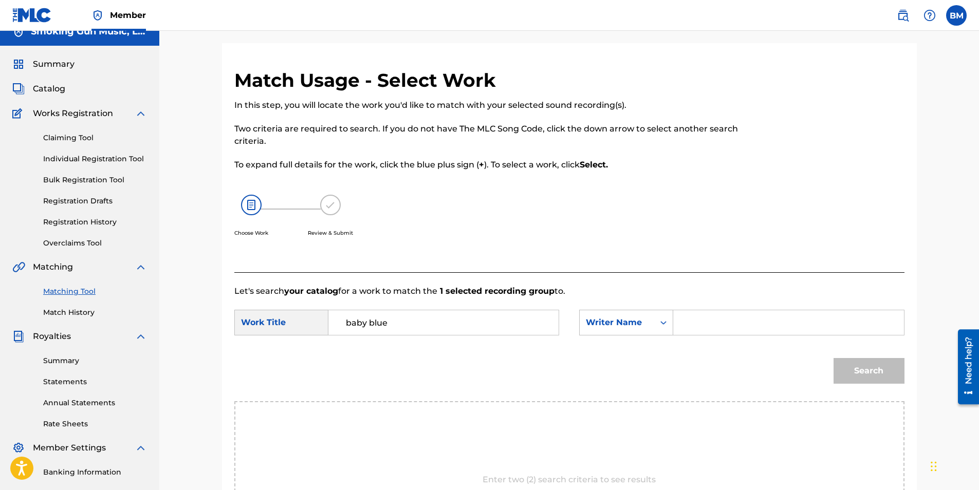
click at [711, 324] on input "Search Form" at bounding box center [788, 322] width 213 height 25
type input "[PERSON_NAME]"
click at [865, 376] on button "Search" at bounding box center [868, 371] width 71 height 26
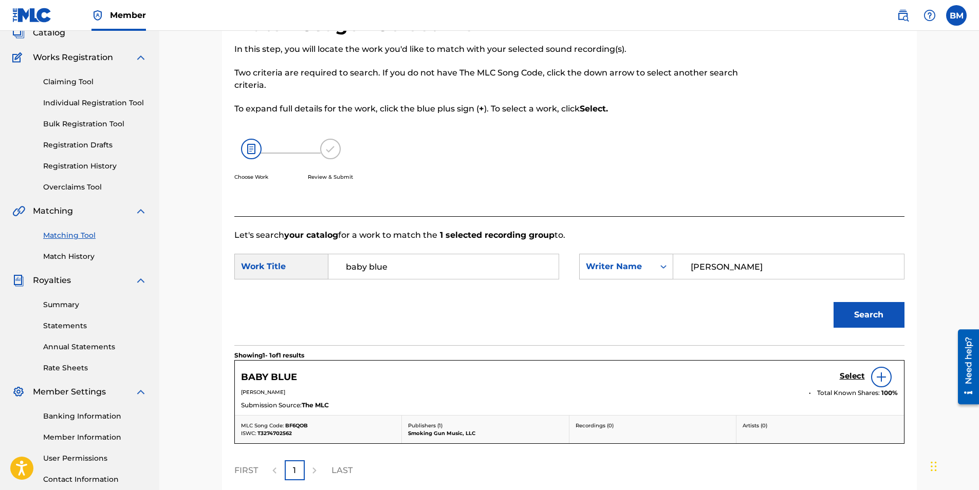
scroll to position [164, 0]
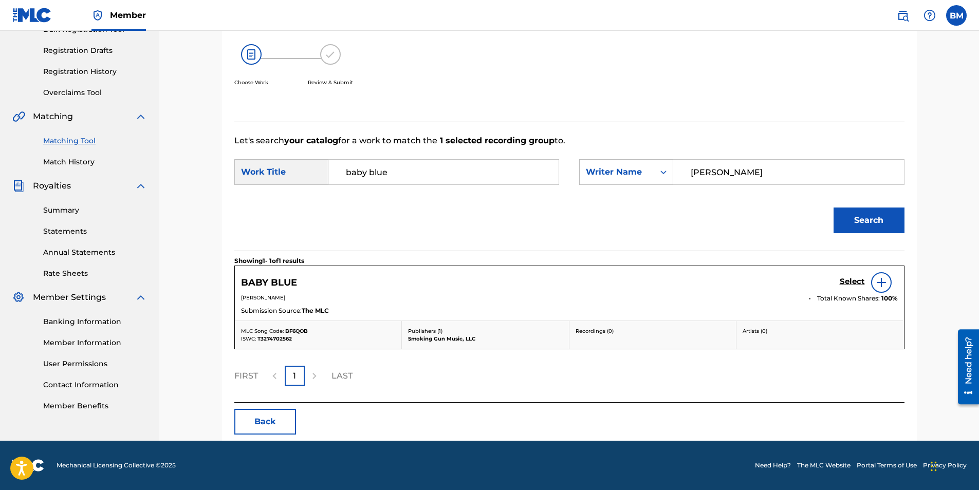
click at [847, 281] on h5 "Select" at bounding box center [852, 282] width 25 height 10
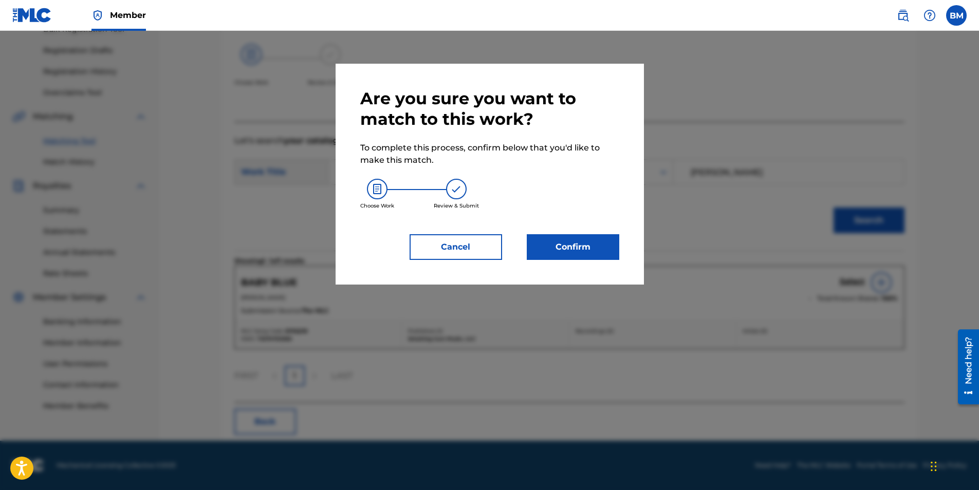
click at [579, 247] on button "Confirm" at bounding box center [573, 247] width 92 height 26
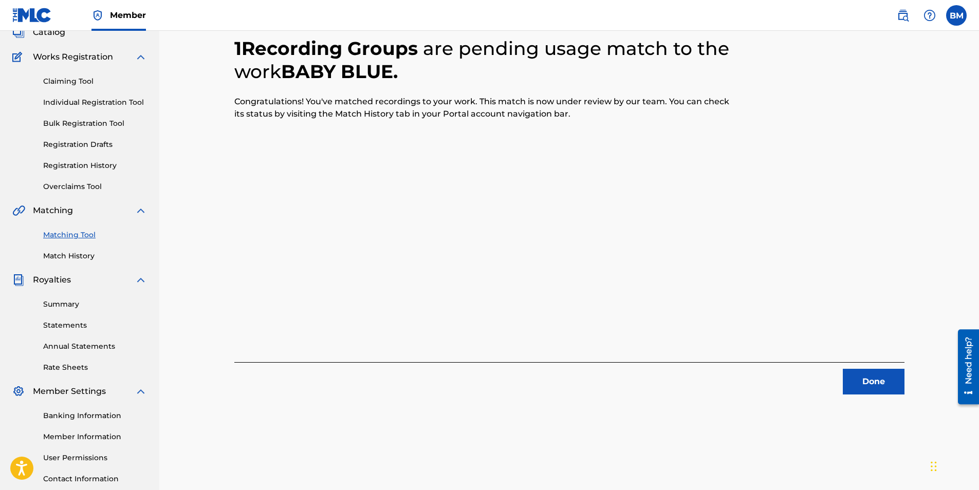
scroll to position [147, 0]
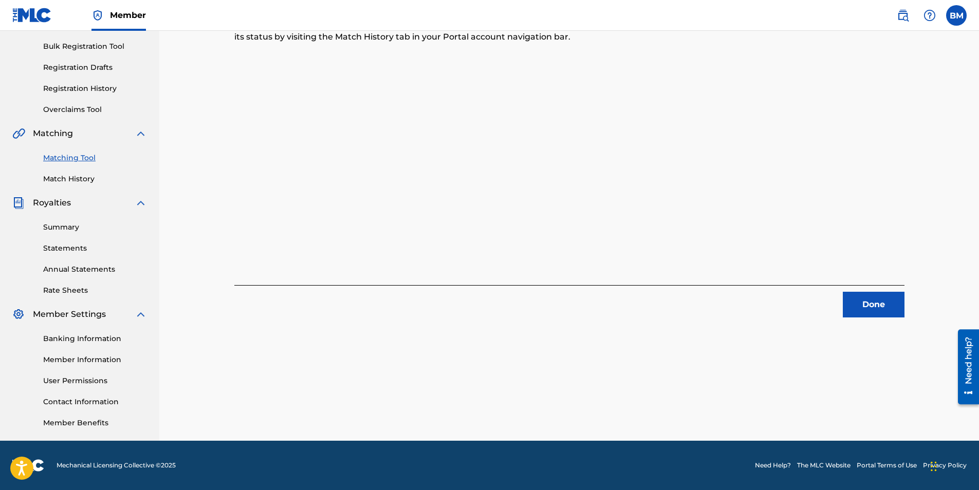
click at [864, 301] on button "Done" at bounding box center [874, 305] width 62 height 26
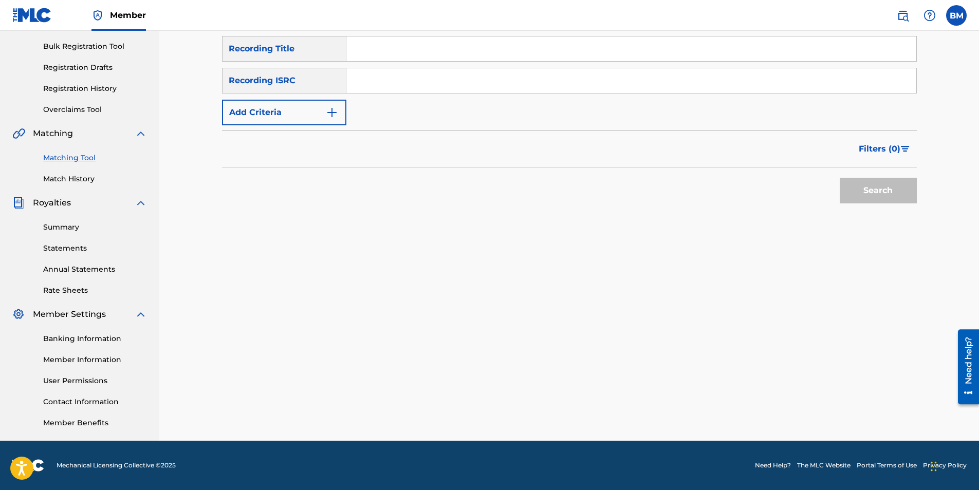
click at [401, 80] on input "Search Form" at bounding box center [631, 80] width 570 height 25
paste input "QZFYZ2141300"
click at [883, 192] on button "Search" at bounding box center [878, 191] width 77 height 26
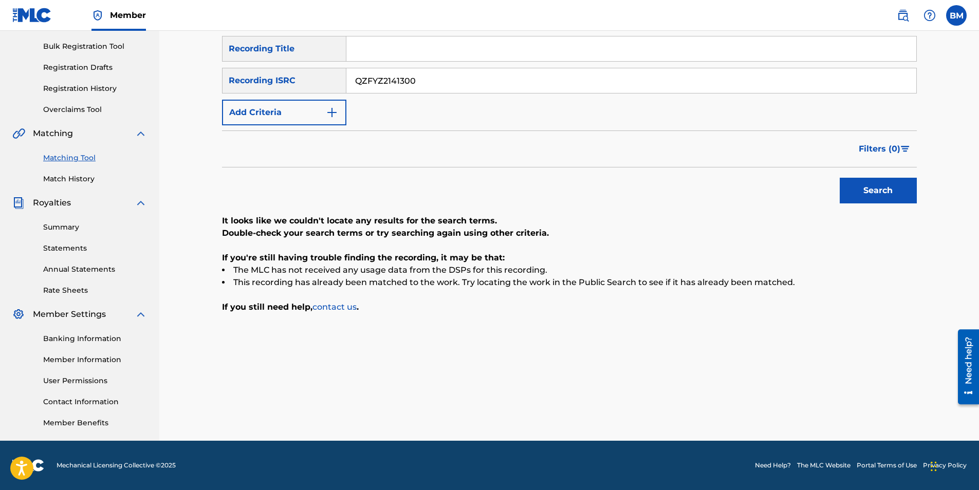
drag, startPoint x: 316, startPoint y: 74, endPoint x: 298, endPoint y: 72, distance: 18.0
click at [293, 71] on div "SearchWithCriteriaf75beb50-35a9-4073-880c-9dbbd90d7fc3 Recording ISRC QZFYZ2141…" at bounding box center [569, 81] width 695 height 26
paste input "MRSZ2302121"
click at [871, 184] on button "Search" at bounding box center [878, 191] width 77 height 26
drag, startPoint x: 343, startPoint y: 80, endPoint x: 306, endPoint y: 76, distance: 37.2
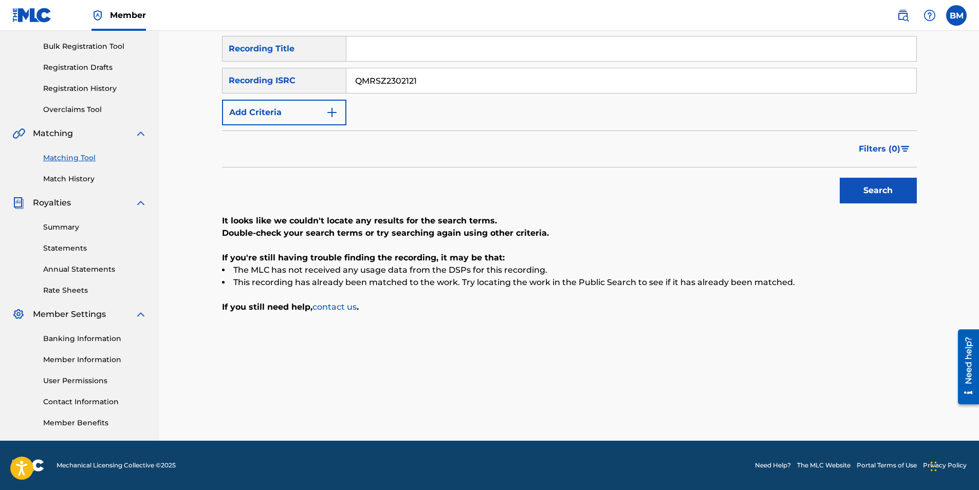
click at [306, 76] on div "SearchWithCriteriaf75beb50-35a9-4073-880c-9dbbd90d7fc3 Recording ISRC QMRSZ2302…" at bounding box center [569, 81] width 695 height 26
paste input "FRD9M2101270"
type input "FRD9M2101270"
click at [889, 190] on button "Search" at bounding box center [878, 191] width 77 height 26
drag, startPoint x: 439, startPoint y: 87, endPoint x: 318, endPoint y: 68, distance: 122.2
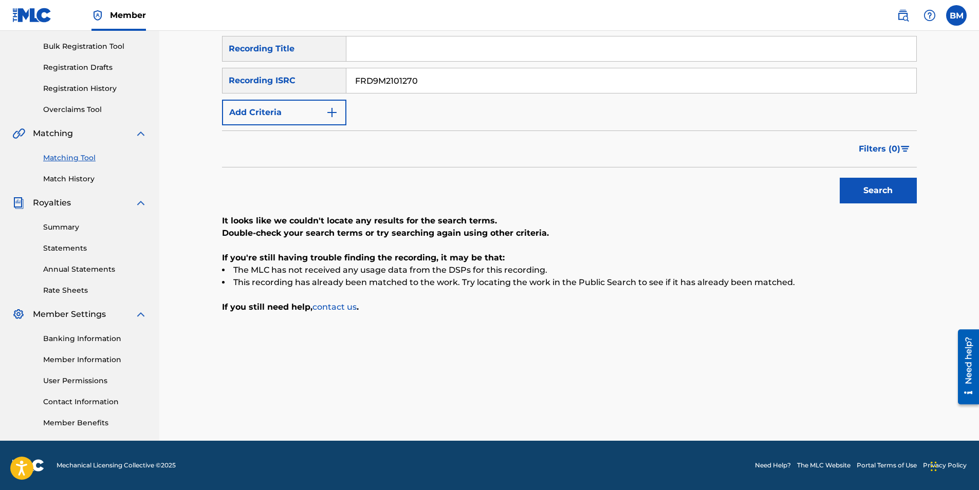
click at [318, 67] on div "SearchWithCriteria4167265b-8b49-412c-9ec3-b552df2ba848 Recording Title SearchWi…" at bounding box center [569, 80] width 695 height 89
type input "girl at the train station"
click at [840, 178] on button "Search" at bounding box center [878, 191] width 77 height 26
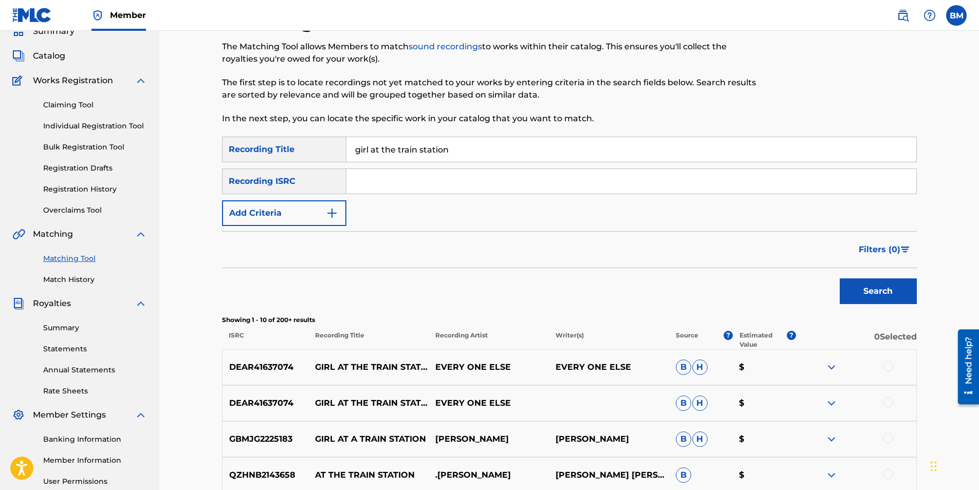
scroll to position [0, 0]
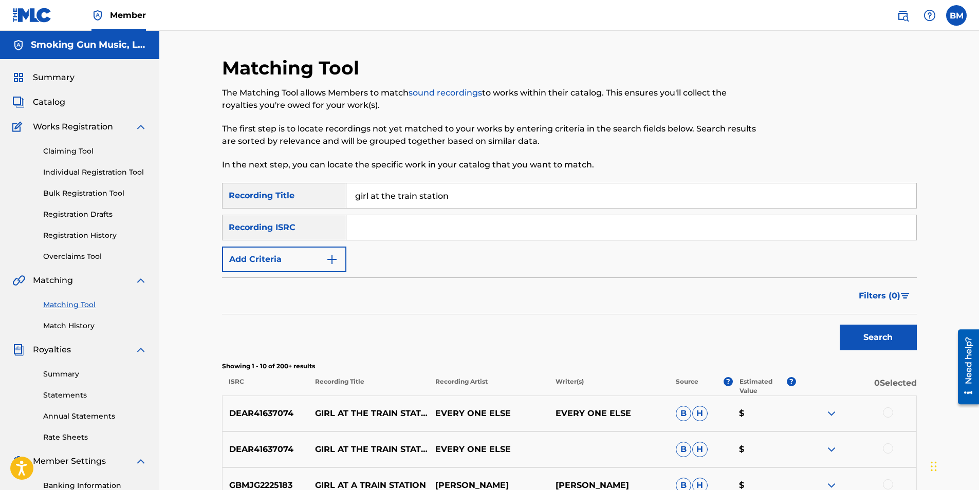
click at [401, 227] on input "Search Form" at bounding box center [631, 227] width 570 height 25
paste input "QZFYZ2141300"
type input "QZFYZ2141300"
click at [840, 325] on button "Search" at bounding box center [878, 338] width 77 height 26
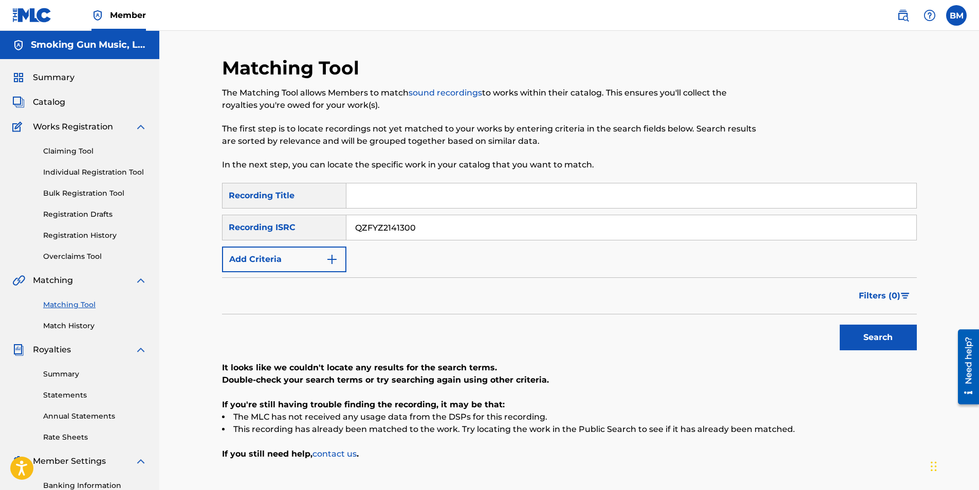
click at [72, 328] on link "Match History" at bounding box center [95, 326] width 104 height 11
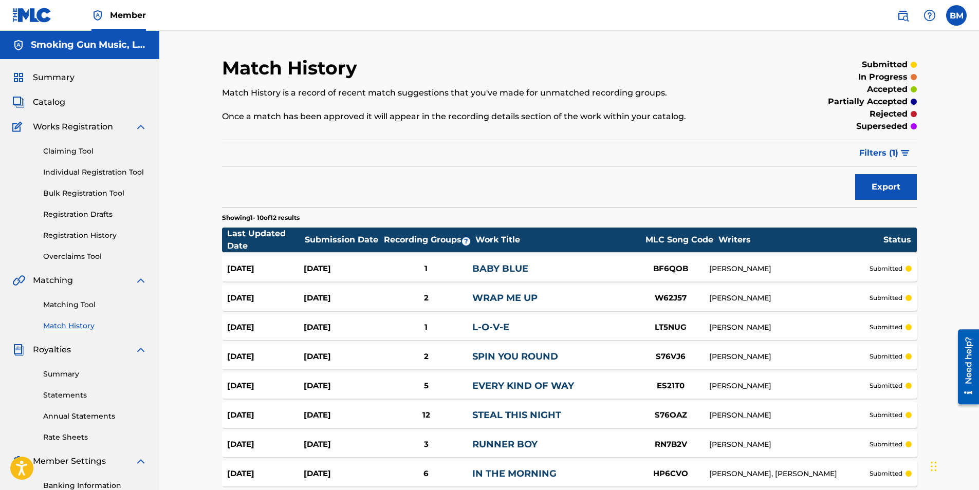
click at [65, 302] on link "Matching Tool" at bounding box center [95, 305] width 104 height 11
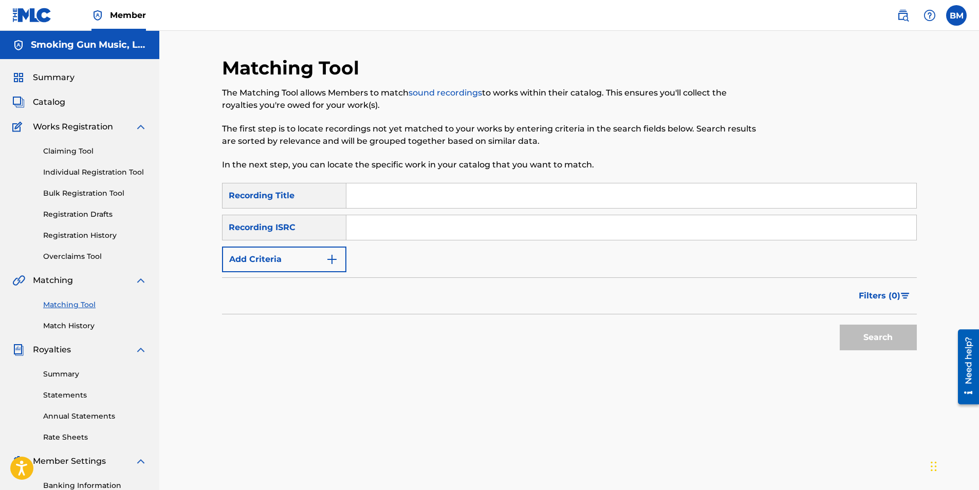
click at [391, 197] on input "Search Form" at bounding box center [631, 195] width 570 height 25
type input "sunny"
click at [456, 230] on input "Search Form" at bounding box center [631, 227] width 570 height 25
paste input "QMRSZ2301708"
type input "QMRSZ2301708"
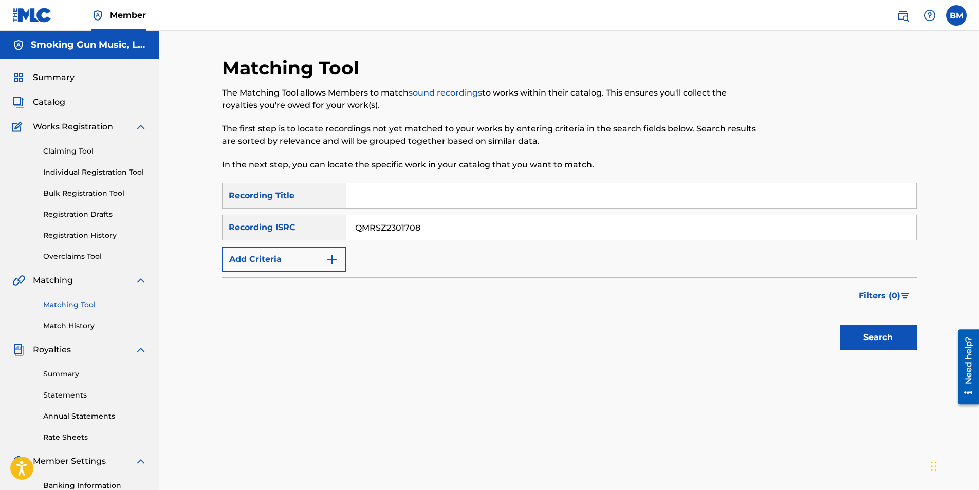
click at [840, 325] on button "Search" at bounding box center [878, 338] width 77 height 26
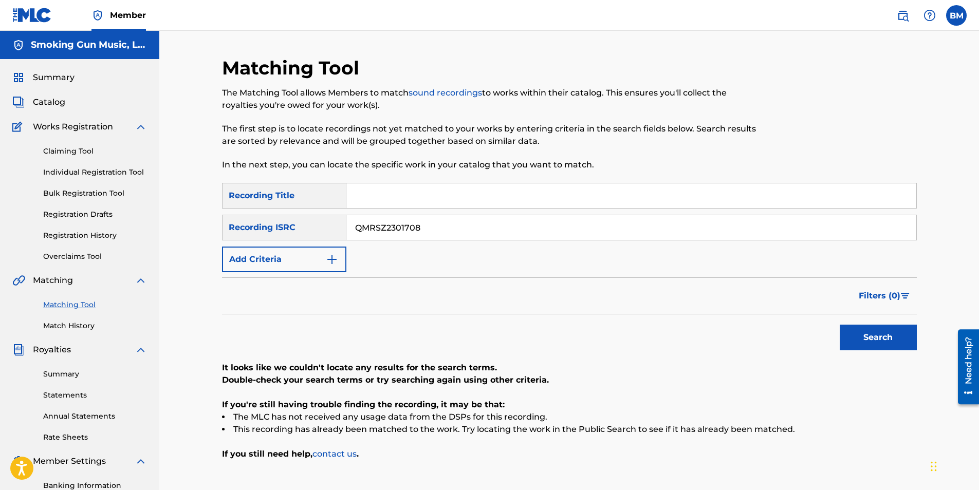
drag, startPoint x: 431, startPoint y: 228, endPoint x: 250, endPoint y: 211, distance: 182.2
click at [250, 211] on div "SearchWithCriteria4167265b-8b49-412c-9ec3-b552df2ba848 Recording Title SearchWi…" at bounding box center [569, 227] width 695 height 89
paste input "2123"
click at [880, 337] on button "Search" at bounding box center [878, 338] width 77 height 26
drag, startPoint x: 441, startPoint y: 233, endPoint x: 270, endPoint y: 227, distance: 170.7
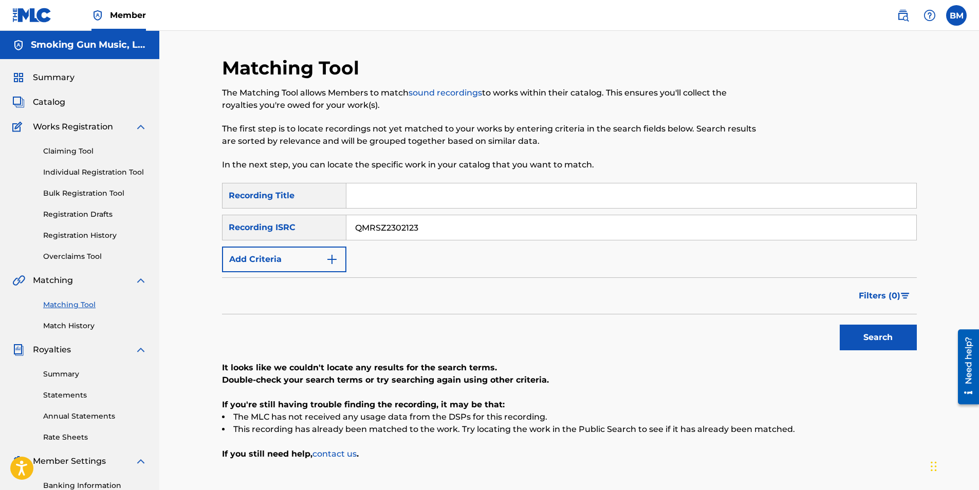
click at [270, 227] on div "SearchWithCriteriaf75beb50-35a9-4073-880c-9dbbd90d7fc3 Recording ISRC QMRSZ2302…" at bounding box center [569, 228] width 695 height 26
paste input "14"
click at [881, 330] on button "Search" at bounding box center [878, 338] width 77 height 26
click at [445, 231] on input "QMRSZ2302114" at bounding box center [631, 227] width 570 height 25
drag, startPoint x: 439, startPoint y: 227, endPoint x: 247, endPoint y: 220, distance: 192.3
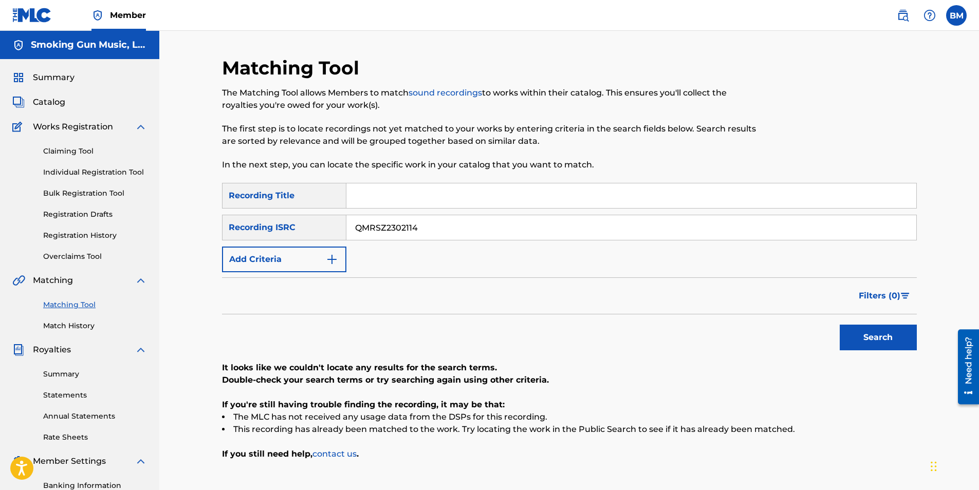
click at [247, 220] on div "SearchWithCriteriaf75beb50-35a9-4073-880c-9dbbd90d7fc3 Recording ISRC QMRSZ2302…" at bounding box center [569, 228] width 695 height 26
paste input "2"
type input "QMRSZ2302124"
click at [863, 334] on button "Search" at bounding box center [878, 338] width 77 height 26
click at [439, 230] on input "QMRSZ2302124" at bounding box center [631, 227] width 570 height 25
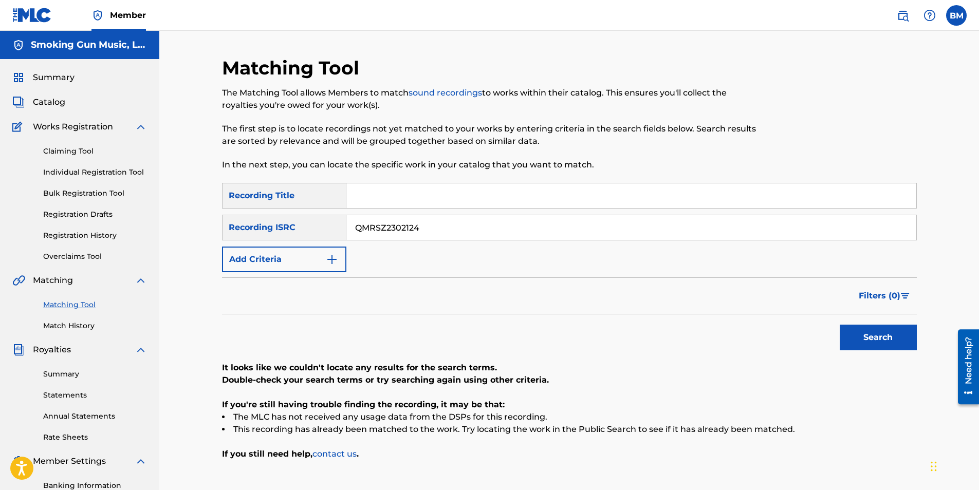
click at [67, 329] on link "Match History" at bounding box center [95, 326] width 104 height 11
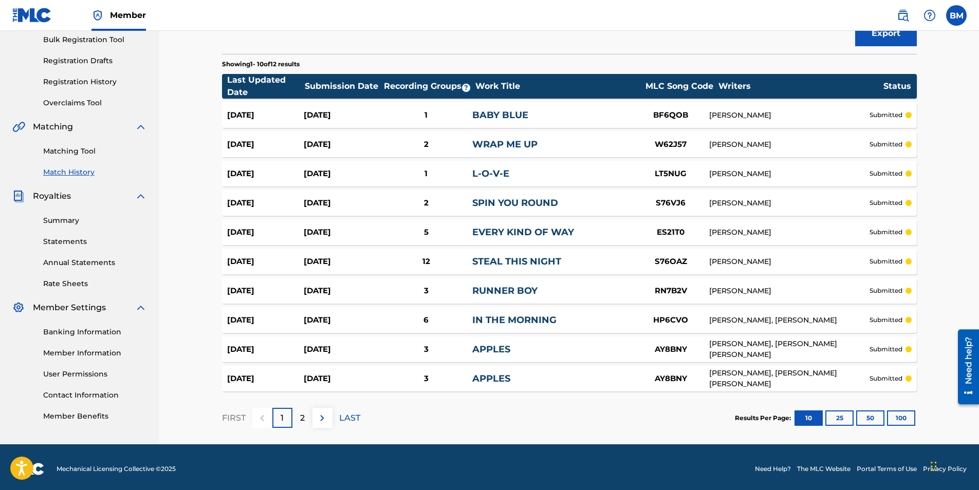
scroll to position [157, 0]
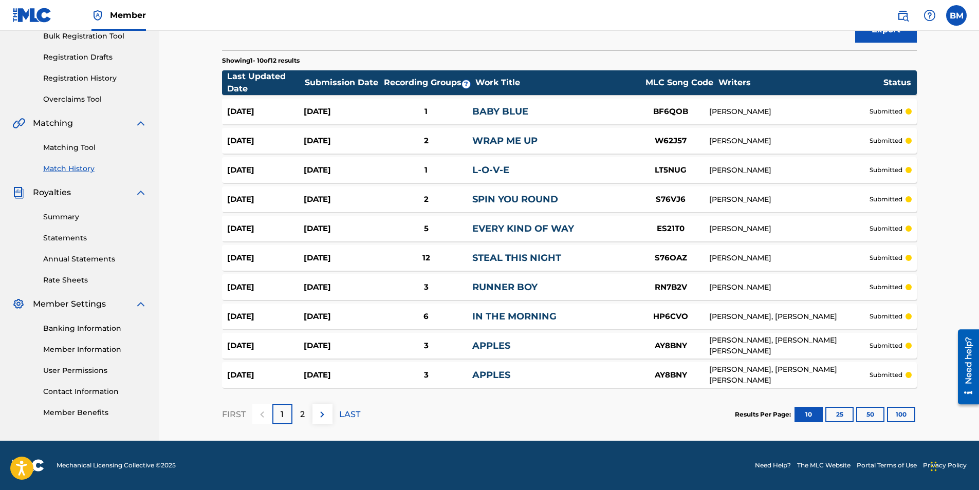
click at [839, 416] on button "25" at bounding box center [839, 414] width 28 height 15
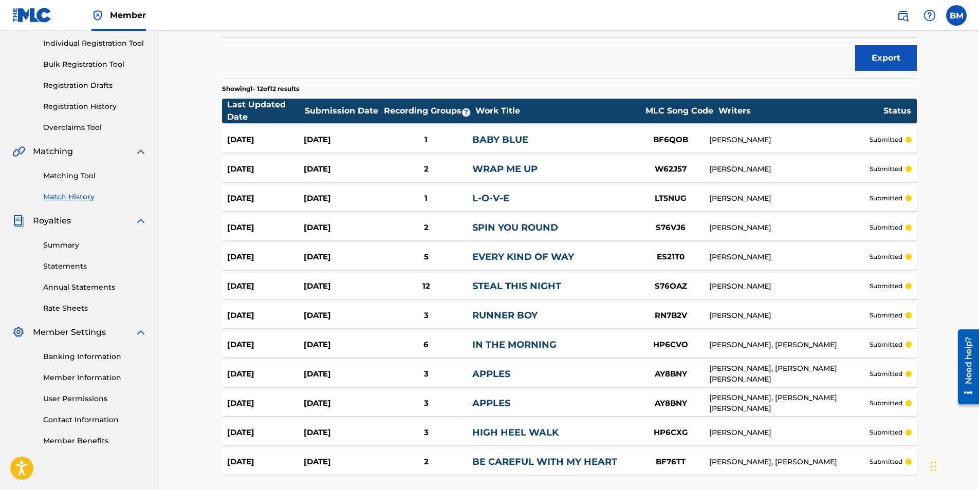
scroll to position [0, 0]
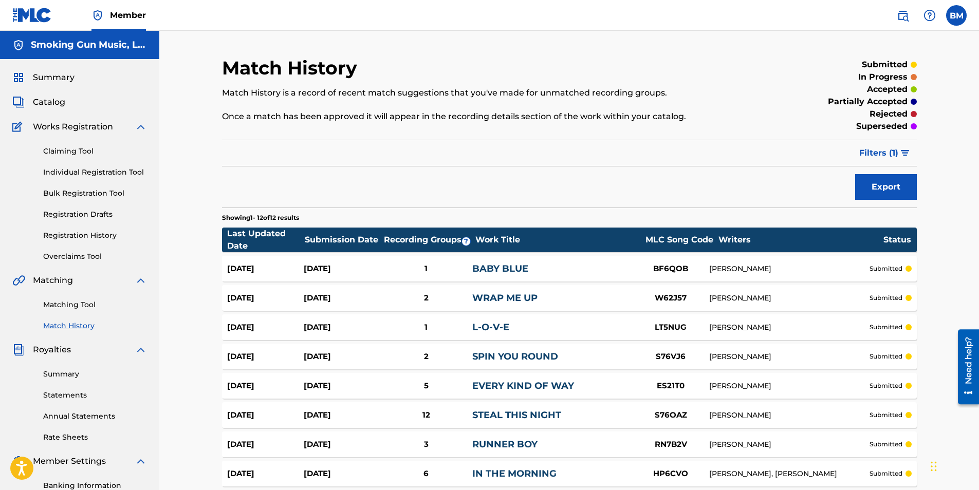
click at [85, 254] on link "Overclaims Tool" at bounding box center [95, 256] width 104 height 11
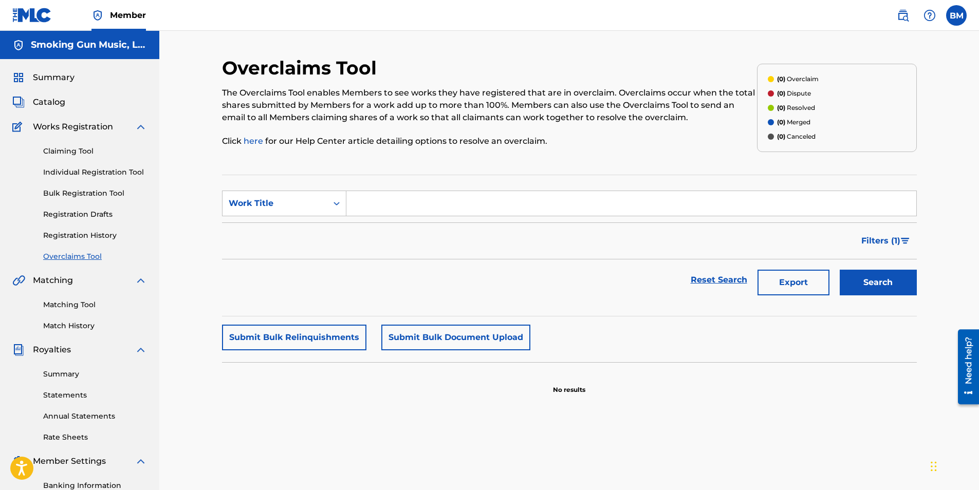
click at [956, 22] on label at bounding box center [956, 15] width 21 height 21
click at [956, 15] on input "BM [PERSON_NAME] [EMAIL_ADDRESS][DOMAIN_NAME] Notification Preferences Profile …" at bounding box center [956, 15] width 0 height 0
click at [853, 147] on p "Log out" at bounding box center [857, 145] width 24 height 9
click at [956, 15] on input "BM [PERSON_NAME] [EMAIL_ADDRESS][DOMAIN_NAME] Notification Preferences Profile …" at bounding box center [956, 15] width 0 height 0
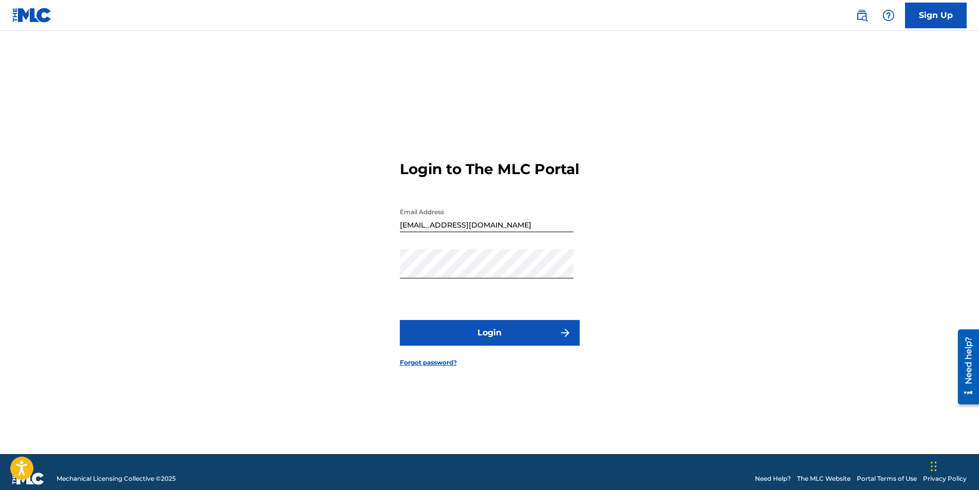
click at [501, 232] on input "[EMAIL_ADDRESS][DOMAIN_NAME]" at bounding box center [487, 217] width 174 height 29
type input "[EMAIL_ADDRESS][DOMAIN_NAME]"
click at [490, 335] on button "Login" at bounding box center [490, 333] width 180 height 26
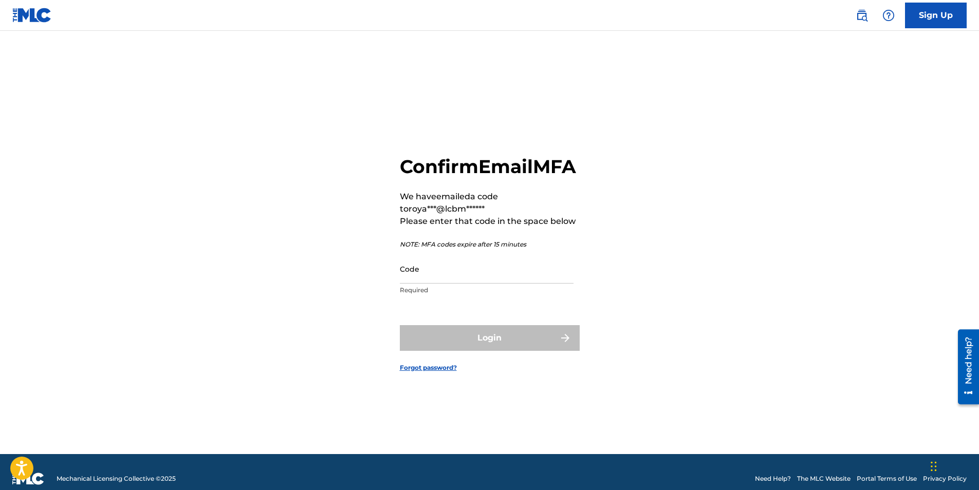
click at [488, 284] on input "Code" at bounding box center [487, 268] width 174 height 29
click at [492, 284] on input "Code" at bounding box center [487, 268] width 174 height 29
paste input "834618"
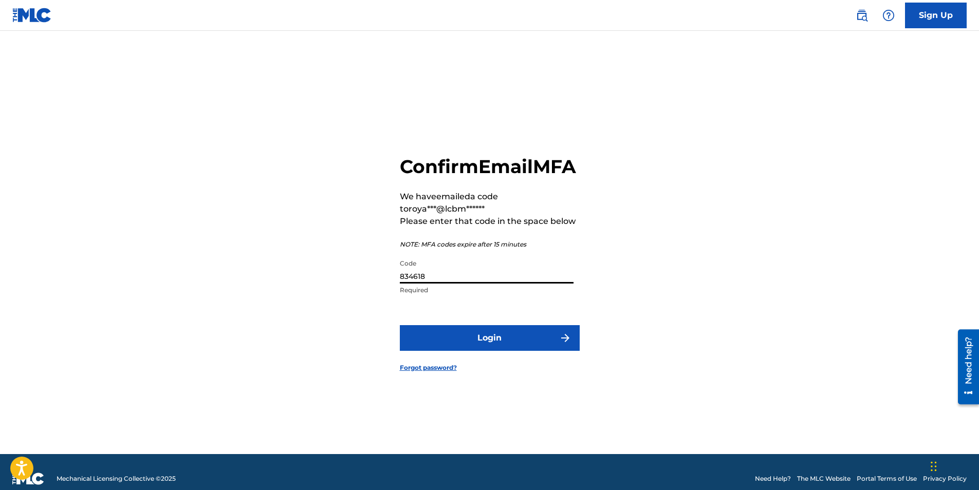
type input "834618"
click at [488, 351] on button "Login" at bounding box center [490, 338] width 180 height 26
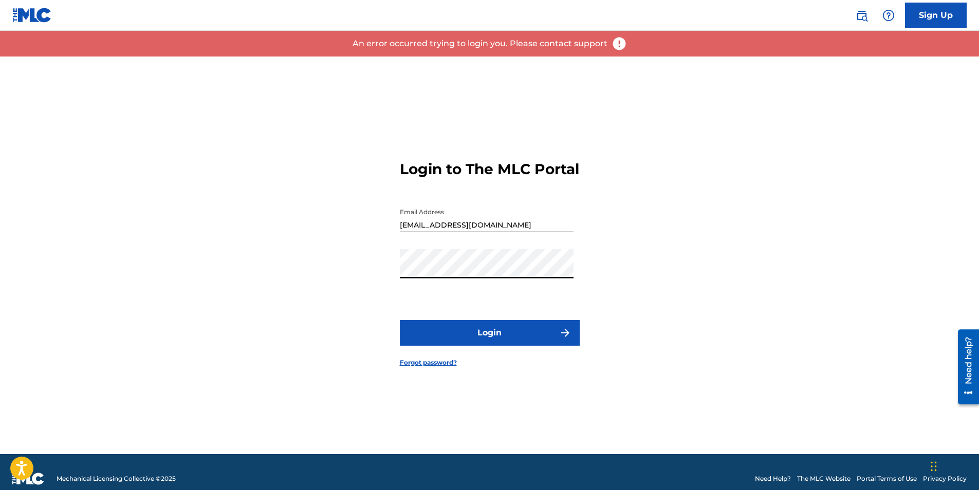
click at [732, 263] on div "Login to The MLC Portal Email Address [EMAIL_ADDRESS][DOMAIN_NAME] Password Log…" at bounding box center [489, 256] width 719 height 398
click at [476, 345] on button "Login" at bounding box center [490, 333] width 180 height 26
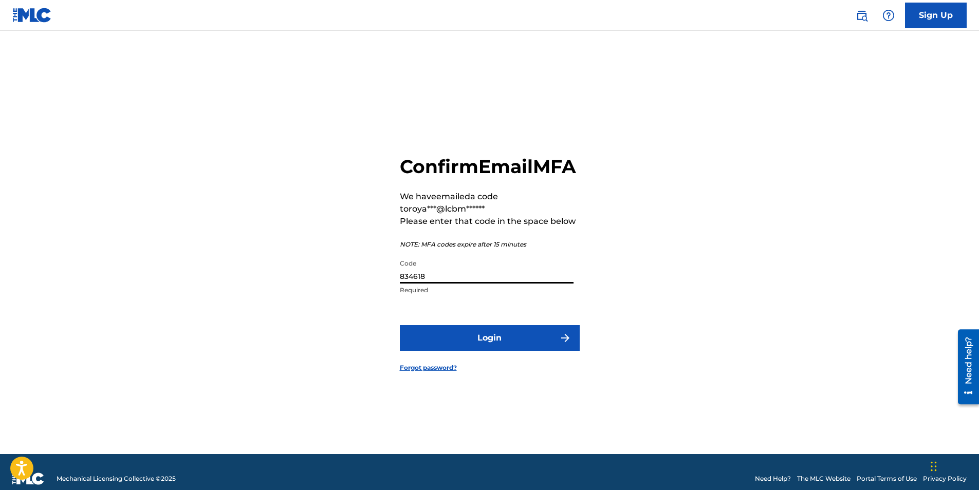
drag, startPoint x: 448, startPoint y: 288, endPoint x: 313, endPoint y: 280, distance: 134.3
click at [313, 280] on div "Confirm Email MFA We have emailed a code to roya***@lcbm****** Please enter tha…" at bounding box center [489, 256] width 719 height 398
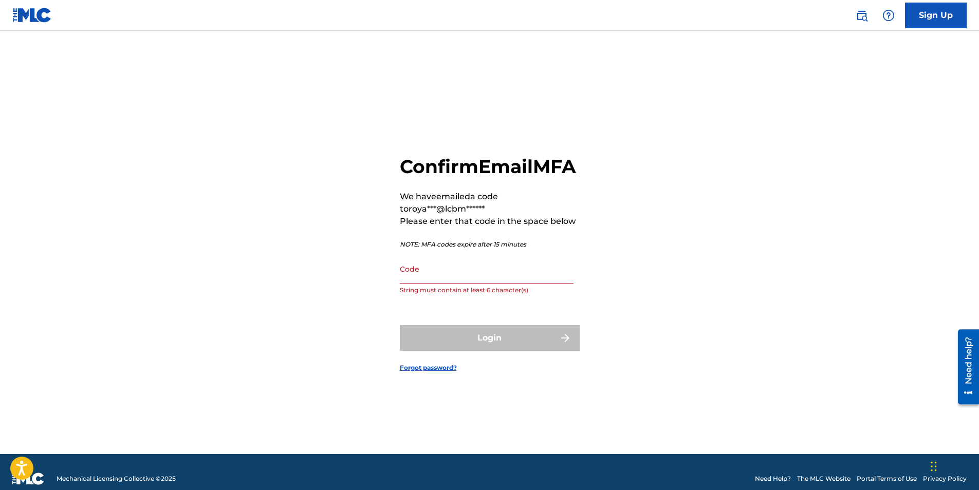
click at [514, 283] on input "Code" at bounding box center [487, 268] width 174 height 29
paste input "658027"
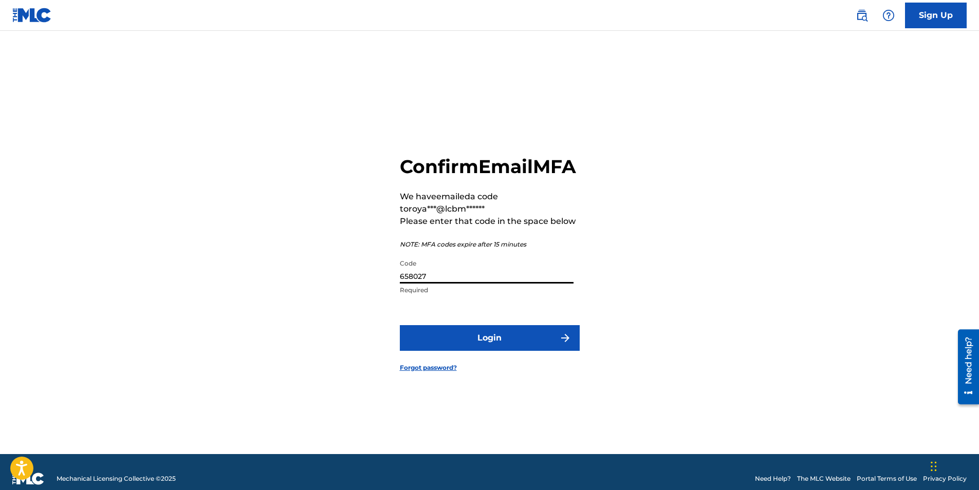
type input "658027"
click at [487, 351] on button "Login" at bounding box center [490, 338] width 180 height 26
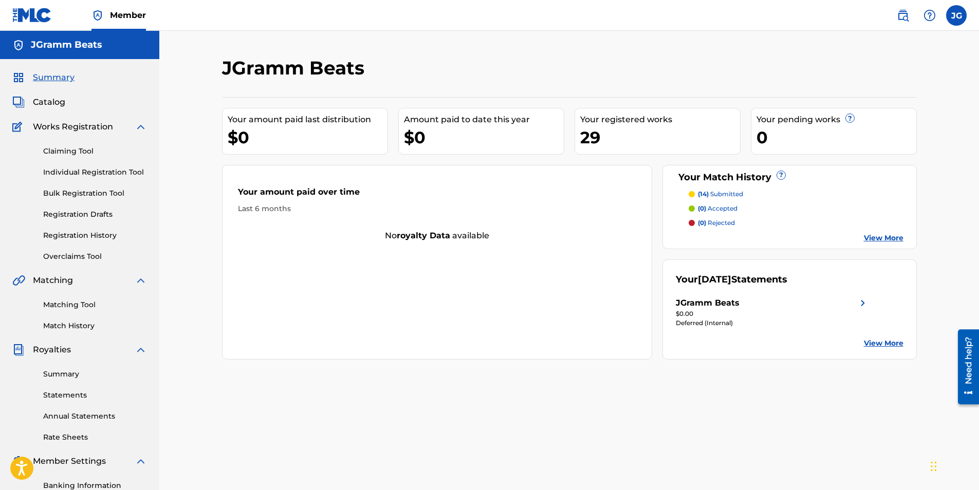
click at [74, 324] on link "Match History" at bounding box center [95, 326] width 104 height 11
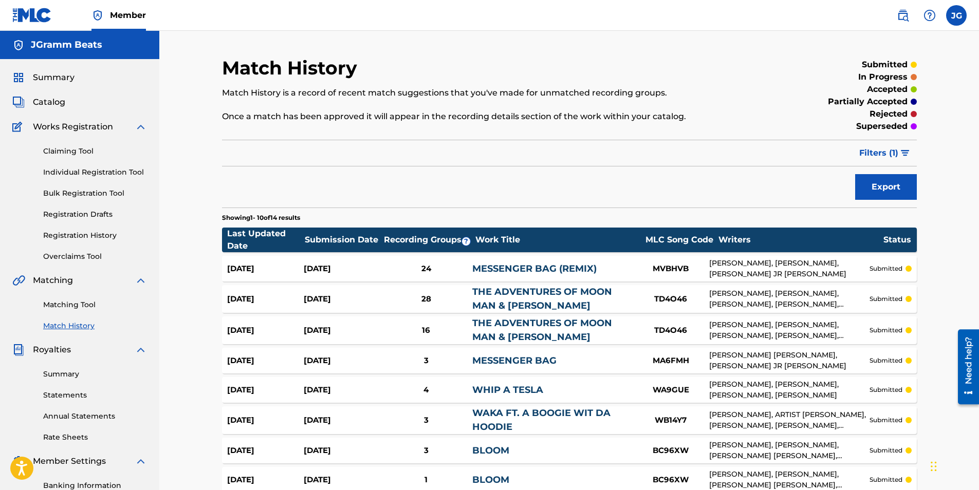
click at [65, 305] on link "Matching Tool" at bounding box center [95, 305] width 104 height 11
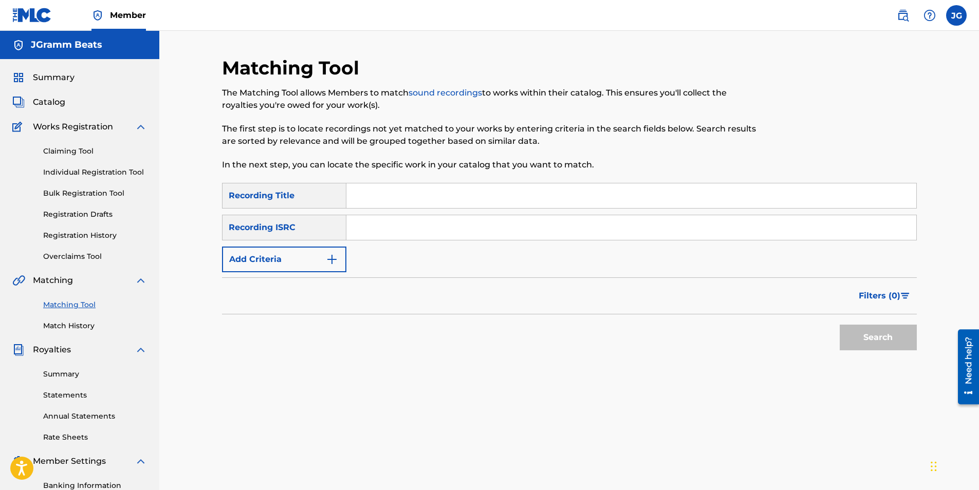
click at [71, 327] on link "Match History" at bounding box center [95, 326] width 104 height 11
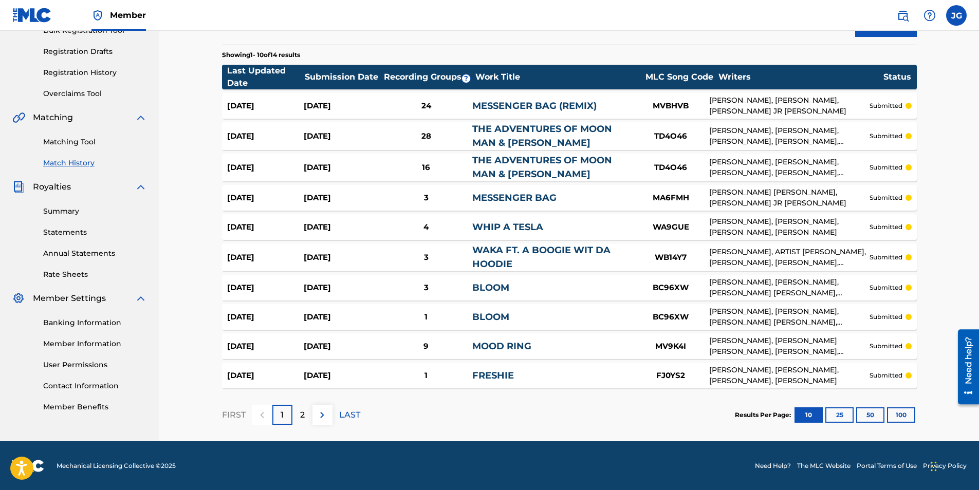
scroll to position [163, 0]
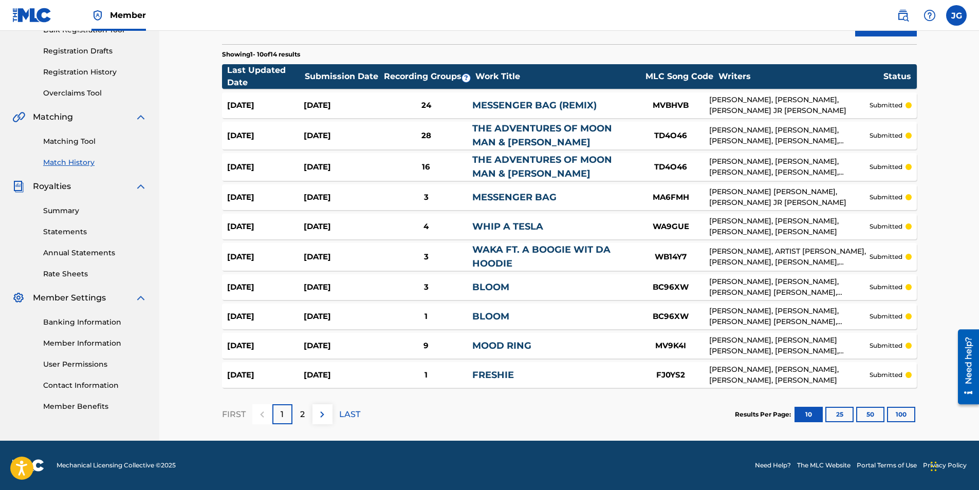
click at [300, 412] on p "2" at bounding box center [302, 414] width 5 height 12
click at [77, 157] on link "Match History" at bounding box center [95, 162] width 104 height 11
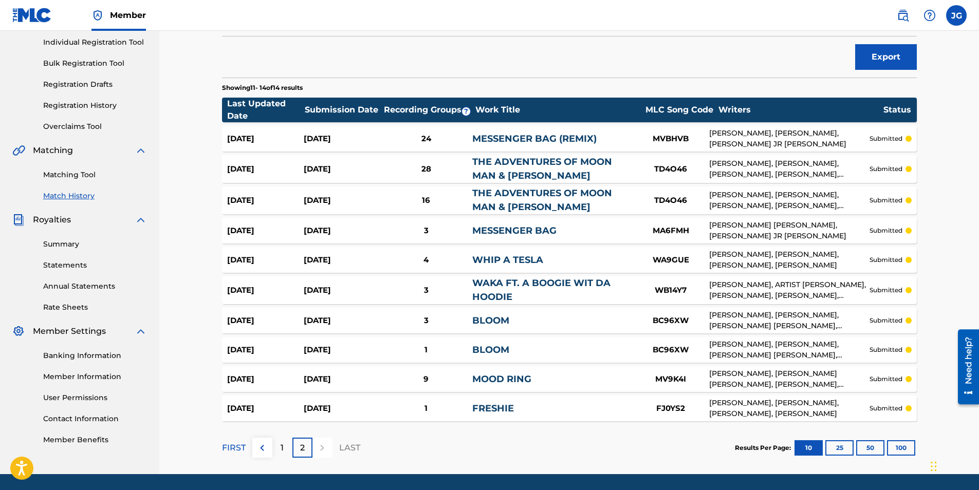
scroll to position [112, 0]
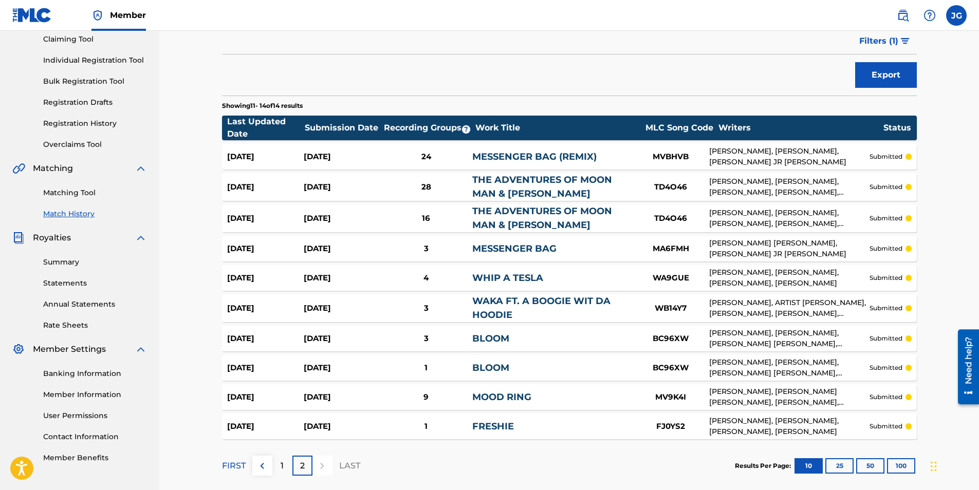
click at [76, 196] on link "Matching Tool" at bounding box center [95, 193] width 104 height 11
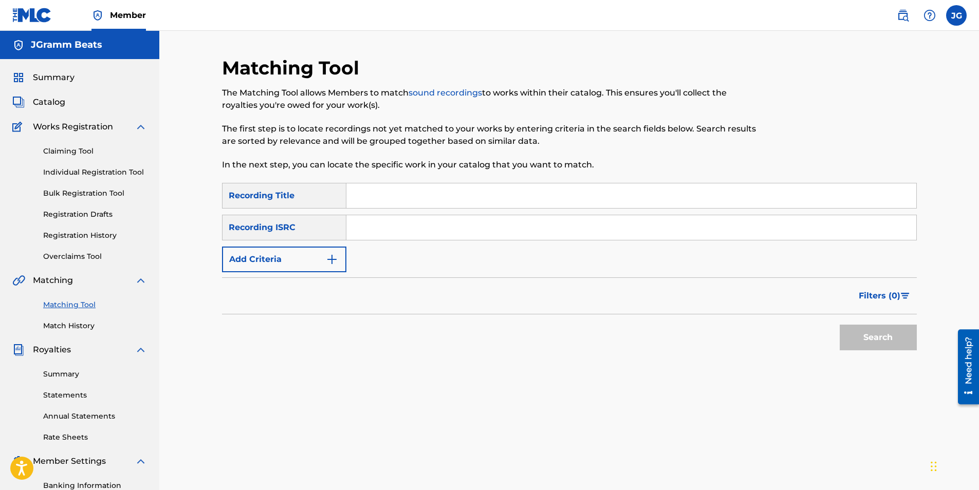
click at [406, 201] on input "Search Form" at bounding box center [631, 195] width 570 height 25
click at [399, 233] on input "Search Form" at bounding box center [631, 227] width 570 height 25
paste input "USAT22107750"
click at [886, 338] on button "Search" at bounding box center [878, 338] width 77 height 26
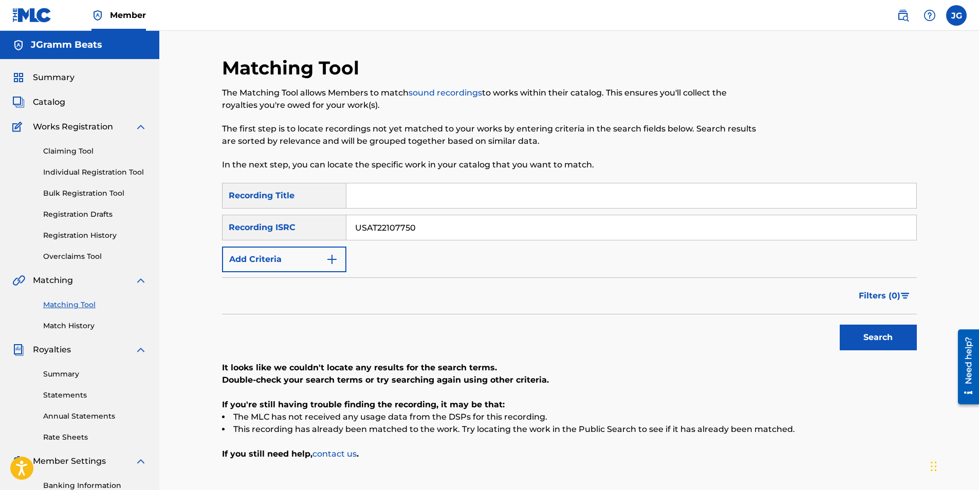
drag, startPoint x: 464, startPoint y: 233, endPoint x: 236, endPoint y: 219, distance: 228.5
click at [236, 219] on div "SearchWithCriteriaf75beb50-35a9-4073-880c-9dbbd90d7fc3 Recording ISRC USAT22107…" at bounding box center [569, 228] width 695 height 26
paste input "49"
type input "USAT22107749"
click at [881, 340] on button "Search" at bounding box center [878, 338] width 77 height 26
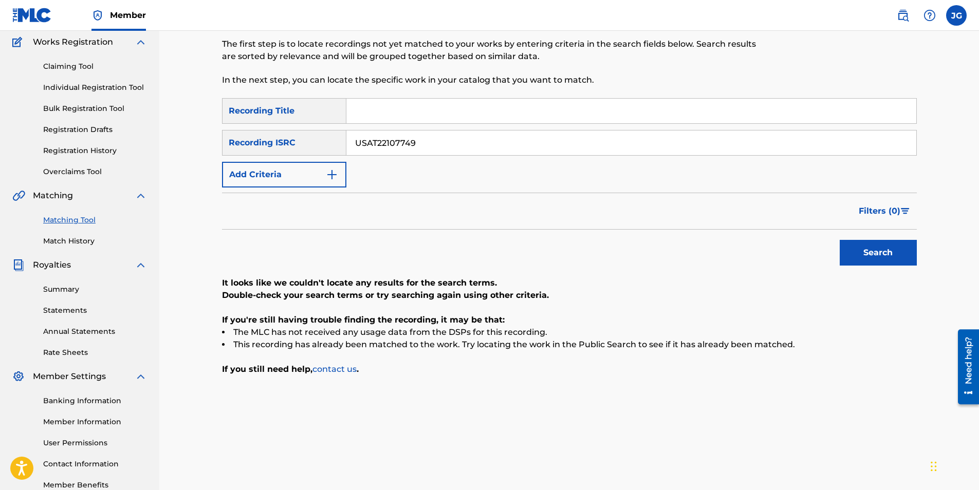
scroll to position [147, 0]
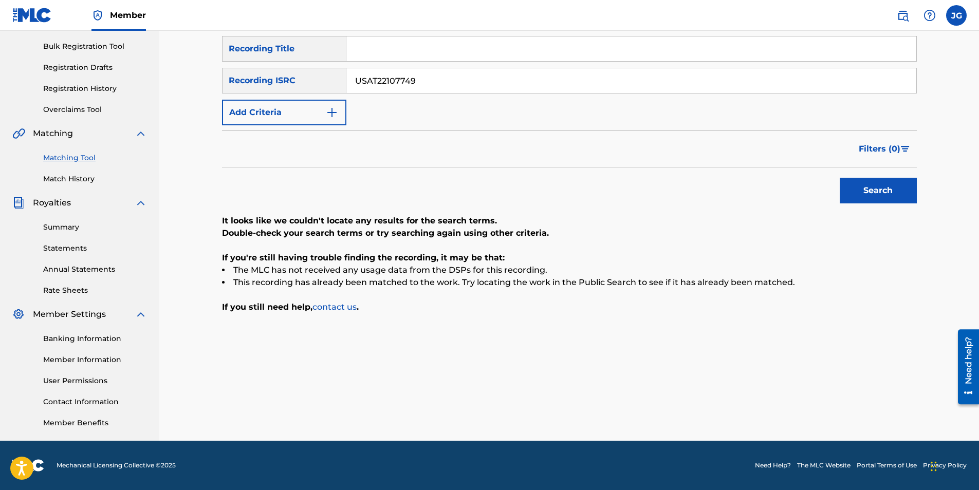
click at [64, 223] on link "Summary" at bounding box center [95, 227] width 104 height 11
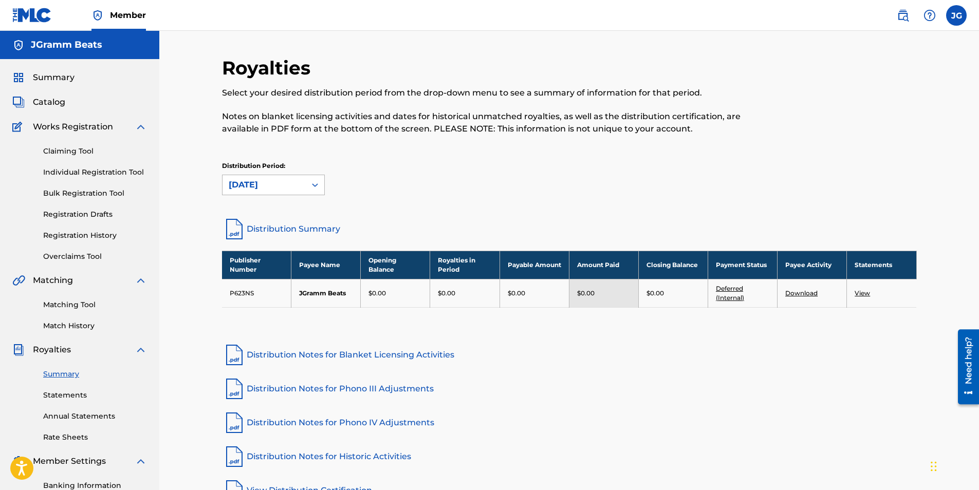
click at [306, 184] on div at bounding box center [315, 185] width 18 height 18
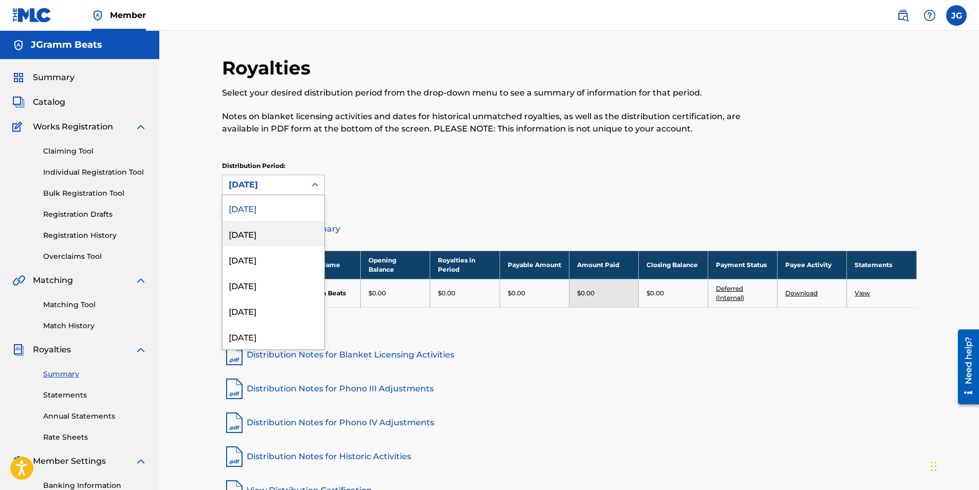
click at [273, 235] on div "[DATE]" at bounding box center [273, 234] width 102 height 26
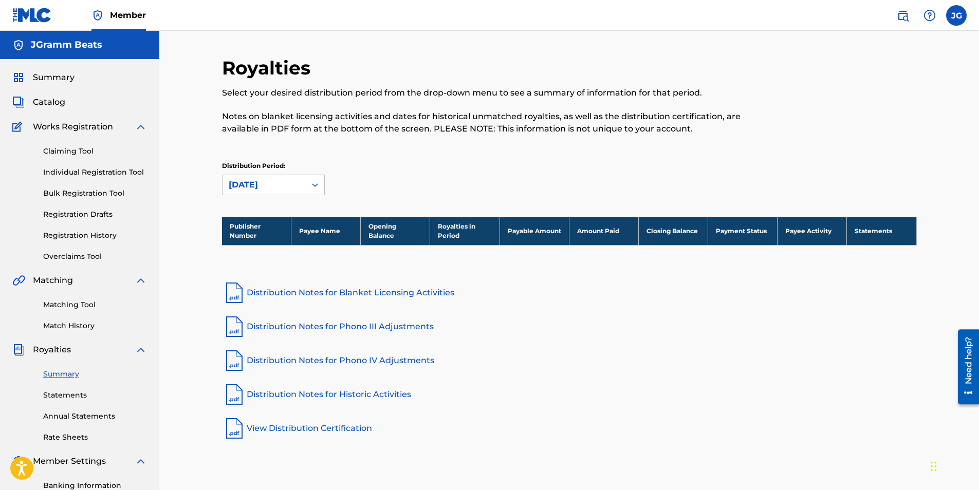
click at [301, 181] on div "[DATE]" at bounding box center [263, 185] width 83 height 20
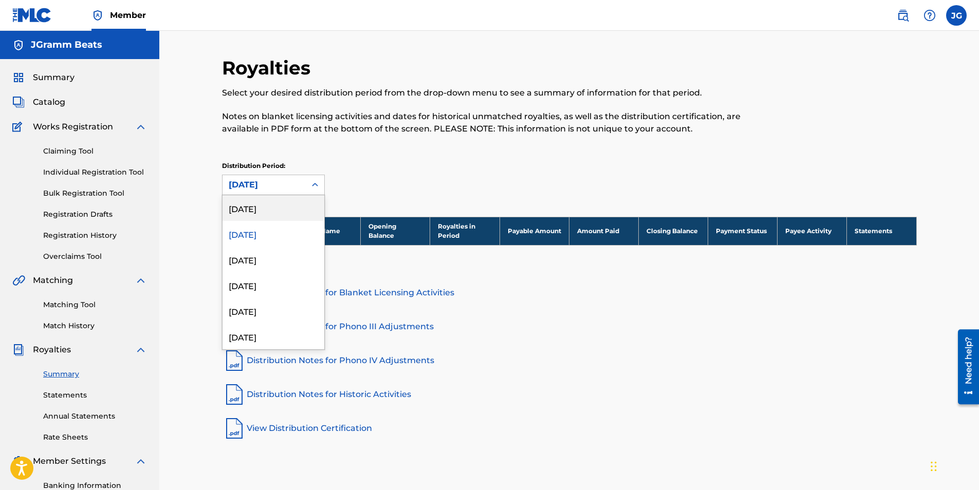
click at [271, 209] on div "[DATE]" at bounding box center [273, 208] width 102 height 26
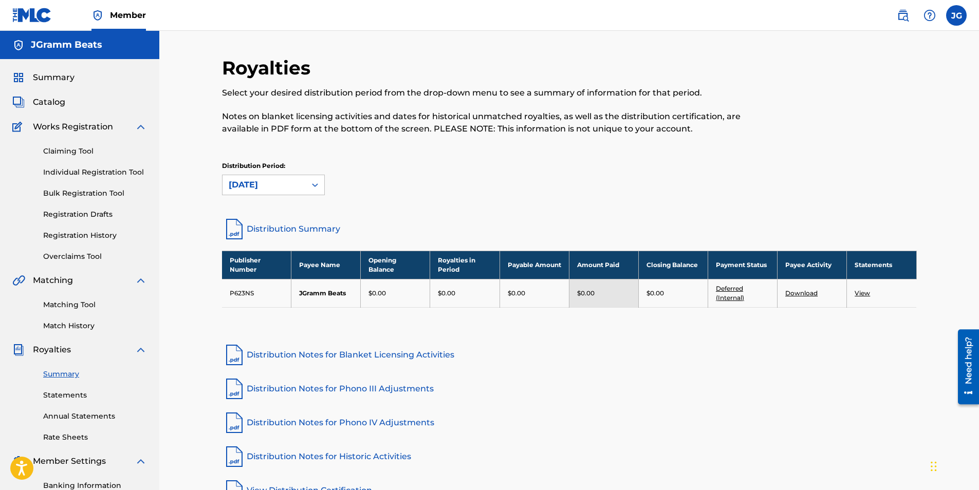
click at [958, 13] on label at bounding box center [956, 15] width 21 height 21
click at [956, 15] on input "[PERSON_NAME] [EMAIL_ADDRESS][DOMAIN_NAME] Notification Preferences Profile Log…" at bounding box center [956, 15] width 0 height 0
click at [68, 328] on link "Match History" at bounding box center [95, 326] width 104 height 11
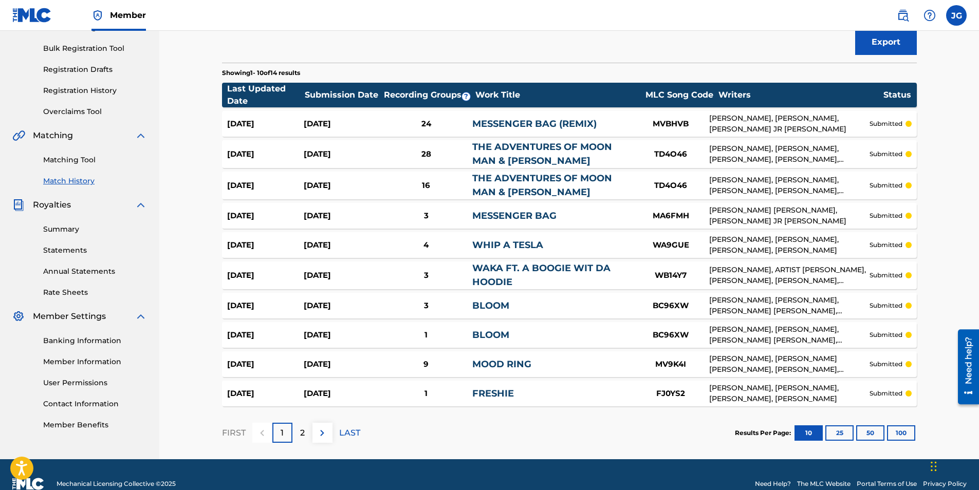
scroll to position [163, 0]
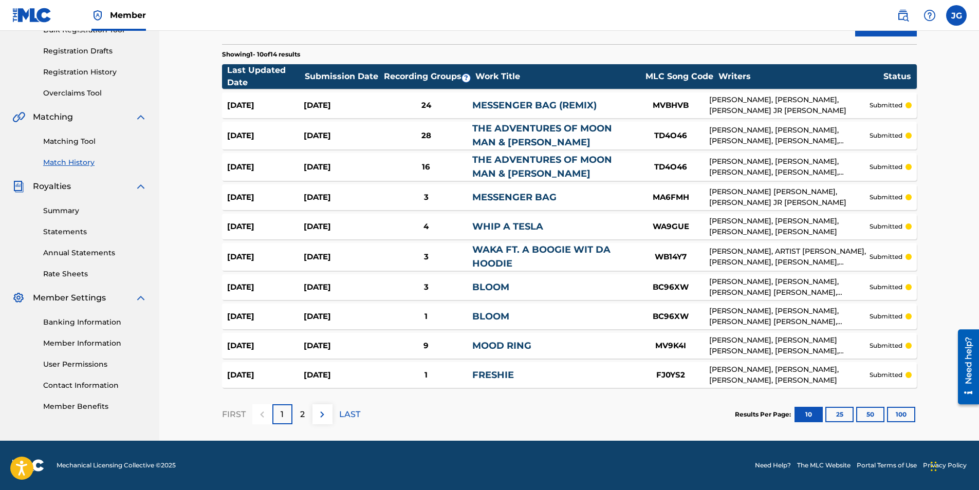
click at [303, 413] on p "2" at bounding box center [302, 414] width 5 height 12
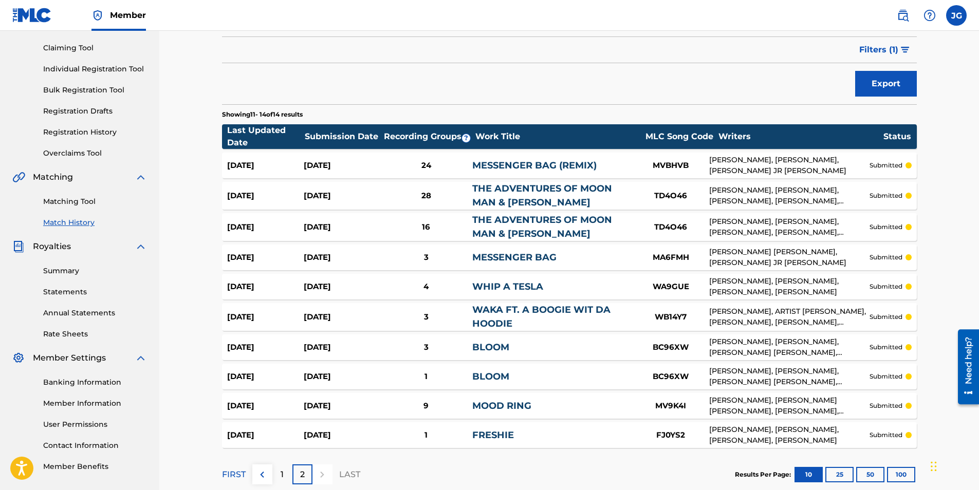
scroll to position [9, 0]
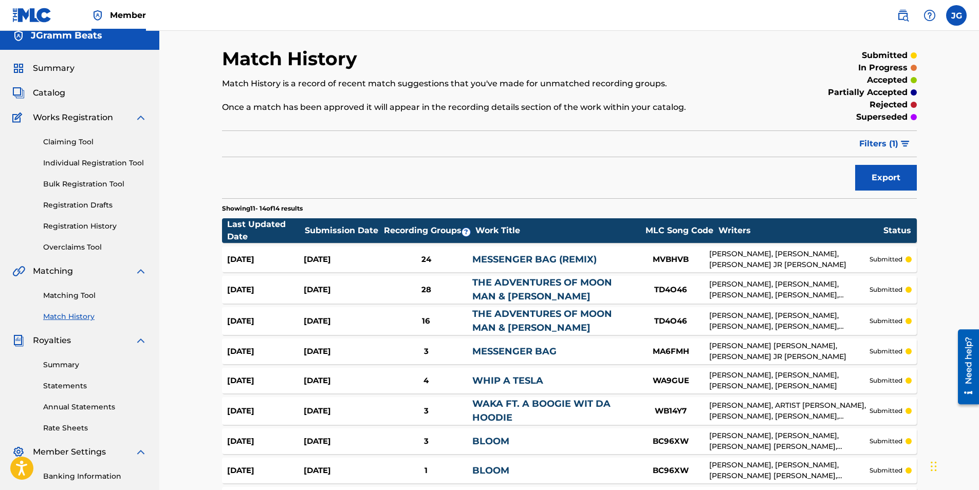
click at [955, 16] on label at bounding box center [956, 15] width 21 height 21
click at [956, 15] on input "[PERSON_NAME] [EMAIL_ADDRESS][DOMAIN_NAME] Notification Preferences Profile Log…" at bounding box center [956, 15] width 0 height 0
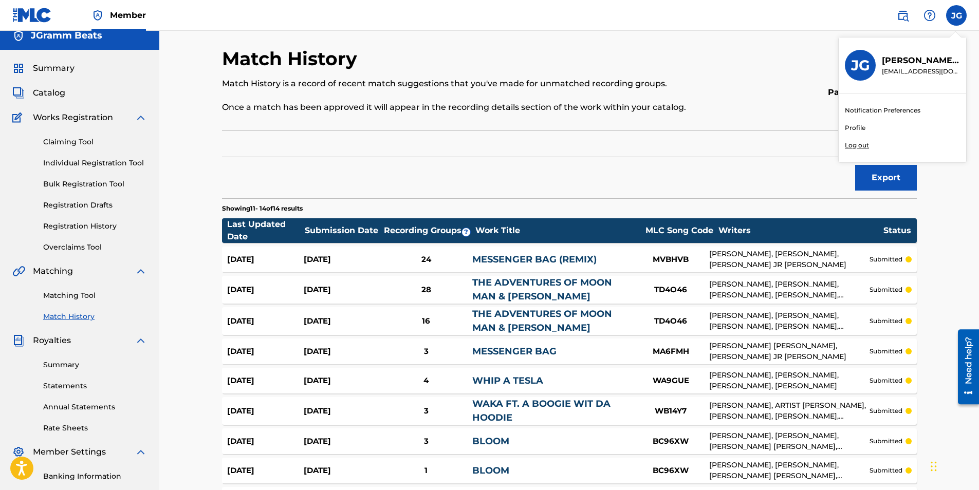
click at [857, 146] on p "Log out" at bounding box center [857, 145] width 24 height 9
click at [956, 15] on input "[PERSON_NAME] [EMAIL_ADDRESS][DOMAIN_NAME] Notification Preferences Profile Log…" at bounding box center [956, 15] width 0 height 0
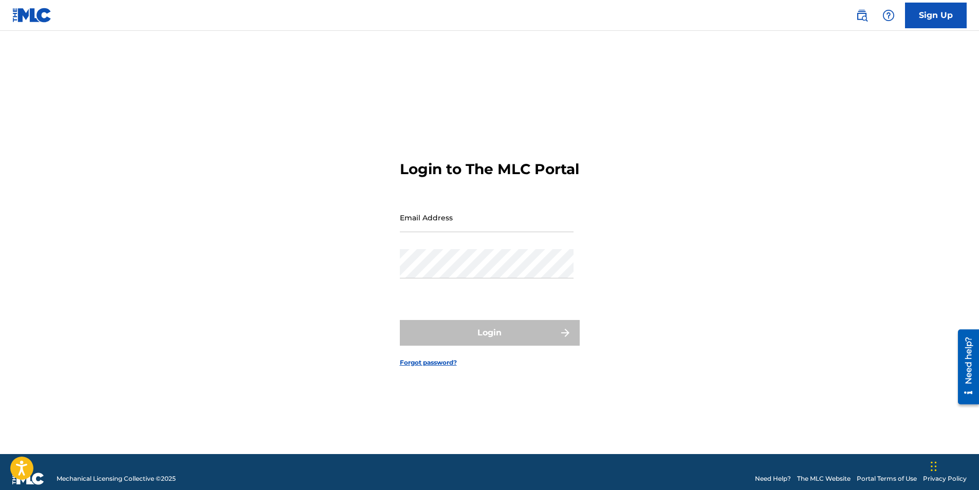
type input "[EMAIL_ADDRESS][DOMAIN_NAME]"
